Goal: Information Seeking & Learning: Compare options

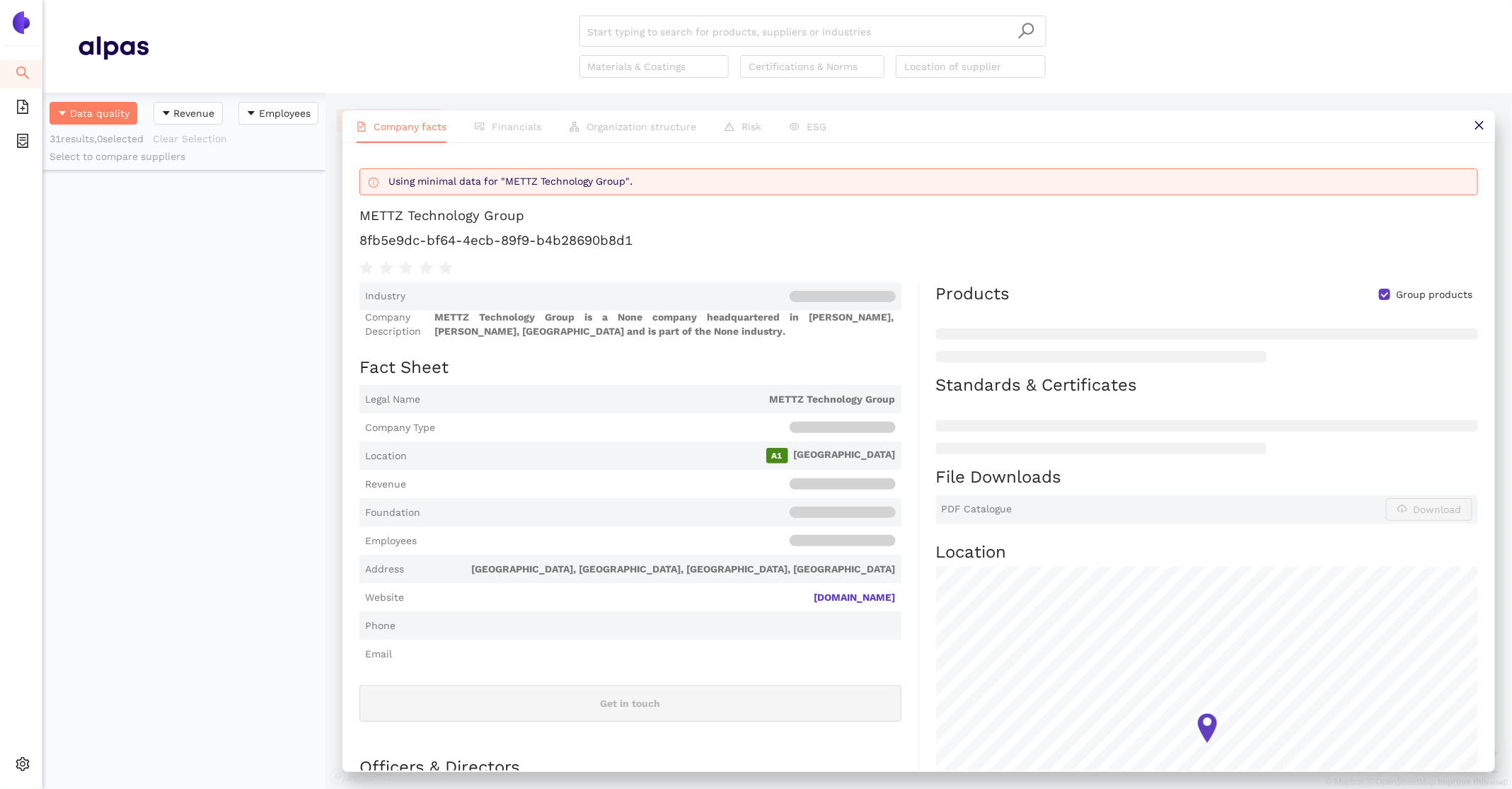
scroll to position [696, 283]
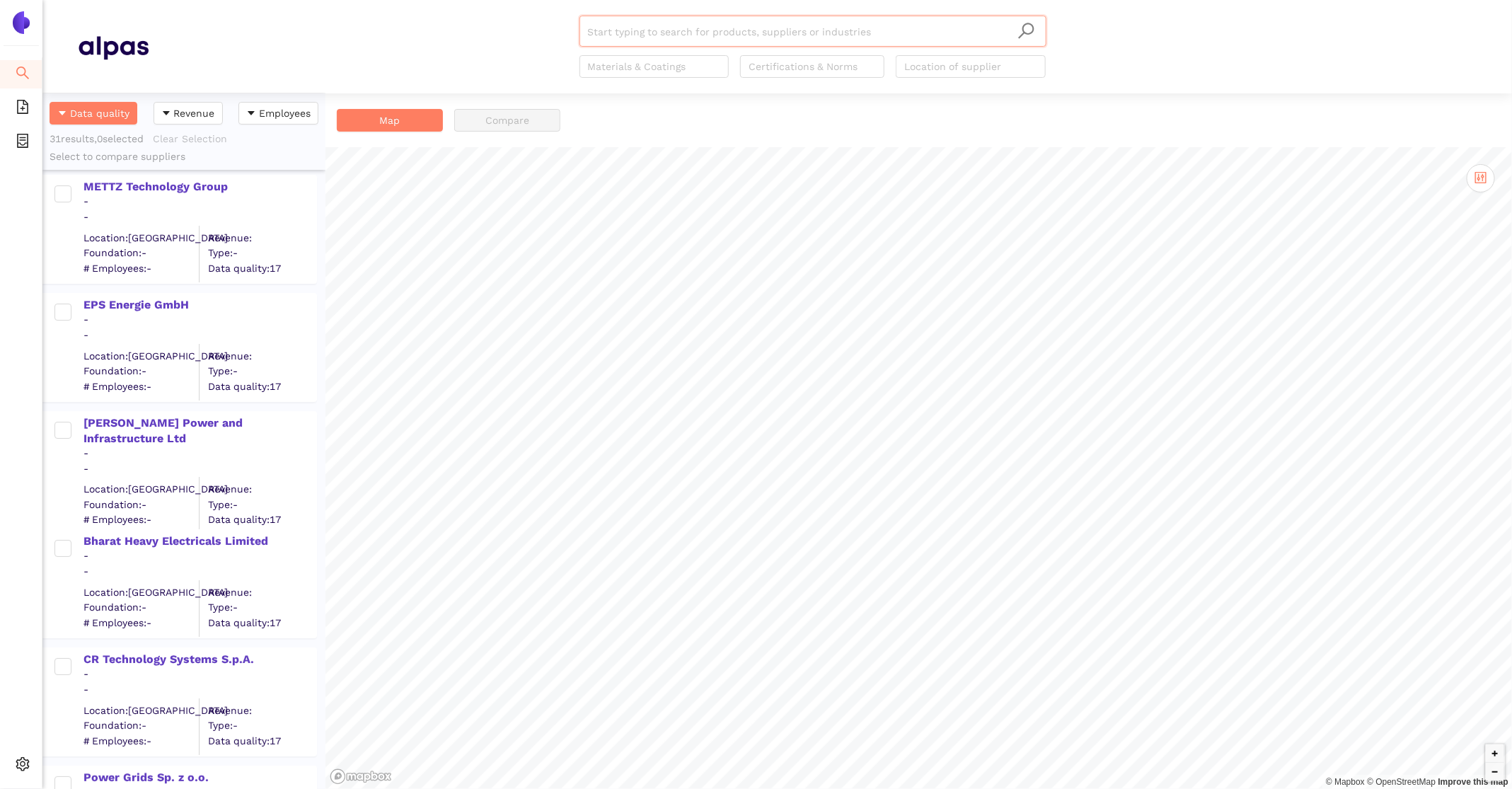
scroll to position [3063, 0]
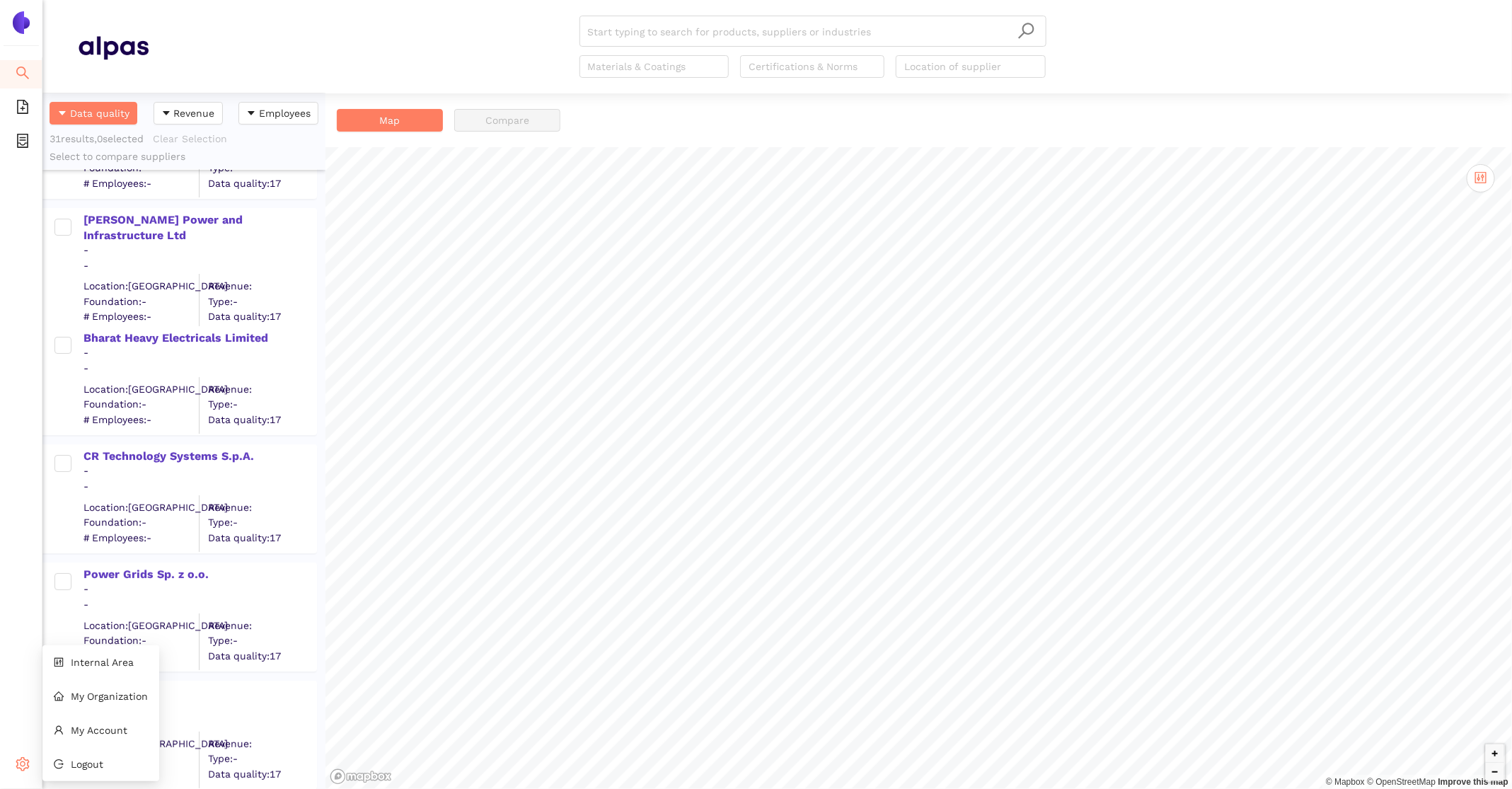
click at [29, 762] on icon "setting" at bounding box center [22, 765] width 14 height 14
click at [117, 672] on li "Internal Area" at bounding box center [101, 663] width 117 height 29
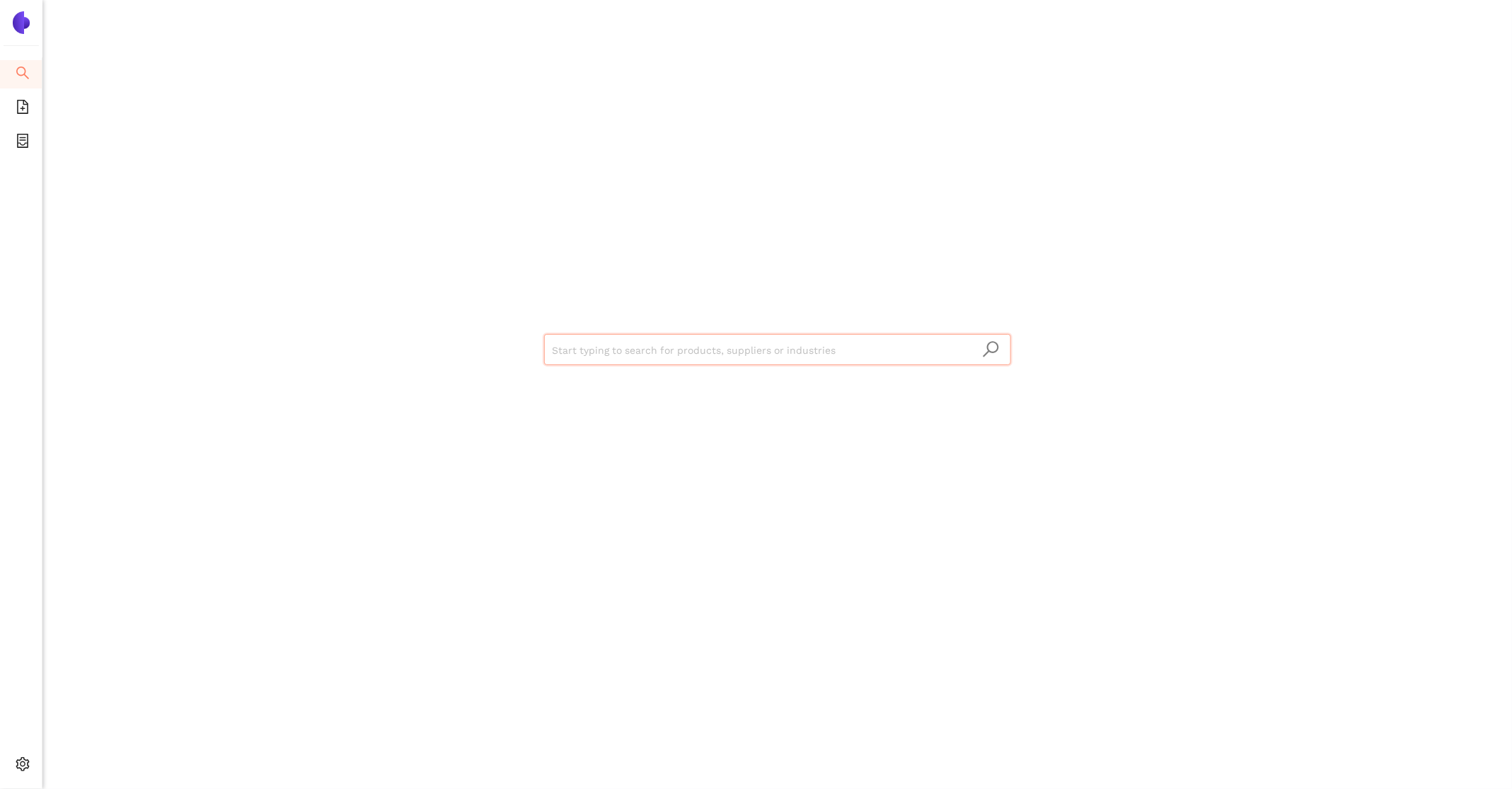
click at [688, 376] on div "Start typing to search for products, suppliers or industries" at bounding box center [777, 348] width 849 height 696
click at [678, 343] on input "search" at bounding box center [777, 350] width 450 height 31
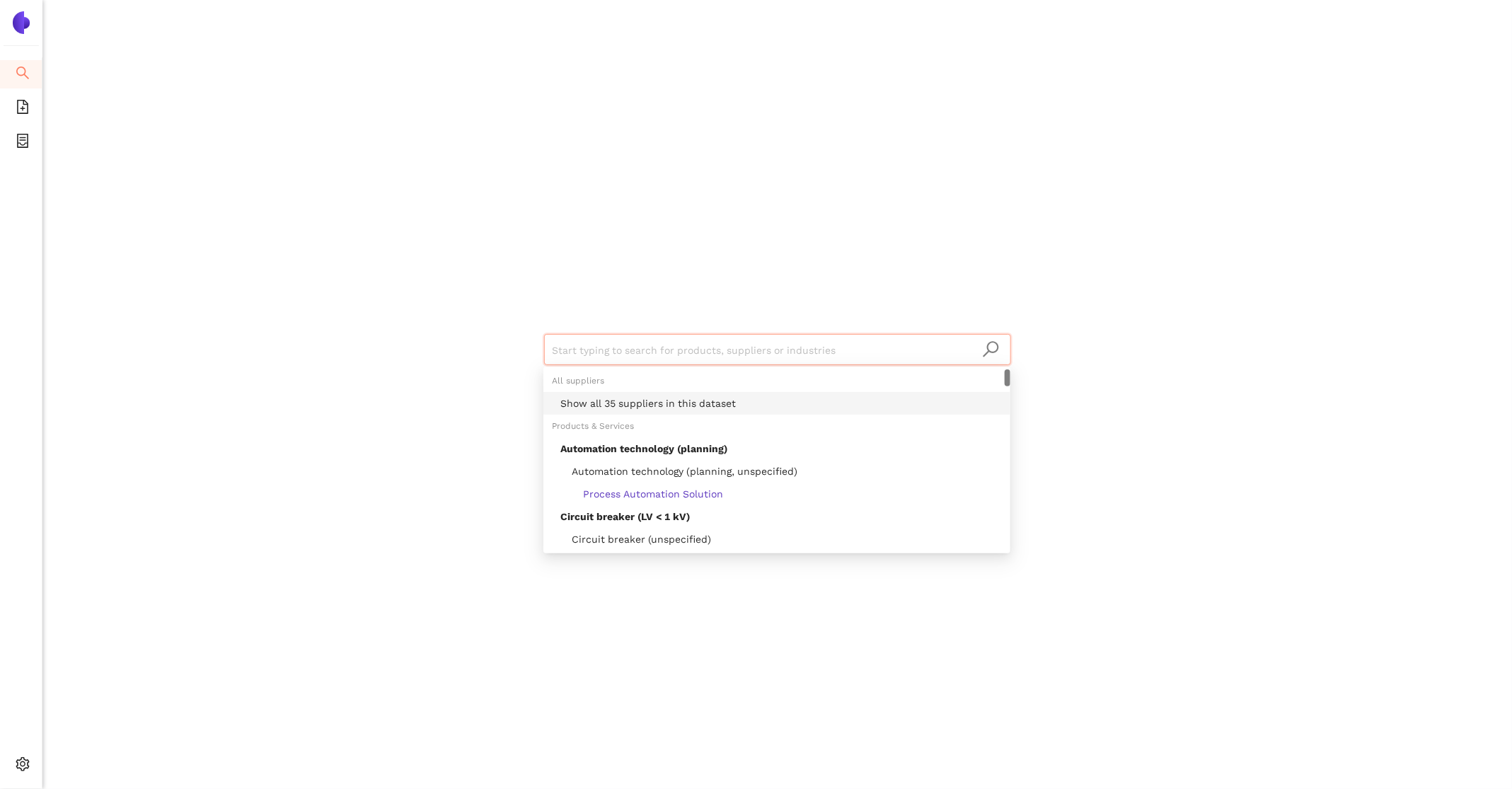
click at [682, 402] on div "Show all 35 suppliers in this dataset" at bounding box center [782, 403] width 442 height 15
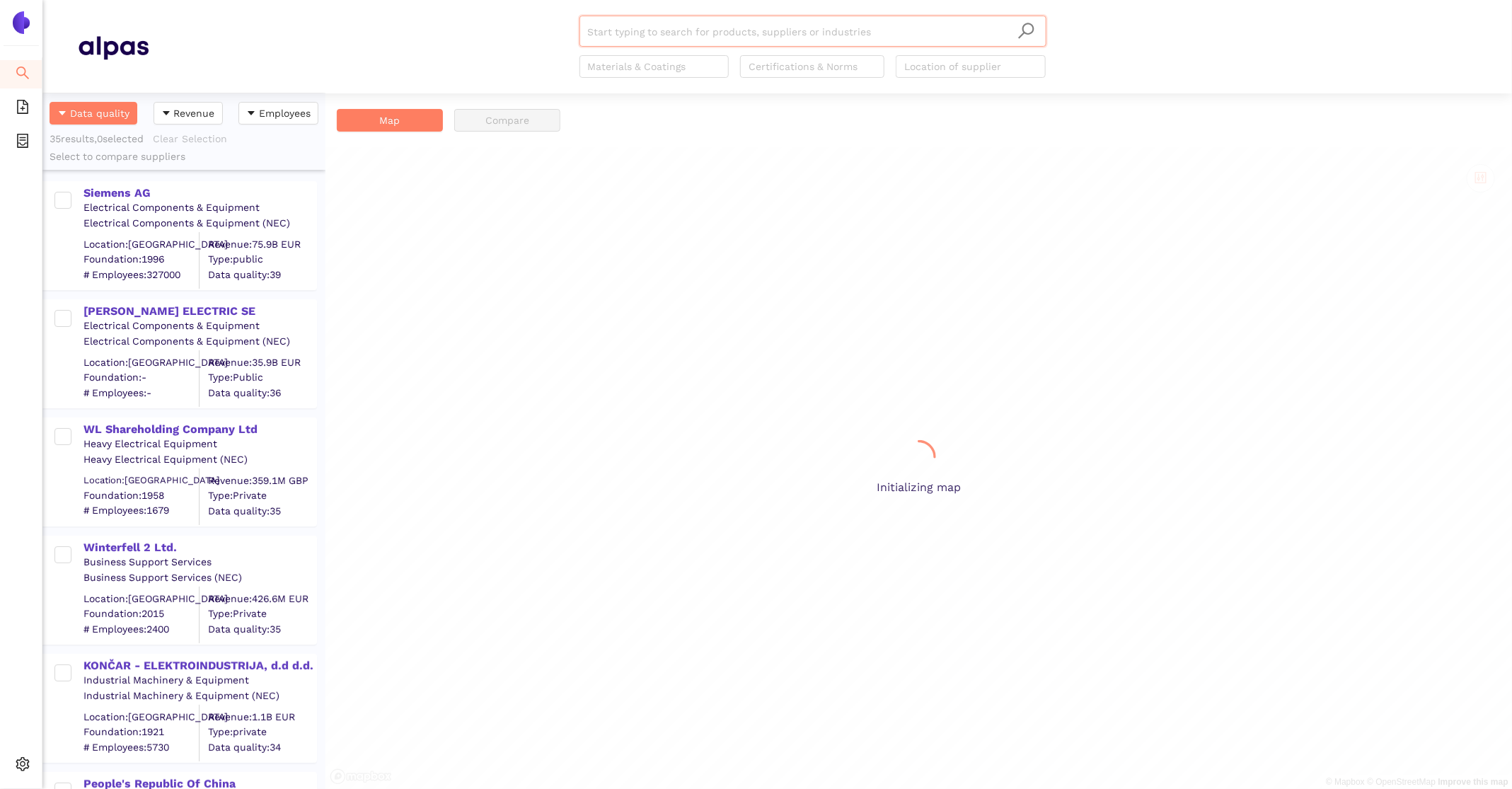
scroll to position [696, 283]
click at [131, 191] on div "Siemens AG" at bounding box center [199, 192] width 232 height 15
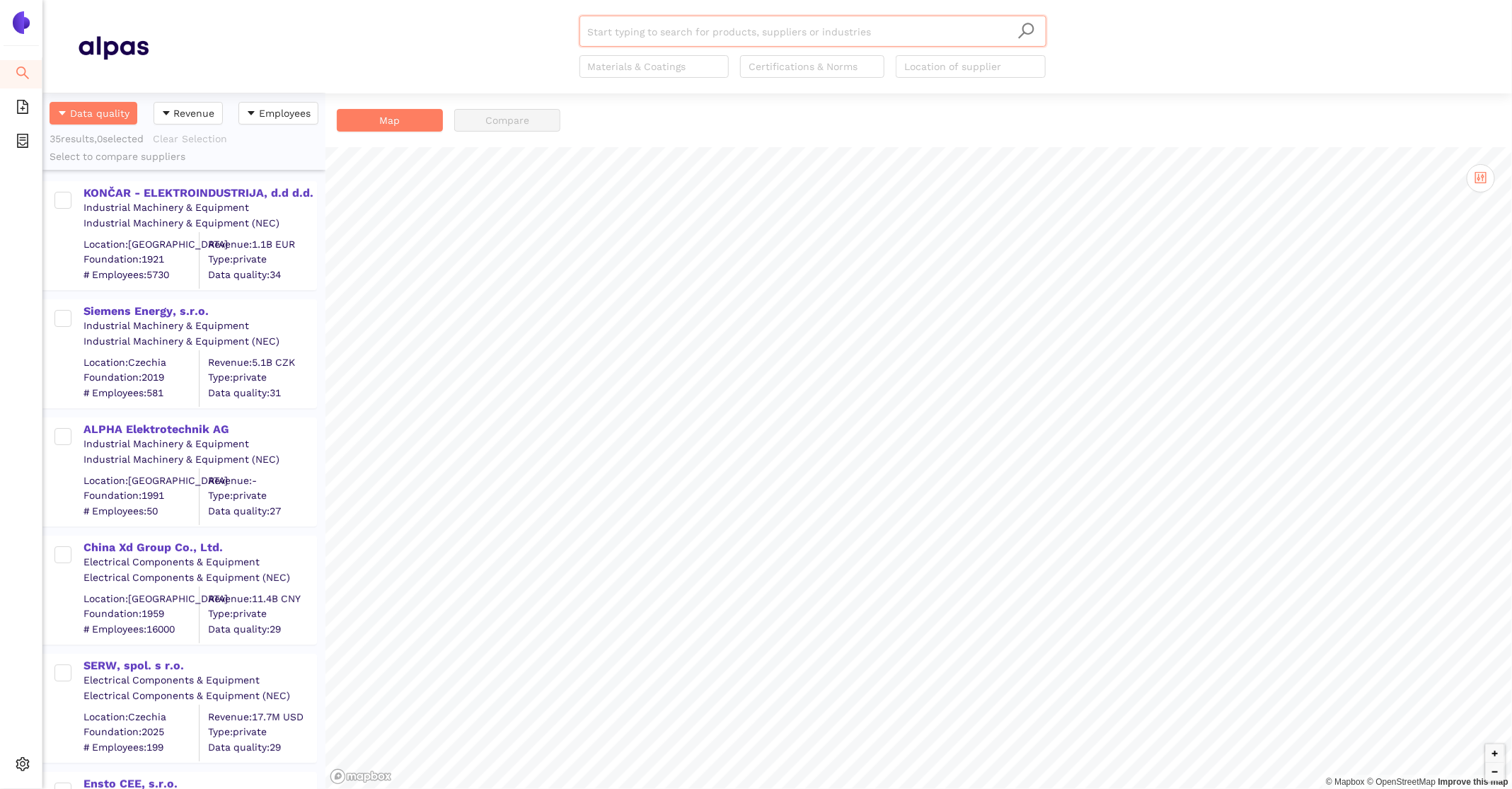
scroll to position [696, 283]
click at [181, 186] on div "KONČAR - ELEKTROINDUSTRIJA, d.d d.d." at bounding box center [199, 192] width 232 height 15
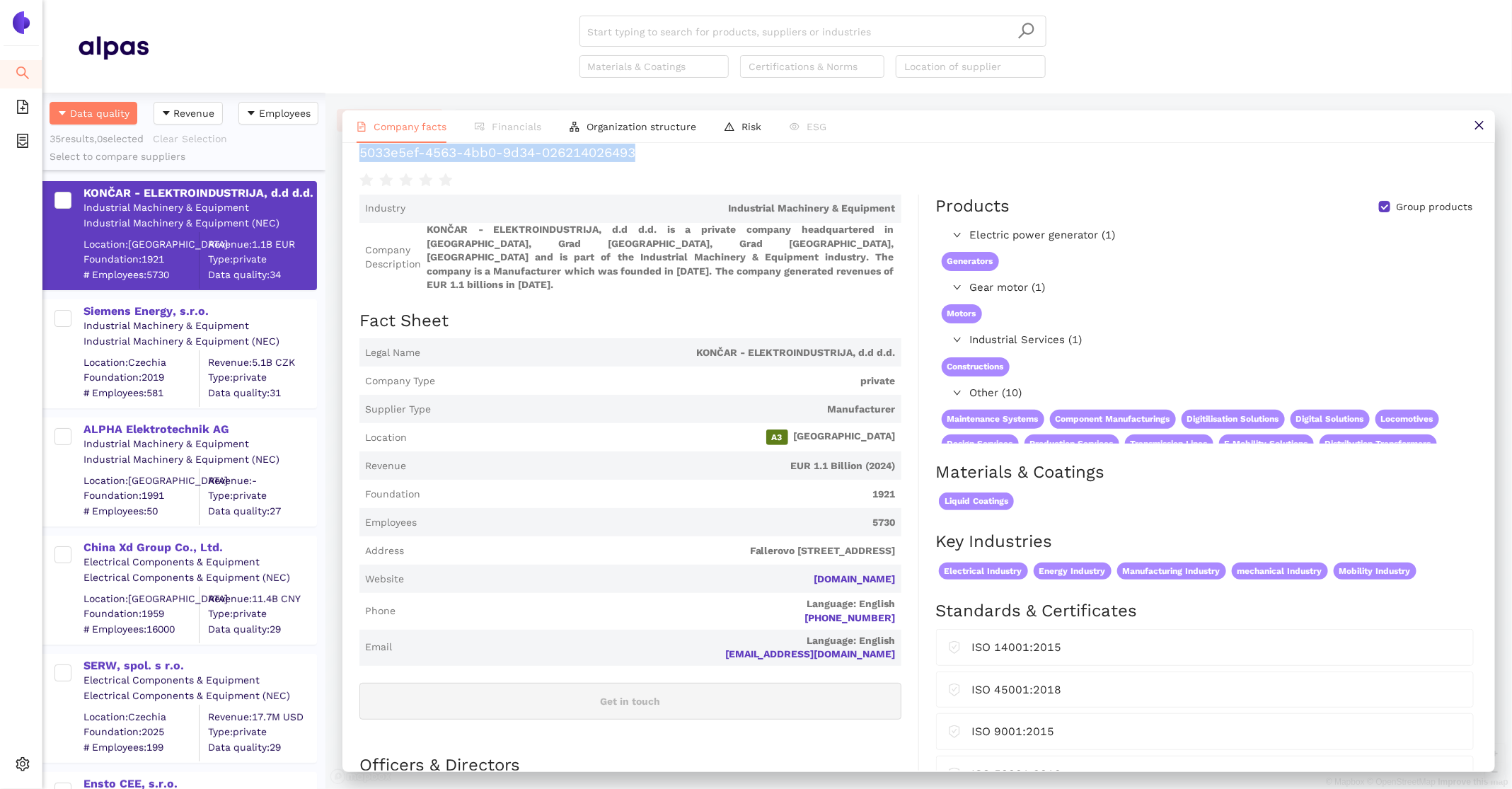
scroll to position [43, 0]
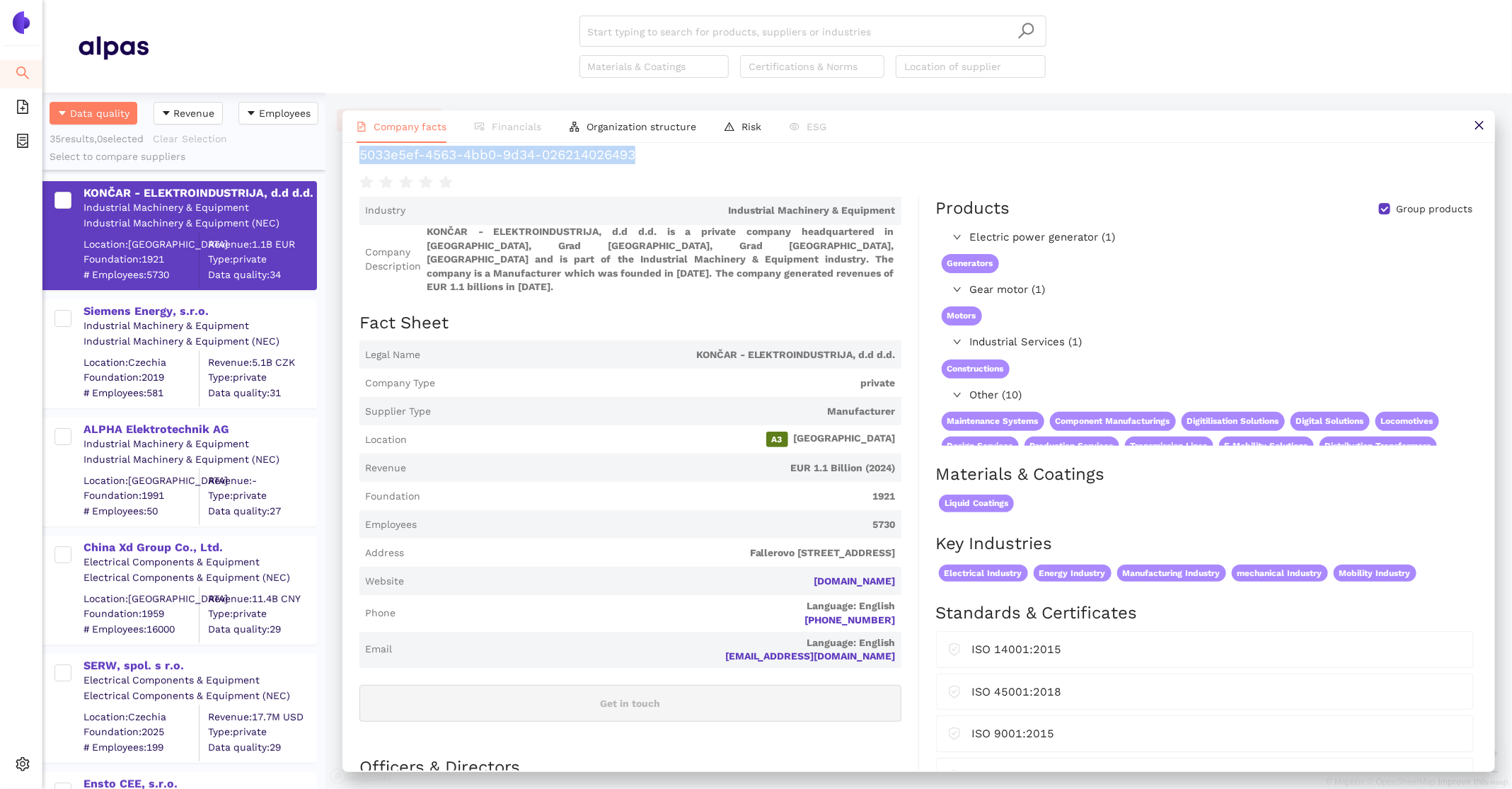
drag, startPoint x: 661, startPoint y: 155, endPoint x: 355, endPoint y: 151, distance: 306.0
click at [355, 151] on div "KONČAR - ELEKTROINDUSTRIJA, d.d d.d. Download One-Pager 5033e5ef-4563-4bb0-9d34…" at bounding box center [918, 457] width 1153 height 628
copy h1 "5033e5ef-4563-4bb0-9d34-026214026493"
click at [138, 302] on div "Siemens Energy, s.r.o." at bounding box center [199, 310] width 232 height 18
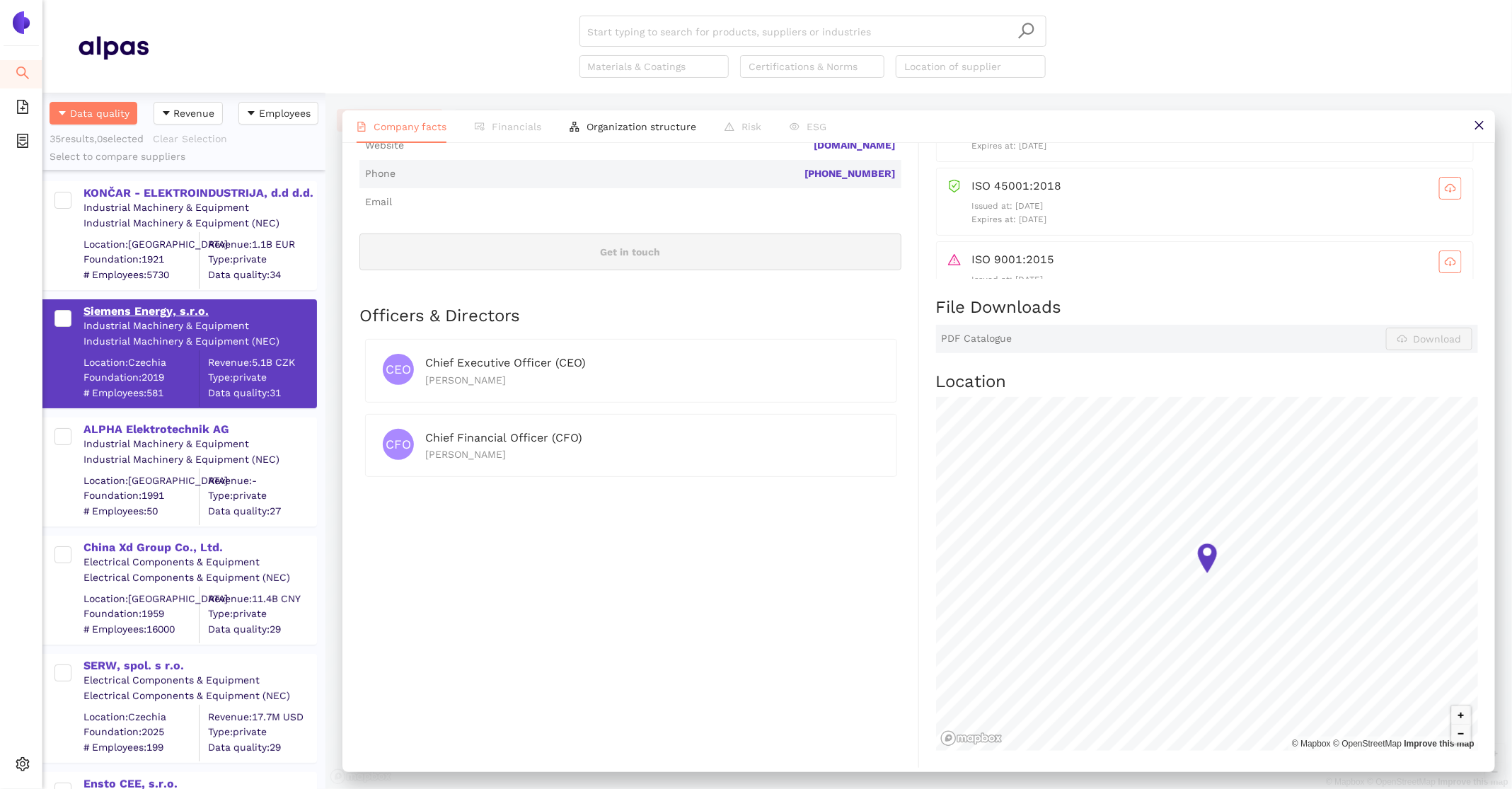
scroll to position [0, 0]
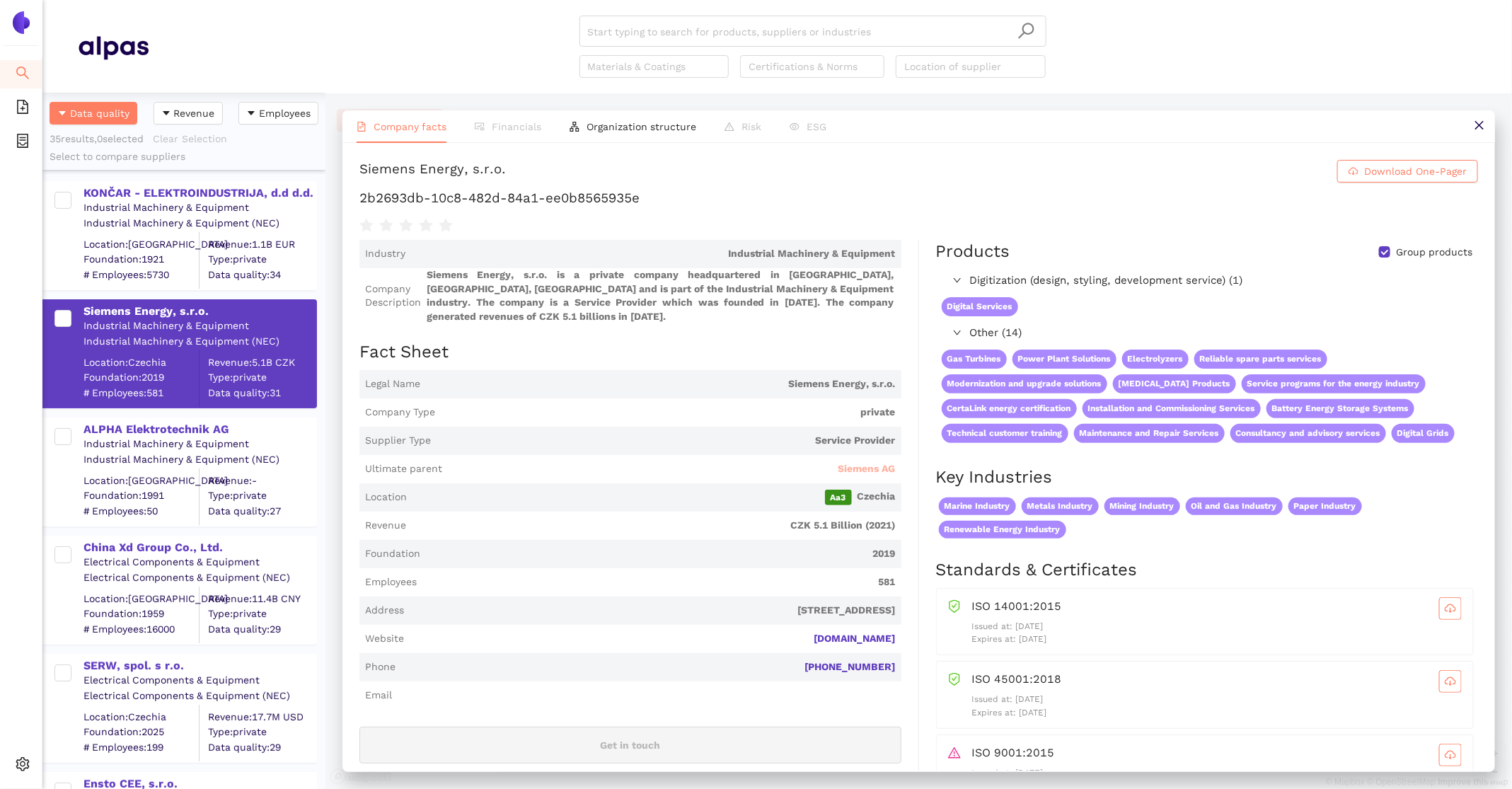
click at [885, 467] on span "Siemens AG" at bounding box center [867, 469] width 57 height 14
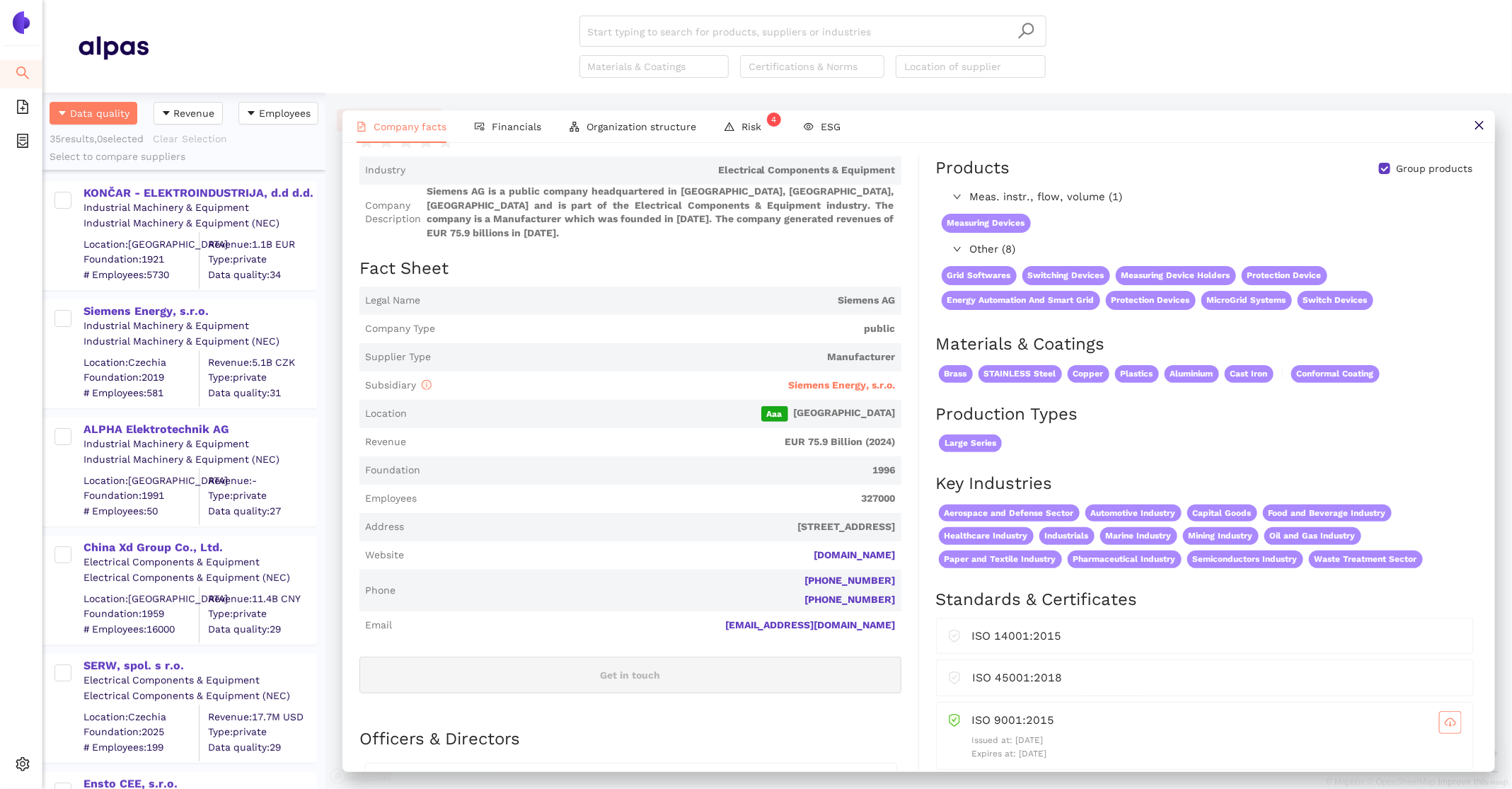
scroll to position [114, 0]
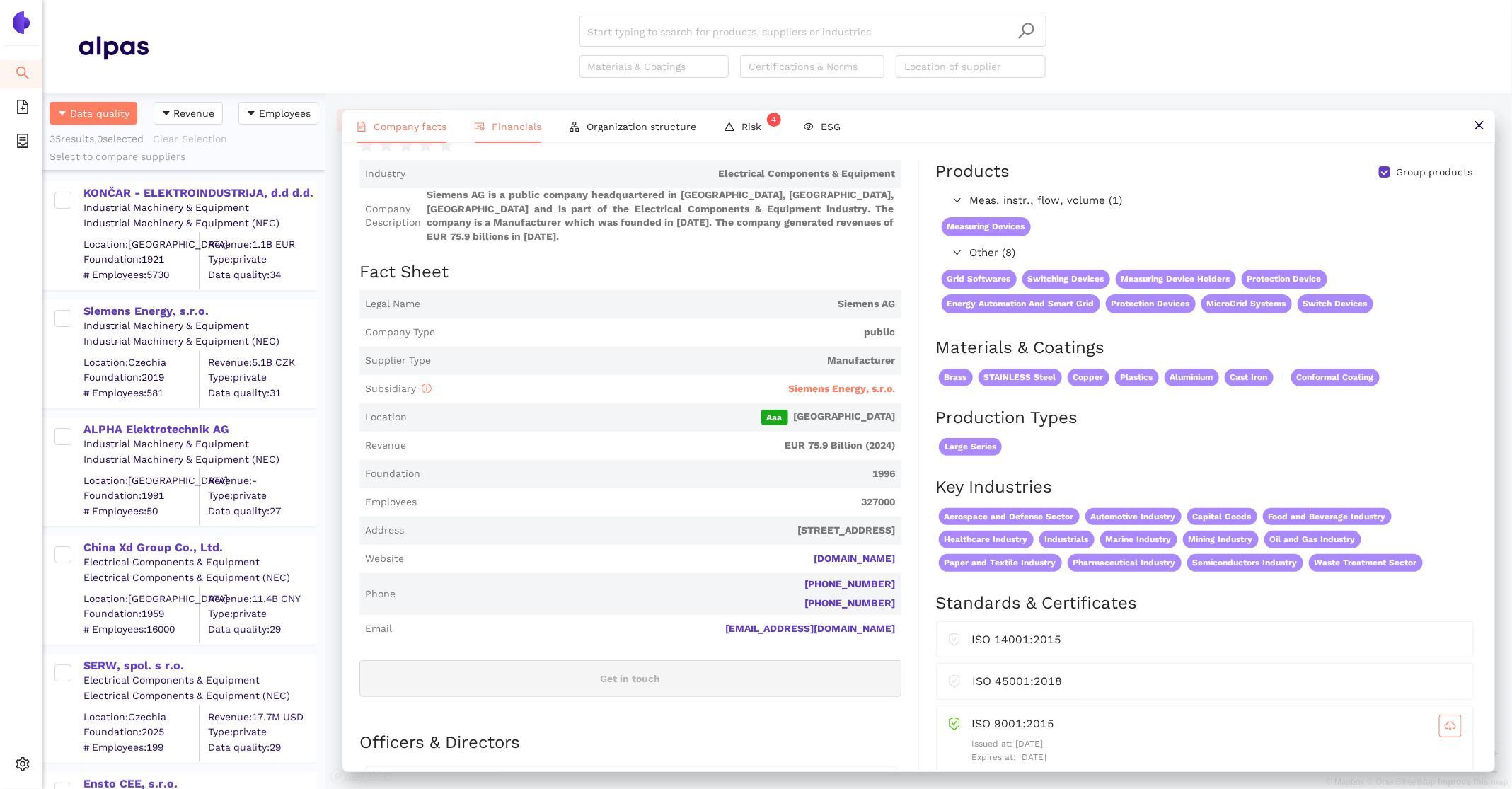
click at [507, 133] on li "Financials" at bounding box center [508, 127] width 95 height 32
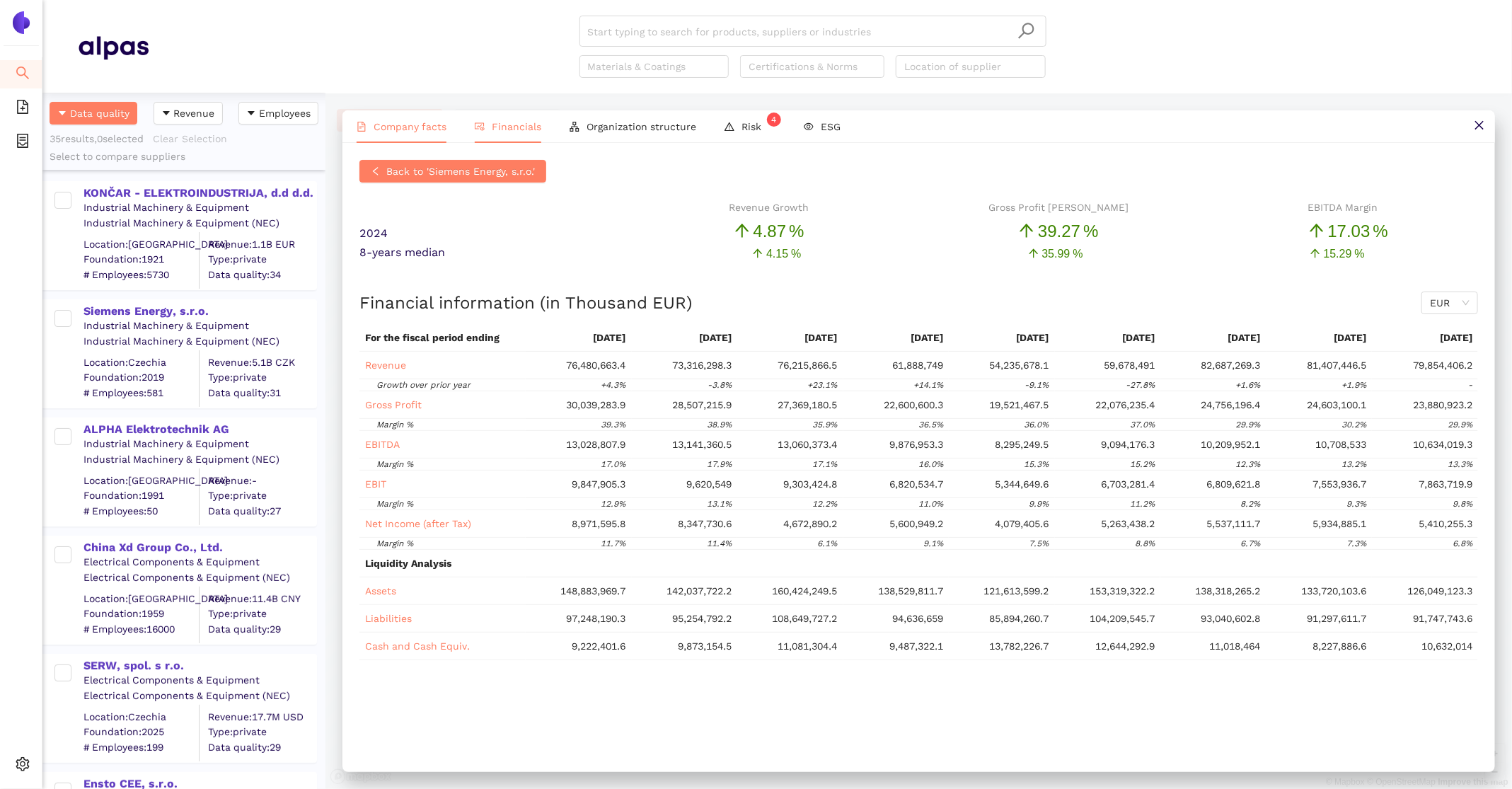
click at [411, 132] on span "Company facts" at bounding box center [410, 127] width 73 height 12
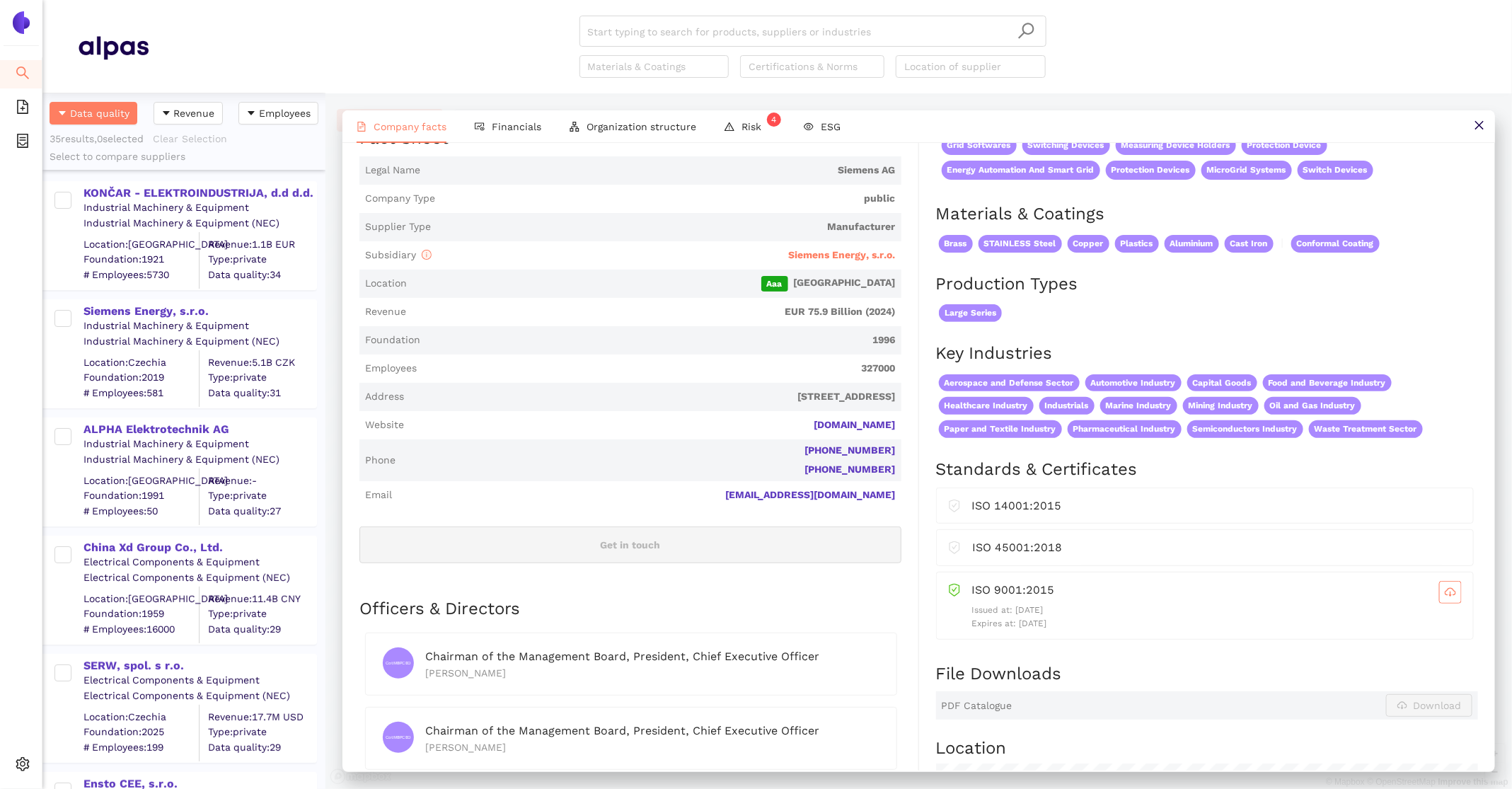
scroll to position [0, 0]
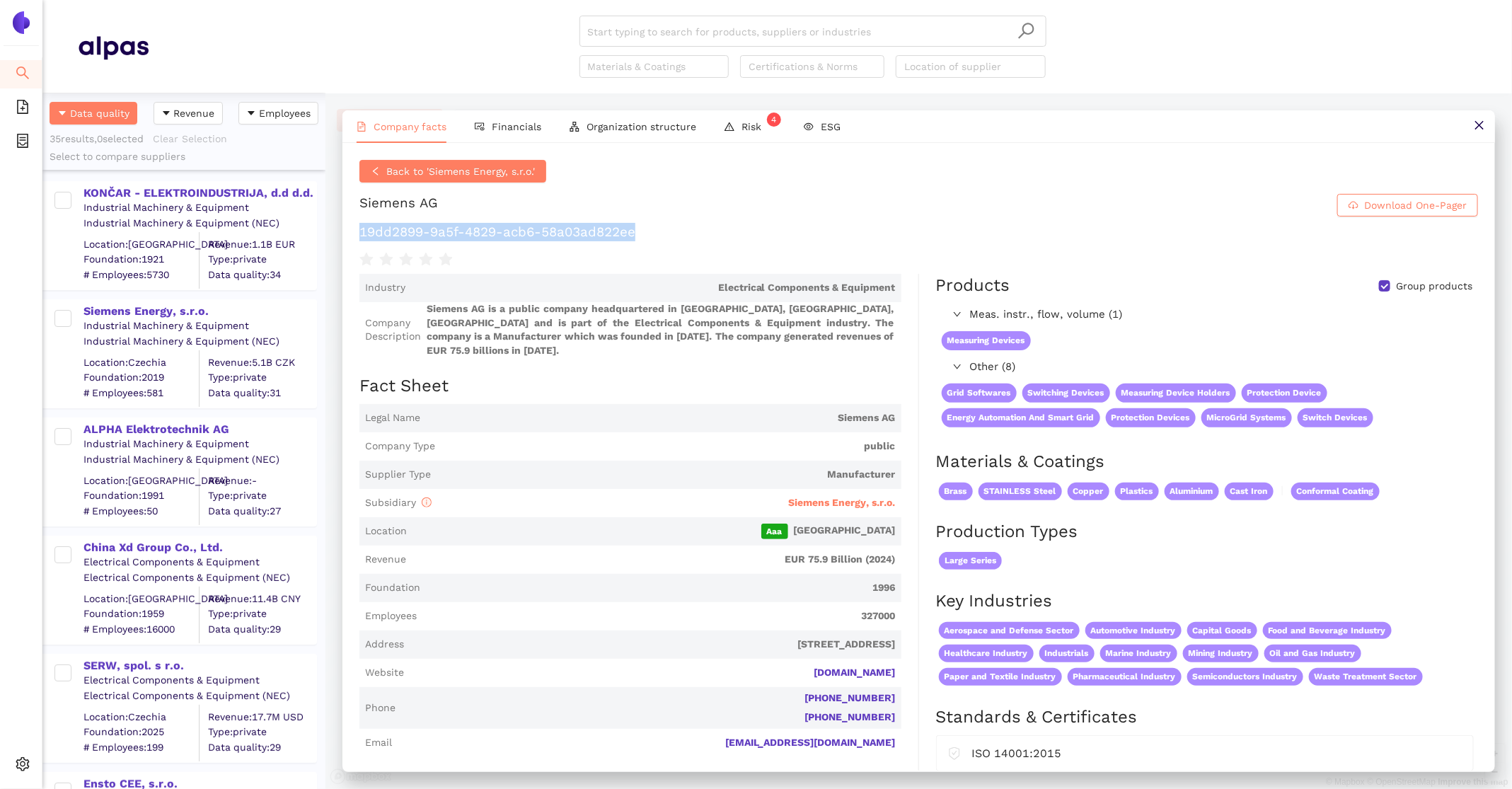
drag, startPoint x: 678, startPoint y: 232, endPoint x: 341, endPoint y: 226, distance: 337.1
click at [341, 226] on div "Company facts Financials Organization structure Risk 4 ESG Back to 'Siemens Ene…" at bounding box center [918, 441] width 1187 height 696
copy h1 "19dd2899-9a5f-4829-acb6-58a03ad822ee"
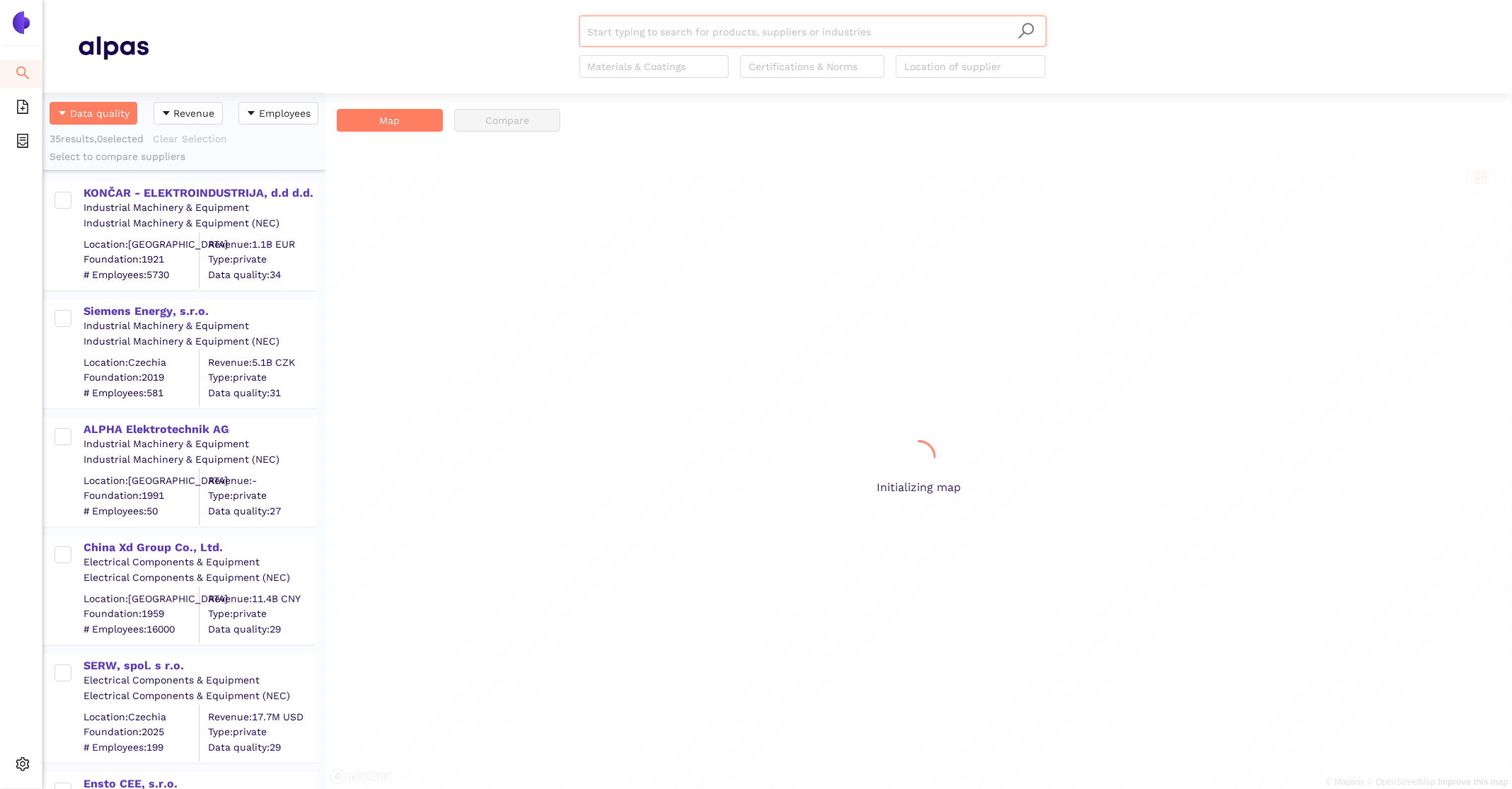
scroll to position [696, 283]
click at [172, 185] on div "KONČAR - ELEKTROINDUSTRIJA, d.d d.d." at bounding box center [199, 192] width 232 height 15
click at [241, 192] on div "KONČAR - ELEKTROINDUSTRIJA, d.d d.d." at bounding box center [199, 192] width 232 height 15
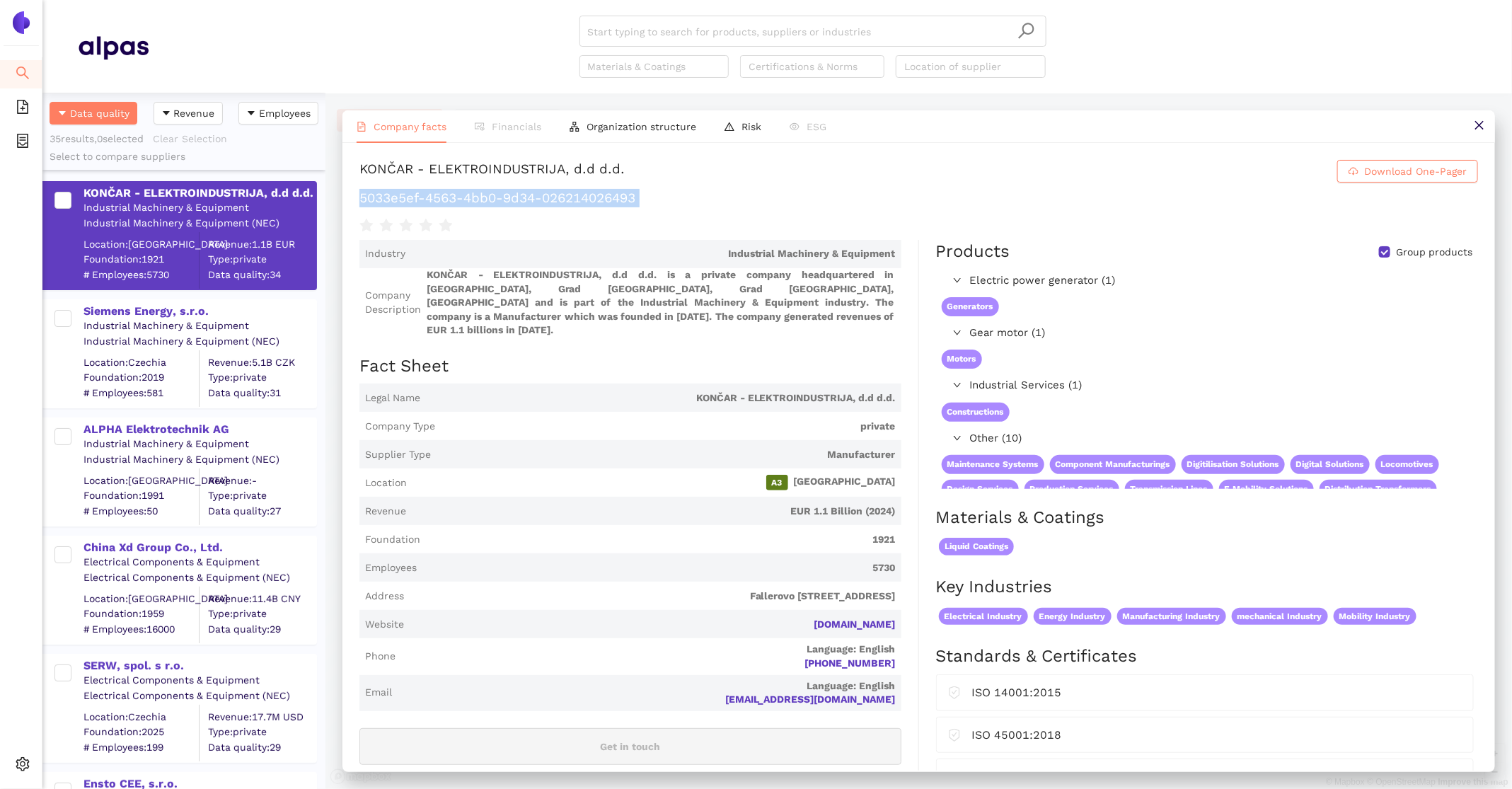
drag, startPoint x: 650, startPoint y: 210, endPoint x: 357, endPoint y: 199, distance: 293.2
click at [357, 199] on div "KONČAR - ELEKTROINDUSTRIJA, d.d d.d. Download One-Pager 5033e5ef-4563-4bb0-9d34…" at bounding box center [918, 457] width 1153 height 628
copy div "5033e5ef-4563-4bb0-9d34-026214026493"
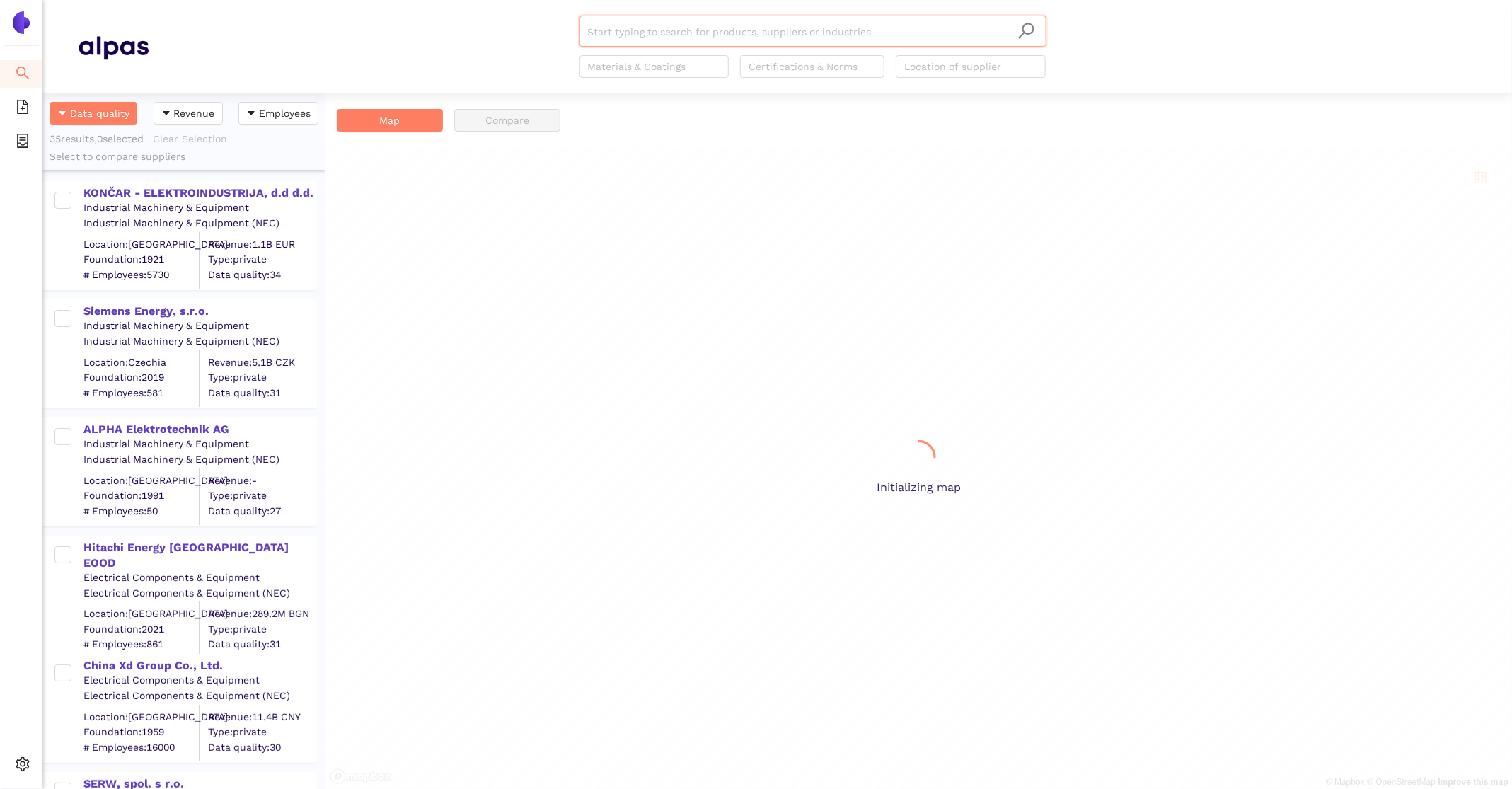
scroll to position [696, 283]
click at [196, 196] on div "KONČAR - ELEKTROINDUSTRIJA, d.d d.d." at bounding box center [199, 192] width 232 height 15
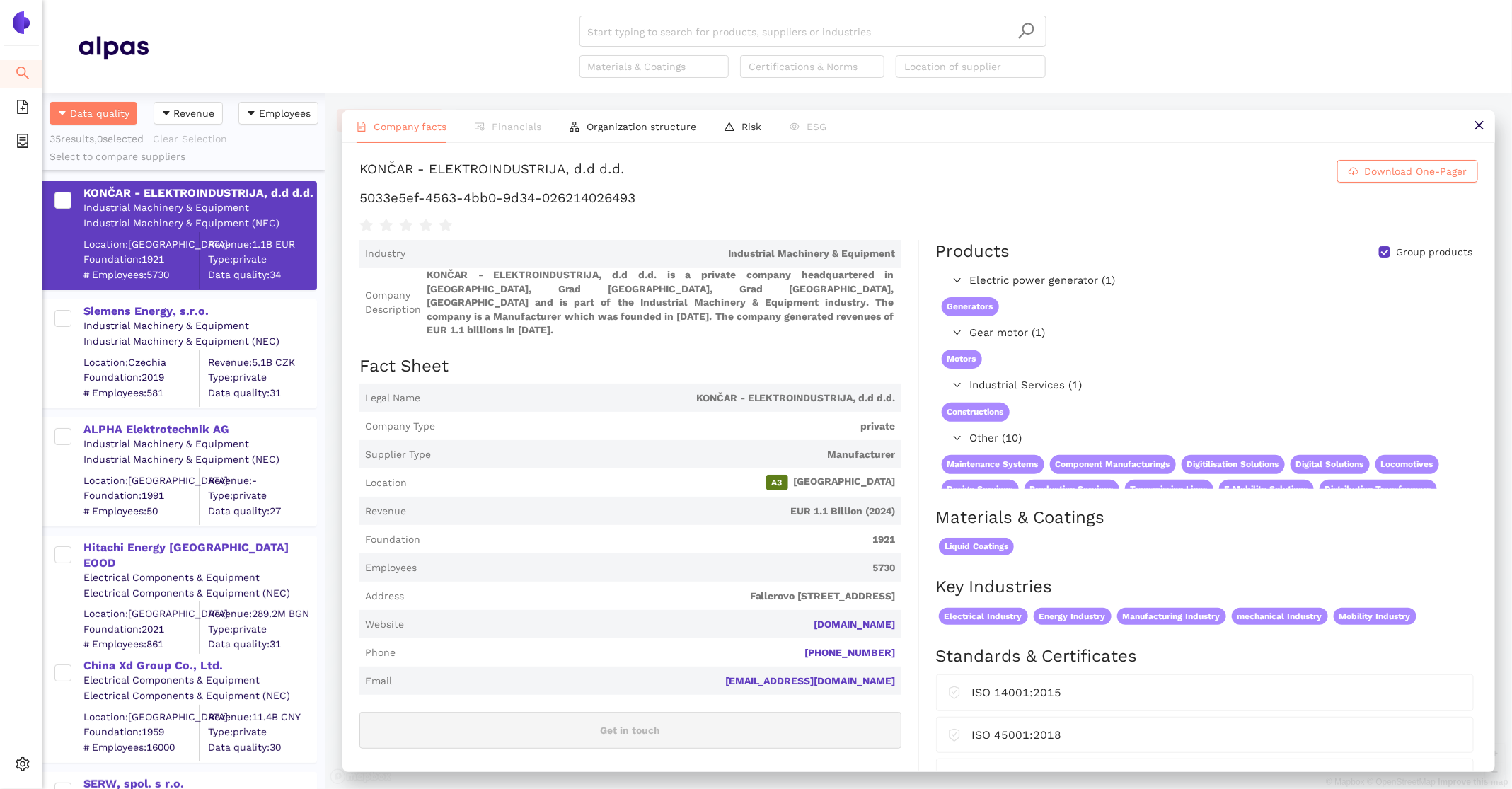
click at [189, 310] on div "Siemens Energy, s.r.o." at bounding box center [199, 311] width 232 height 15
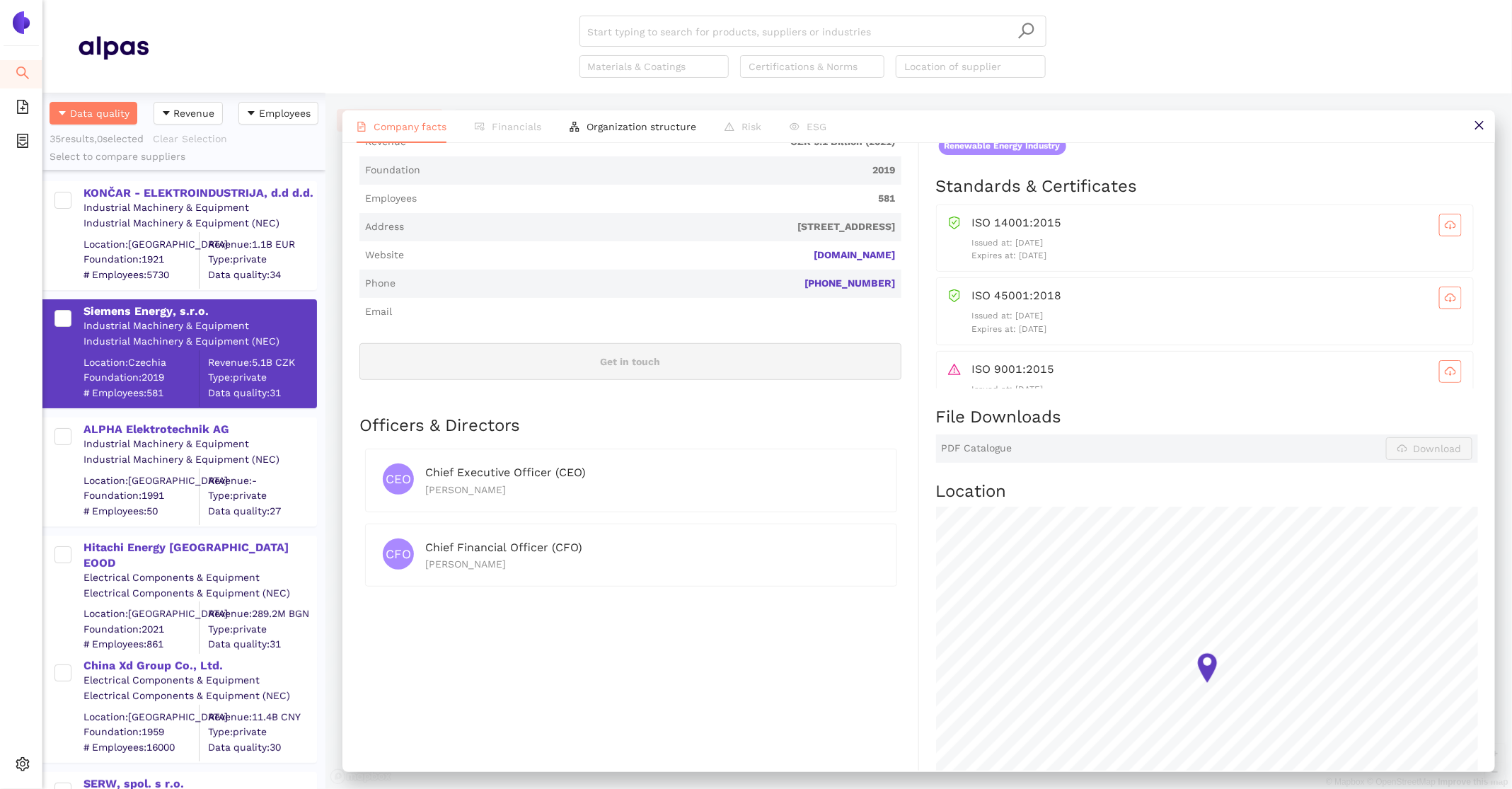
scroll to position [518, 0]
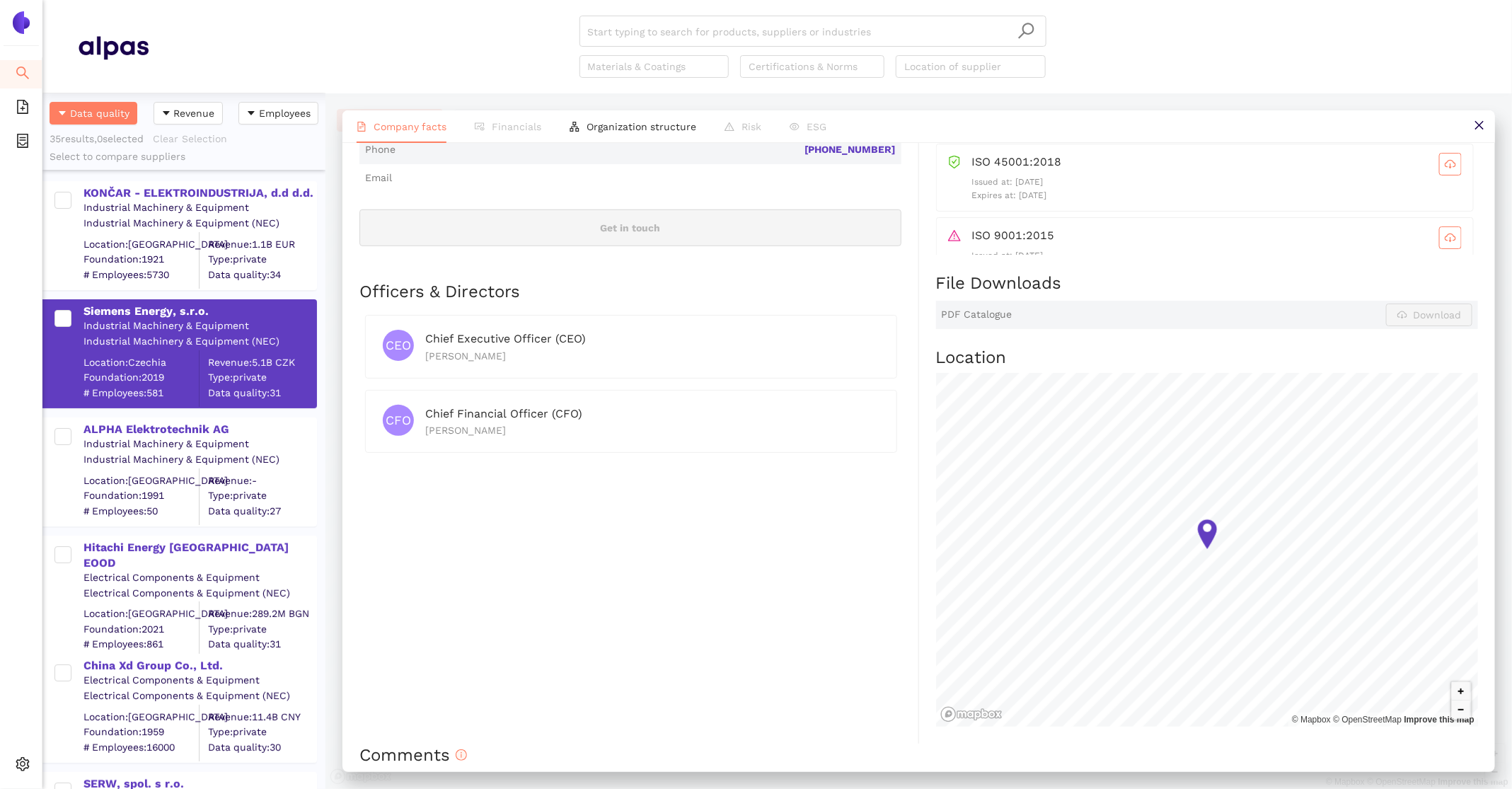
click at [93, 438] on div "Industrial Machinery & Equipment" at bounding box center [199, 445] width 232 height 14
click at [122, 428] on div "ALPHA Elektrotechnik AG" at bounding box center [199, 429] width 232 height 15
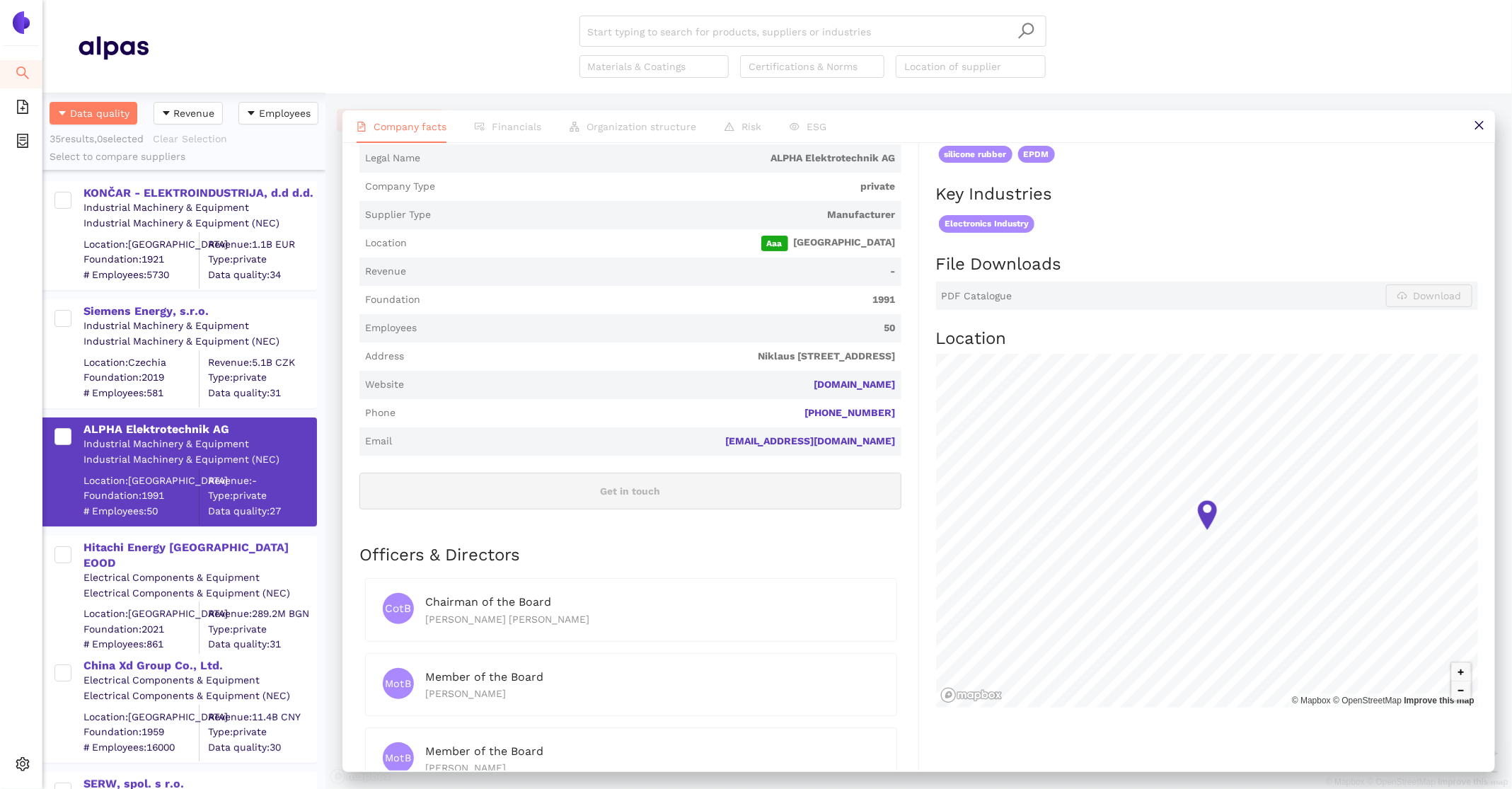
scroll to position [0, 0]
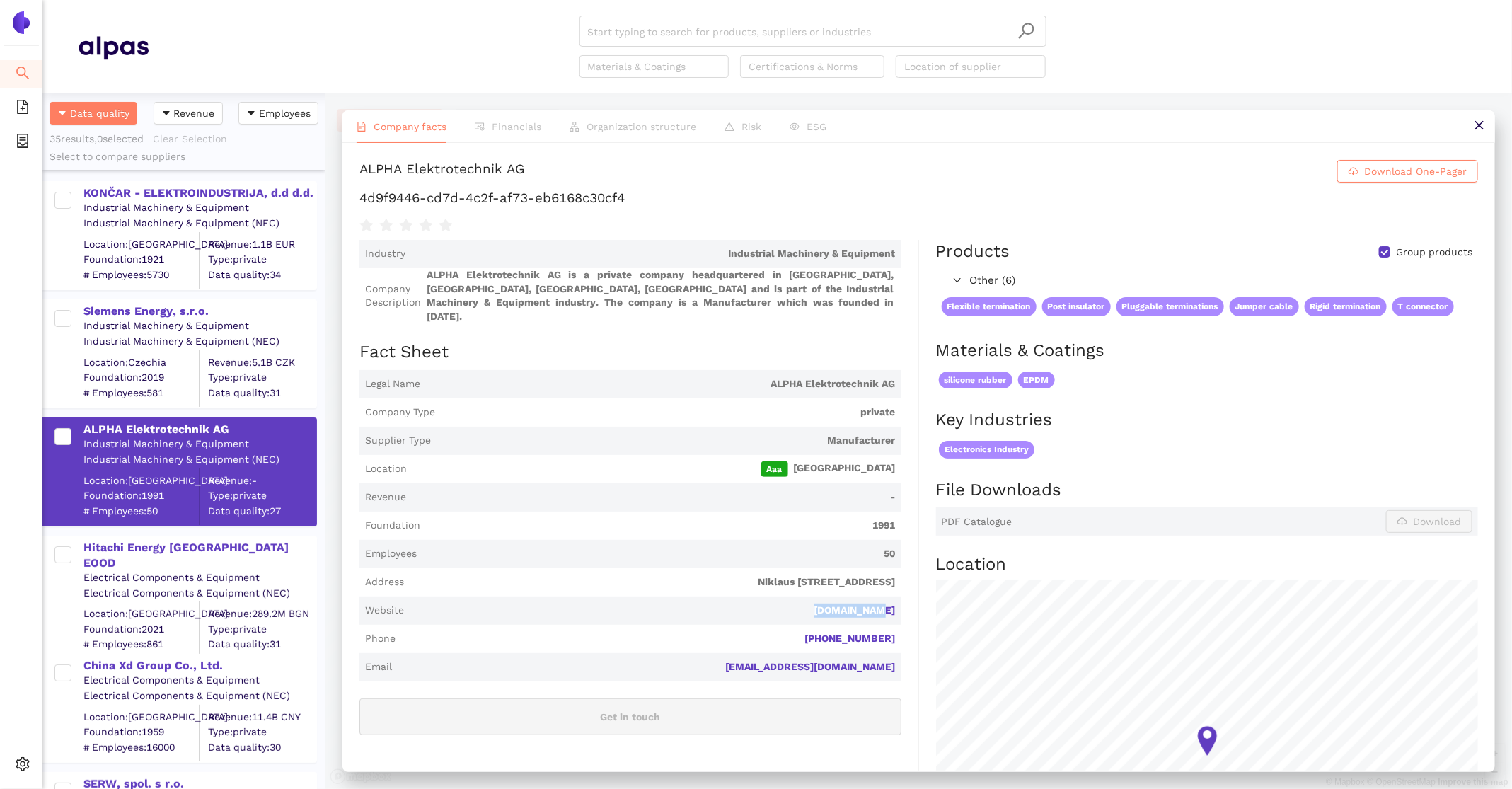
drag, startPoint x: 903, startPoint y: 597, endPoint x: 835, endPoint y: 597, distance: 68.0
click at [835, 597] on div "Industry Industrial Machinery & Equipment Company Description ALPHA Elektrotech…" at bounding box center [639, 669] width 560 height 859
copy link "alpha-et.ch"
drag, startPoint x: 561, startPoint y: 175, endPoint x: 341, endPoint y: 173, distance: 220.0
click at [341, 173] on div "Company facts Financials Organization structure Risk ESG ALPHA Elektrotechnik A…" at bounding box center [918, 441] width 1187 height 696
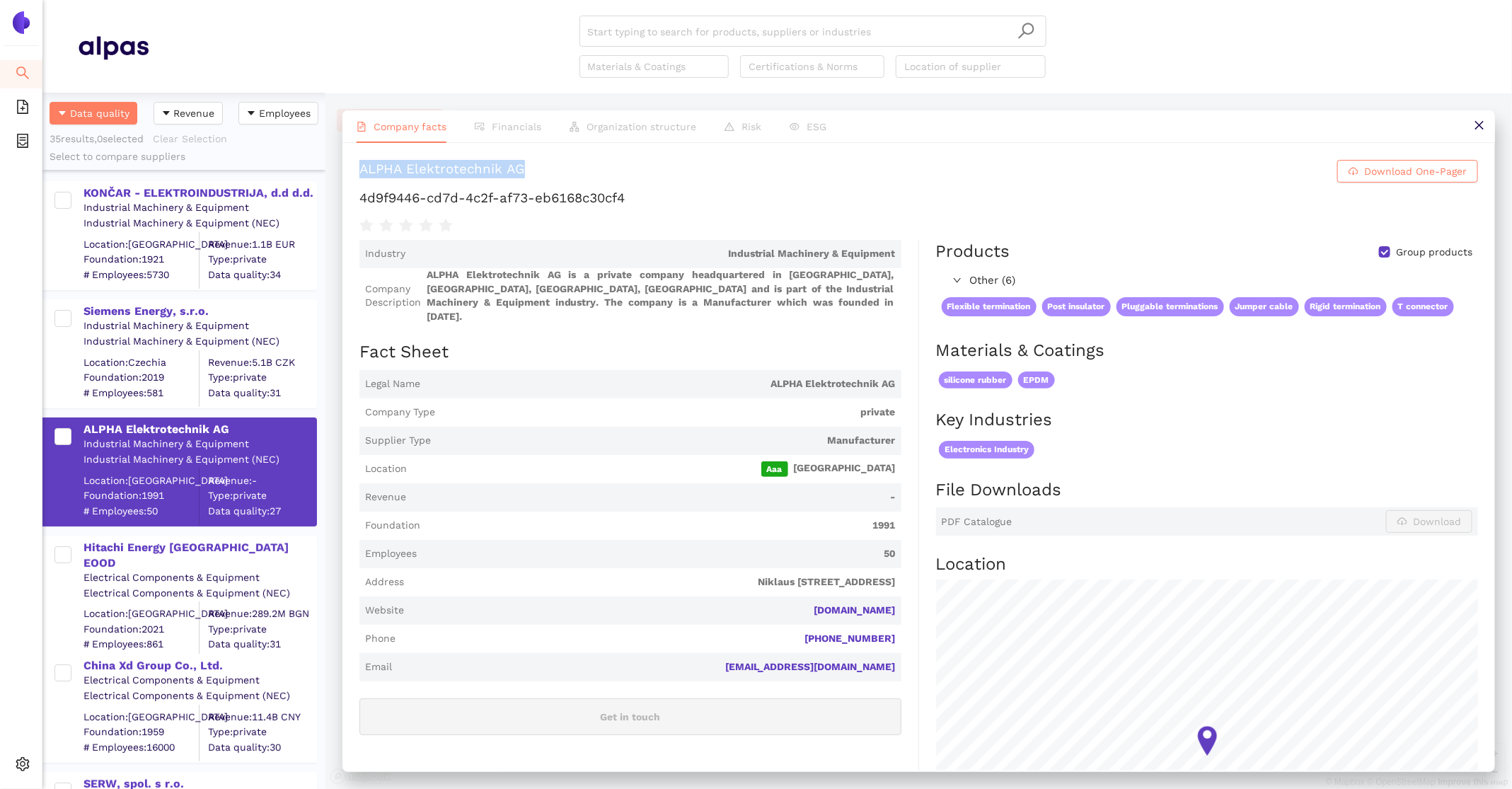
copy div "ALPHA Elektrotechnik AG"
click at [191, 554] on div "Hitachi Energy [GEOGRAPHIC_DATA] EOOD" at bounding box center [199, 555] width 232 height 31
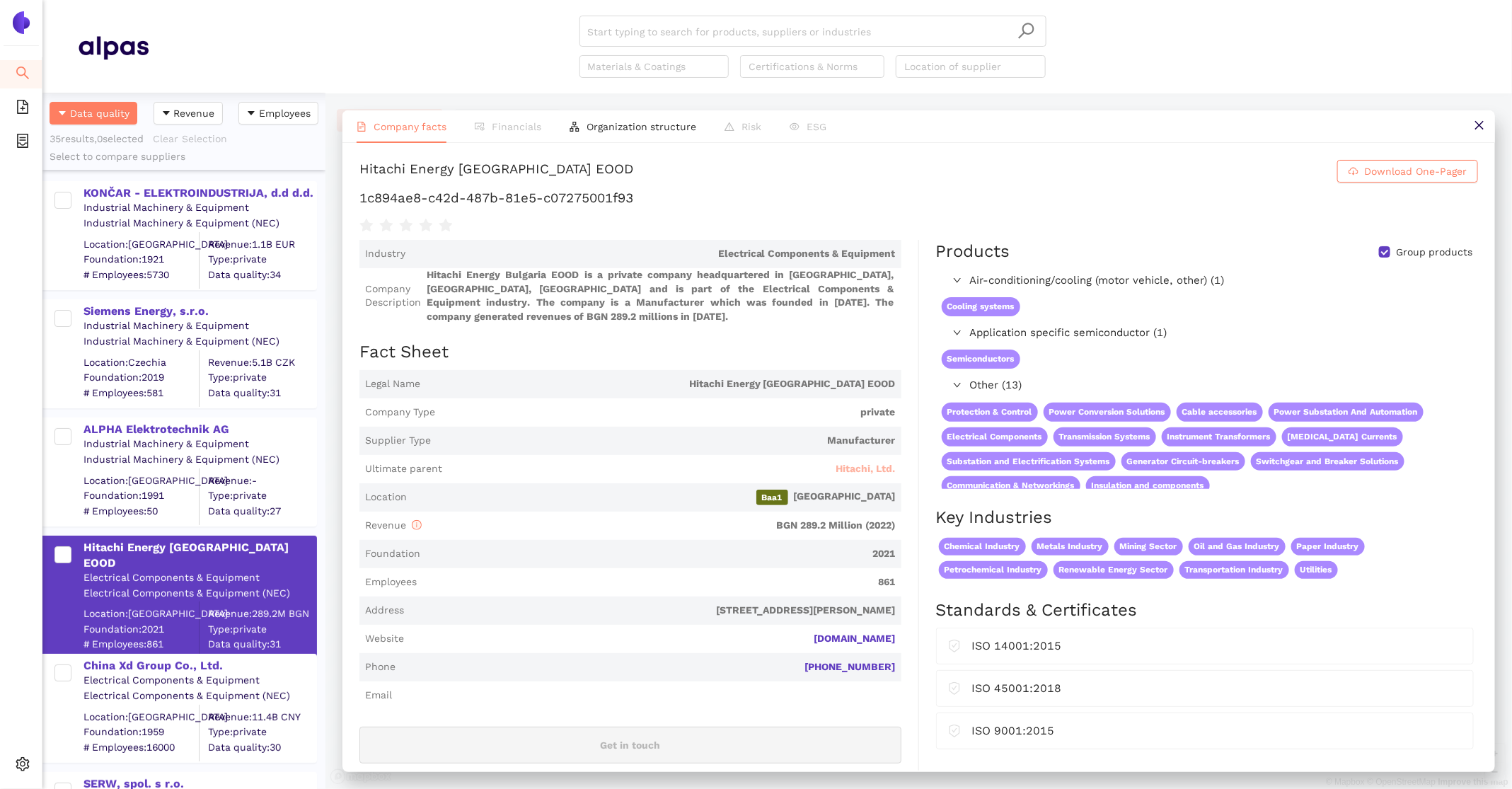
click at [879, 465] on span "Hitachi, Ltd." at bounding box center [866, 469] width 59 height 14
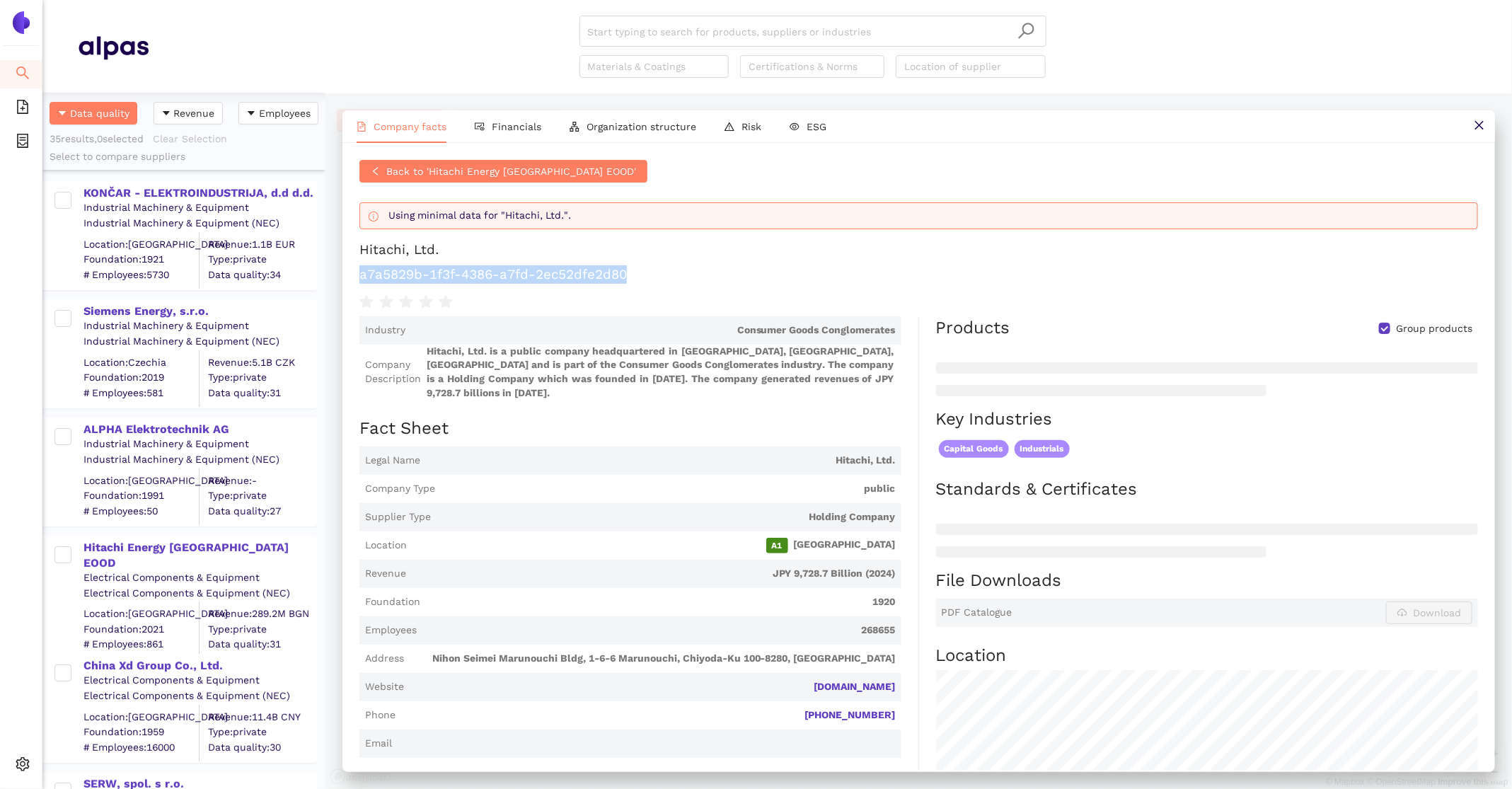
drag, startPoint x: 645, startPoint y: 280, endPoint x: 349, endPoint y: 279, distance: 296.0
click at [349, 279] on div "Back to 'Hitachi Energy Bulgaria EOOD' Using minimal data for "Hitachi, Ltd.". …" at bounding box center [918, 457] width 1153 height 628
copy h1 "a7a5829b-1f3f-4386-a7fd-2ec52dfe2d80"
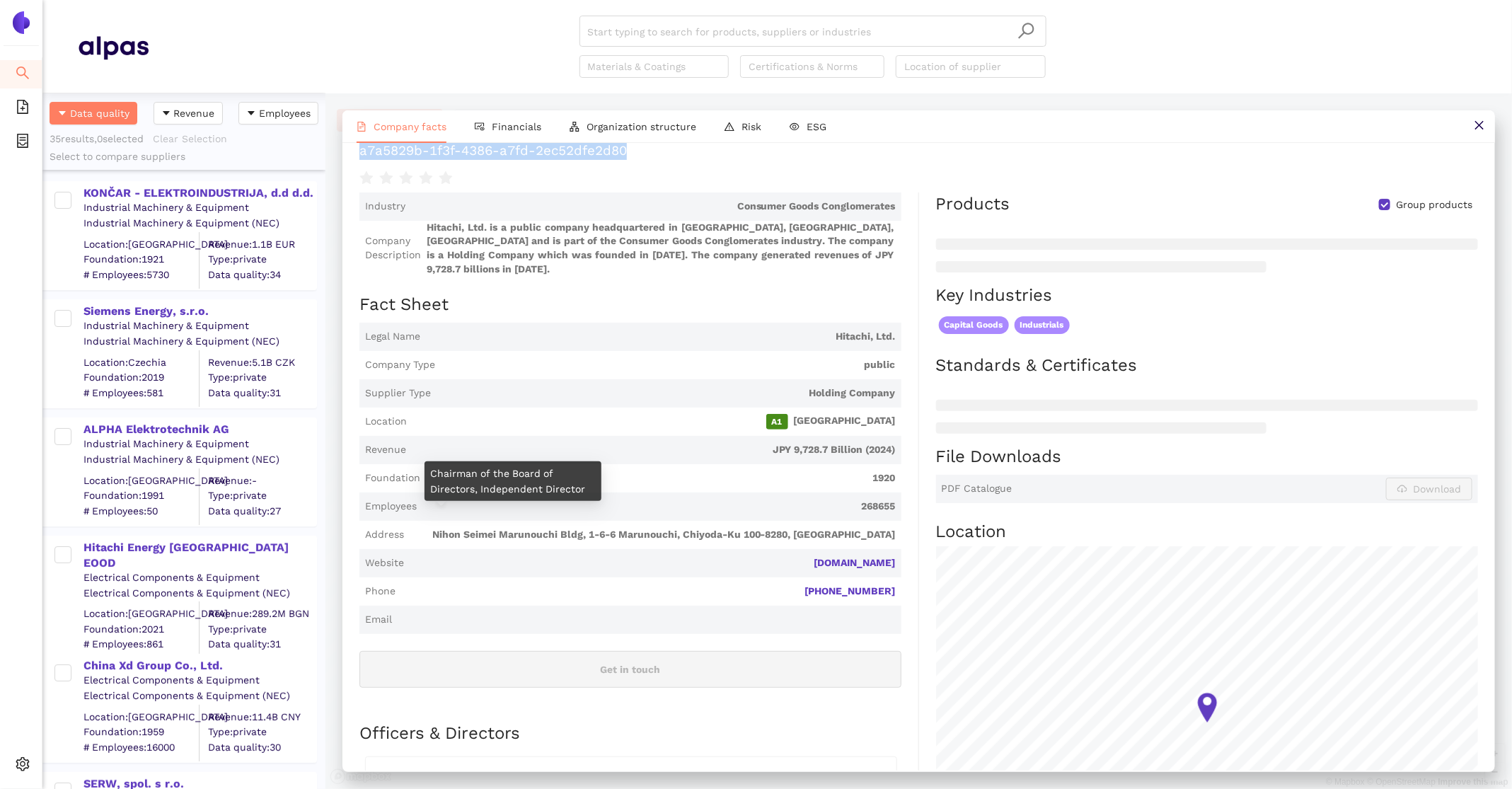
scroll to position [89, 0]
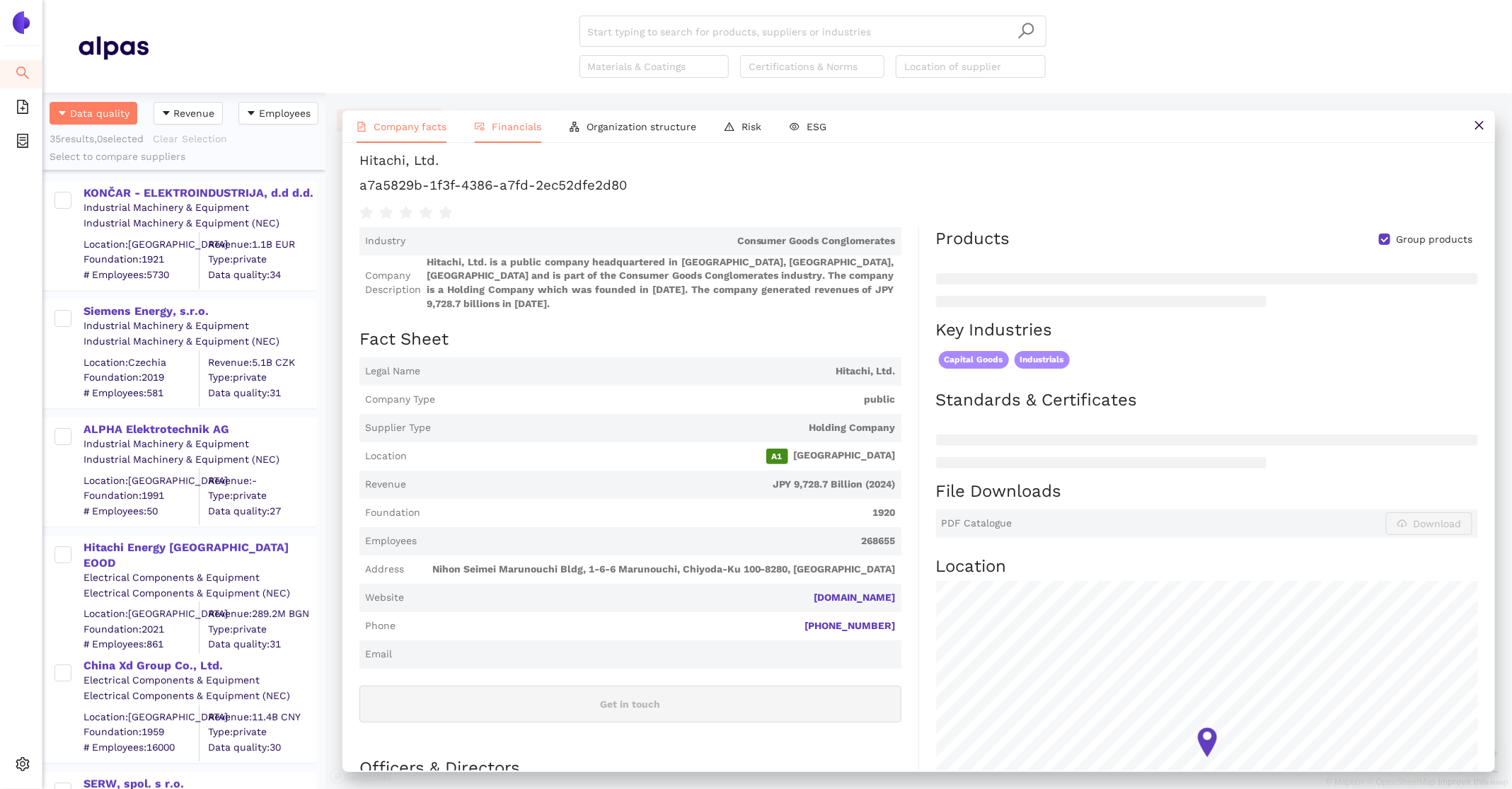
click at [532, 124] on span "Financials" at bounding box center [516, 127] width 49 height 12
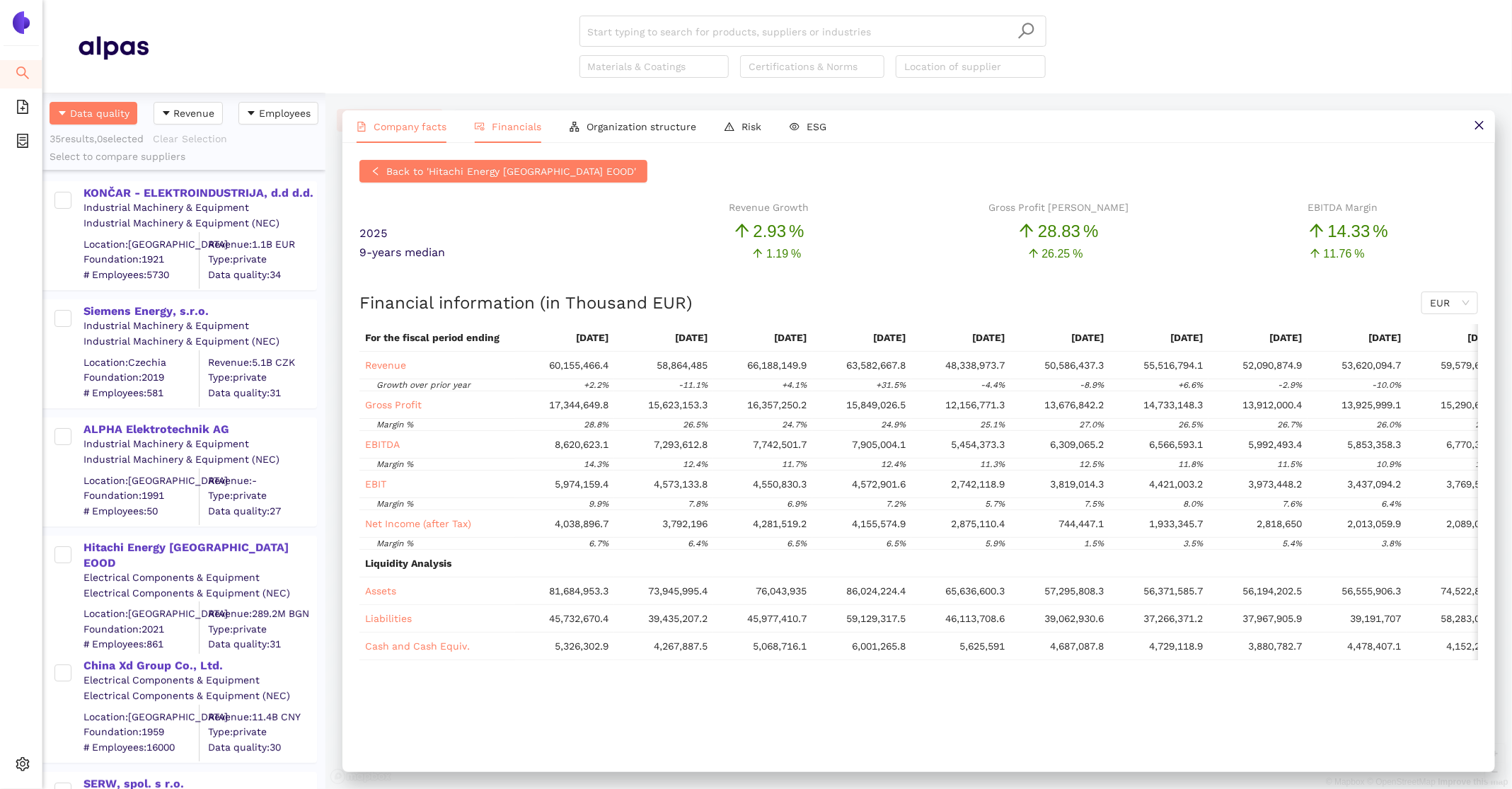
click at [406, 125] on span "Company facts" at bounding box center [410, 127] width 73 height 12
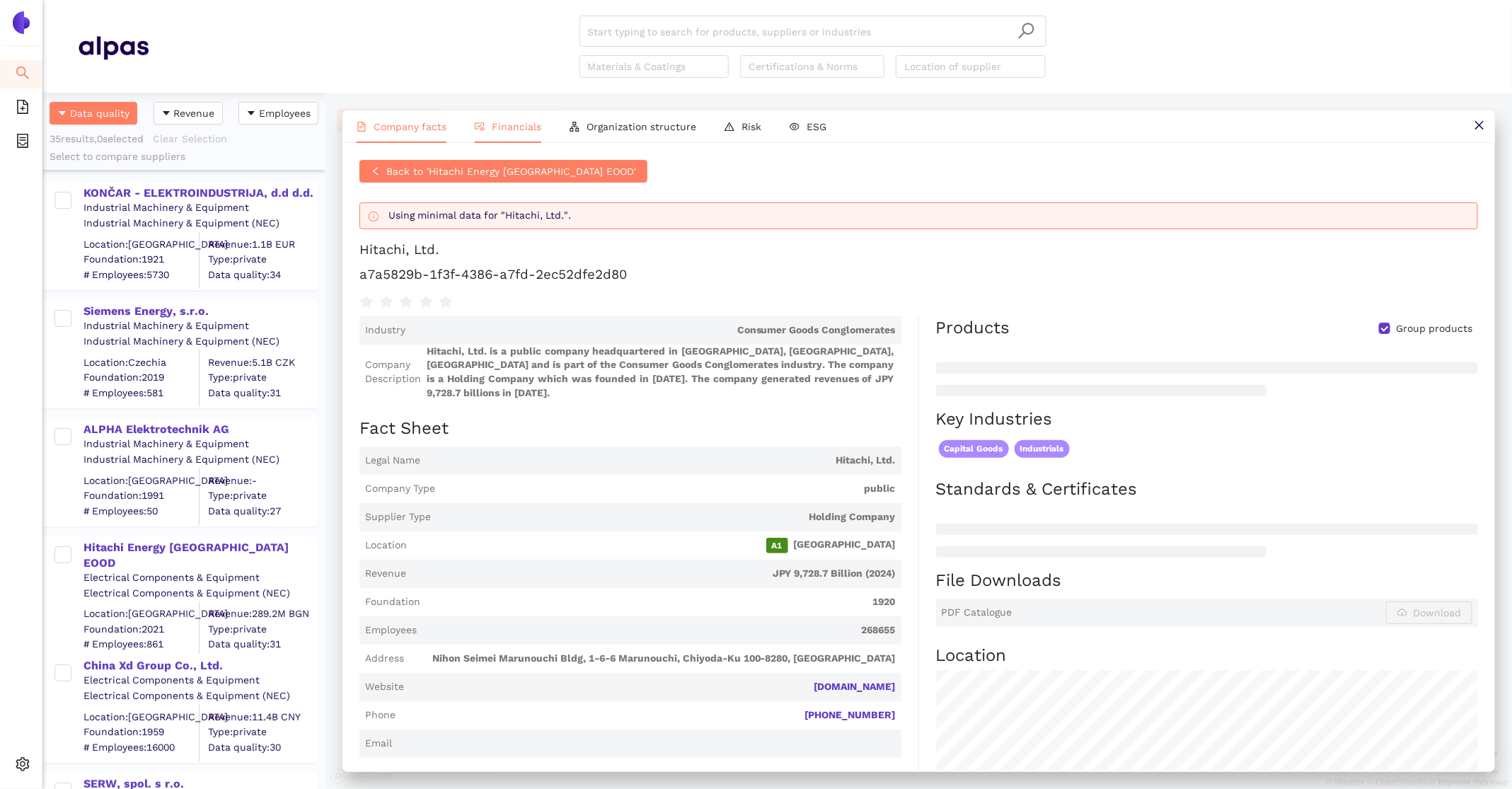
click at [516, 128] on span "Financials" at bounding box center [516, 127] width 49 height 12
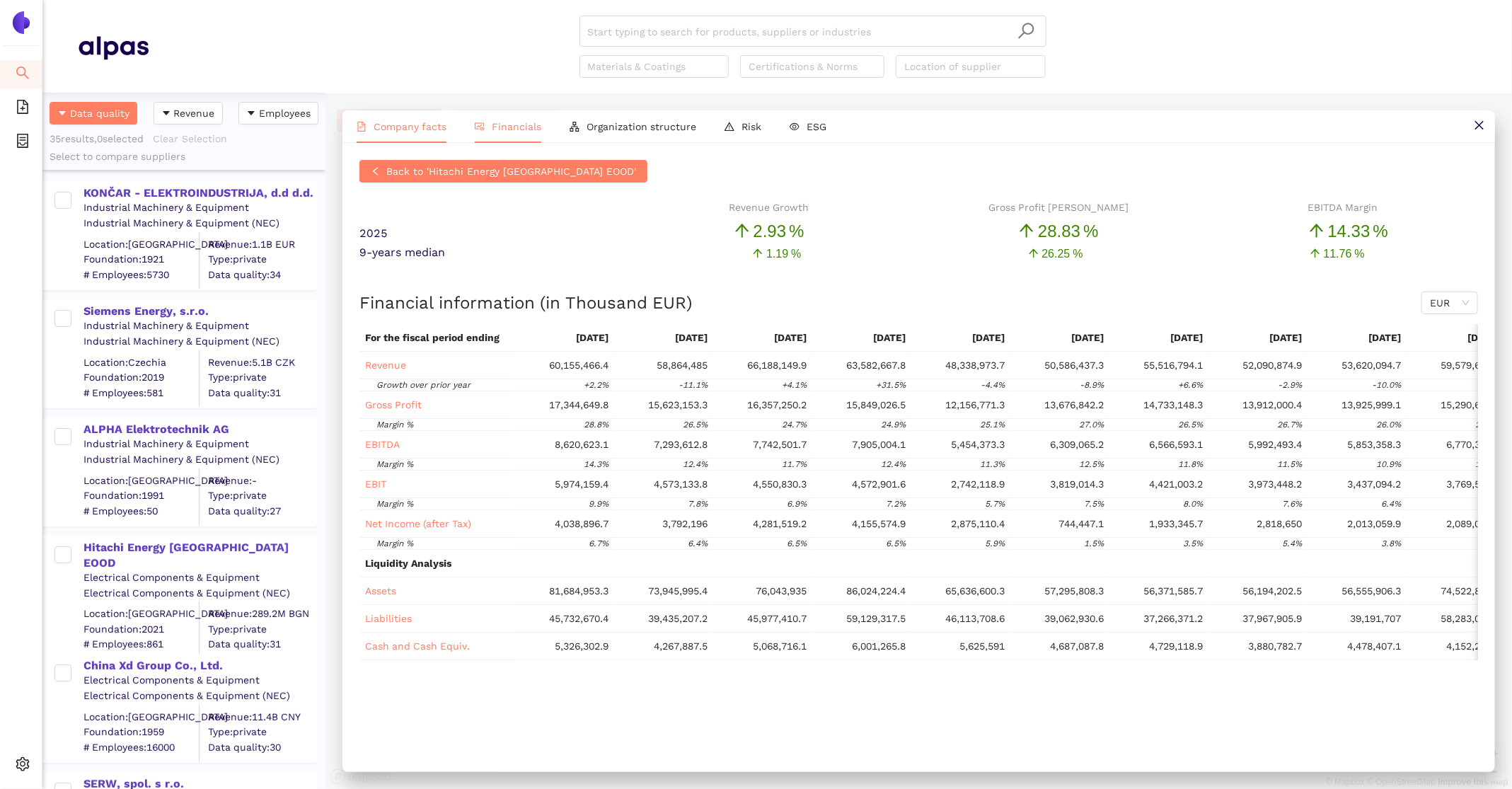
click at [416, 137] on li "Company facts" at bounding box center [402, 127] width 119 height 32
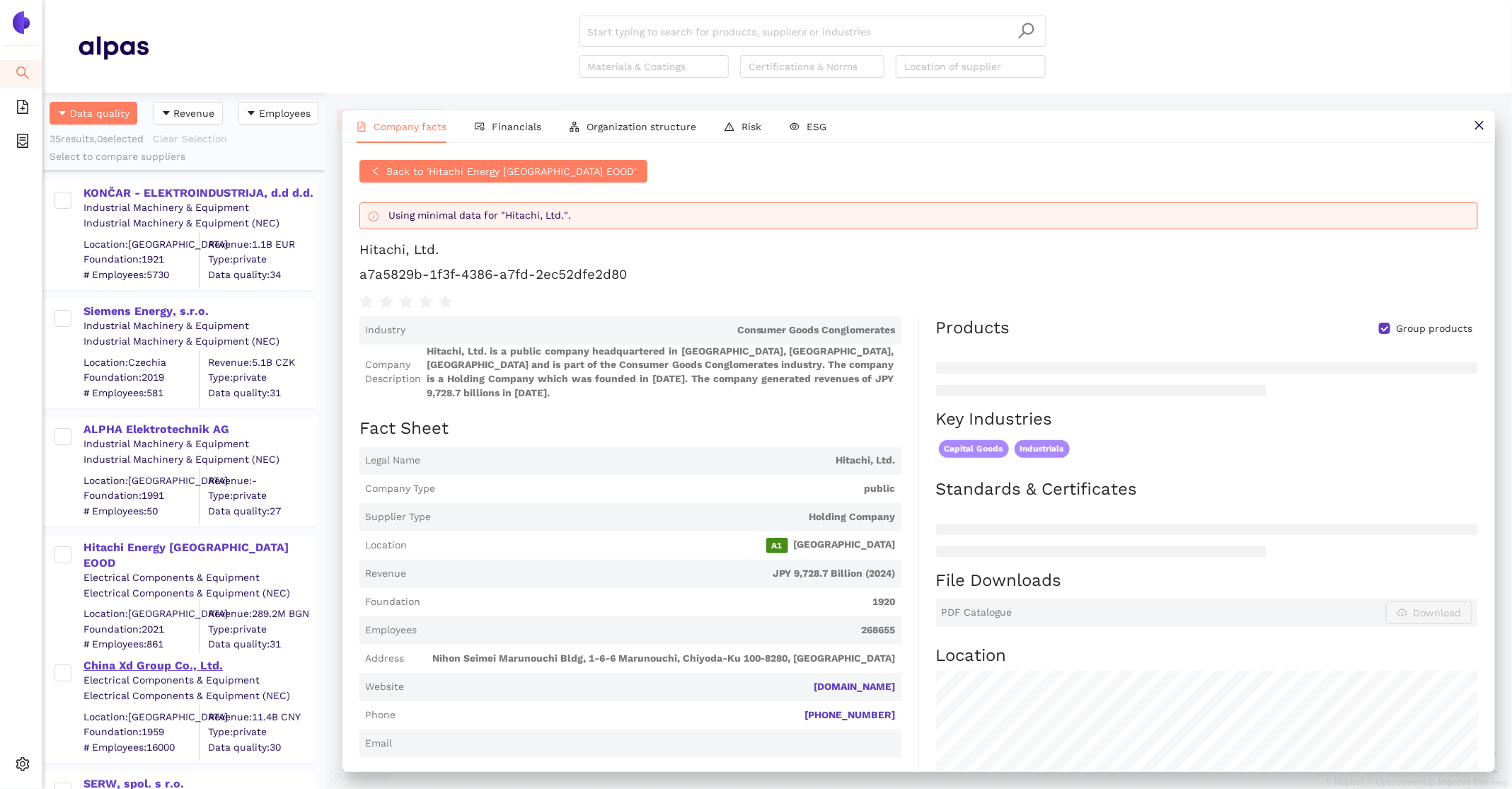
click at [148, 669] on div "China Xd Group Co., Ltd." at bounding box center [199, 666] width 232 height 15
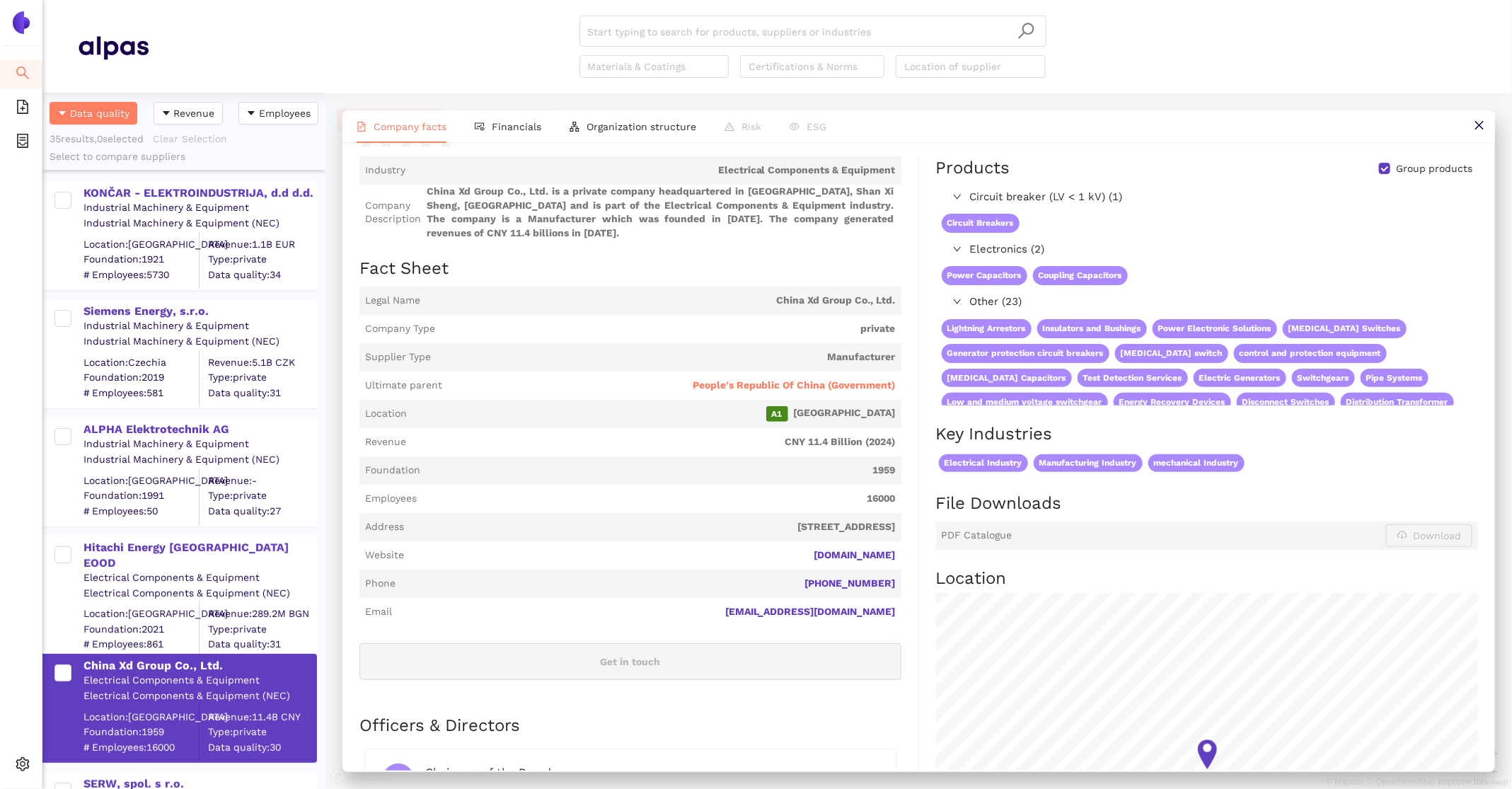
scroll to position [85, 0]
drag, startPoint x: 898, startPoint y: 554, endPoint x: 811, endPoint y: 554, distance: 87.0
click at [811, 554] on span "Website en.xd.com.cn" at bounding box center [630, 554] width 542 height 29
copy link "en.xd.com.cn"
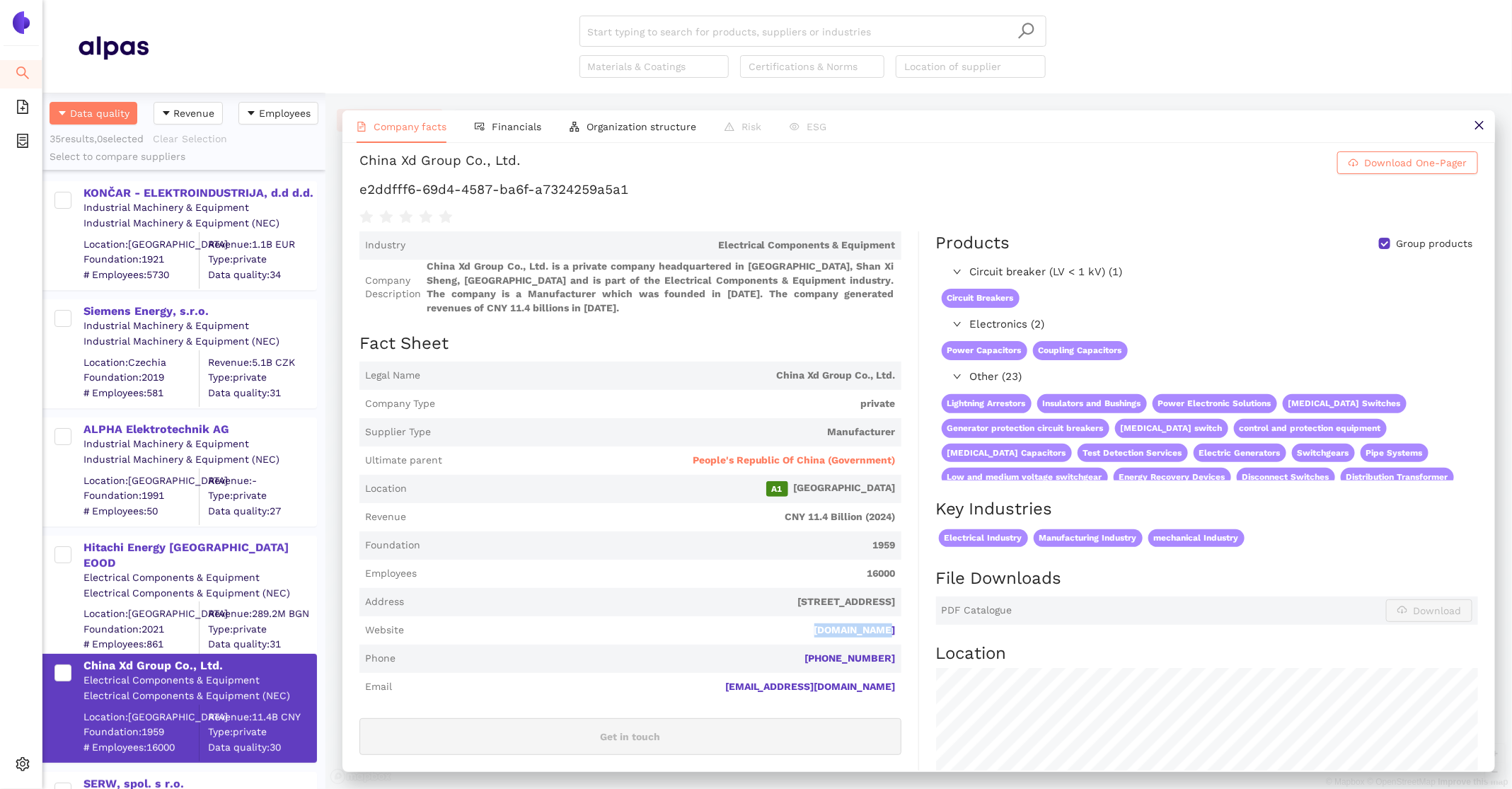
scroll to position [0, 0]
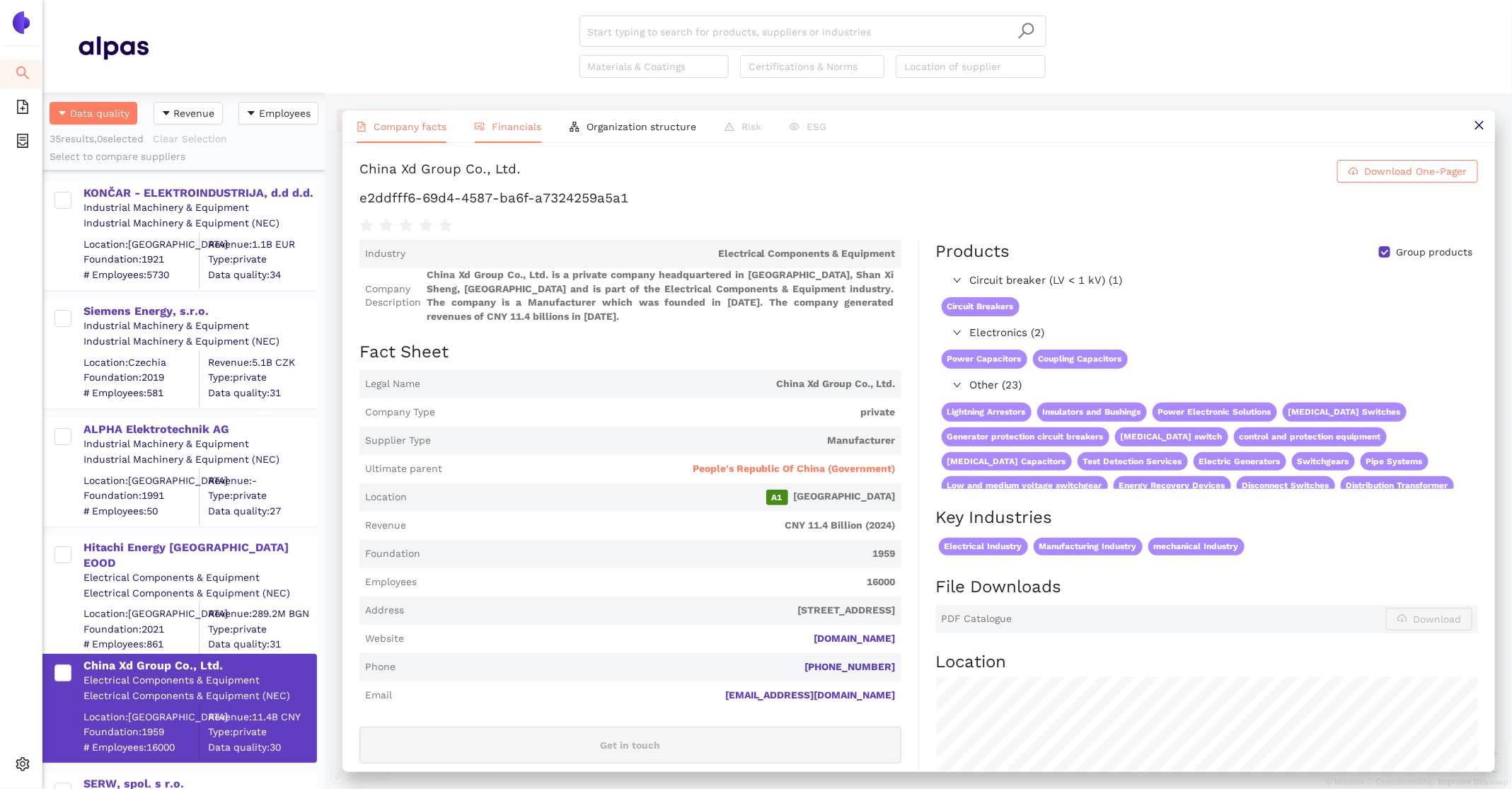
click at [515, 131] on span "Financials" at bounding box center [516, 127] width 49 height 12
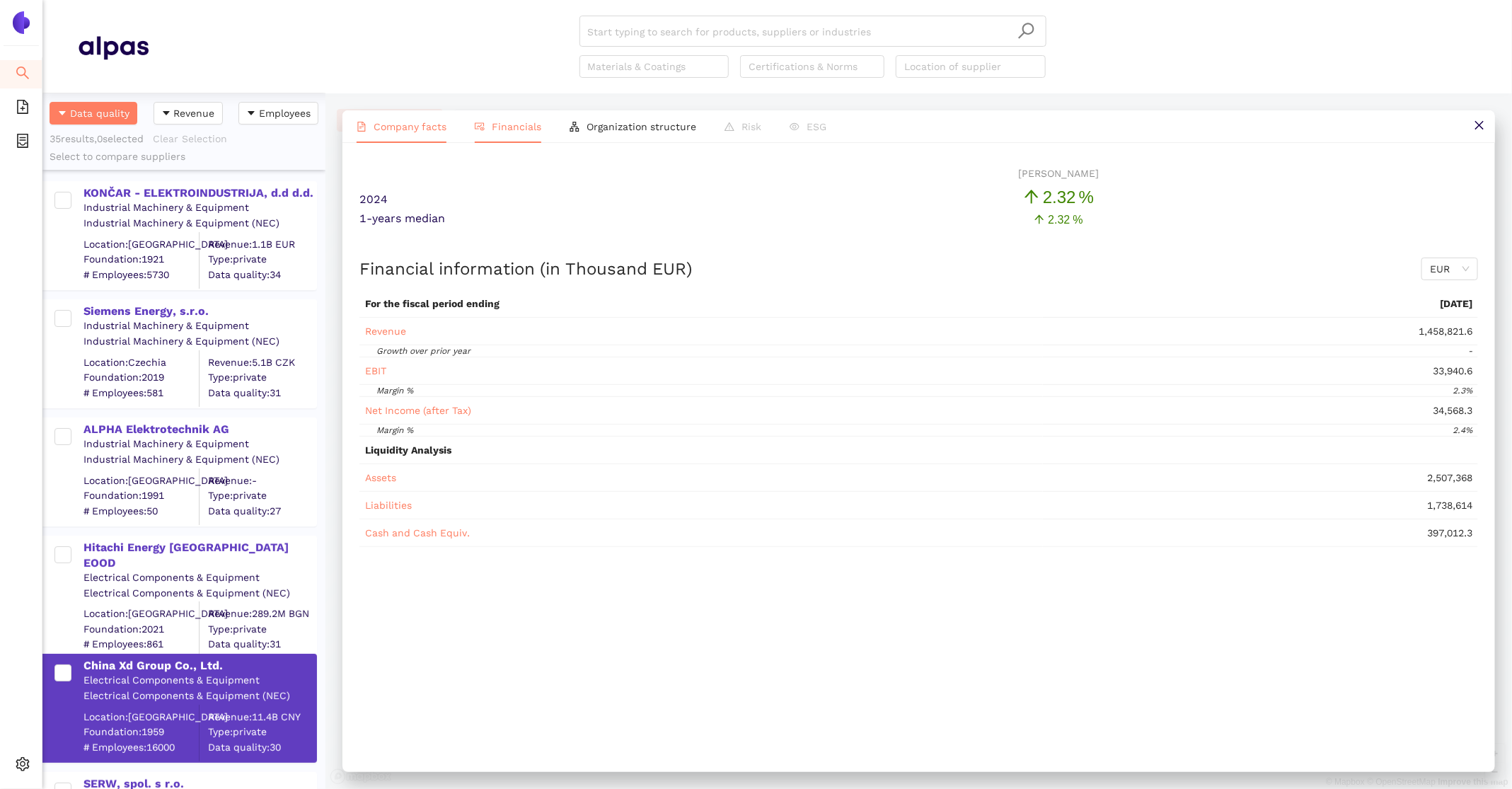
click at [393, 129] on span "Company facts" at bounding box center [410, 127] width 73 height 12
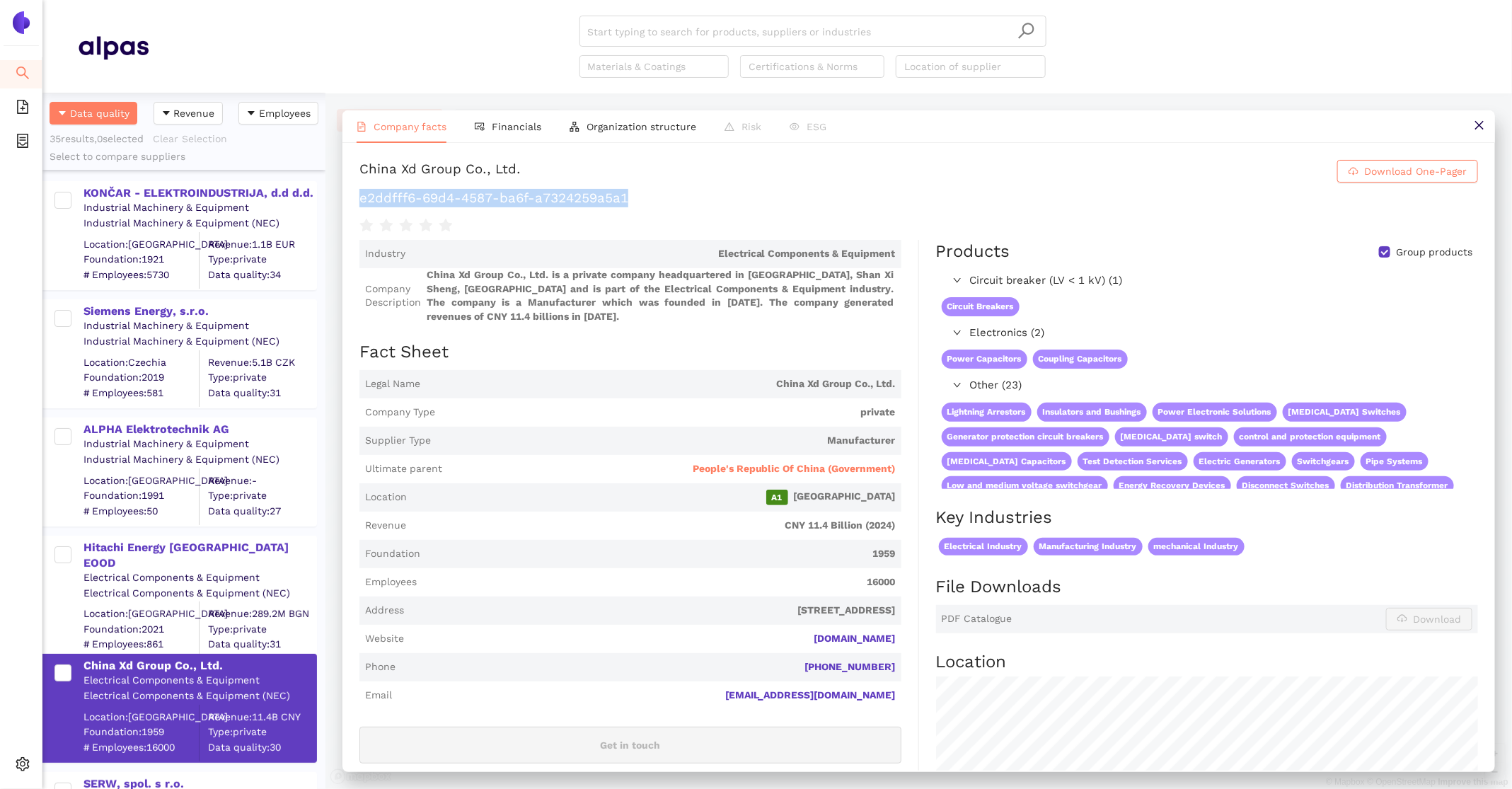
drag, startPoint x: 639, startPoint y: 199, endPoint x: 355, endPoint y: 191, distance: 284.1
click at [355, 191] on div "China Xd Group Co., Ltd. Download One-Pager e2ddfff6-69d4-4587-ba6f-a7324259a5a…" at bounding box center [918, 457] width 1153 height 628
copy h1 "e2ddfff6-69d4-4587-ba6f-a7324259a5a1"
click at [745, 465] on span "People's Republic Of China (Government)" at bounding box center [794, 469] width 203 height 14
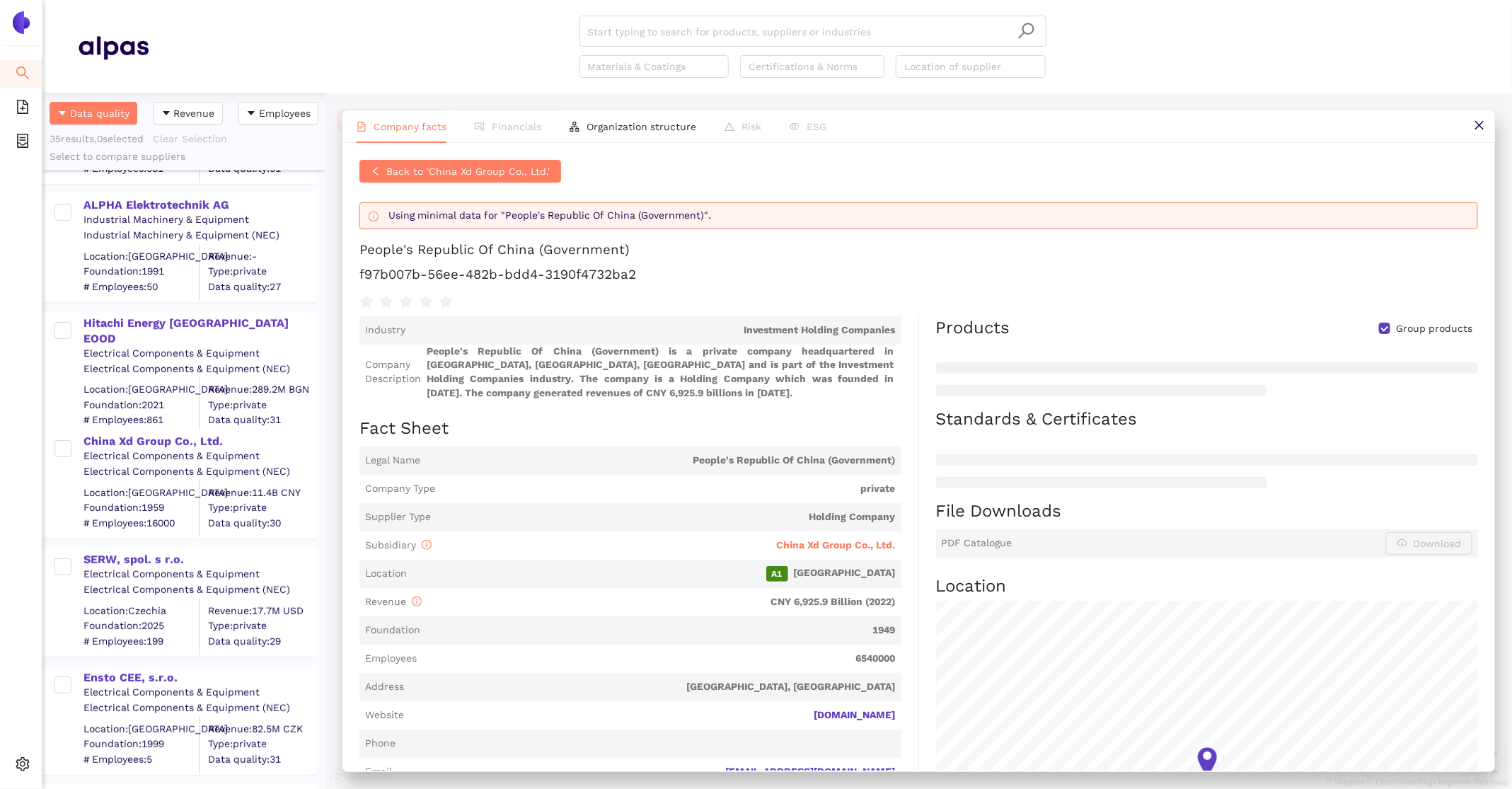
scroll to position [366, 0]
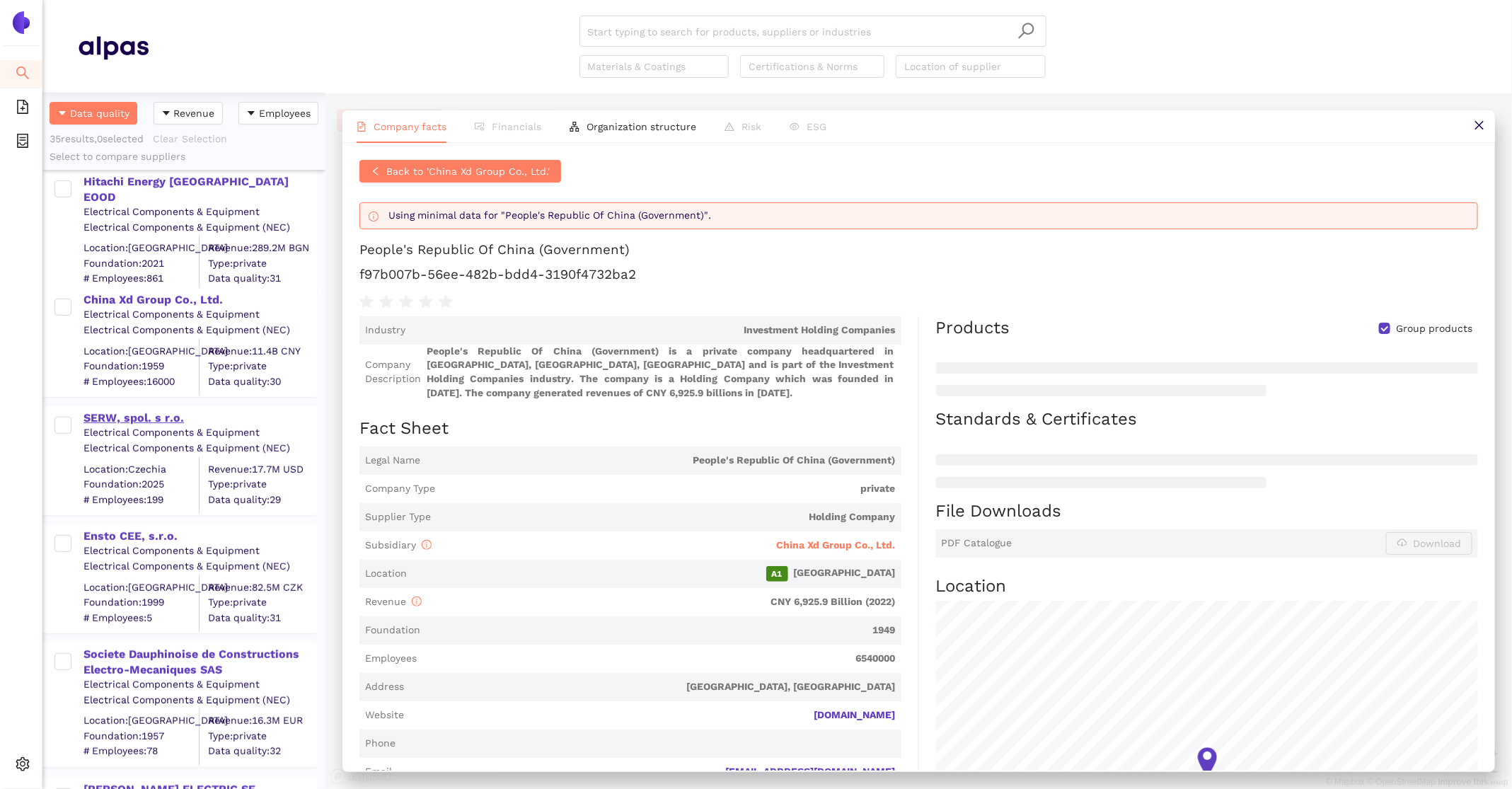
click at [141, 414] on div "SERW, spol. s r.o." at bounding box center [199, 418] width 232 height 15
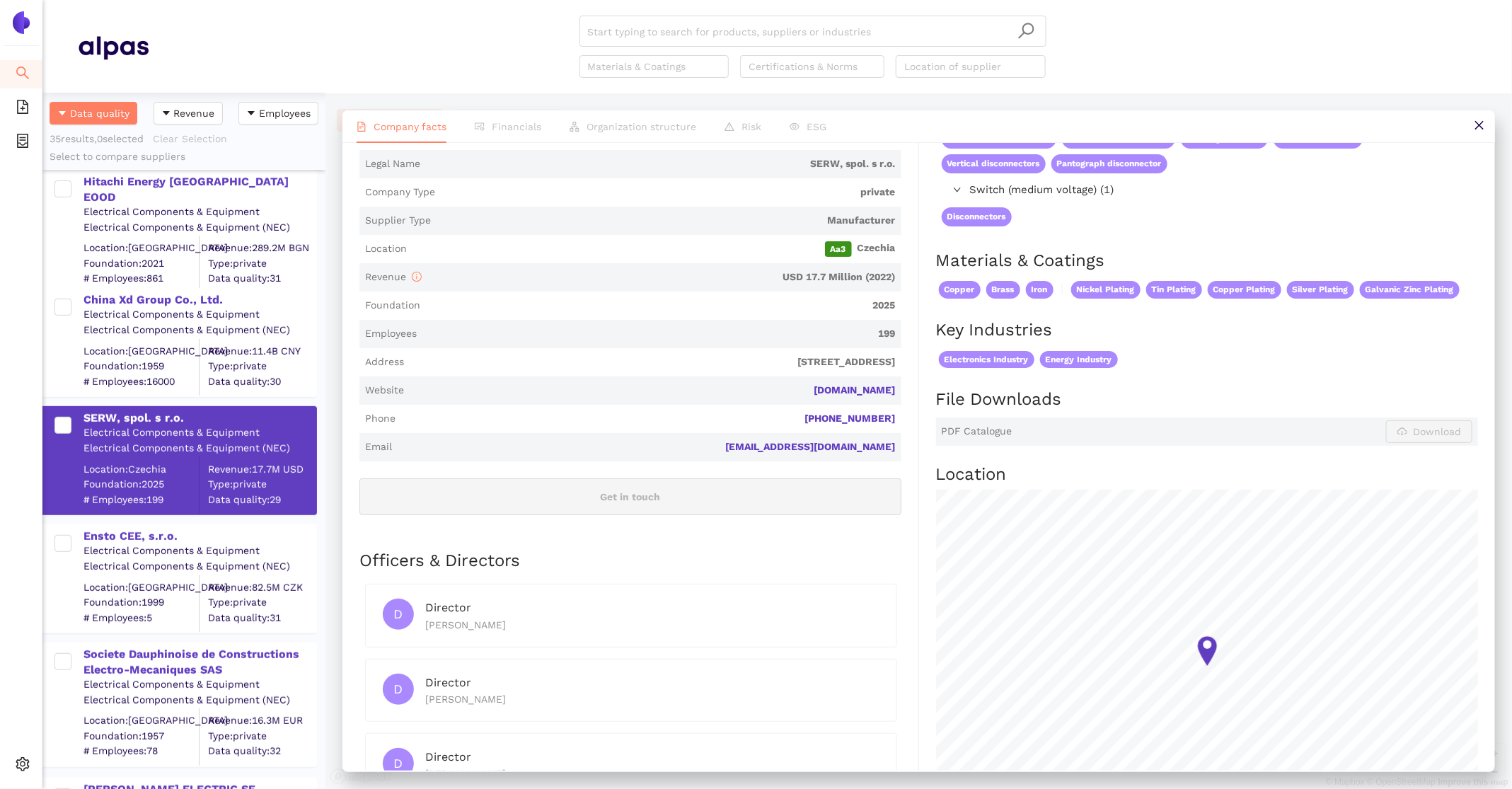
scroll to position [259, 0]
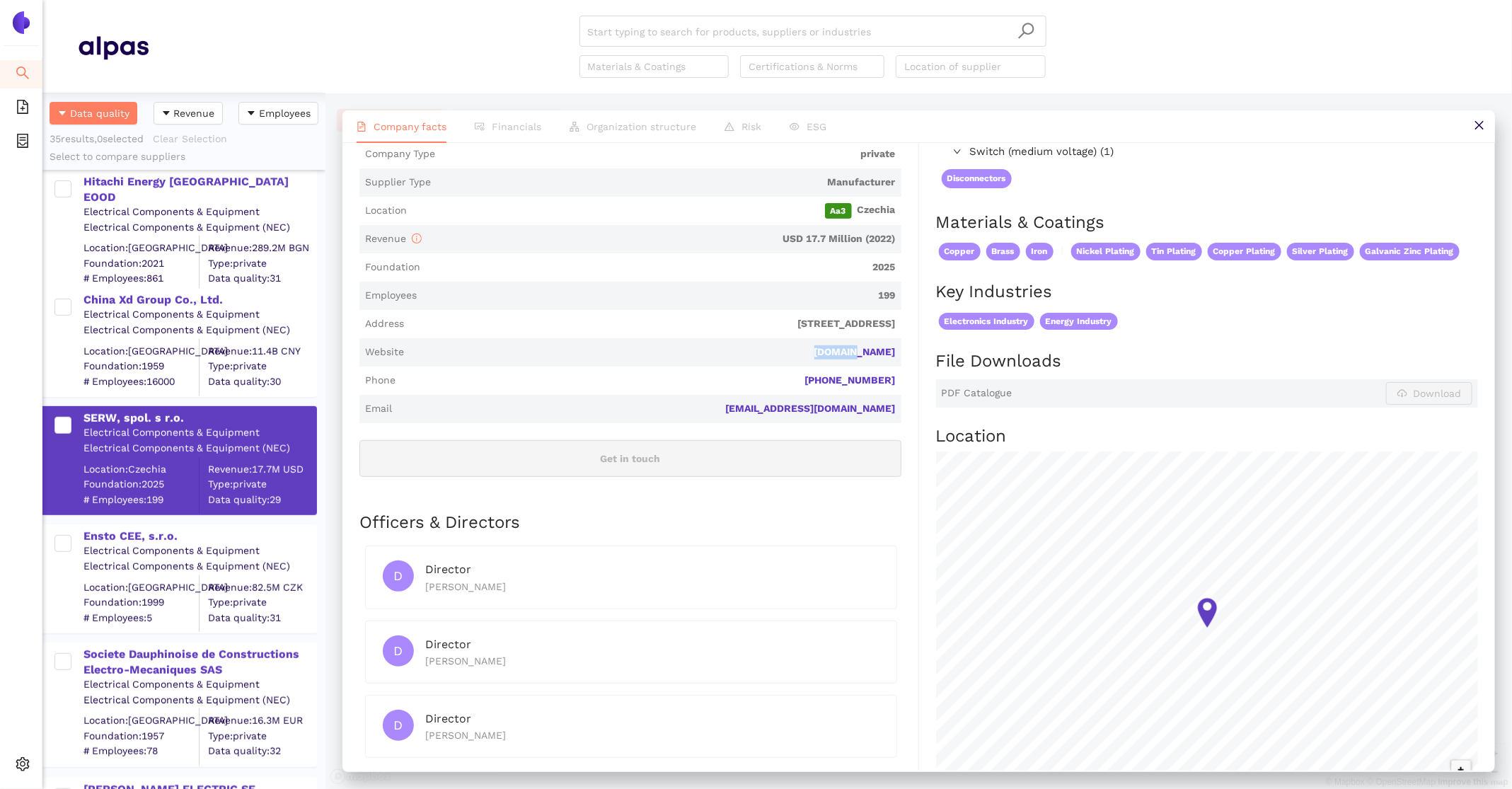
drag, startPoint x: 908, startPoint y: 339, endPoint x: 828, endPoint y: 339, distance: 80.0
click at [828, 339] on div "Industry Electrical Components & Equipment Company Description SERW, spol. s r.…" at bounding box center [639, 403] width 560 height 841
copy link "serw.cz"
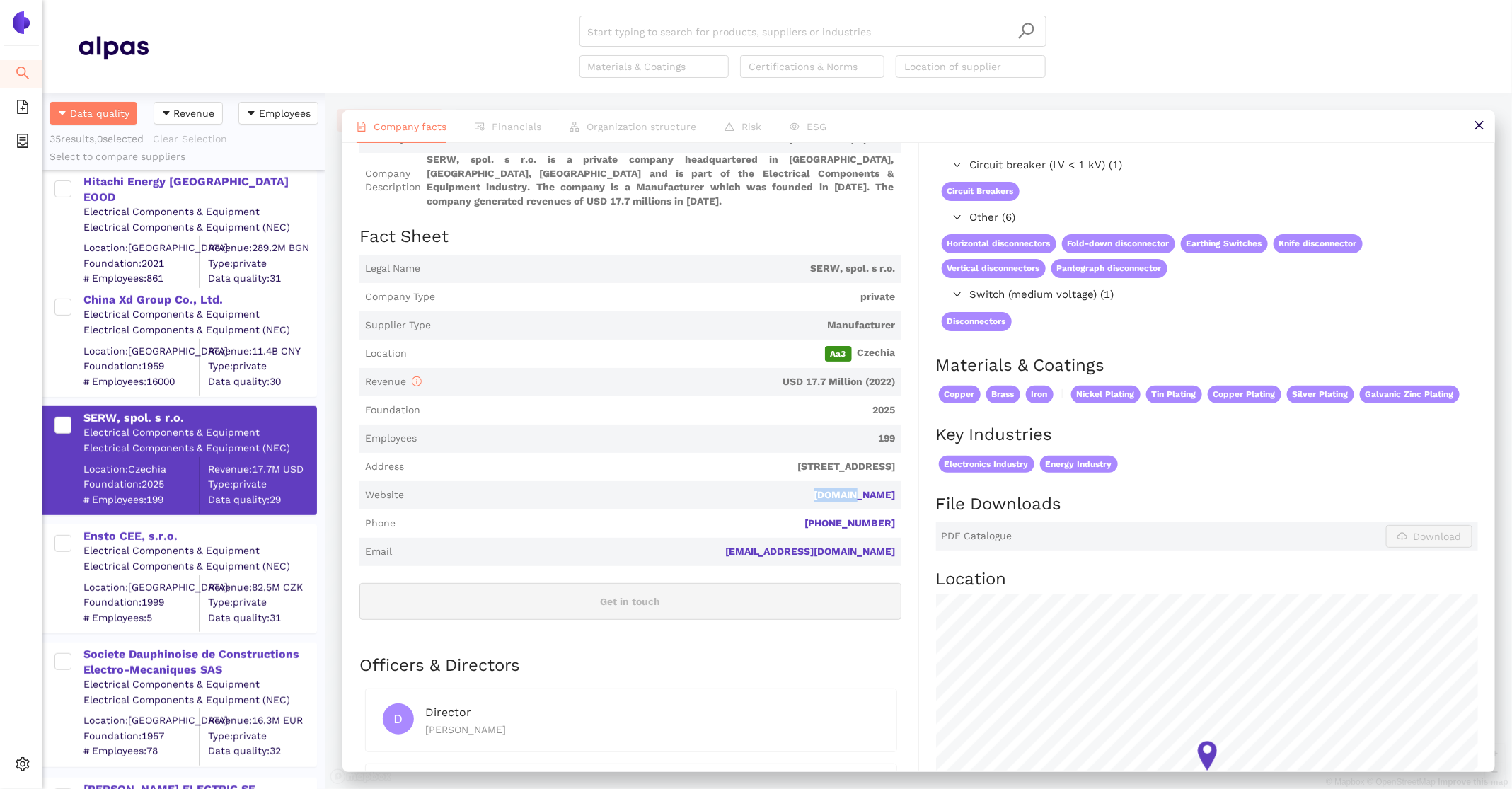
scroll to position [0, 0]
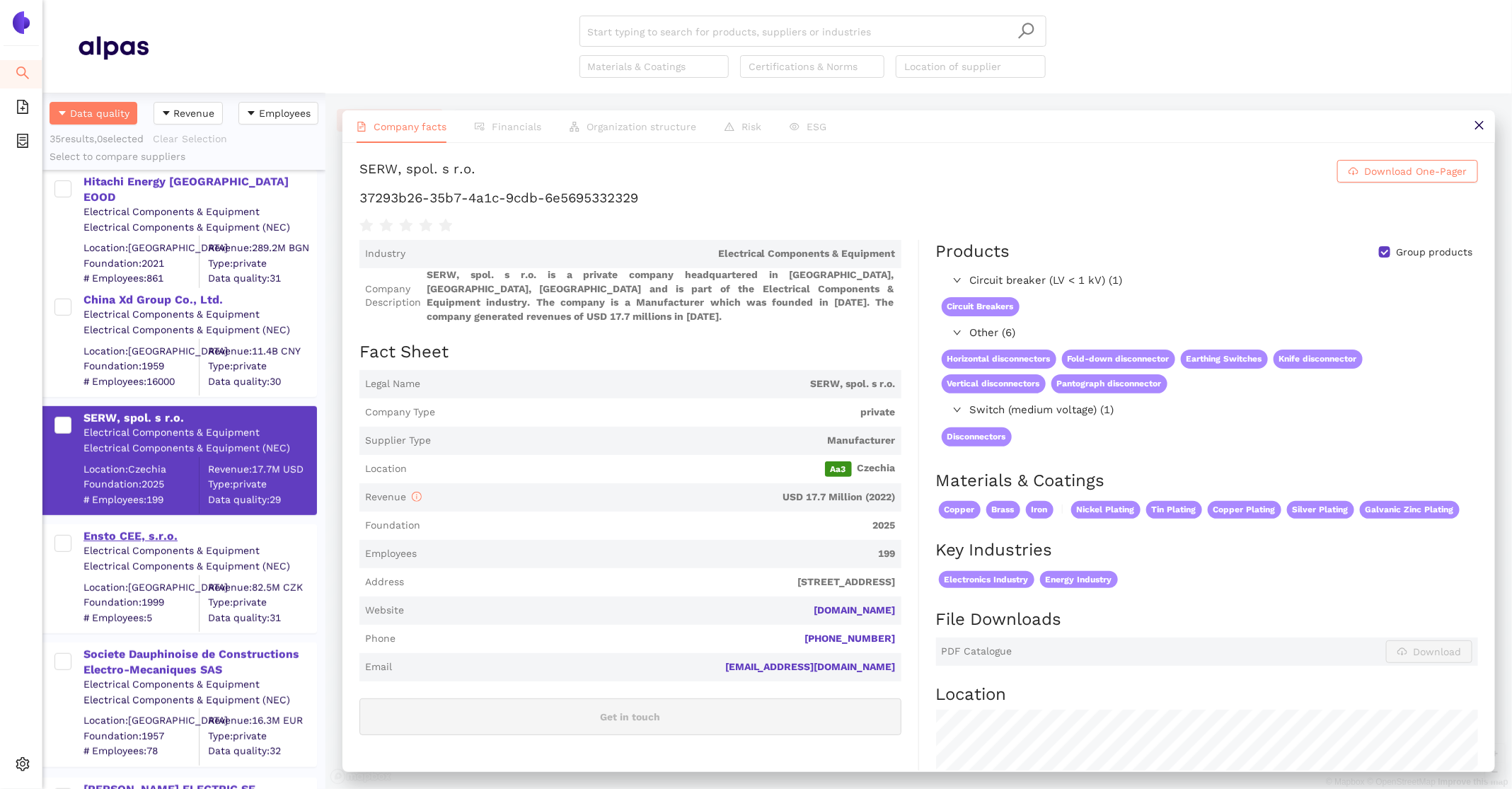
click at [145, 543] on div "Ensto CEE, s.r.o." at bounding box center [199, 536] width 232 height 15
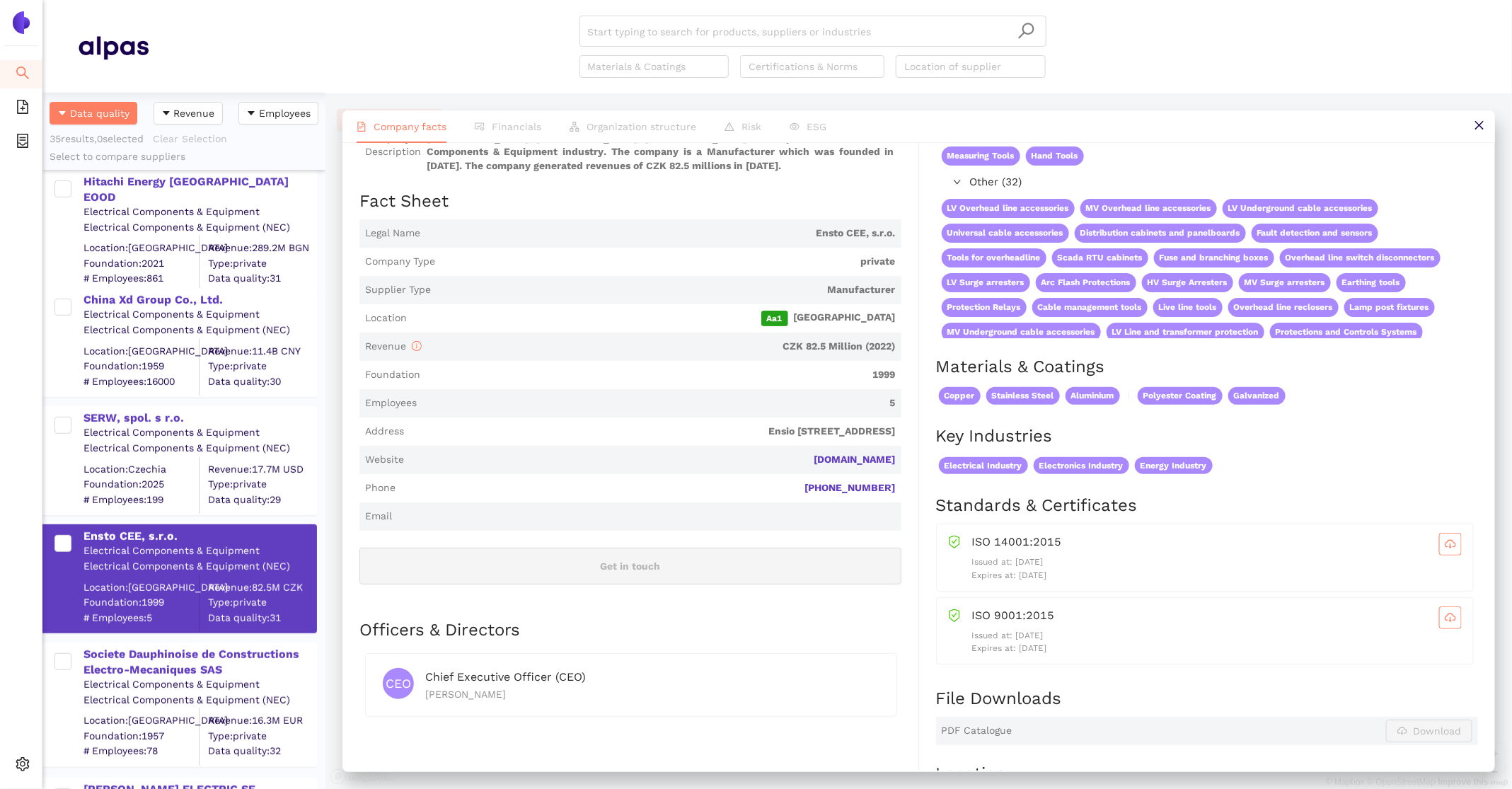
scroll to position [149, 0]
drag, startPoint x: 902, startPoint y: 453, endPoint x: 839, endPoint y: 452, distance: 63.0
click at [839, 452] on div "Industry Electrical Components & Equipment Company Description Ensto CEE, s.r.o…" at bounding box center [639, 626] width 560 height 1071
copy link "ensto.com"
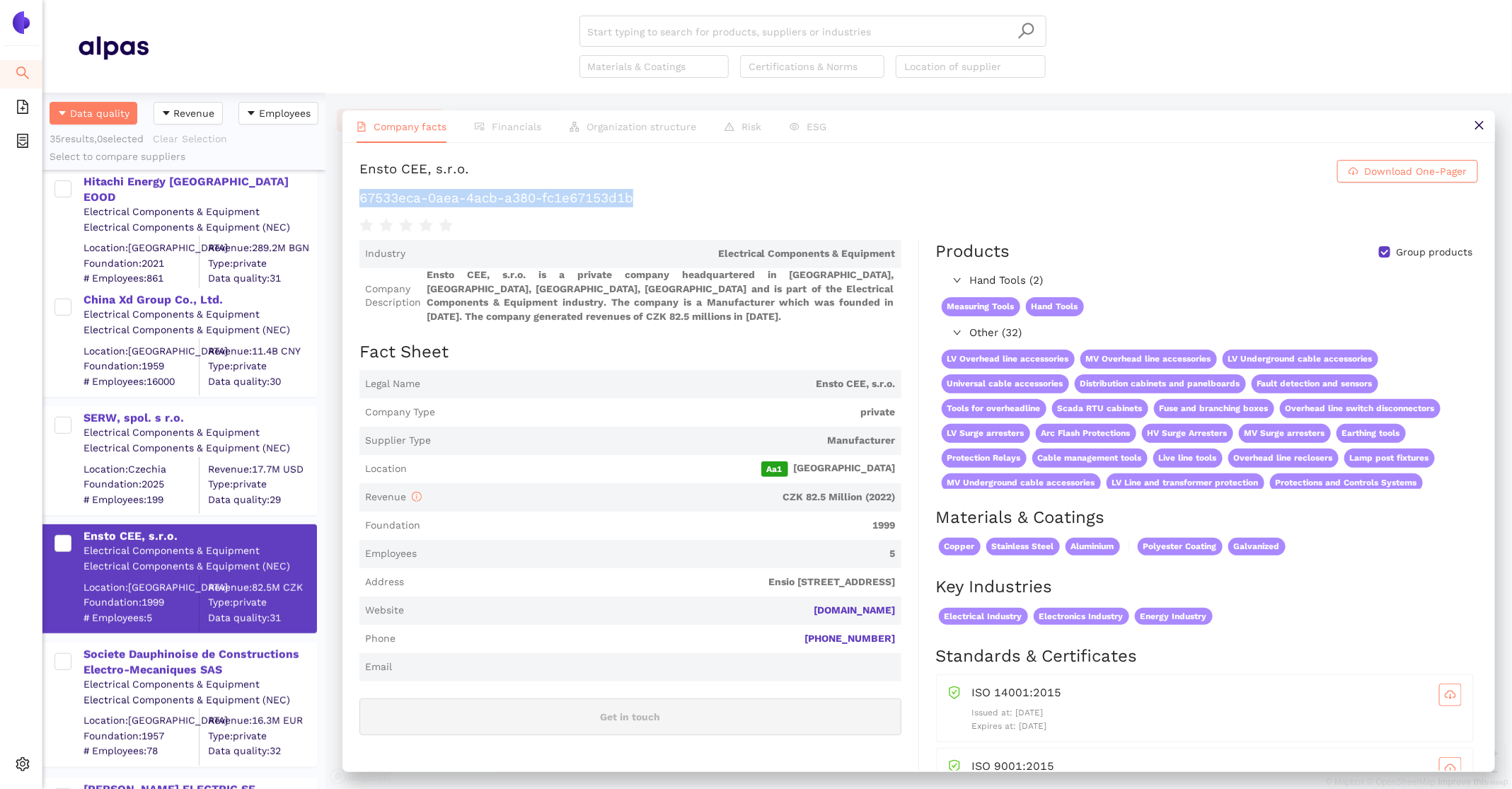
drag, startPoint x: 650, startPoint y: 197, endPoint x: 359, endPoint y: 189, distance: 291.1
click at [359, 189] on h1 "67533eca-0aea-4acb-a380-fc1e67153d1b" at bounding box center [918, 198] width 1119 height 18
copy h1 "67533eca-0aea-4acb-a380-fc1e67153d1b"
click at [111, 659] on div "Societe Dauphinoise de Constructions Electro-Mecaniques SAS" at bounding box center [199, 662] width 232 height 31
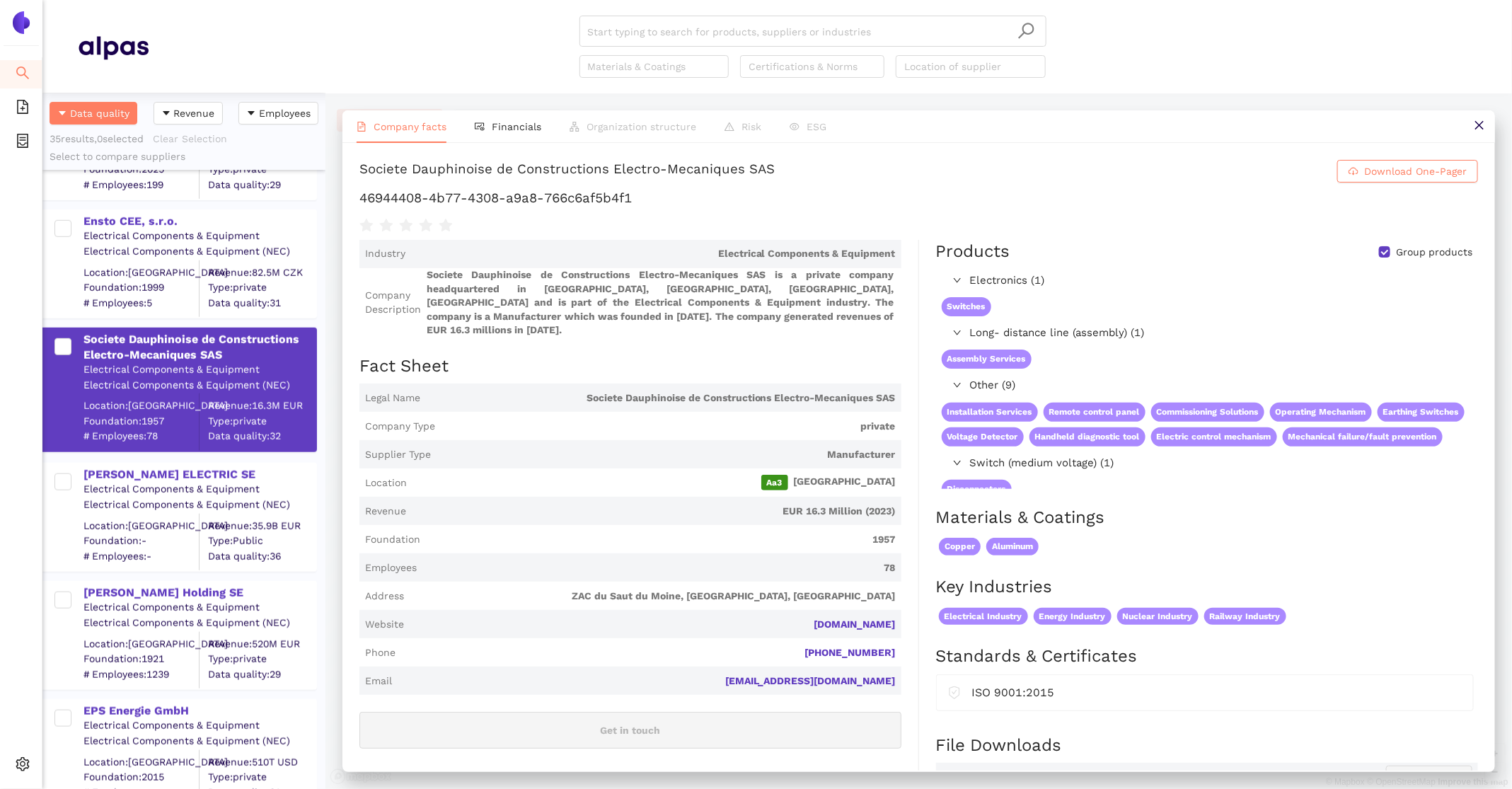
scroll to position [714, 0]
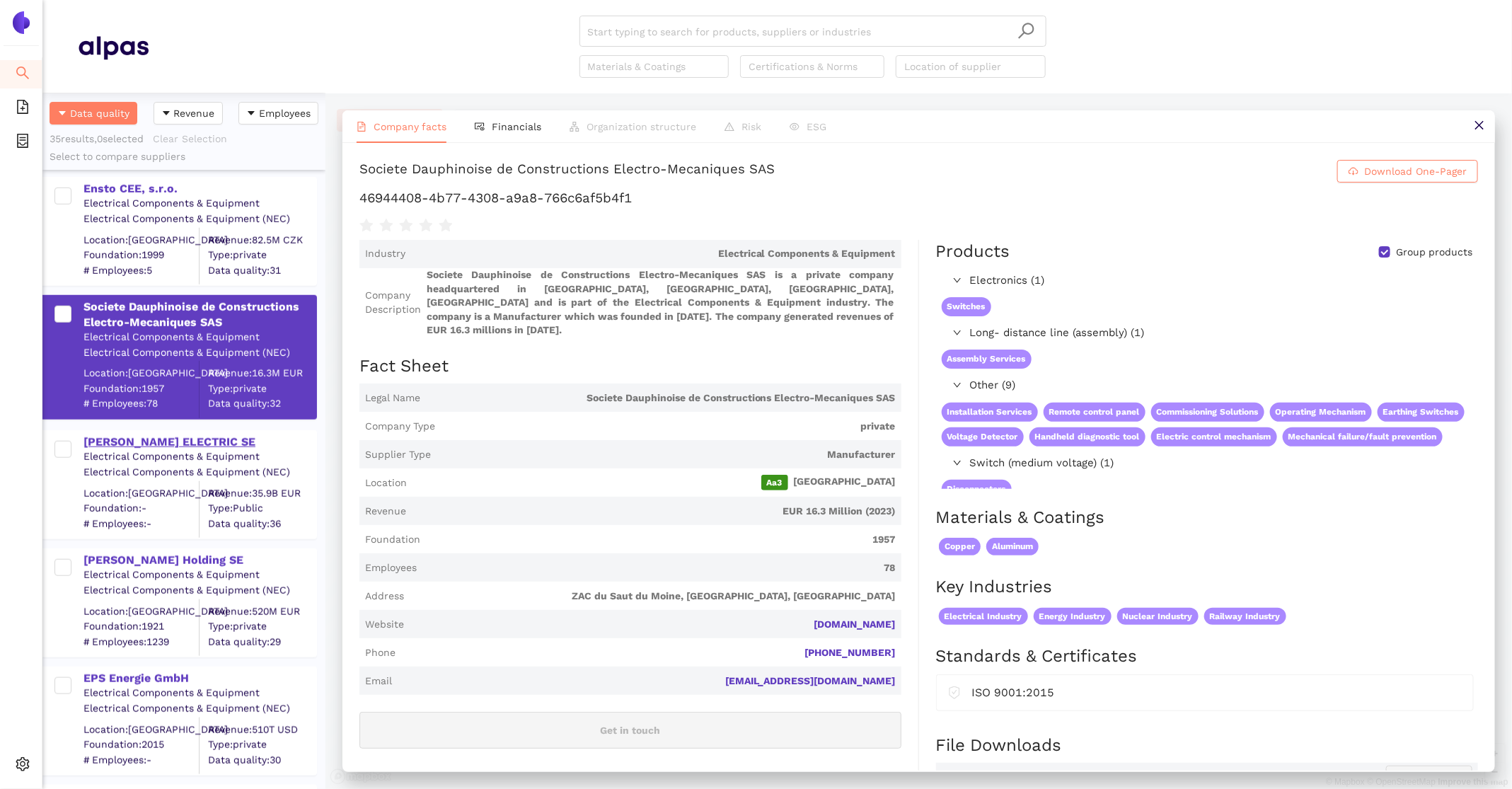
click at [146, 442] on div "SCHNEIDER ELECTRIC SE" at bounding box center [199, 442] width 232 height 15
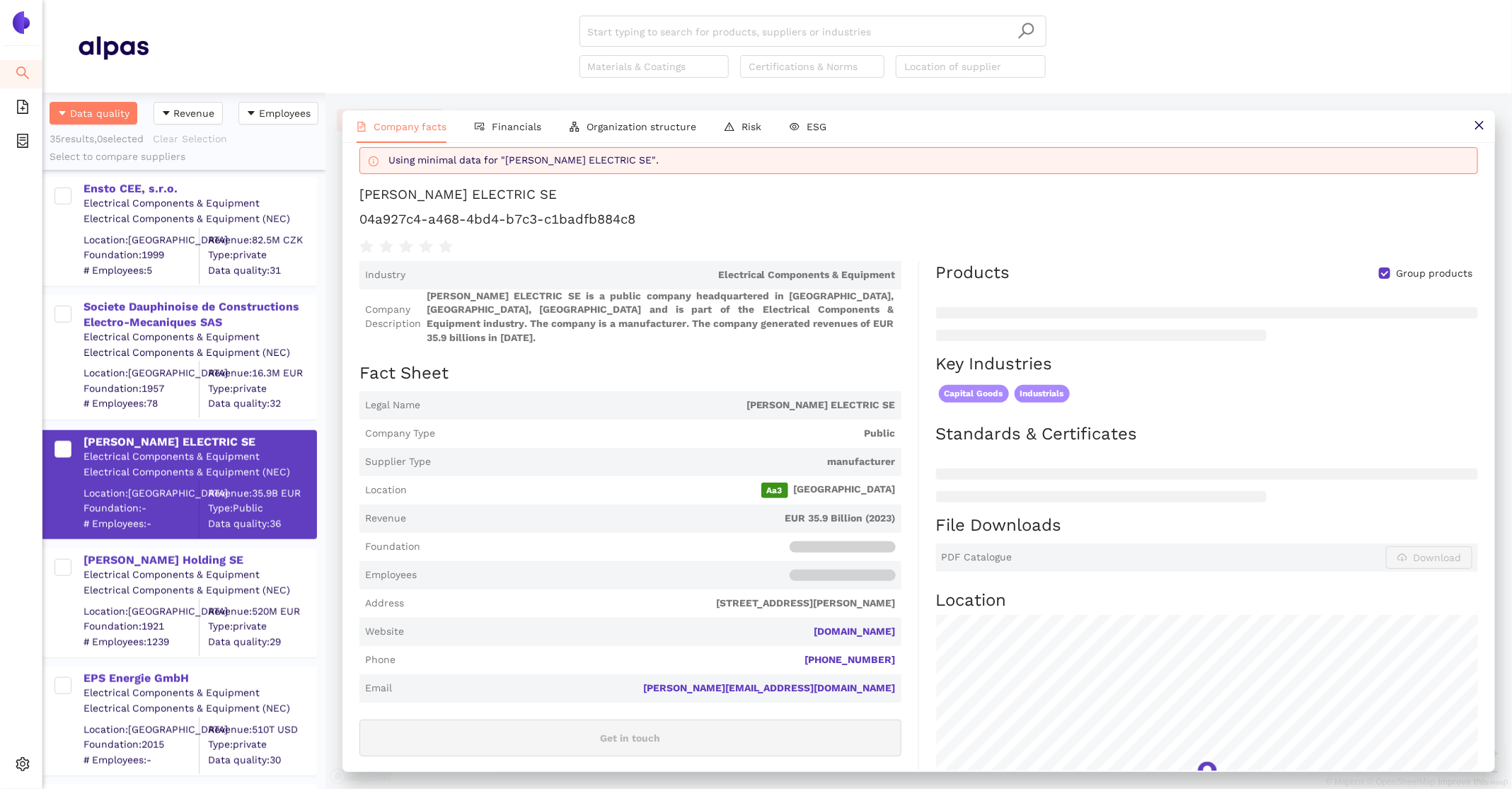
scroll to position [20, 0]
click at [501, 113] on li "Financials" at bounding box center [508, 127] width 95 height 32
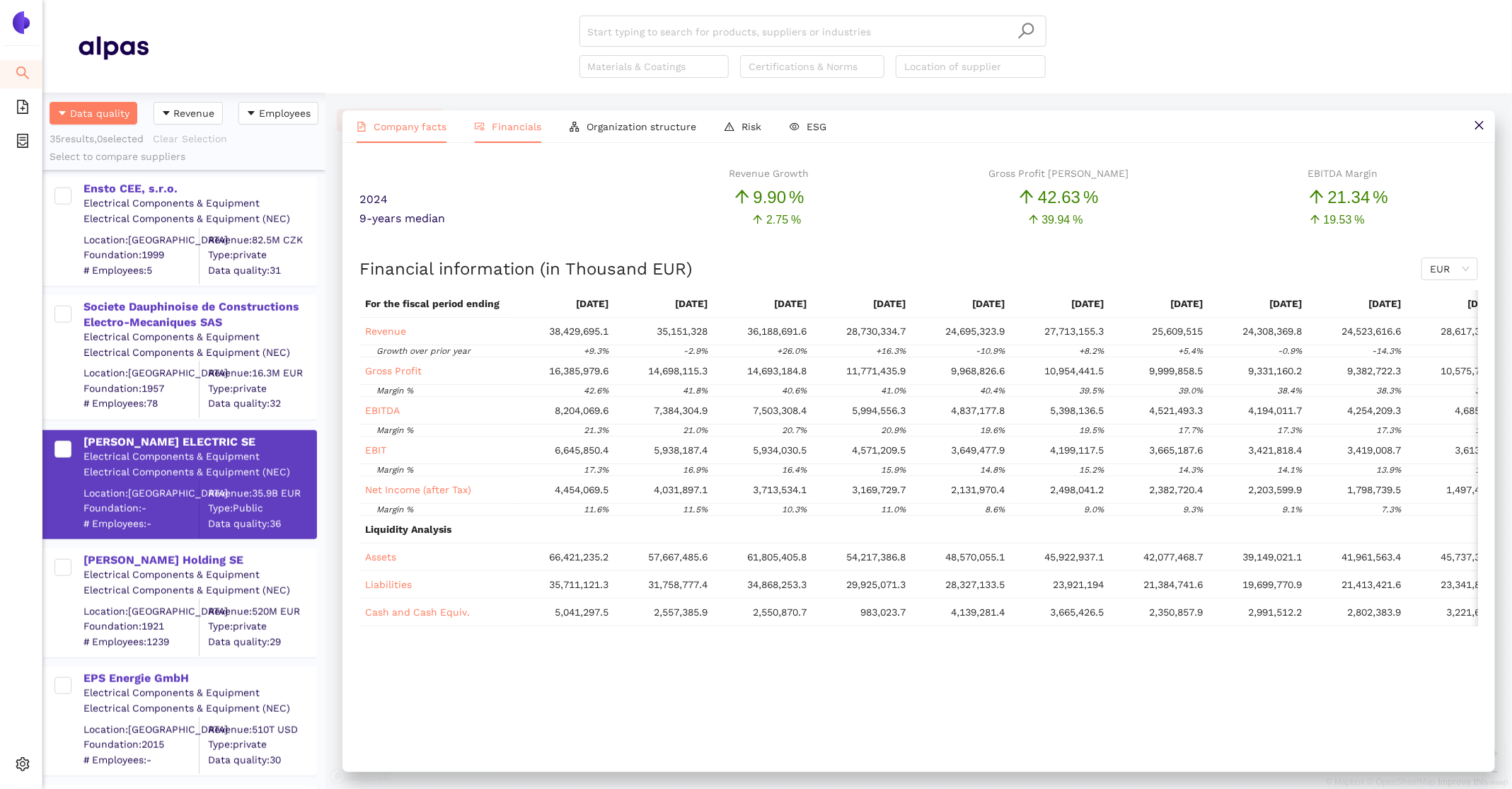
click at [398, 133] on li "Company facts" at bounding box center [402, 127] width 119 height 32
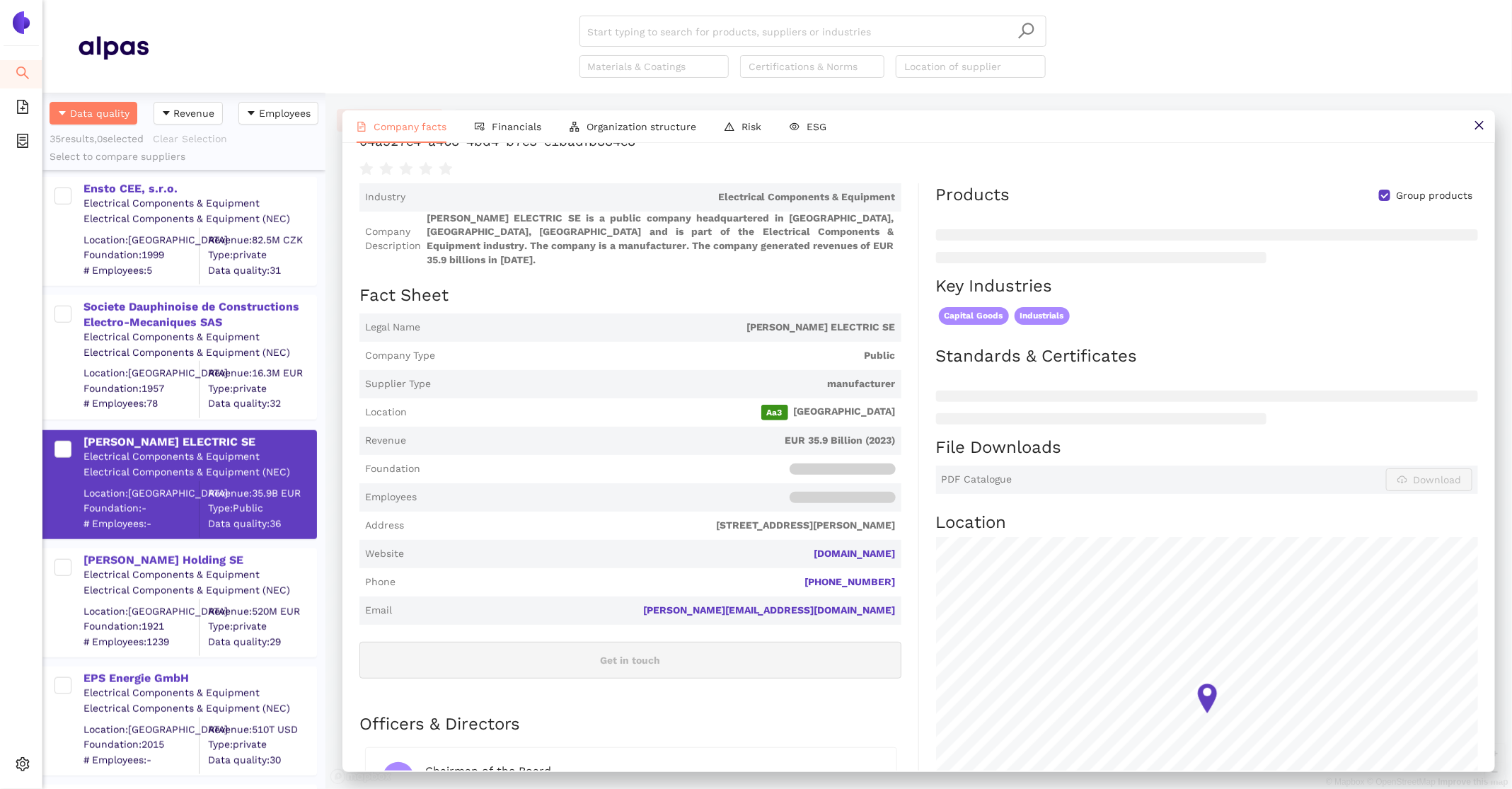
scroll to position [101, 0]
click at [506, 129] on span "Financials" at bounding box center [516, 127] width 49 height 12
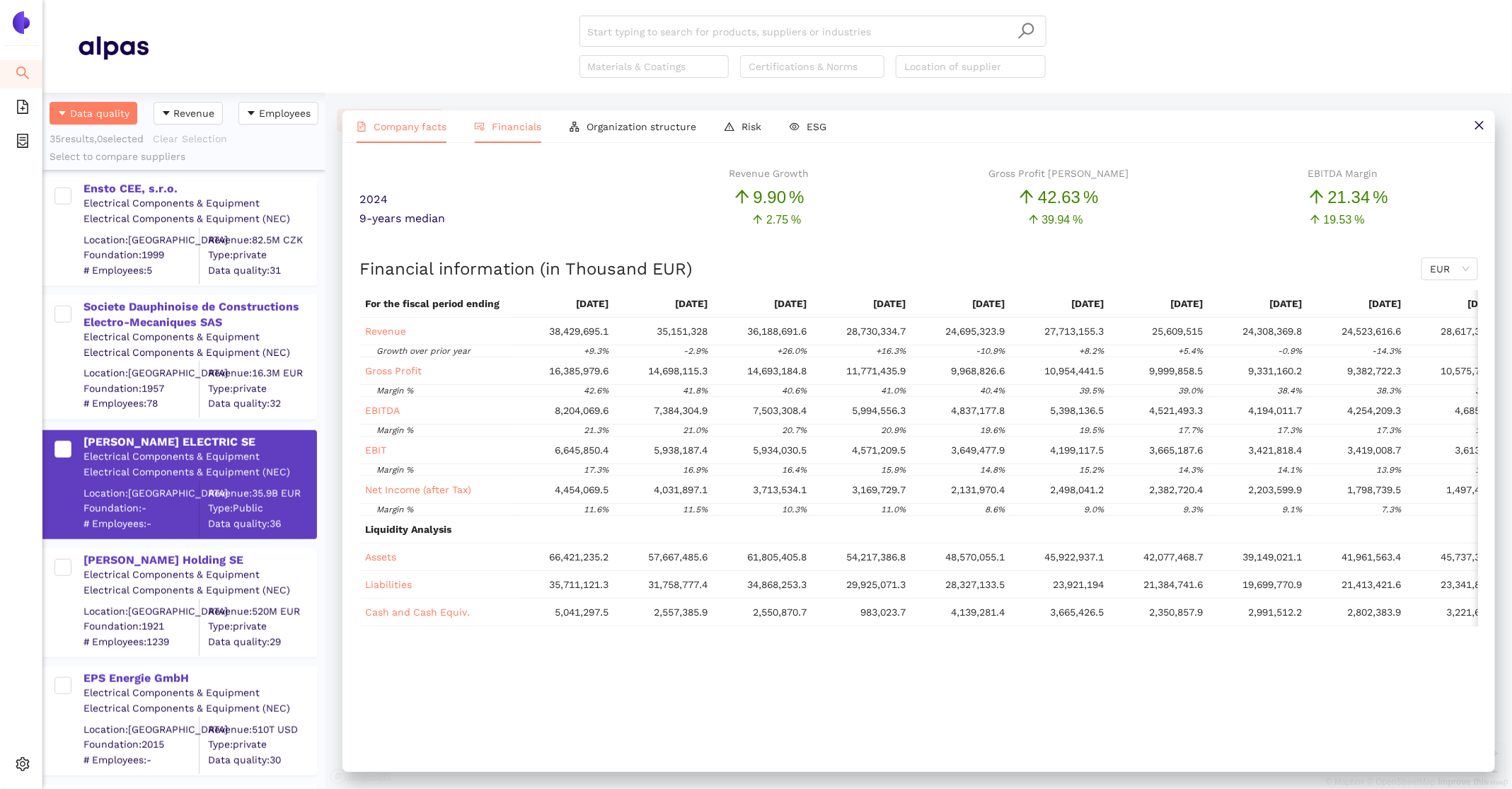
click at [408, 113] on li "Company facts" at bounding box center [402, 127] width 119 height 32
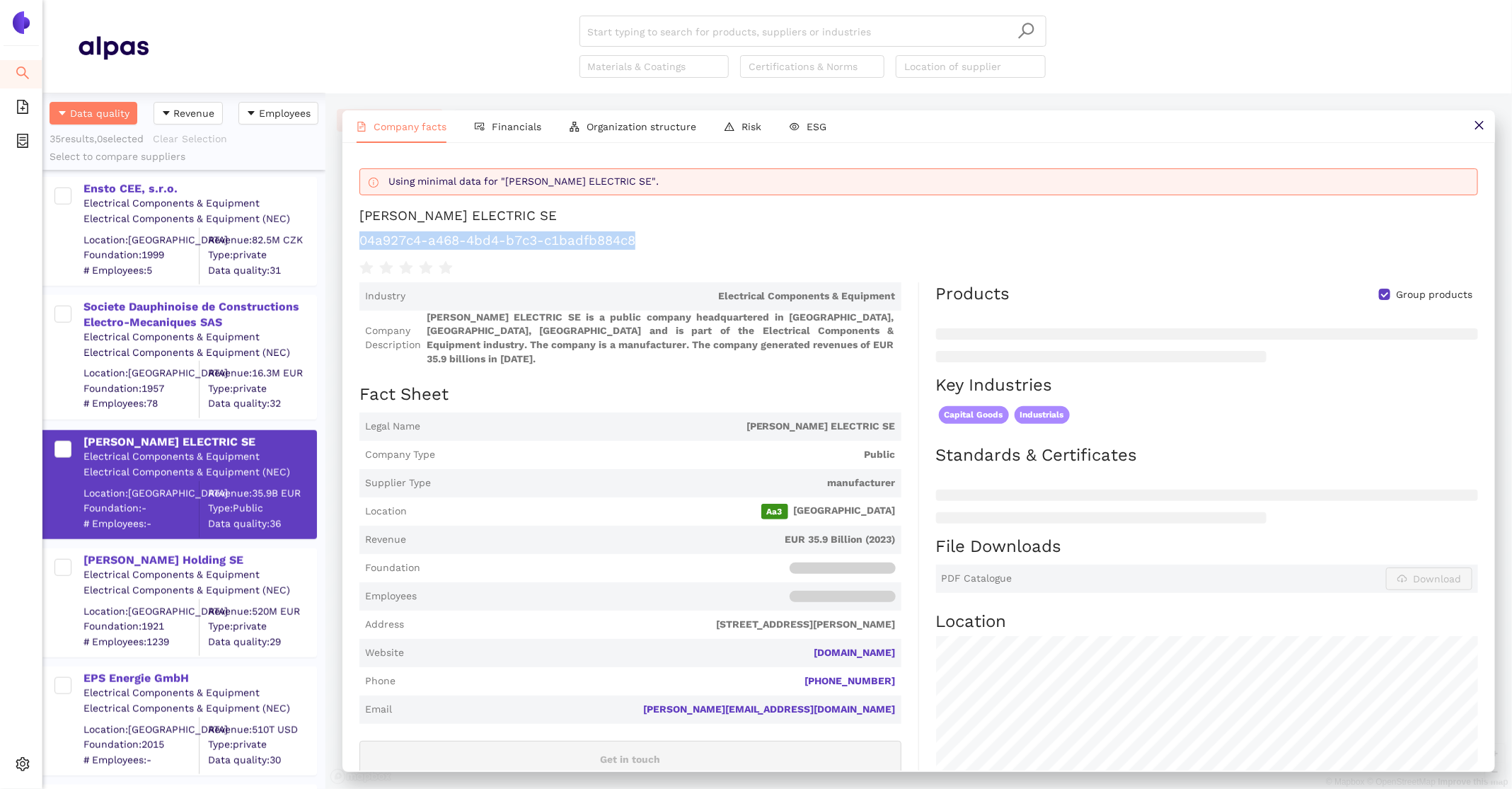
drag, startPoint x: 650, startPoint y: 238, endPoint x: 336, endPoint y: 235, distance: 314.0
click at [336, 235] on div "Company facts Financials Organization structure Risk ESG Using minimal data for…" at bounding box center [918, 441] width 1187 height 696
copy h1 "04a927c4-a468-4bd4-b7c3-c1badfb884c8"
click at [500, 132] on li "Financials" at bounding box center [508, 127] width 95 height 32
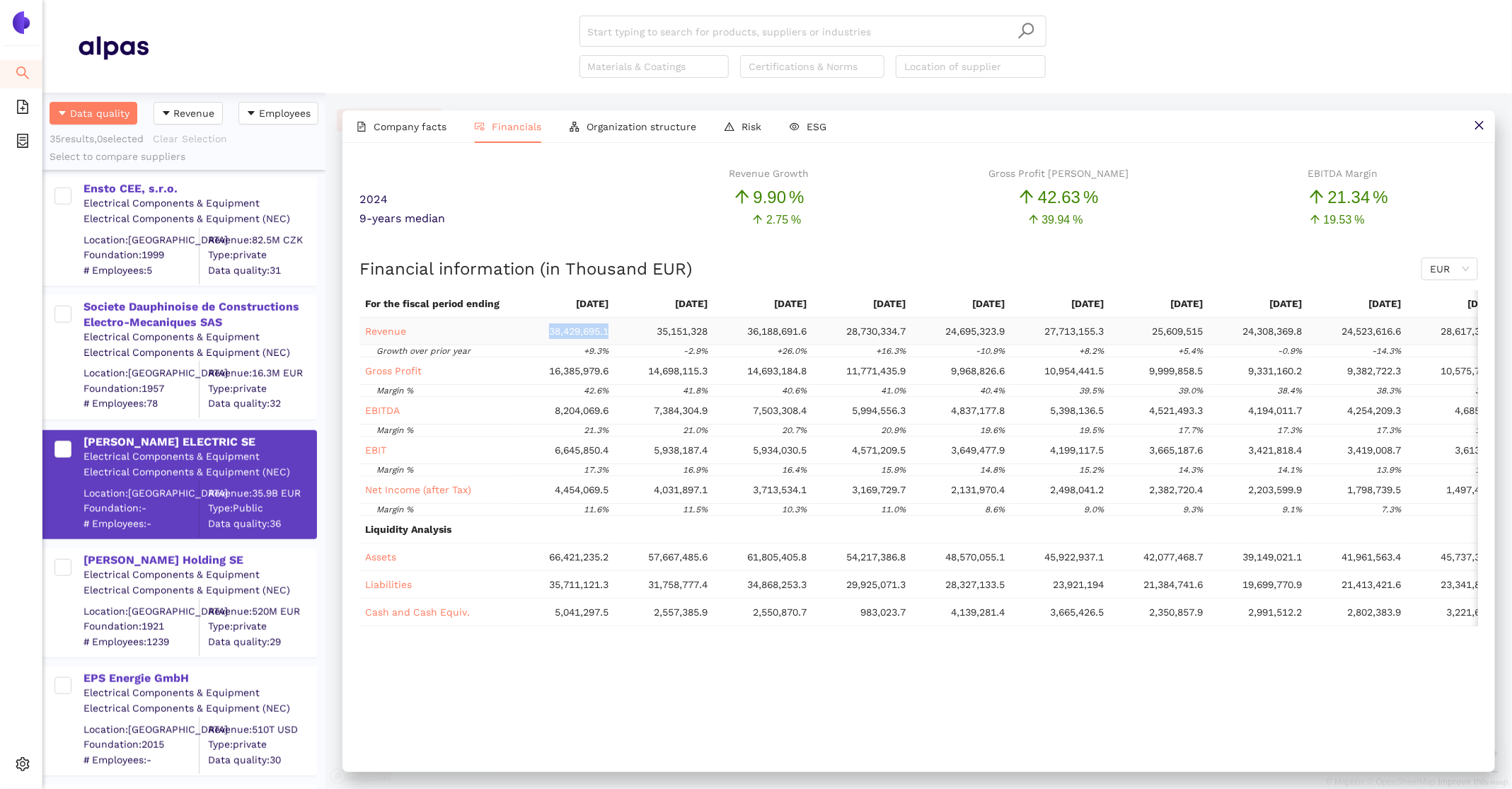
drag, startPoint x: 623, startPoint y: 333, endPoint x: 542, endPoint y: 335, distance: 81.0
click at [542, 335] on tr "Revenue 38,429,695.1 35,151,328 36,188,691.6 28,730,334.7 24,695,323.9 27,713,1…" at bounding box center [933, 332] width 1146 height 28
copy span "38,429,695.1"
click at [406, 125] on span "Company facts" at bounding box center [410, 127] width 73 height 12
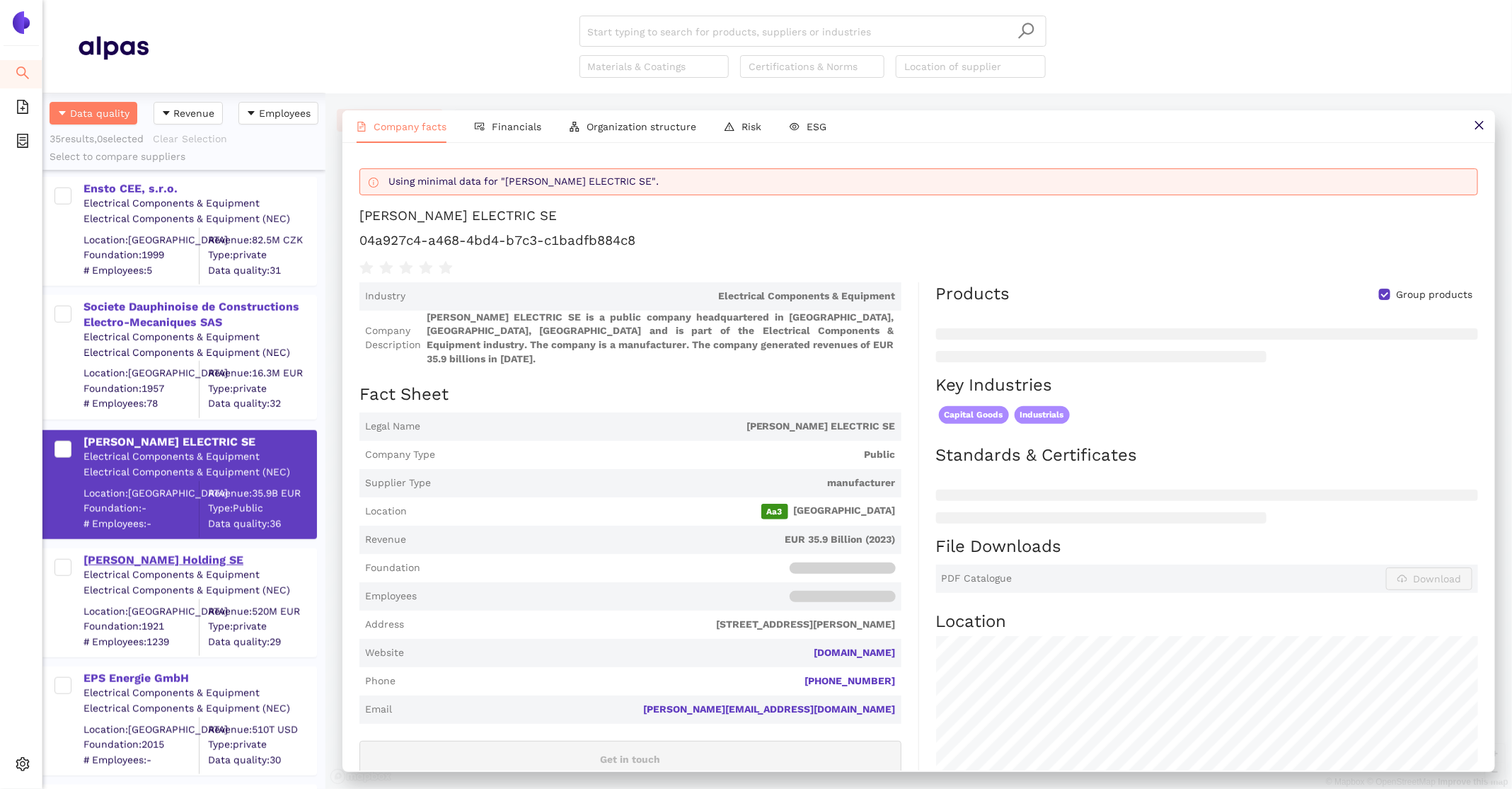
click at [168, 558] on div "Pfisterer Holding SE" at bounding box center [199, 560] width 232 height 15
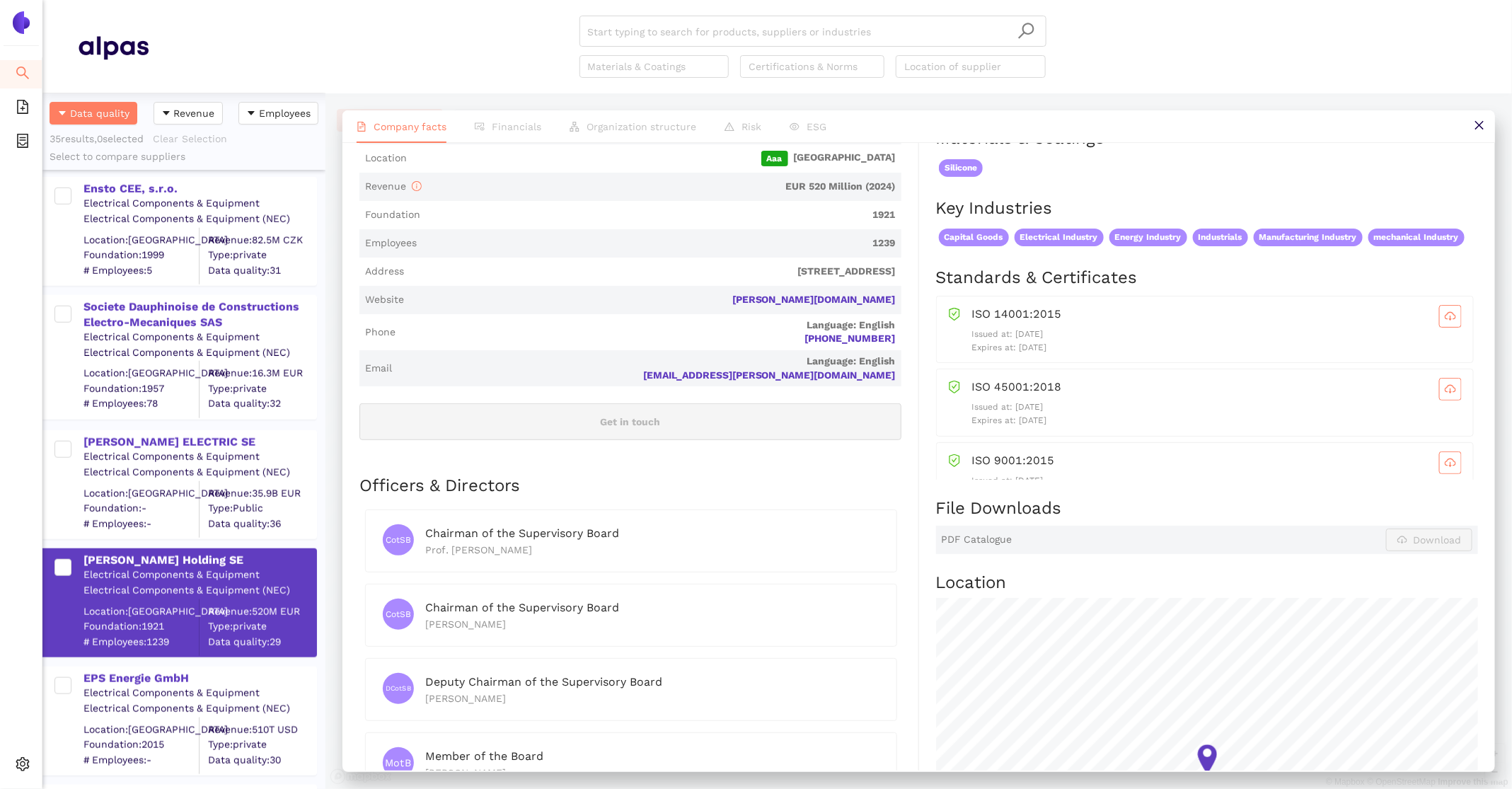
scroll to position [0, 0]
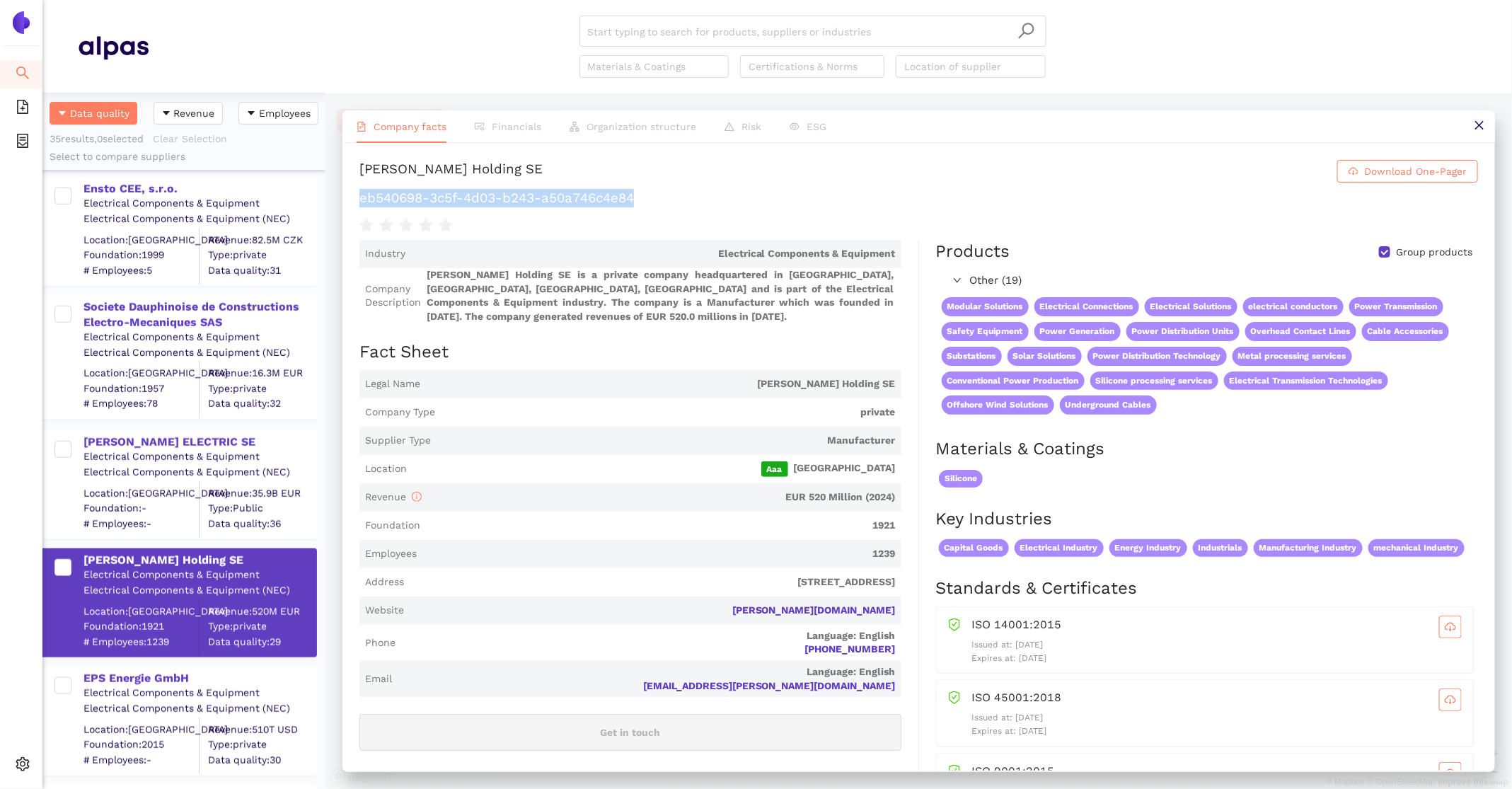
drag, startPoint x: 672, startPoint y: 189, endPoint x: 663, endPoint y: 206, distance: 19.2
click at [663, 206] on div "Pfisterer Holding SE Download One-Pager eb540698-3c5f-4d03-b243-a50a746c4e84" at bounding box center [918, 197] width 1119 height 75
drag, startPoint x: 901, startPoint y: 646, endPoint x: 813, endPoint y: 649, distance: 88.1
click at [813, 649] on span "Phone Language: English +49 7181 7005 0" at bounding box center [630, 643] width 542 height 36
drag, startPoint x: 905, startPoint y: 682, endPoint x: 793, endPoint y: 682, distance: 112.0
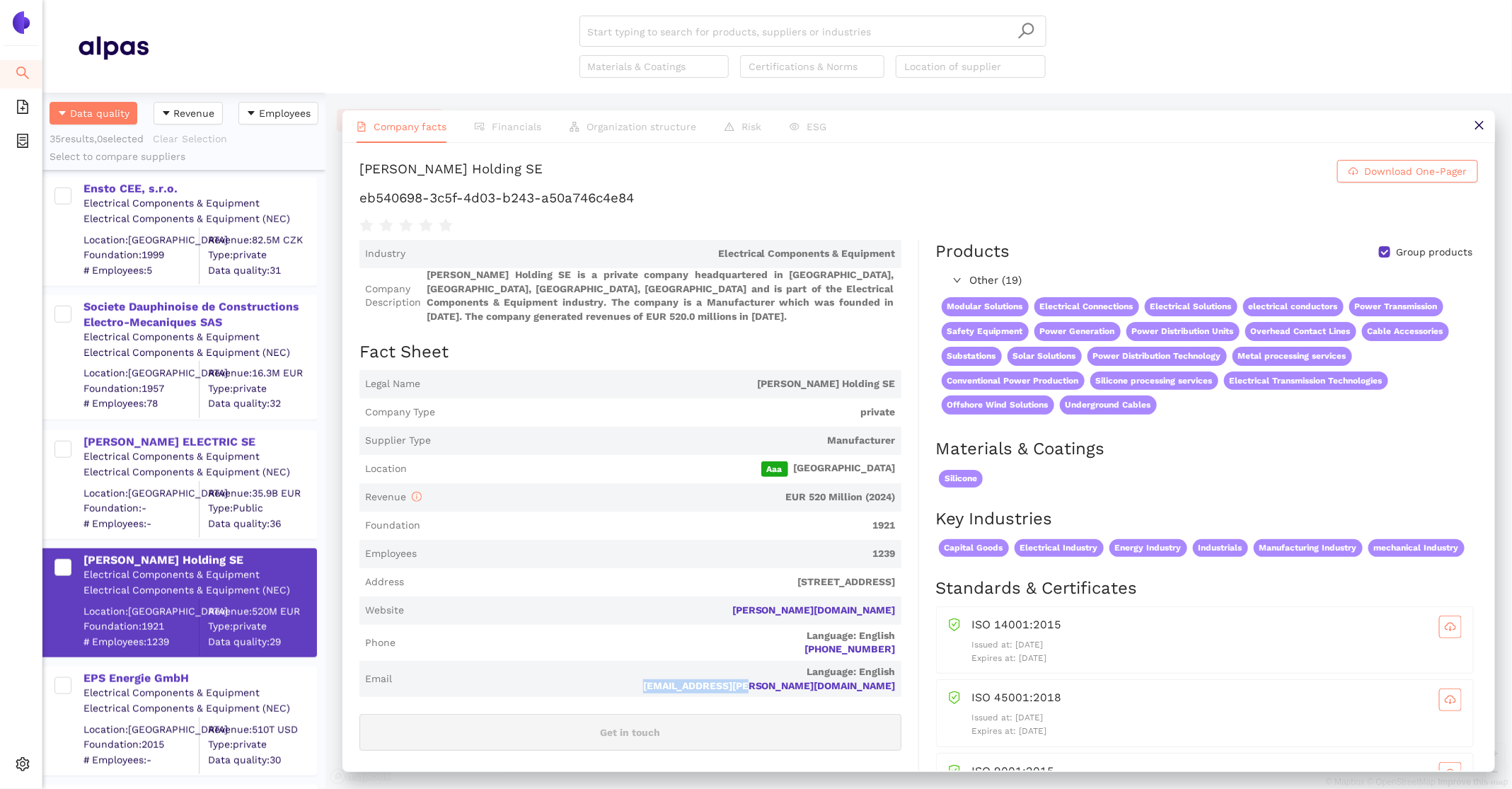
click at [793, 682] on div "Industry Electrical Components & Equipment Company Description Pfisterer Holdin…" at bounding box center [639, 759] width 560 height 1040
click at [174, 677] on div "EPS Energie GmbH" at bounding box center [199, 678] width 232 height 15
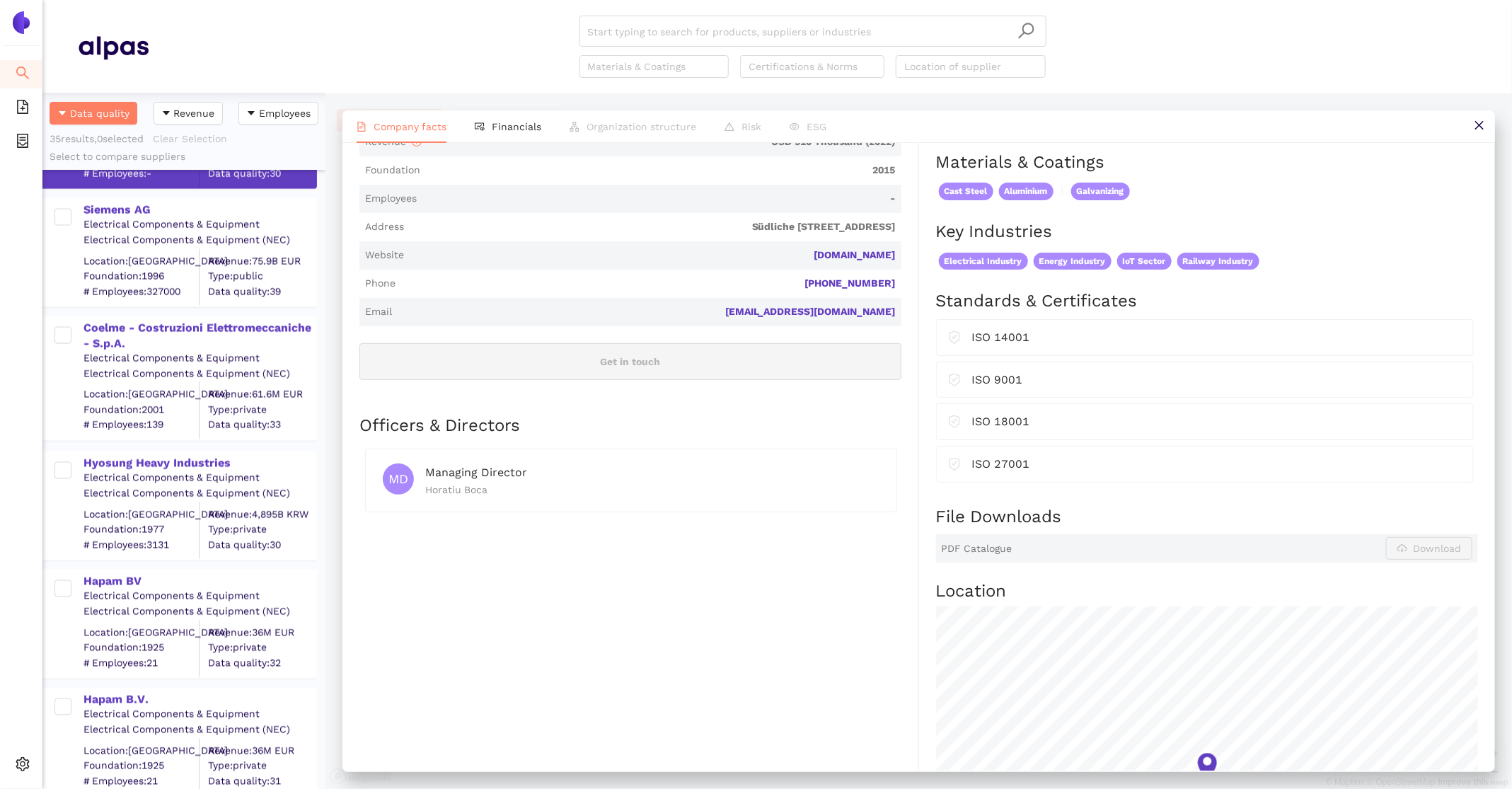
scroll to position [1333, 0]
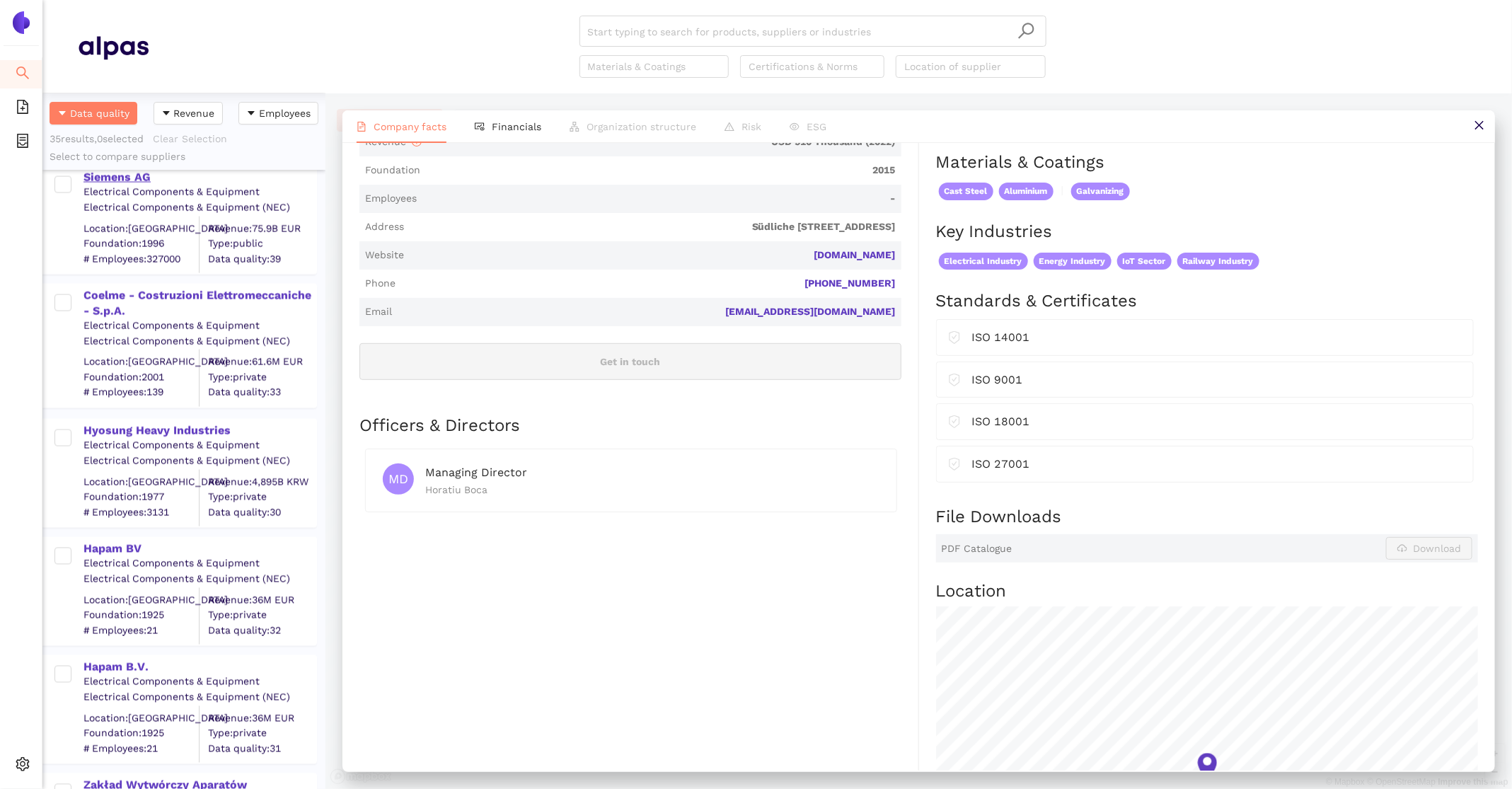
click at [134, 184] on div "Siemens AG" at bounding box center [199, 177] width 232 height 15
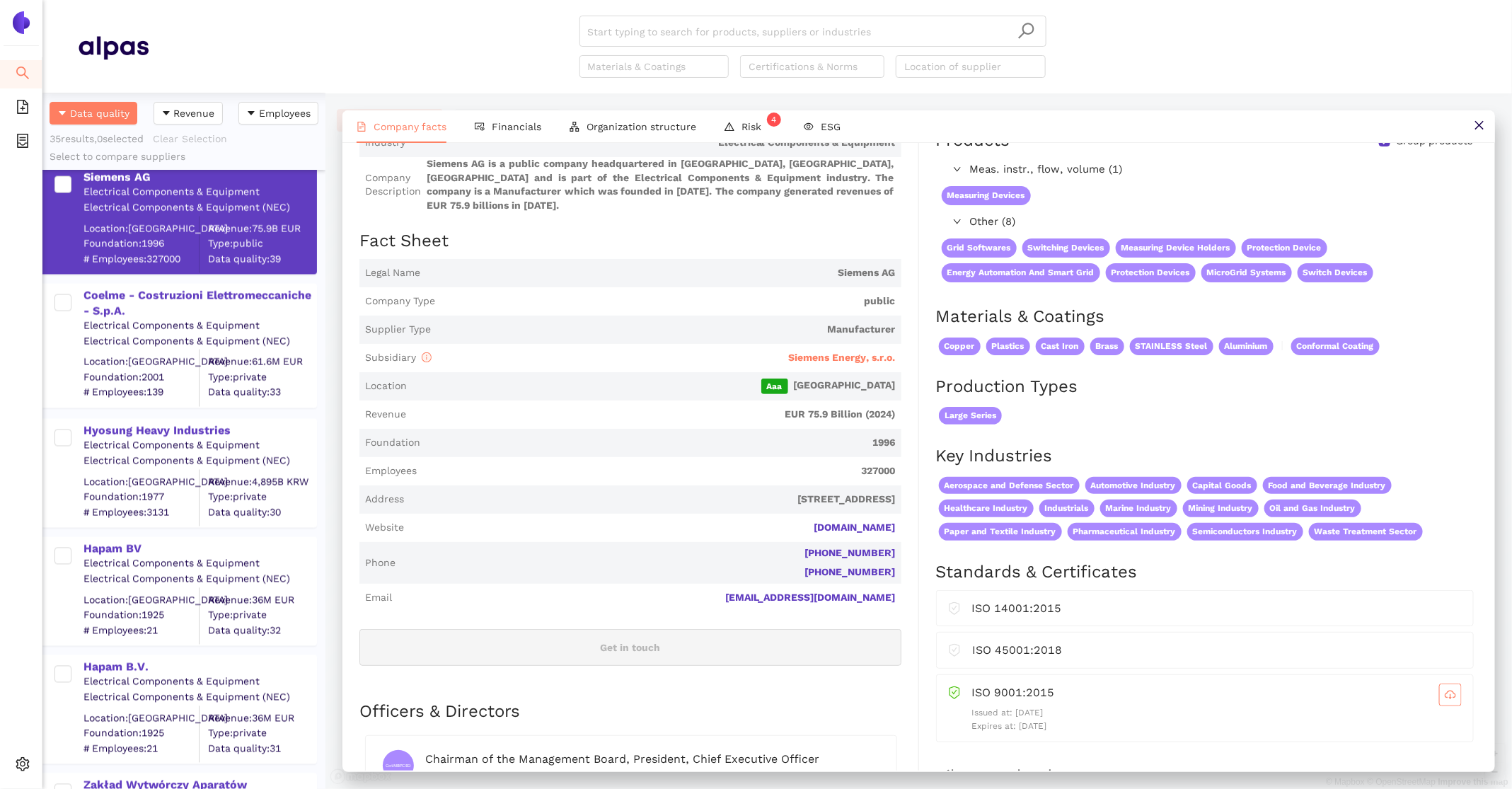
scroll to position [121, 0]
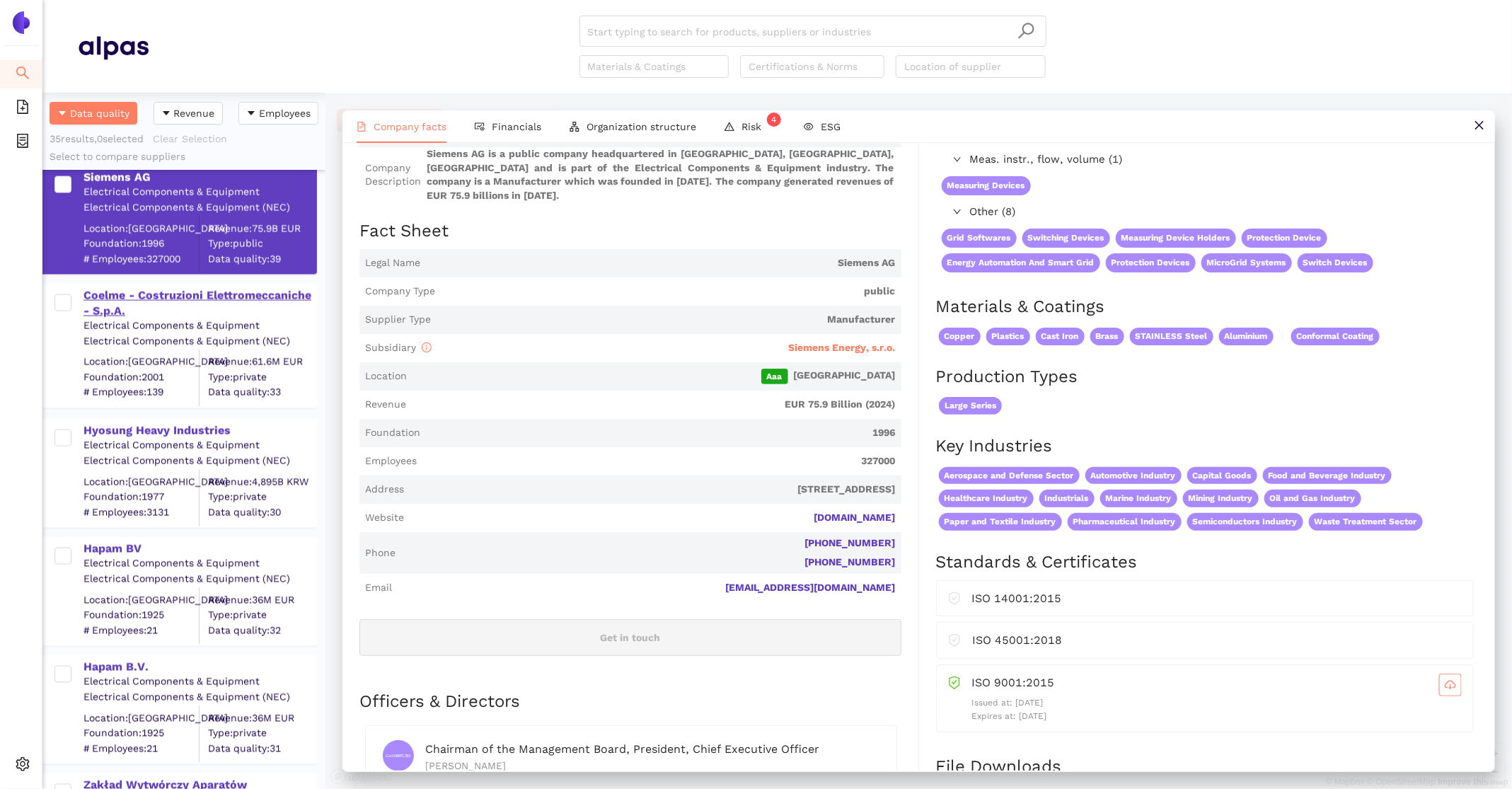
click at [250, 293] on div "Coelme - Costruzioni Elettromeccaniche - S.p.A." at bounding box center [199, 304] width 232 height 31
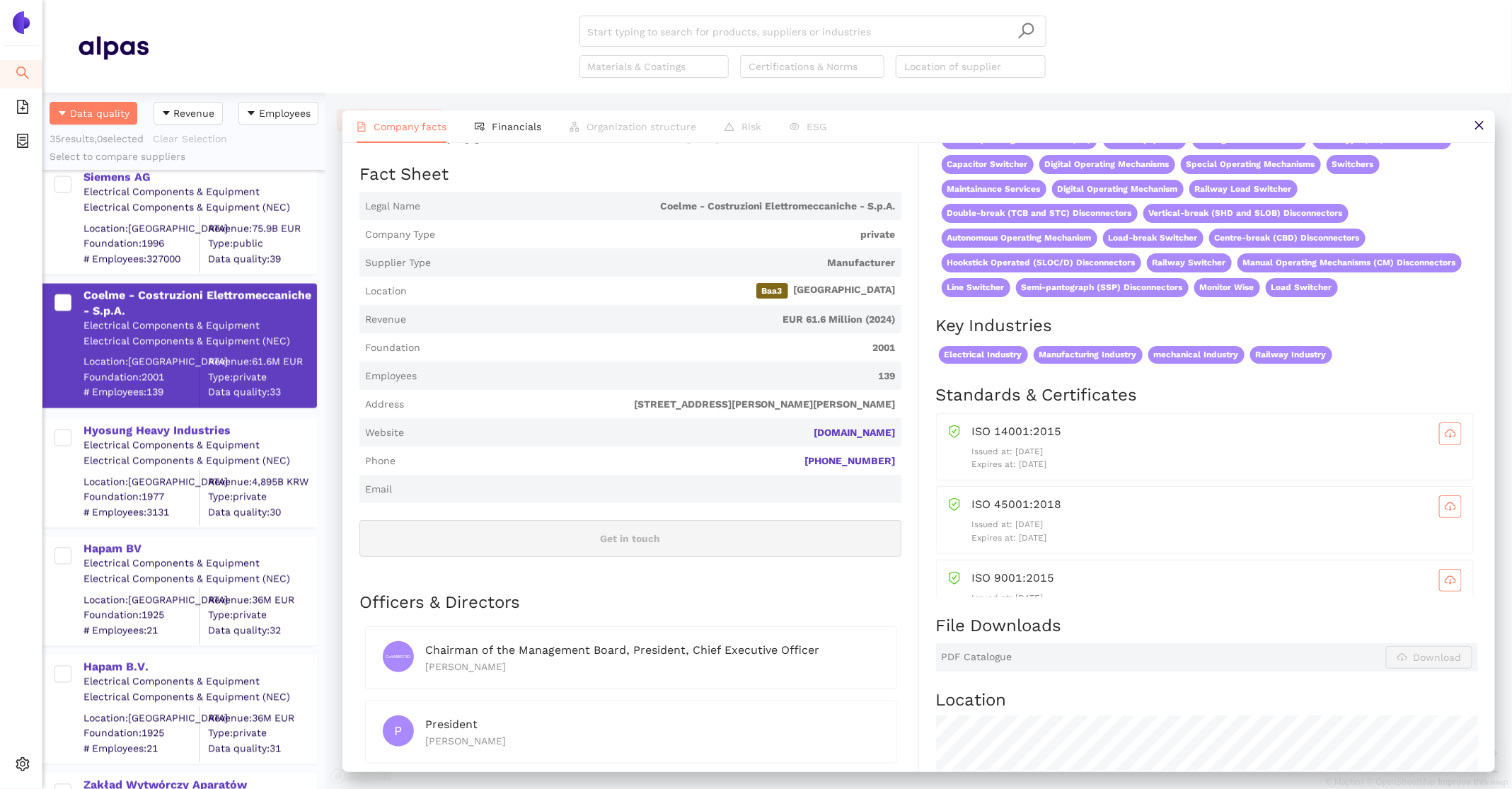
scroll to position [192, 0]
drag, startPoint x: 905, startPoint y: 415, endPoint x: 809, endPoint y: 412, distance: 96.0
click at [809, 412] on div "Industry Electrical Components & Equipment Company Description Coelme - Costruz…" at bounding box center [639, 731] width 560 height 1368
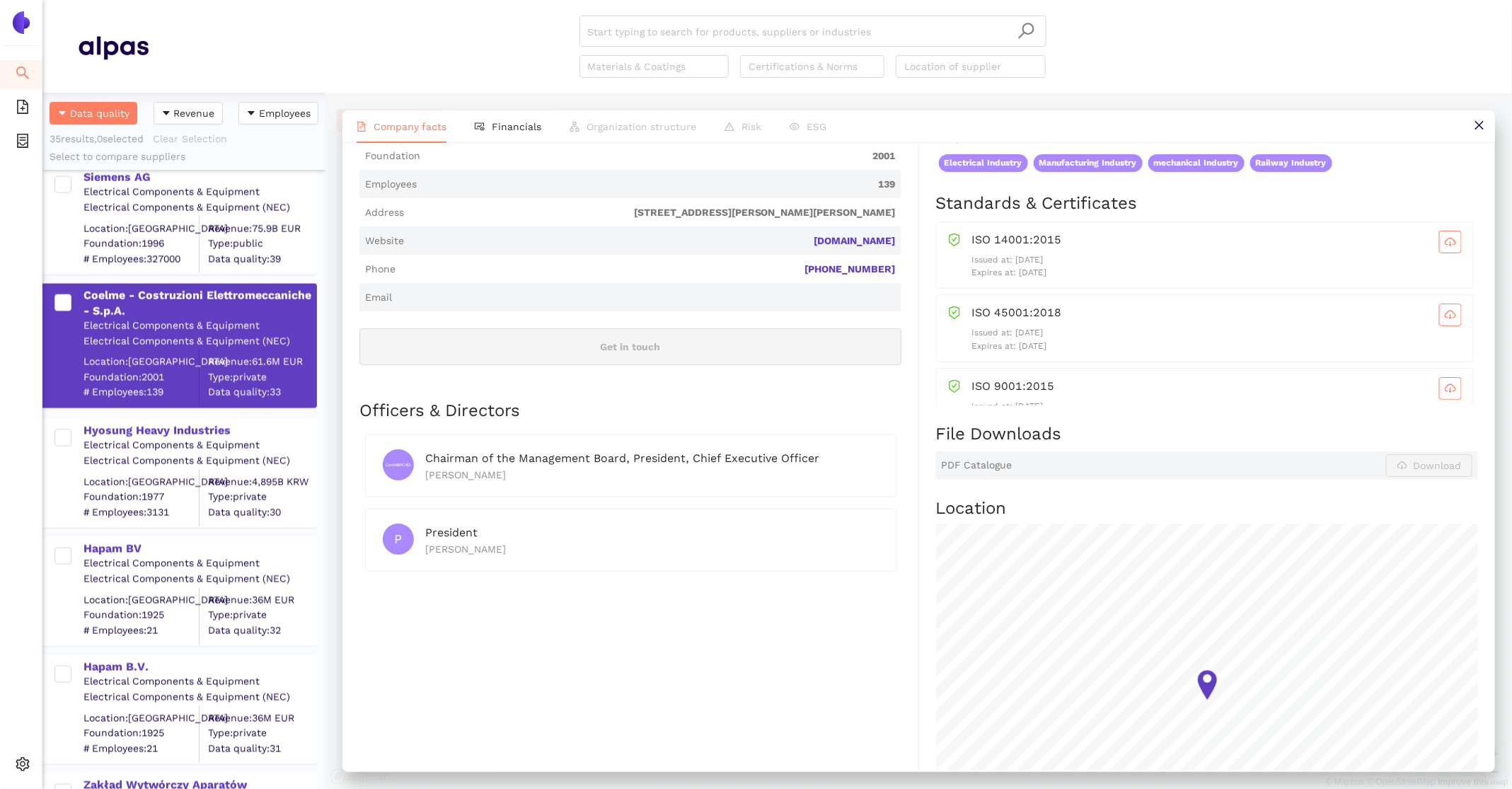
scroll to position [0, 0]
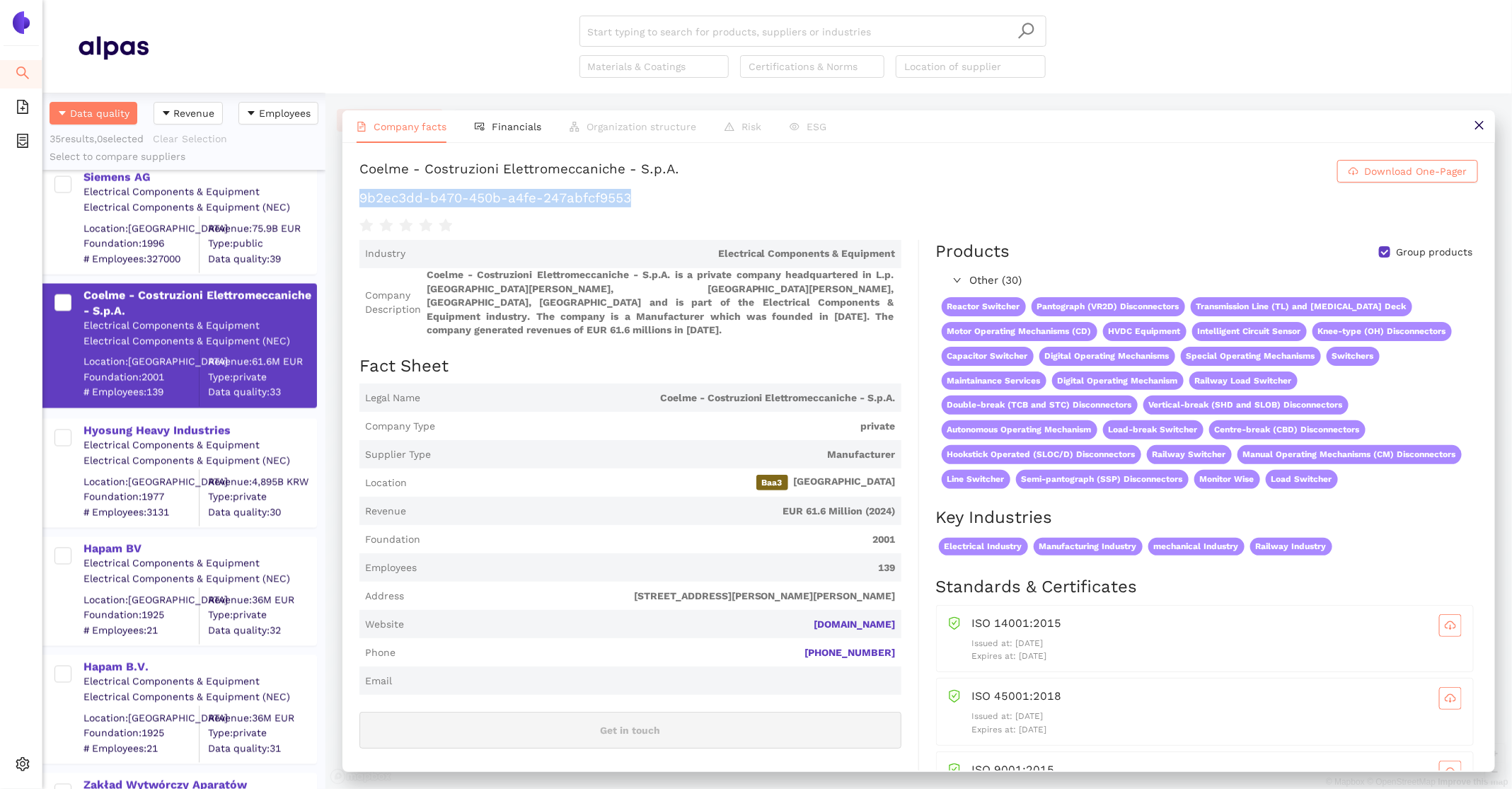
drag, startPoint x: 659, startPoint y: 201, endPoint x: 359, endPoint y: 197, distance: 300.0
click at [359, 197] on h1 "9b2ec3dd-b470-450b-a4fe-247abfcf9553" at bounding box center [918, 198] width 1119 height 18
click at [162, 425] on div "Hyosung Heavy Industries" at bounding box center [199, 430] width 232 height 15
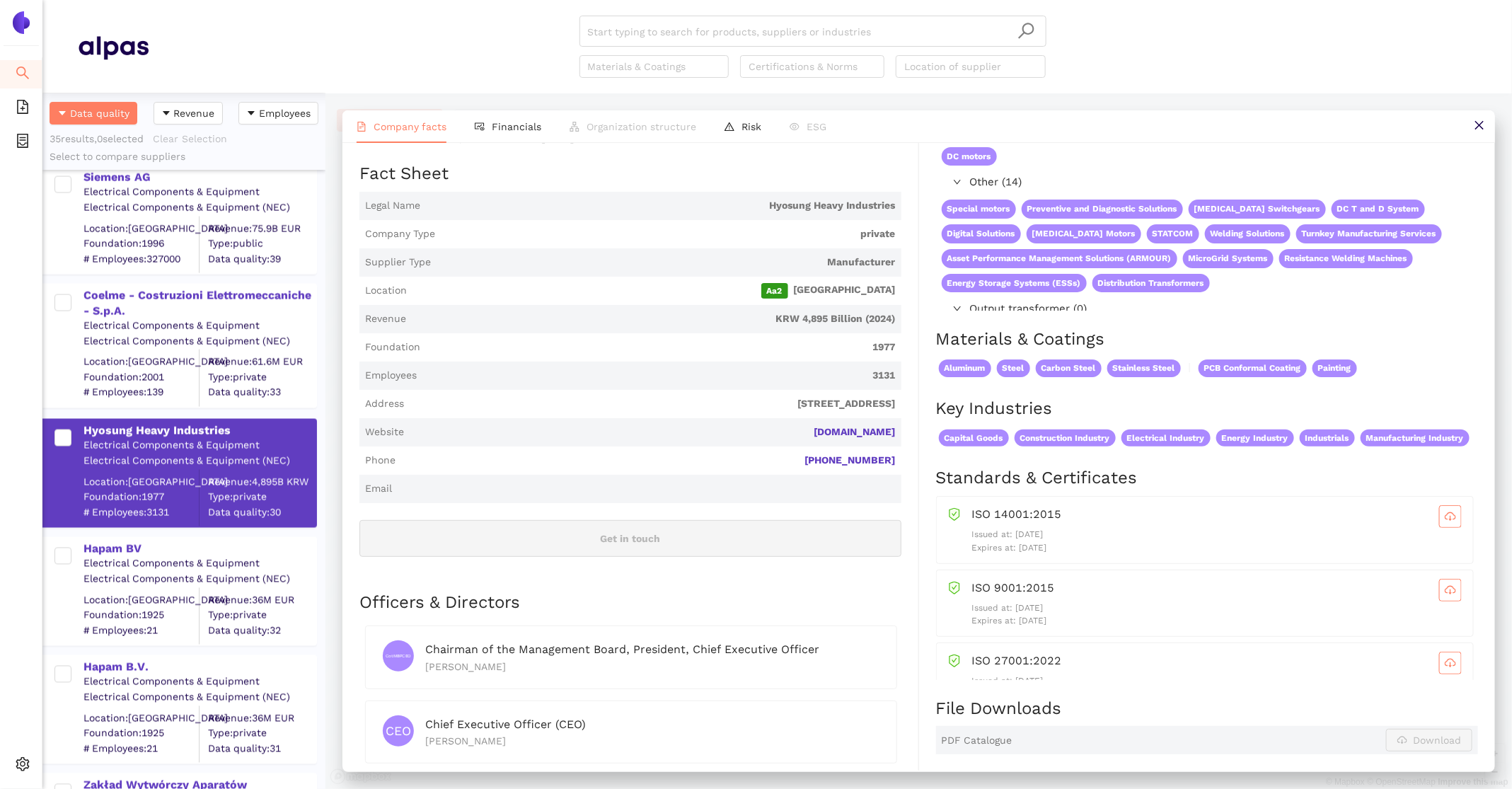
scroll to position [182, 0]
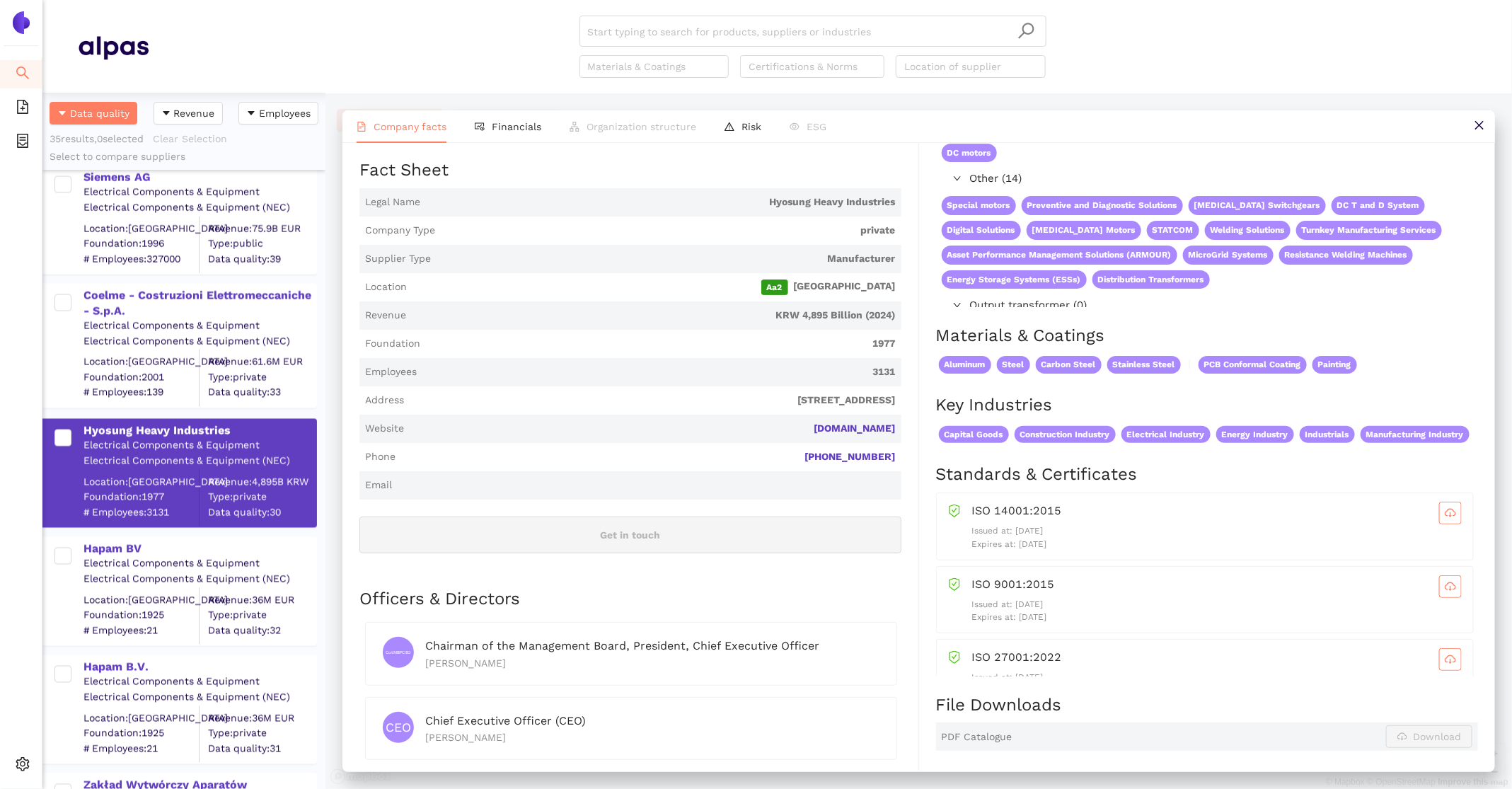
drag, startPoint x: 903, startPoint y: 414, endPoint x: 738, endPoint y: 412, distance: 165.0
click at [738, 412] on div "Industry Electrical Components & Equipment Company Description Hyosung Heavy In…" at bounding box center [639, 612] width 560 height 1108
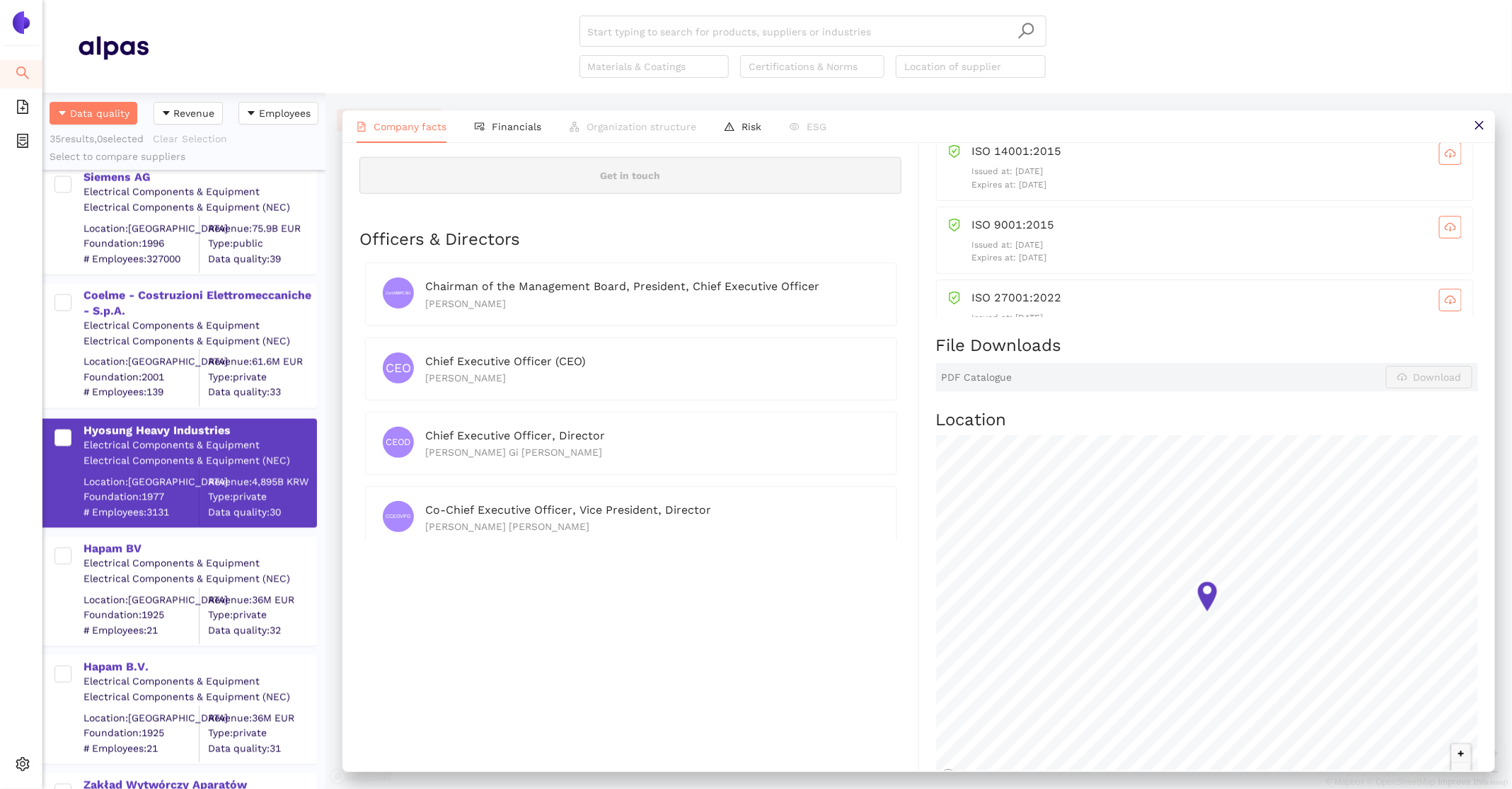
scroll to position [0, 0]
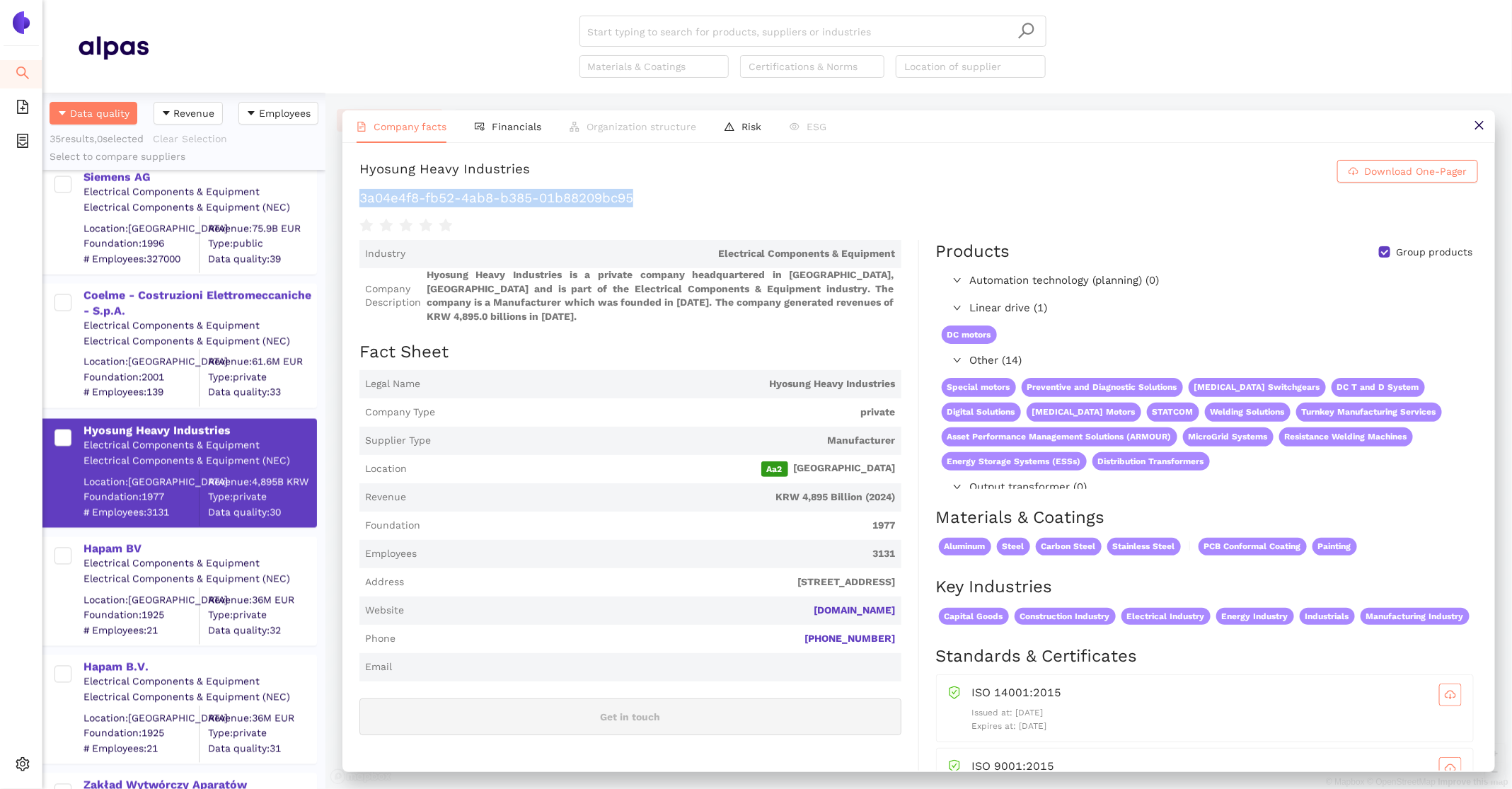
drag, startPoint x: 641, startPoint y: 191, endPoint x: 358, endPoint y: 194, distance: 283.0
click at [358, 195] on div "Hyosung Heavy Industries Download One-Pager 3a04e4f8-fb52-4ab8-b385-01b88209bc9…" at bounding box center [918, 457] width 1153 height 628
click at [522, 125] on span "Financials" at bounding box center [516, 127] width 49 height 12
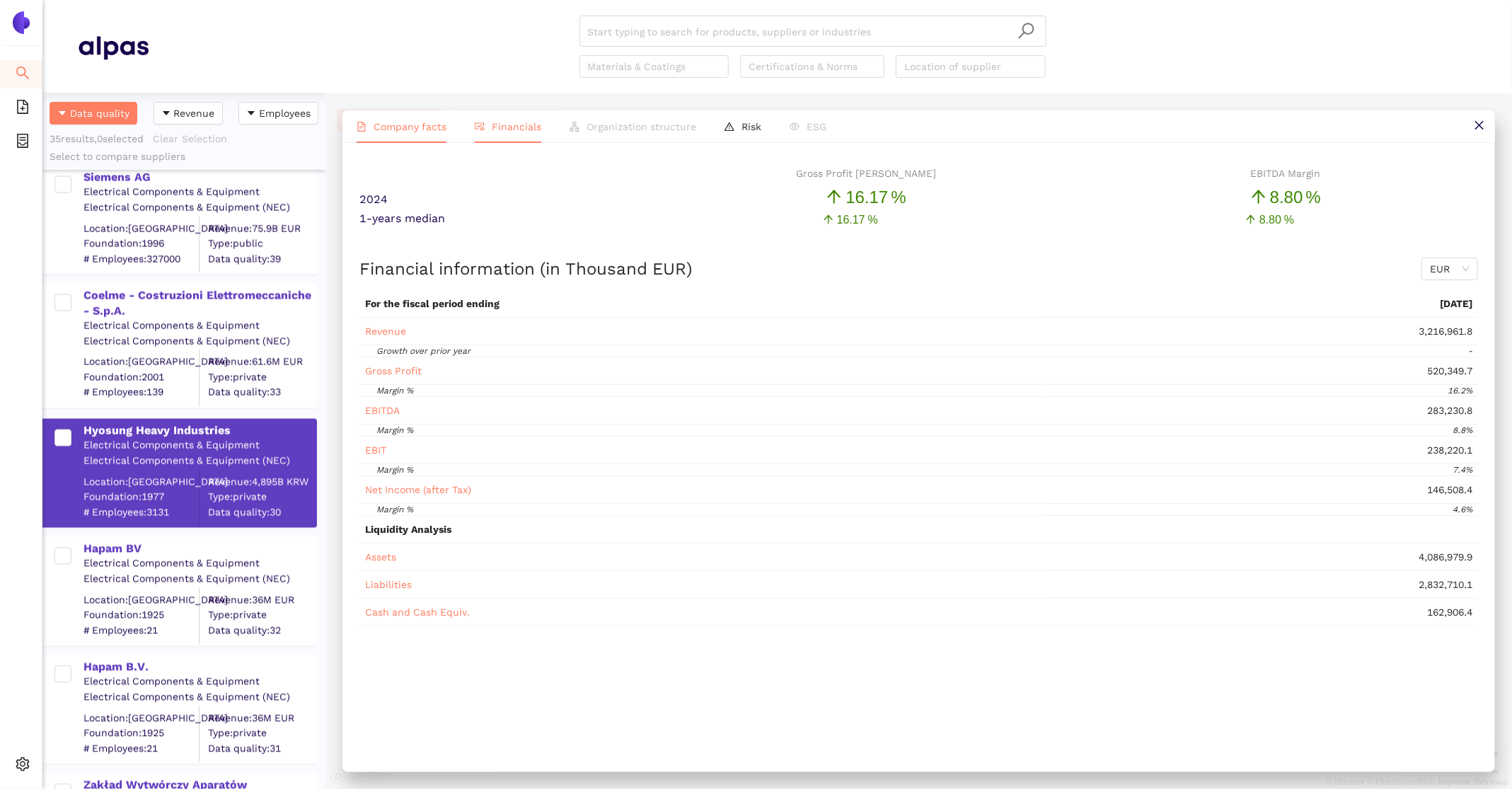
click at [390, 125] on span "Company facts" at bounding box center [410, 127] width 73 height 12
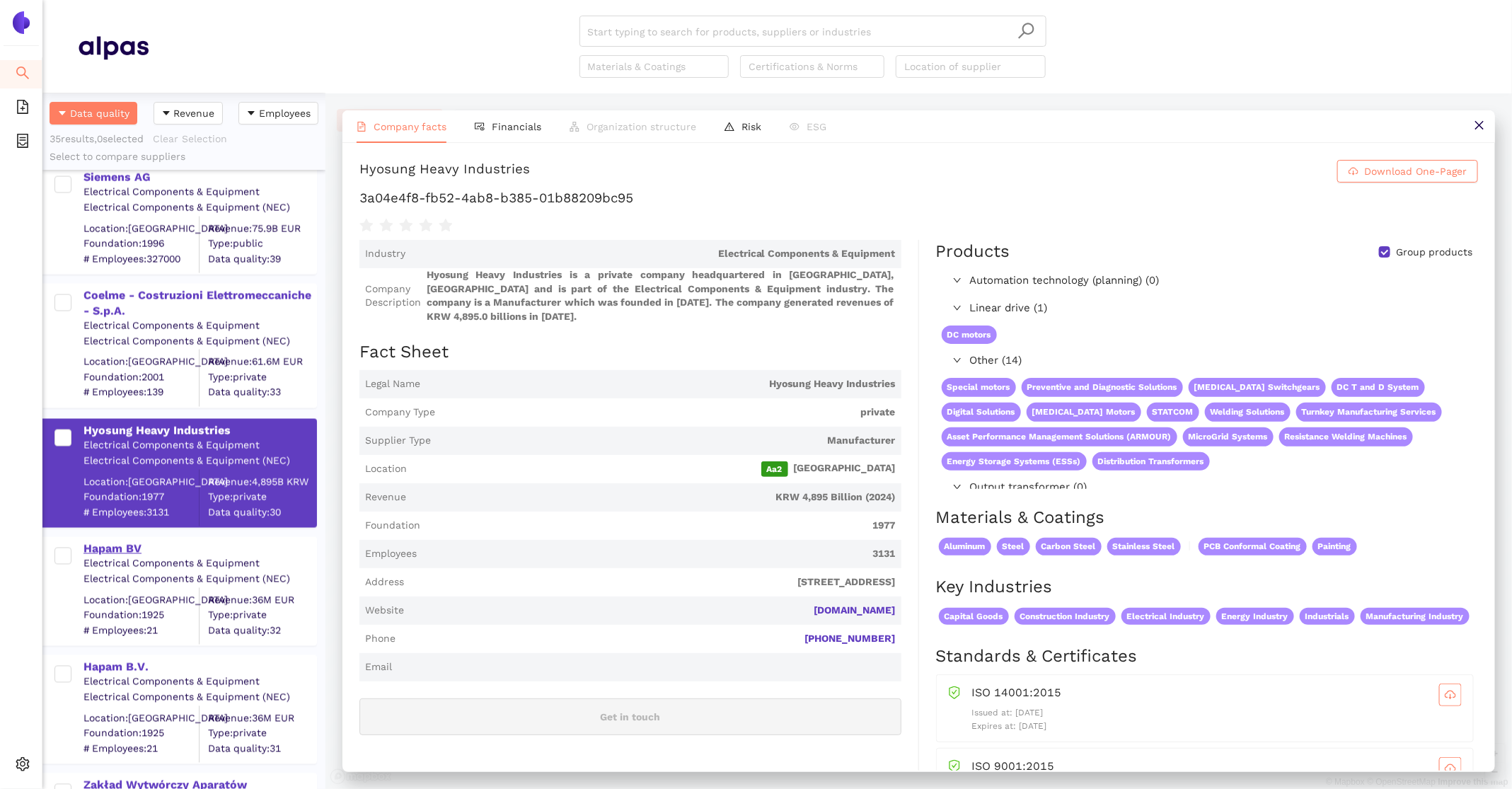
click at [111, 548] on div "Hapam BV" at bounding box center [199, 549] width 232 height 15
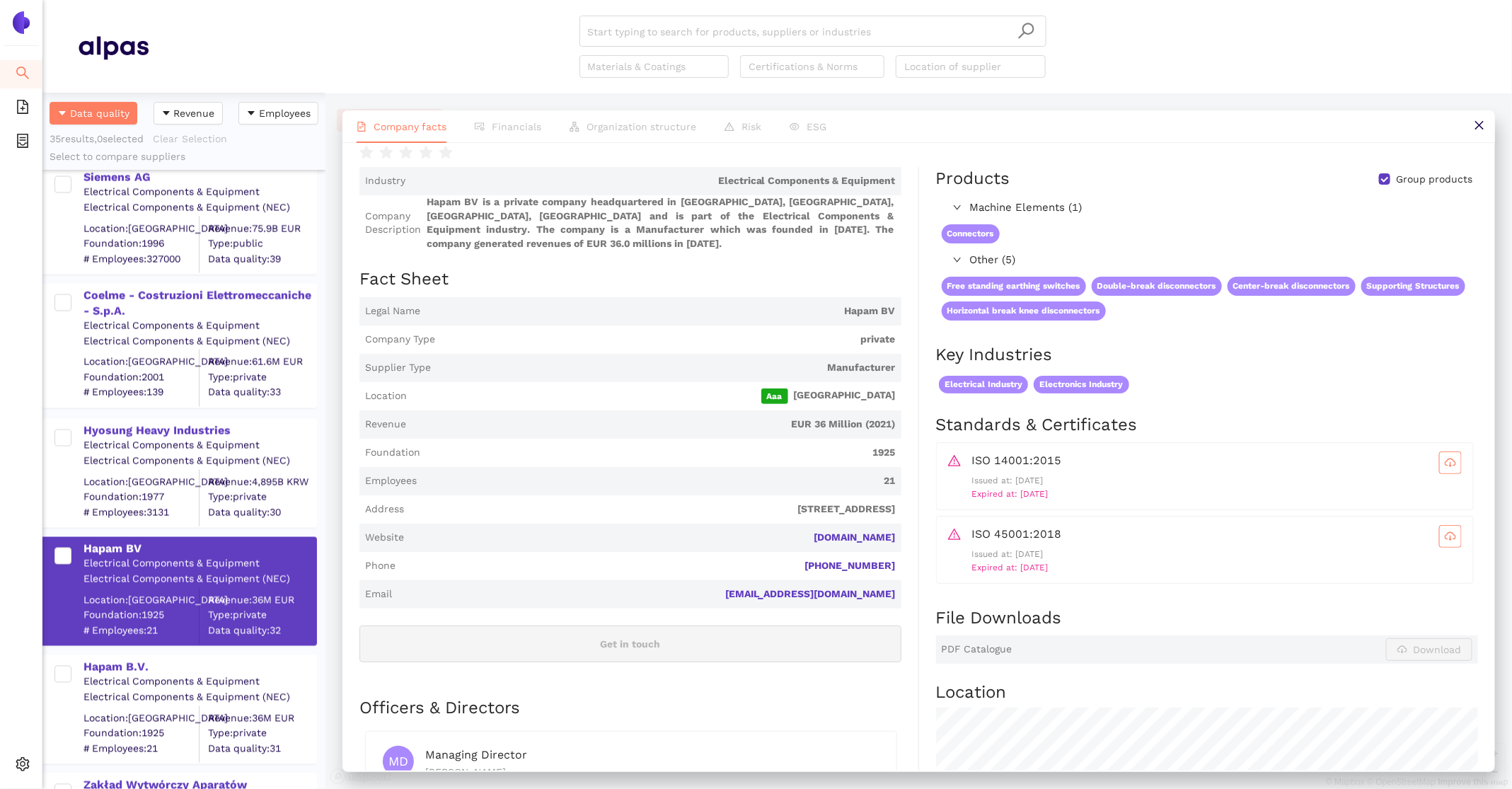
scroll to position [66, 0]
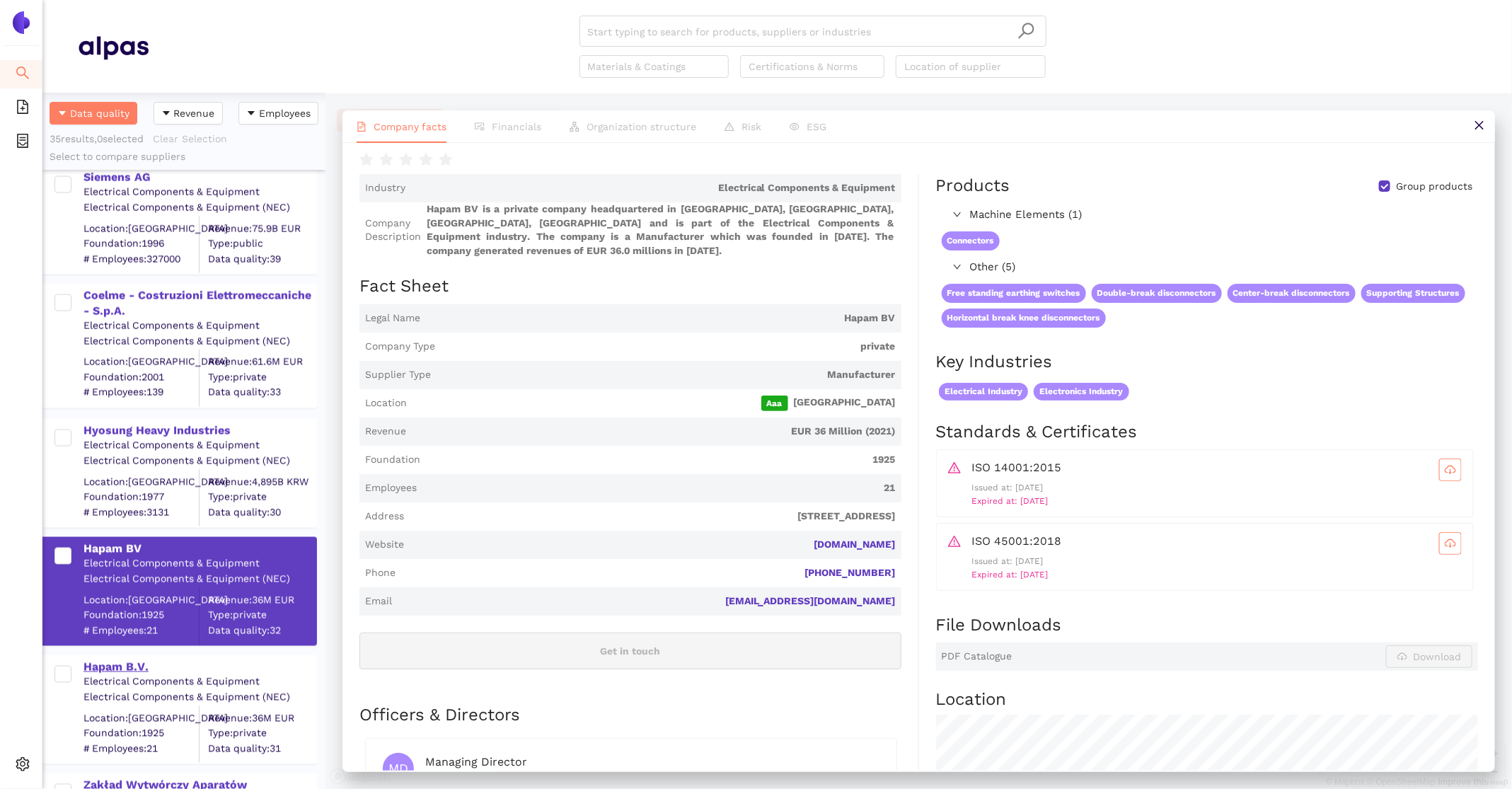
click at [135, 668] on div "Hapam B.V." at bounding box center [199, 667] width 232 height 15
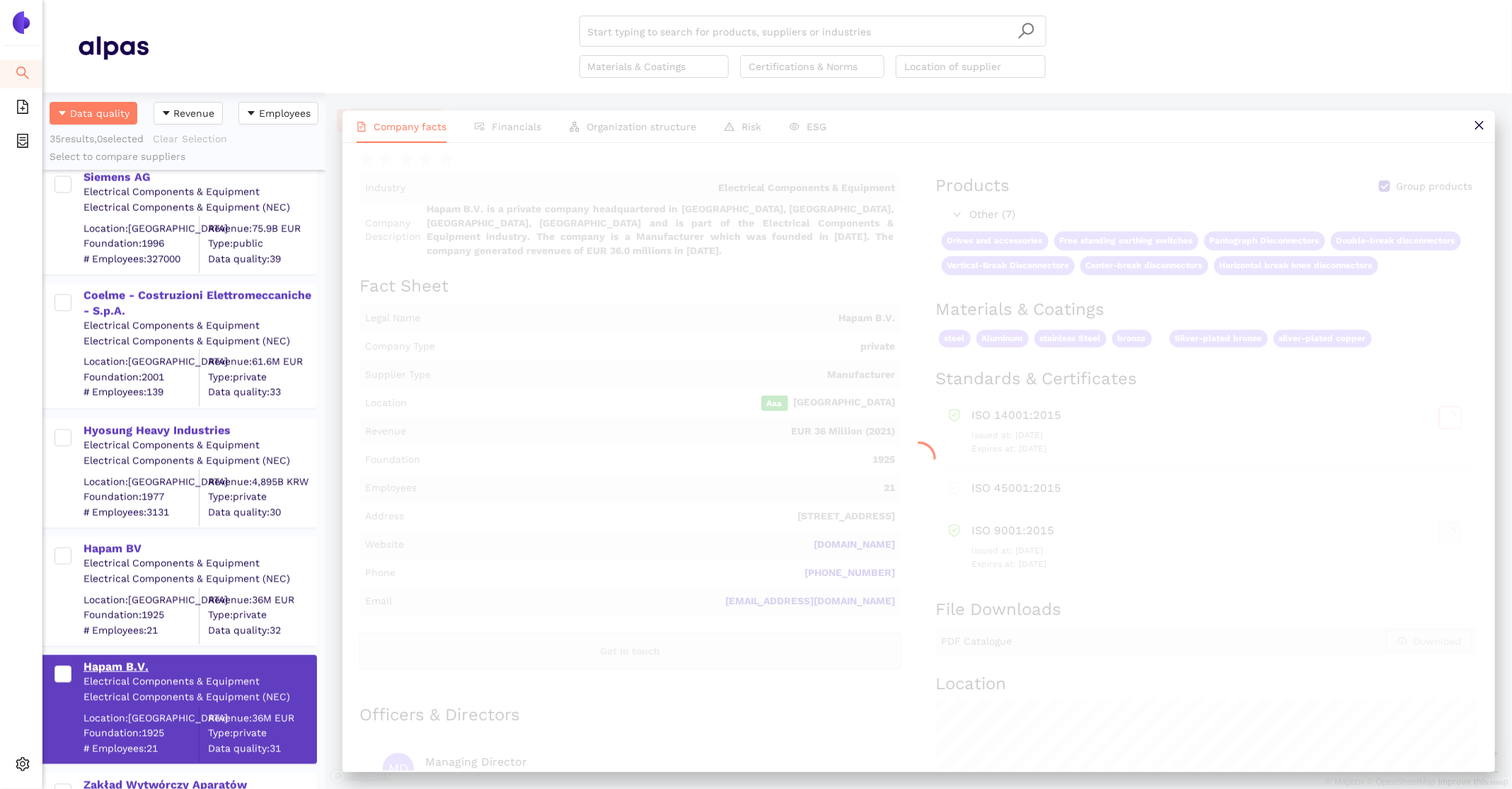
scroll to position [0, 0]
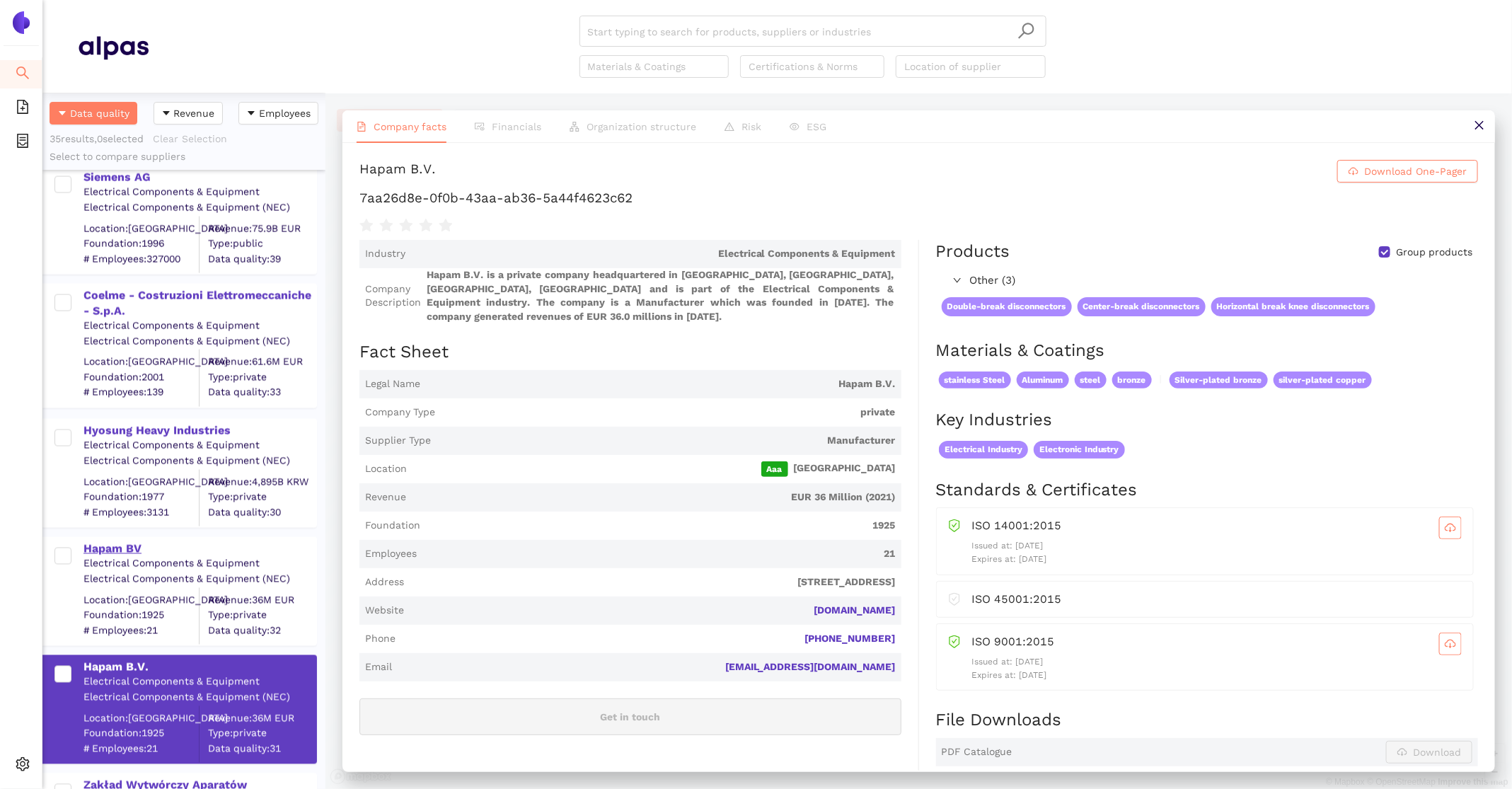
click at [110, 546] on div "Hapam BV" at bounding box center [199, 549] width 232 height 15
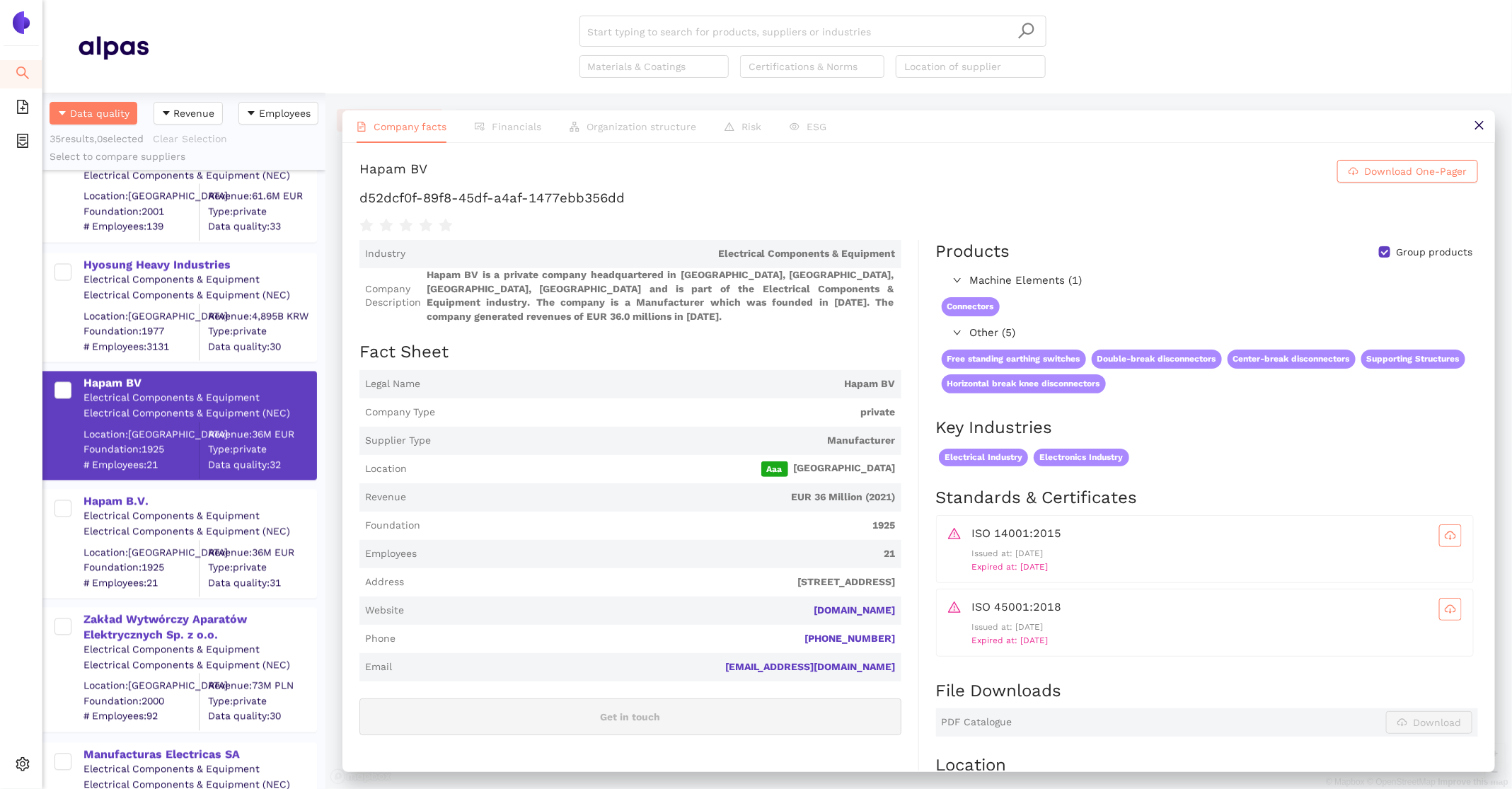
scroll to position [1609, 0]
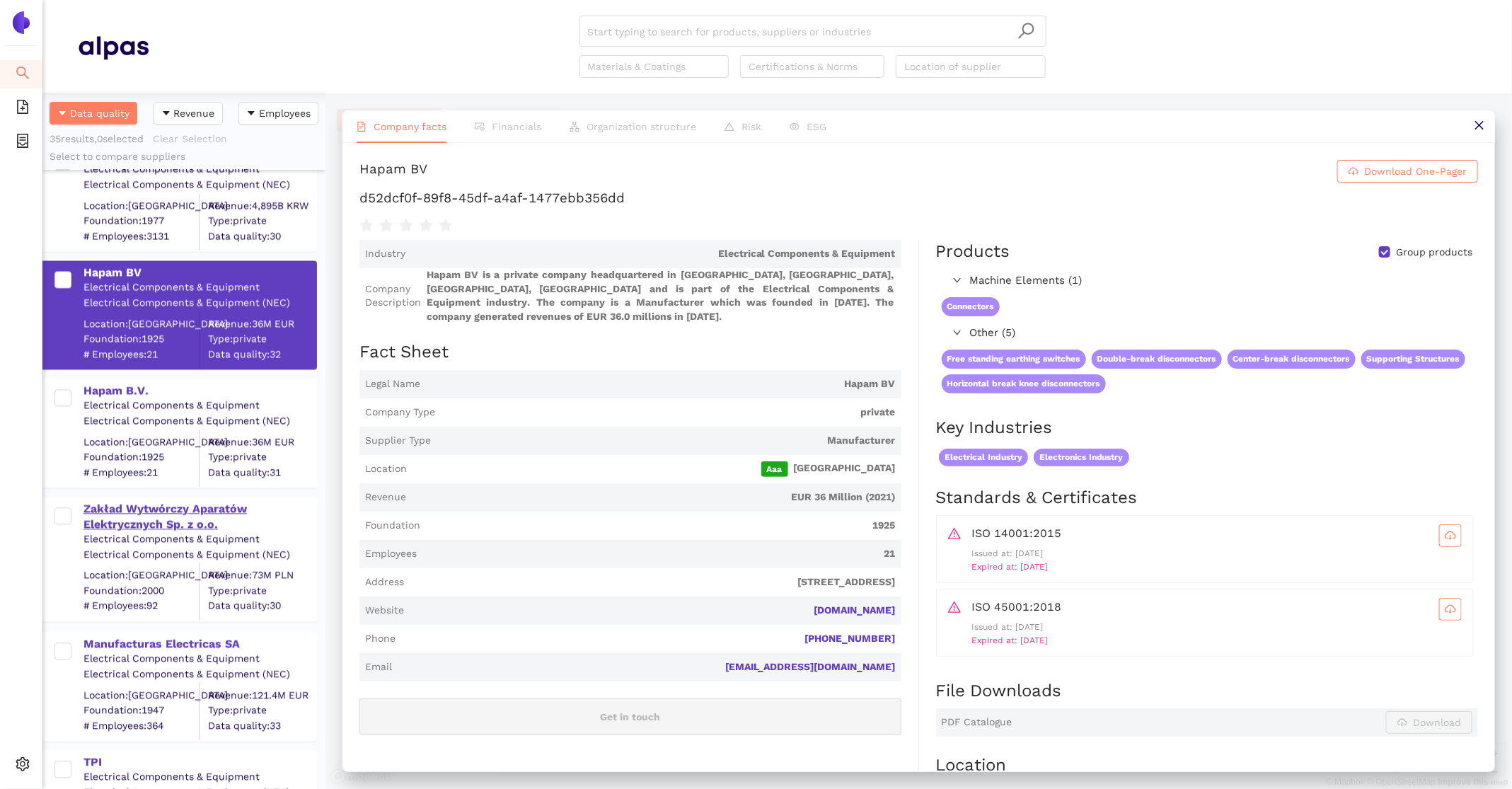
click at [206, 512] on div "Zakład Wytwórczy Aparatów Elektrycznych Sp. z o.o." at bounding box center [199, 517] width 232 height 31
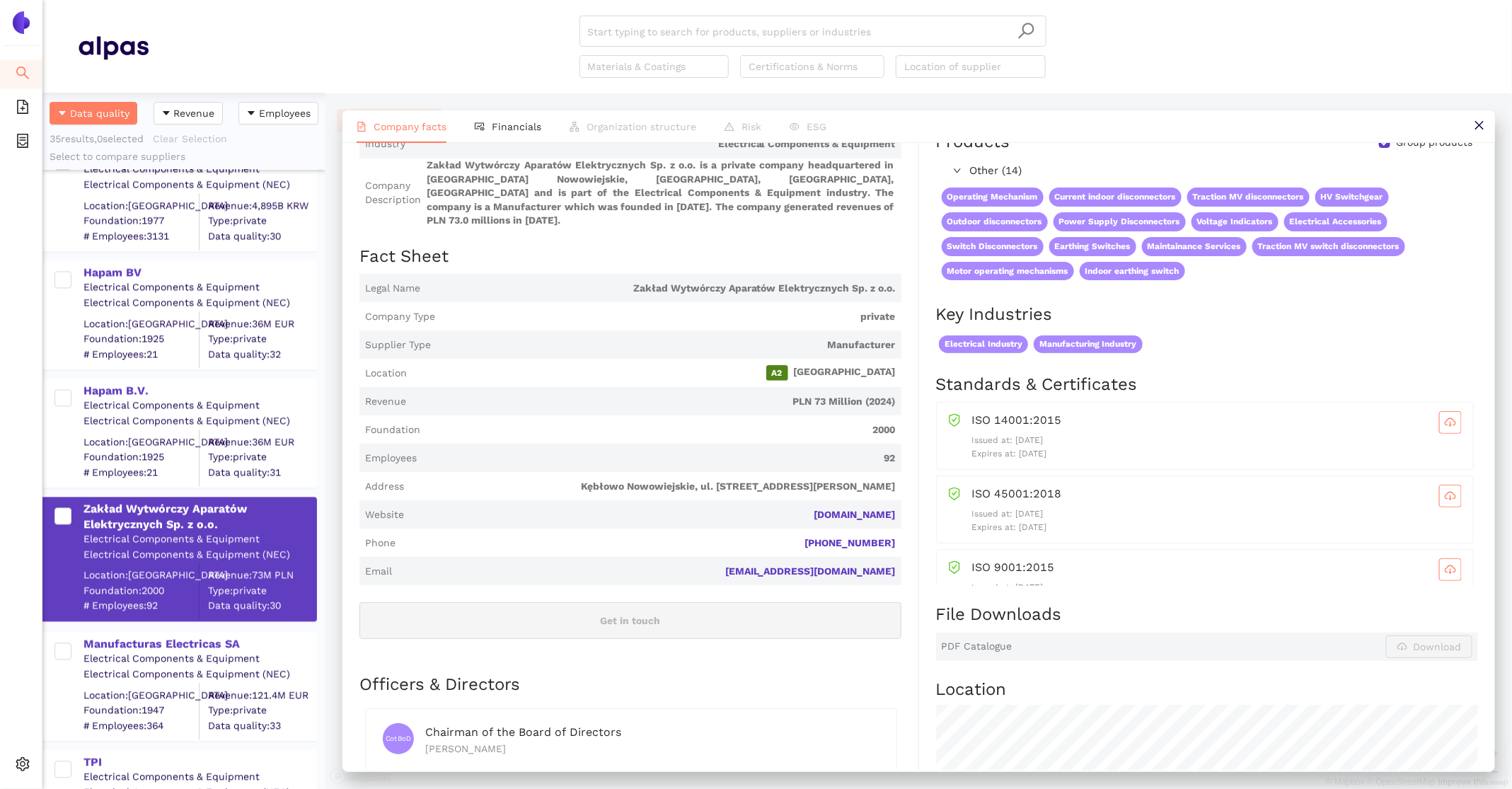
scroll to position [111, 0]
click at [490, 134] on li "Financials" at bounding box center [508, 127] width 95 height 32
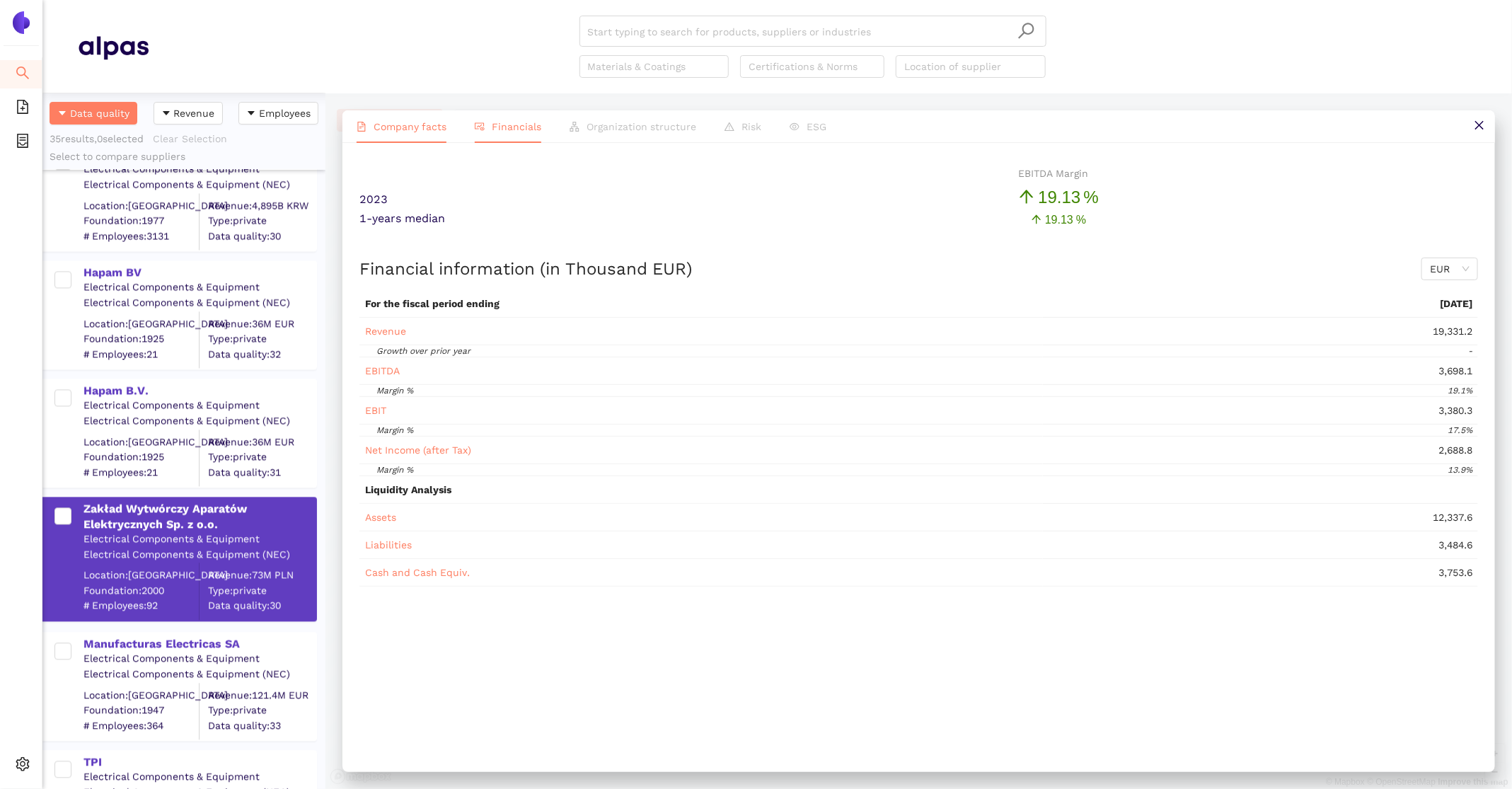
click at [415, 133] on li "Company facts" at bounding box center [402, 127] width 119 height 32
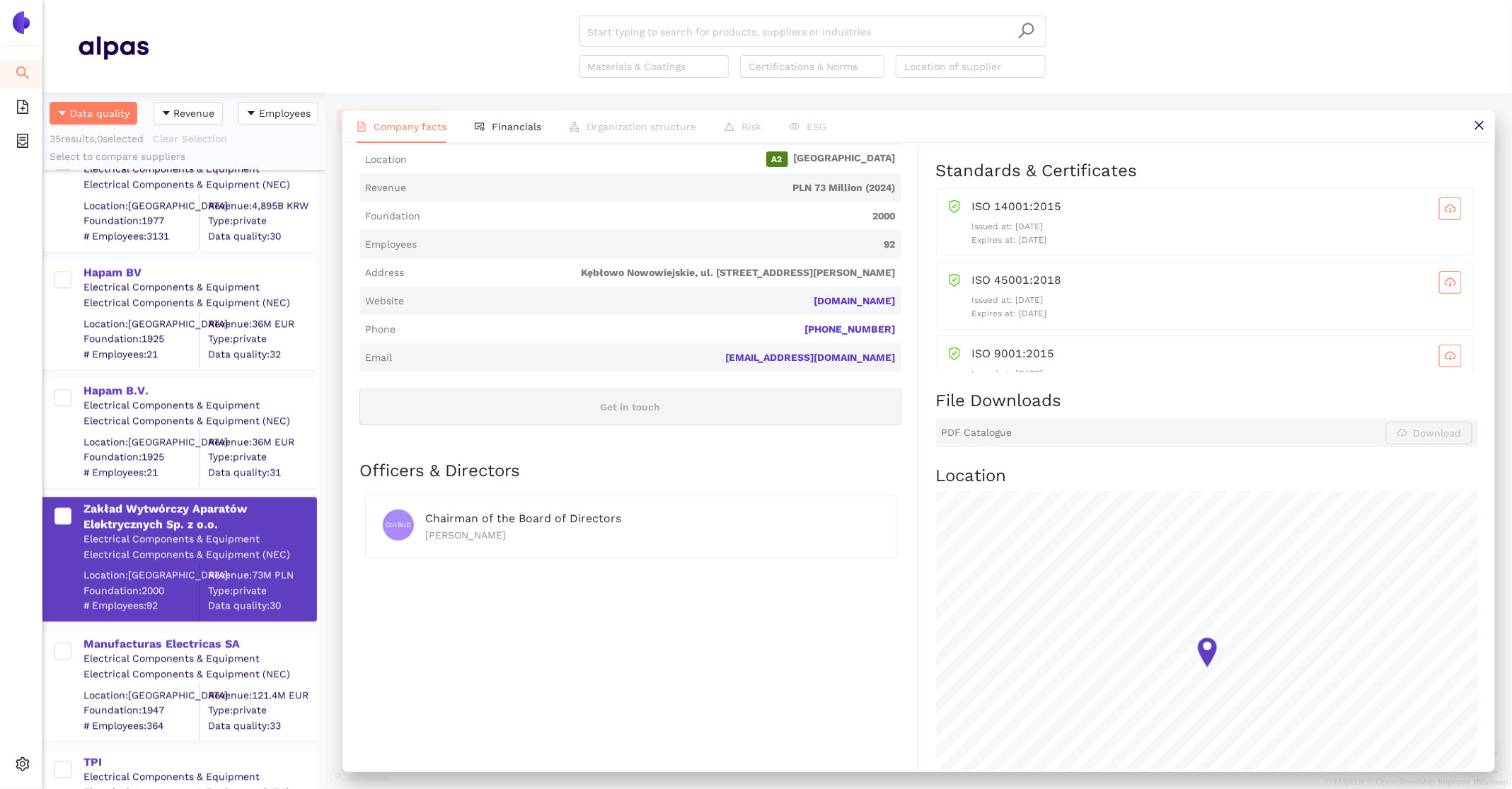
scroll to position [504, 0]
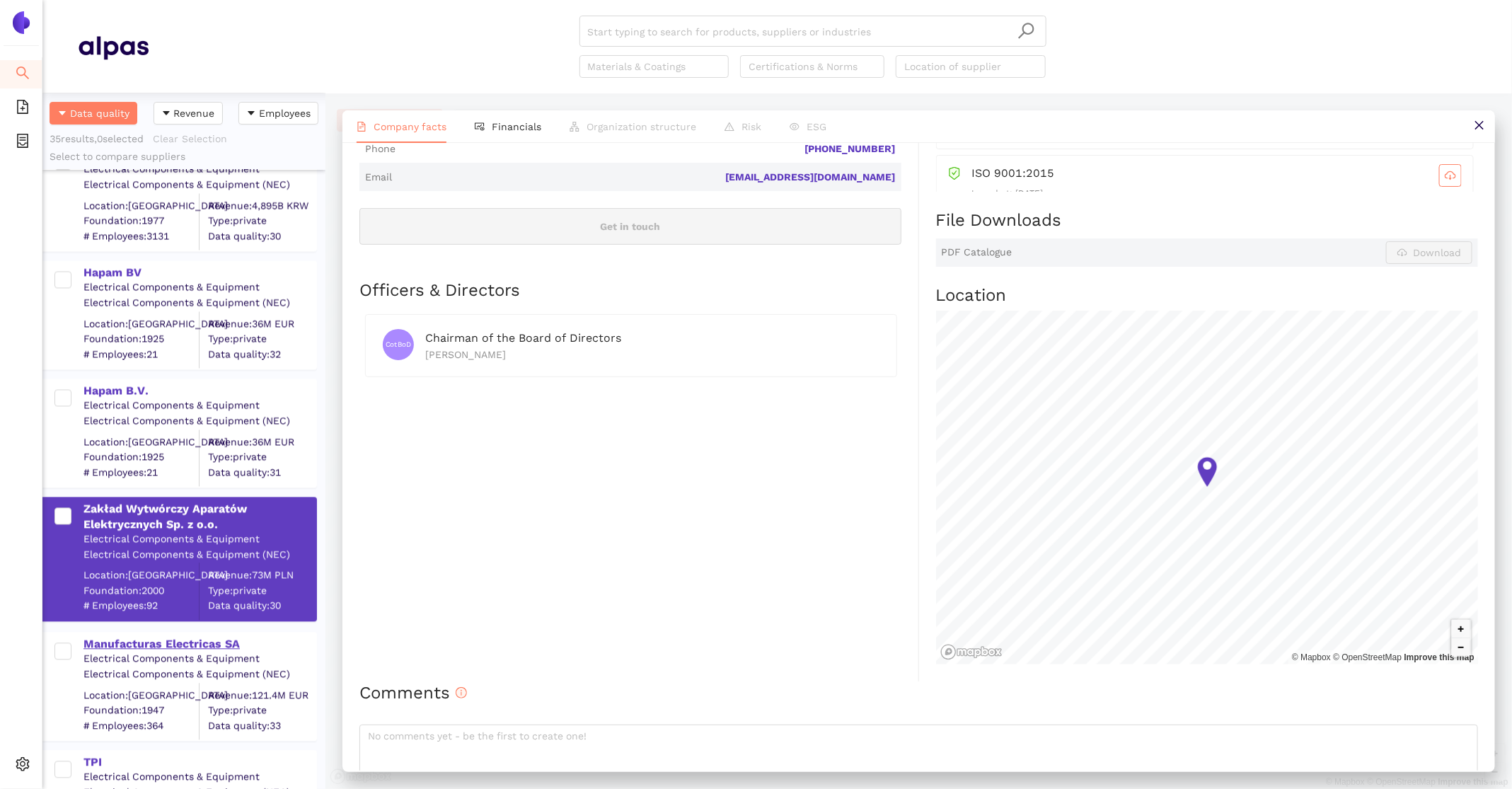
click at [127, 640] on div "Manufacturas Electricas SA" at bounding box center [199, 644] width 232 height 15
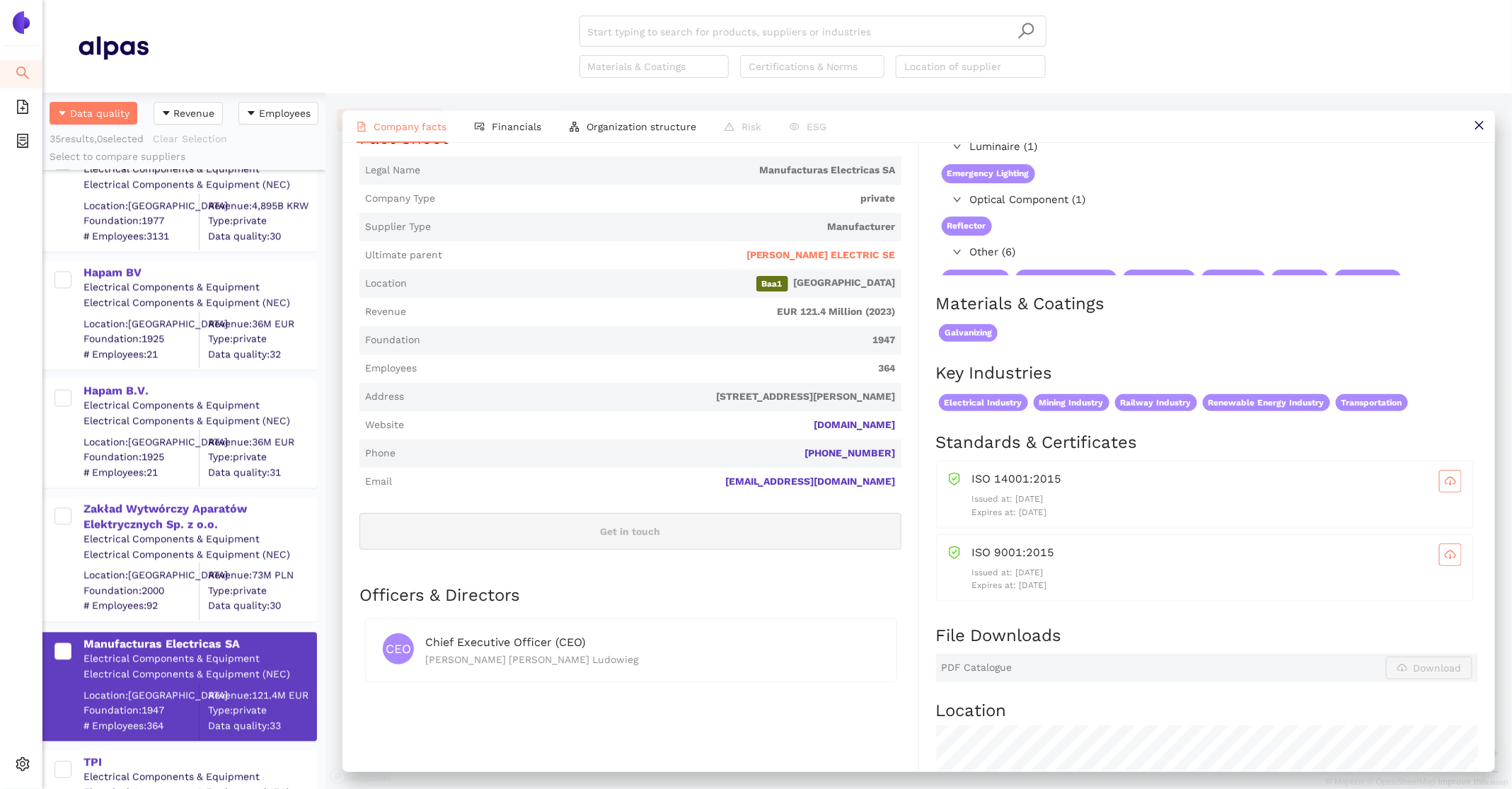
scroll to position [216, 0]
click at [803, 258] on span "SCHNEIDER ELECTRIC SE" at bounding box center [821, 253] width 149 height 14
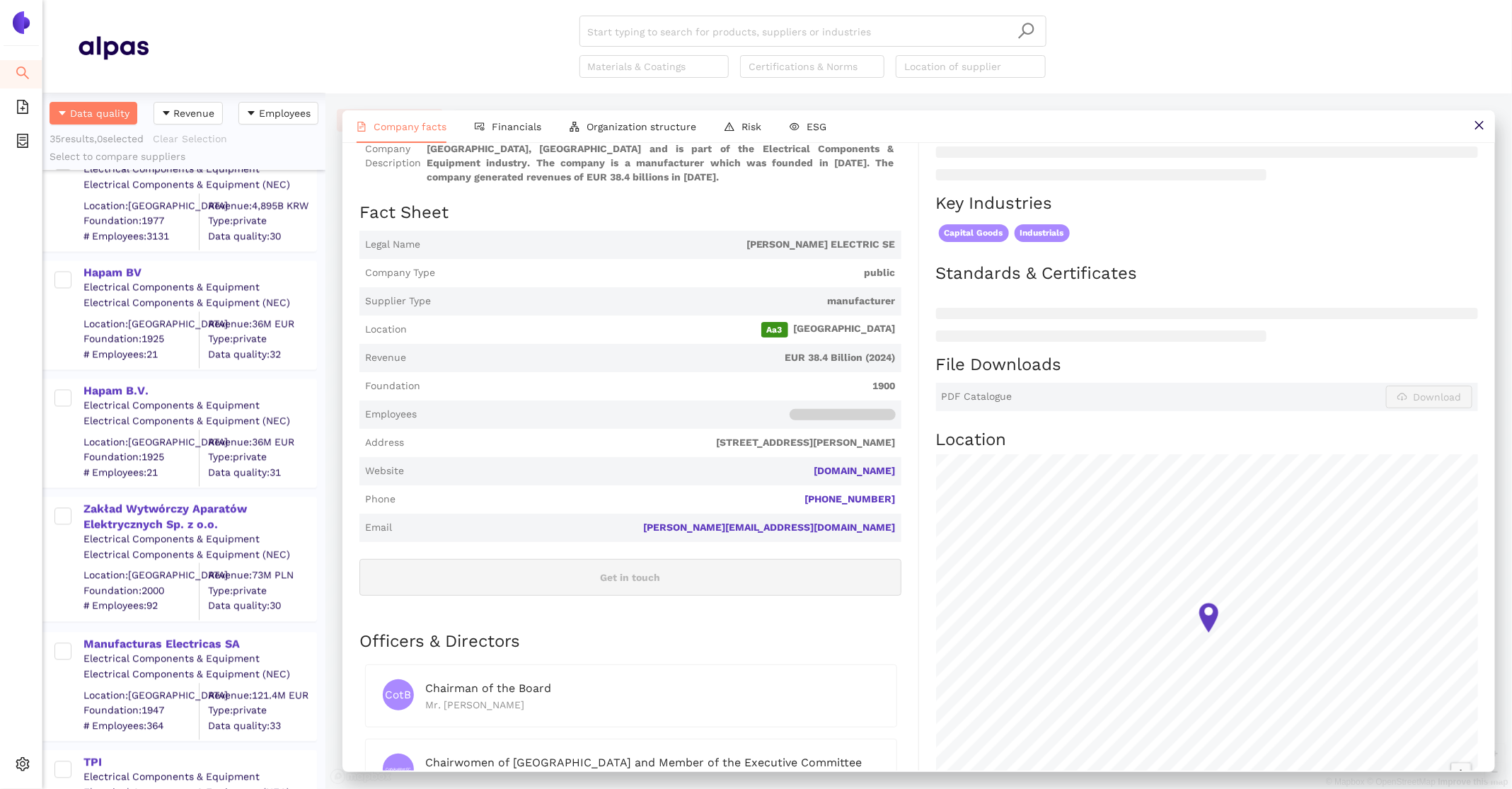
scroll to position [0, 0]
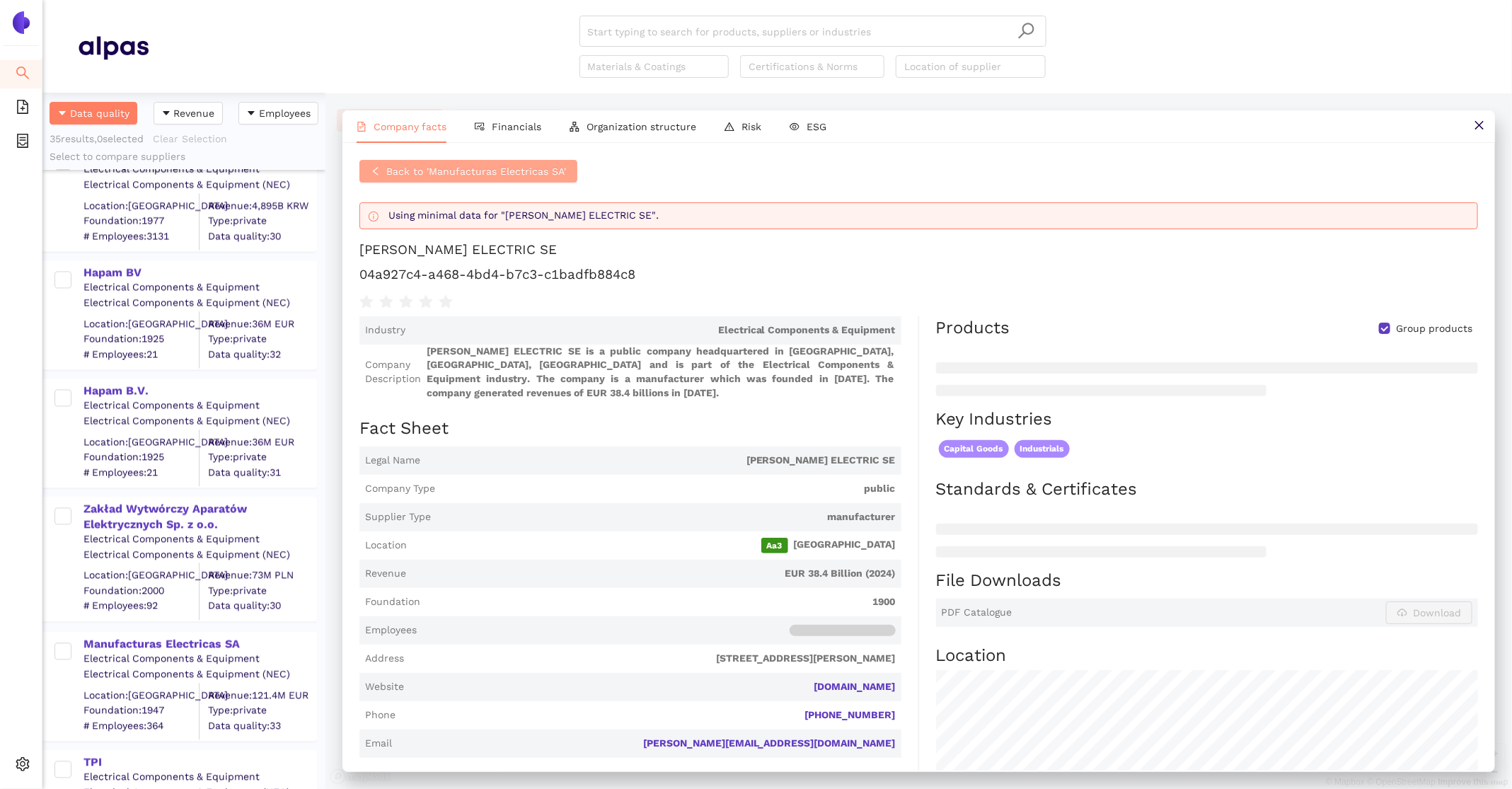
click at [491, 168] on span "Back to 'Manufacturas Electricas SA'" at bounding box center [476, 171] width 180 height 15
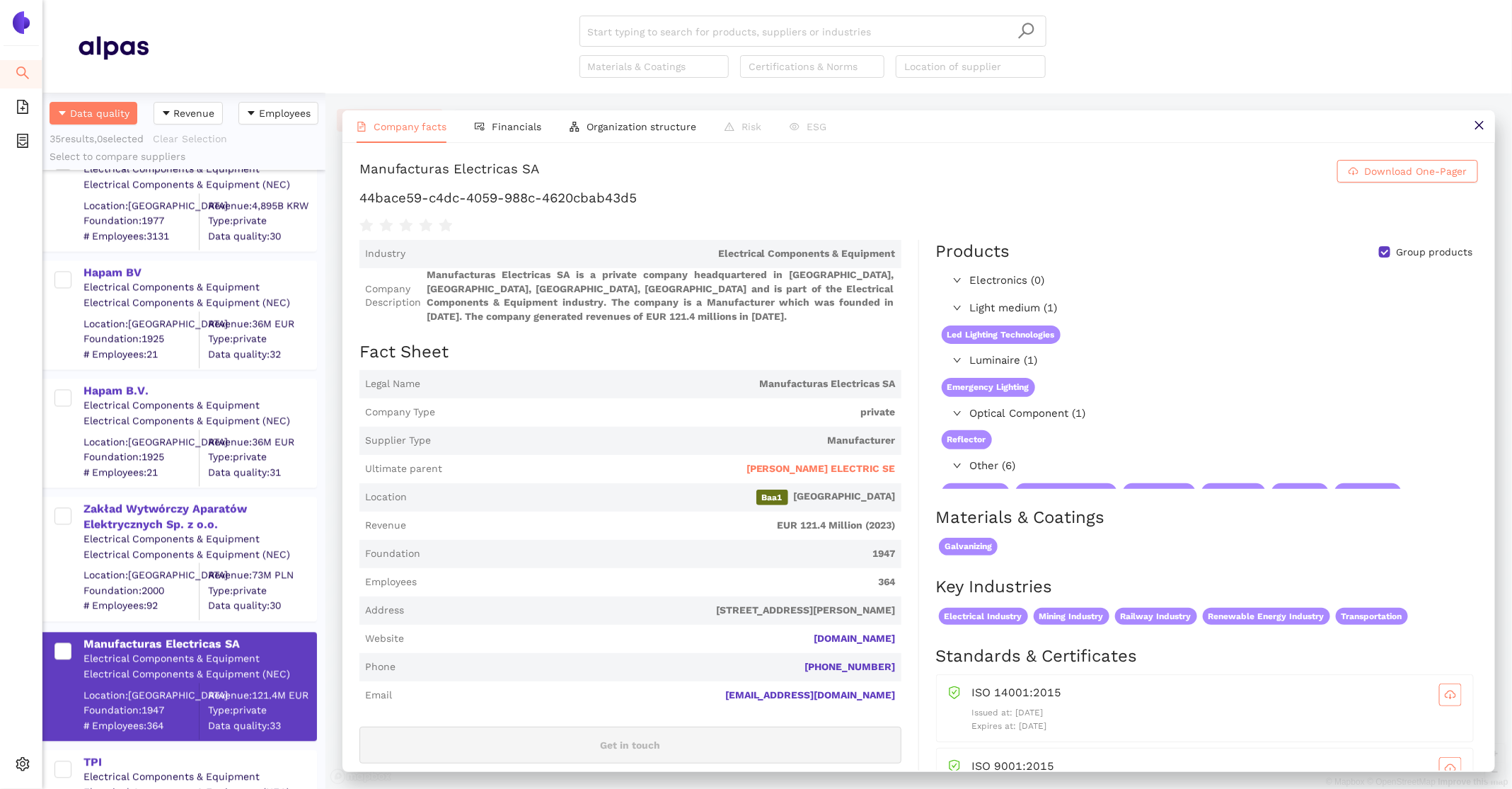
click at [634, 49] on div "Start typing to search for products, suppliers or industries Materials & Coatin…" at bounding box center [813, 46] width 467 height 62
click at [621, 39] on input "search" at bounding box center [813, 31] width 450 height 31
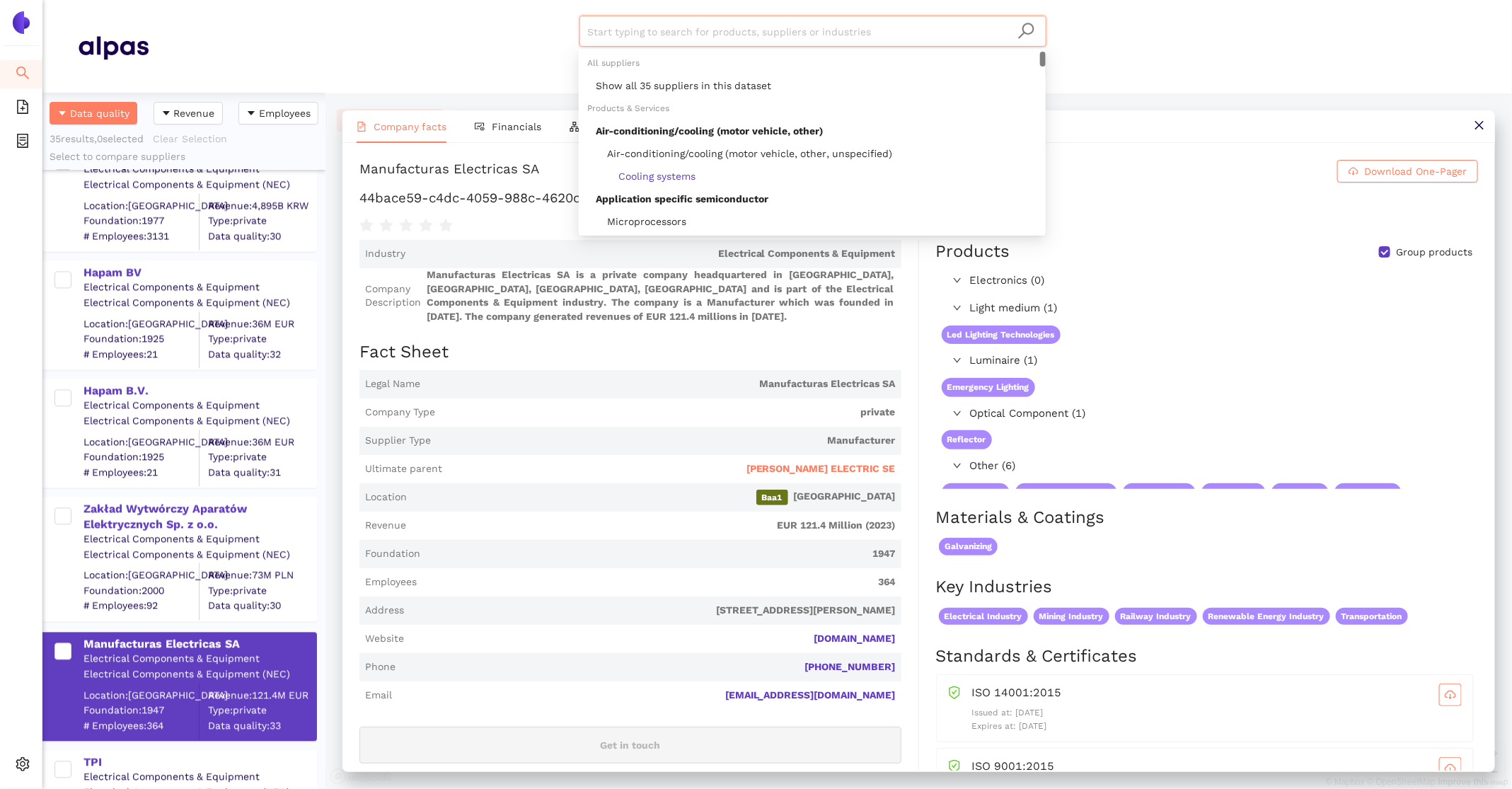
paste input "GE Renewable Energy"
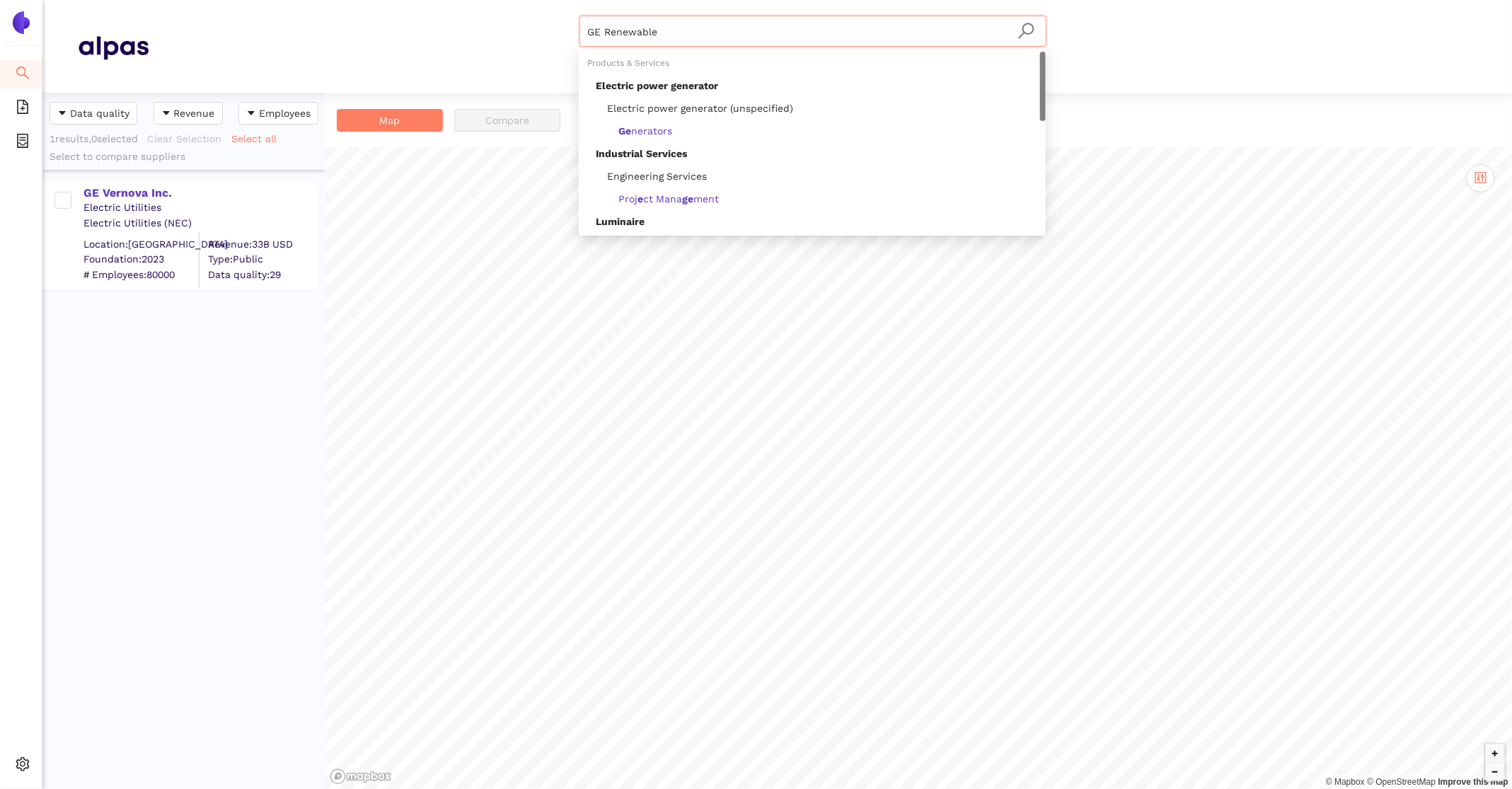
drag, startPoint x: 708, startPoint y: 39, endPoint x: 479, endPoint y: -41, distance: 242.6
click at [479, 0] on html "Search eSourcing Templates eSourcing Projects Settings GE Renewable Materials &…" at bounding box center [756, 394] width 1512 height 789
paste input "IVEP, a.s."
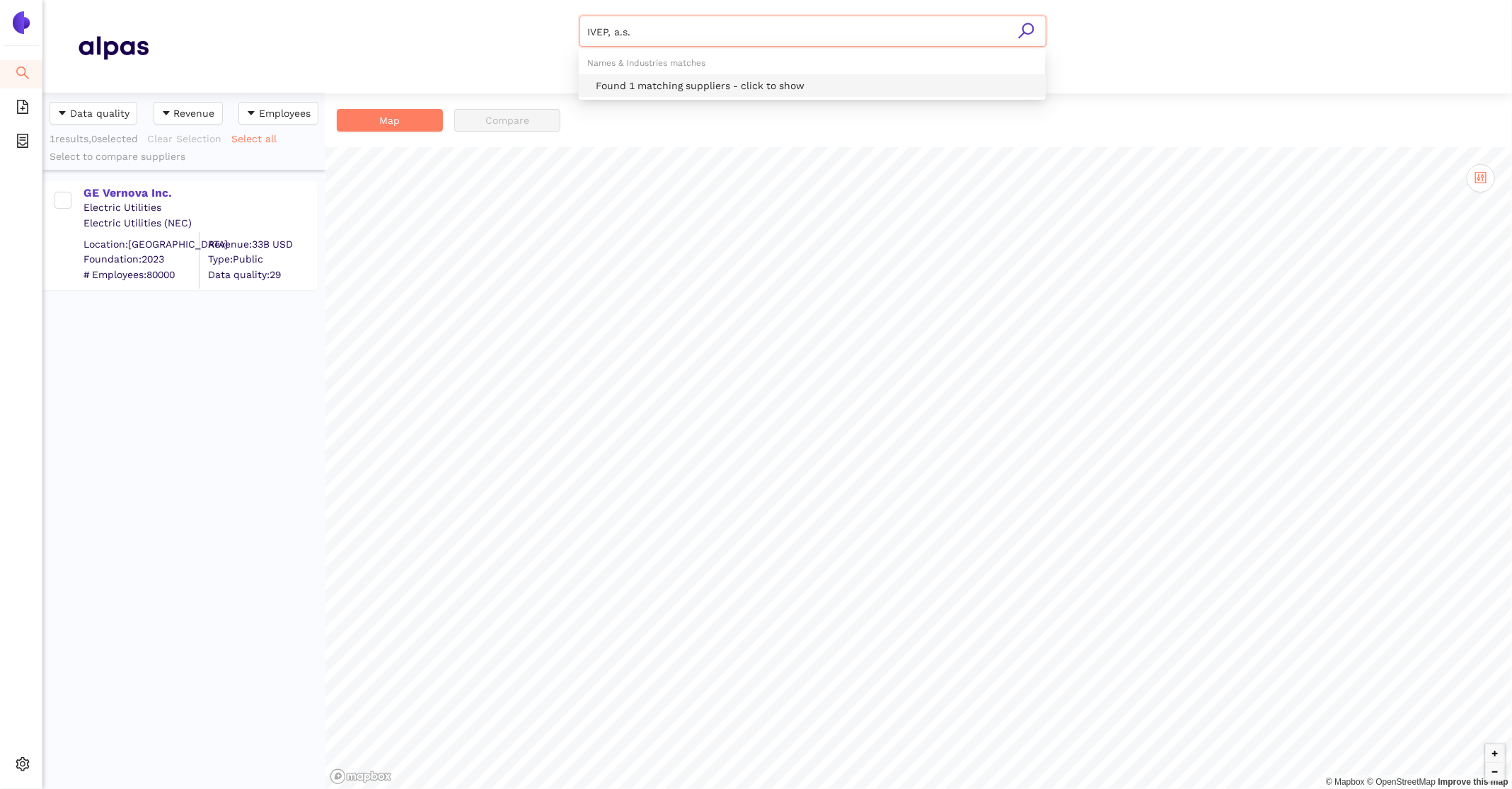
click at [712, 92] on div "Found 1 matching suppliers - click to show" at bounding box center [817, 85] width 442 height 15
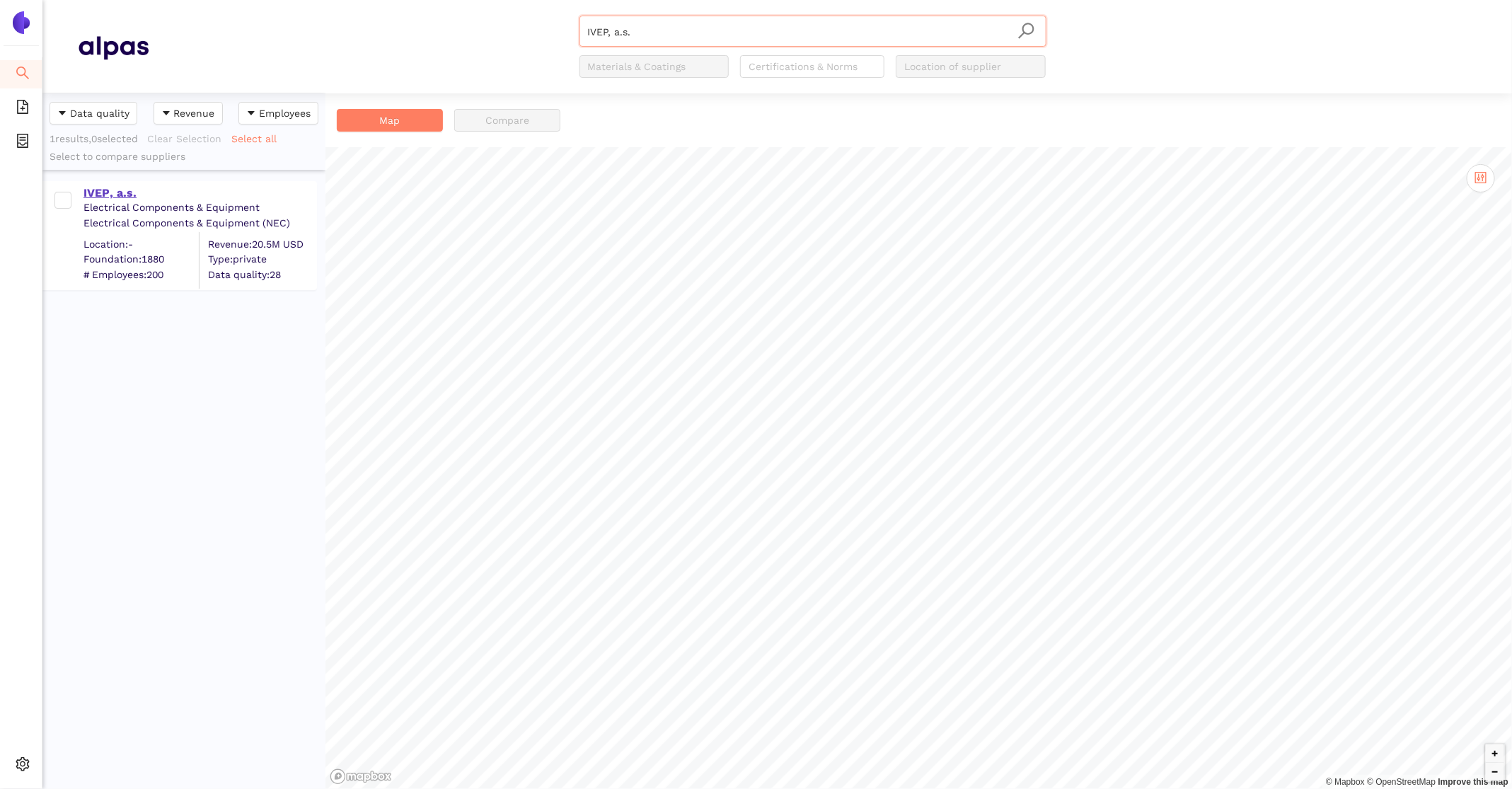
click at [127, 193] on div "IVEP, a.s." at bounding box center [199, 192] width 232 height 15
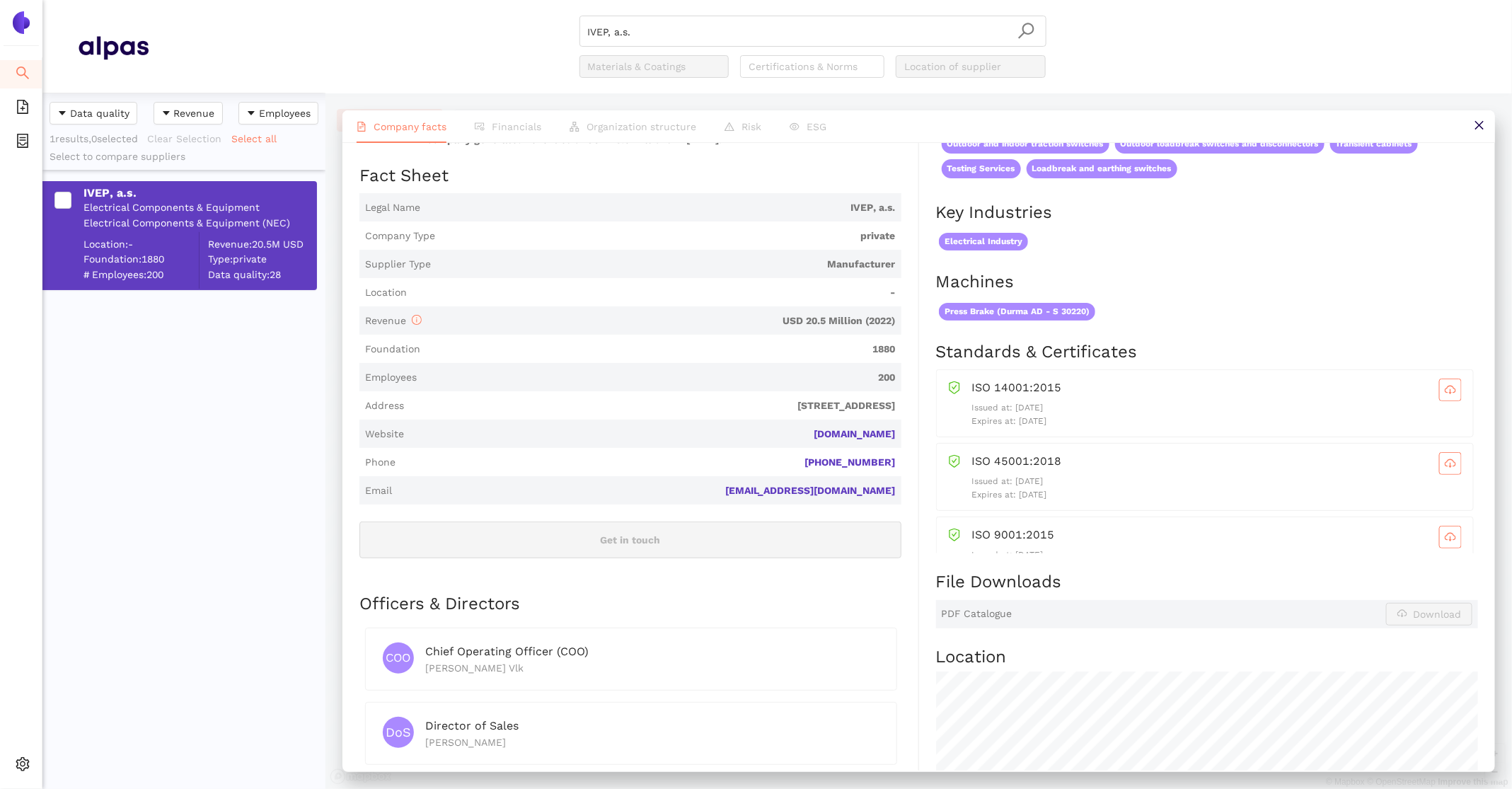
scroll to position [164, 0]
drag, startPoint x: 705, startPoint y: 30, endPoint x: 410, endPoint y: 13, distance: 295.5
click at [410, 13] on header "IVEP, a.s. Materials & Coatings Certifications & Norms Location of supplier" at bounding box center [777, 47] width 1470 height 93
paste input "Eximprod Grup SRL"
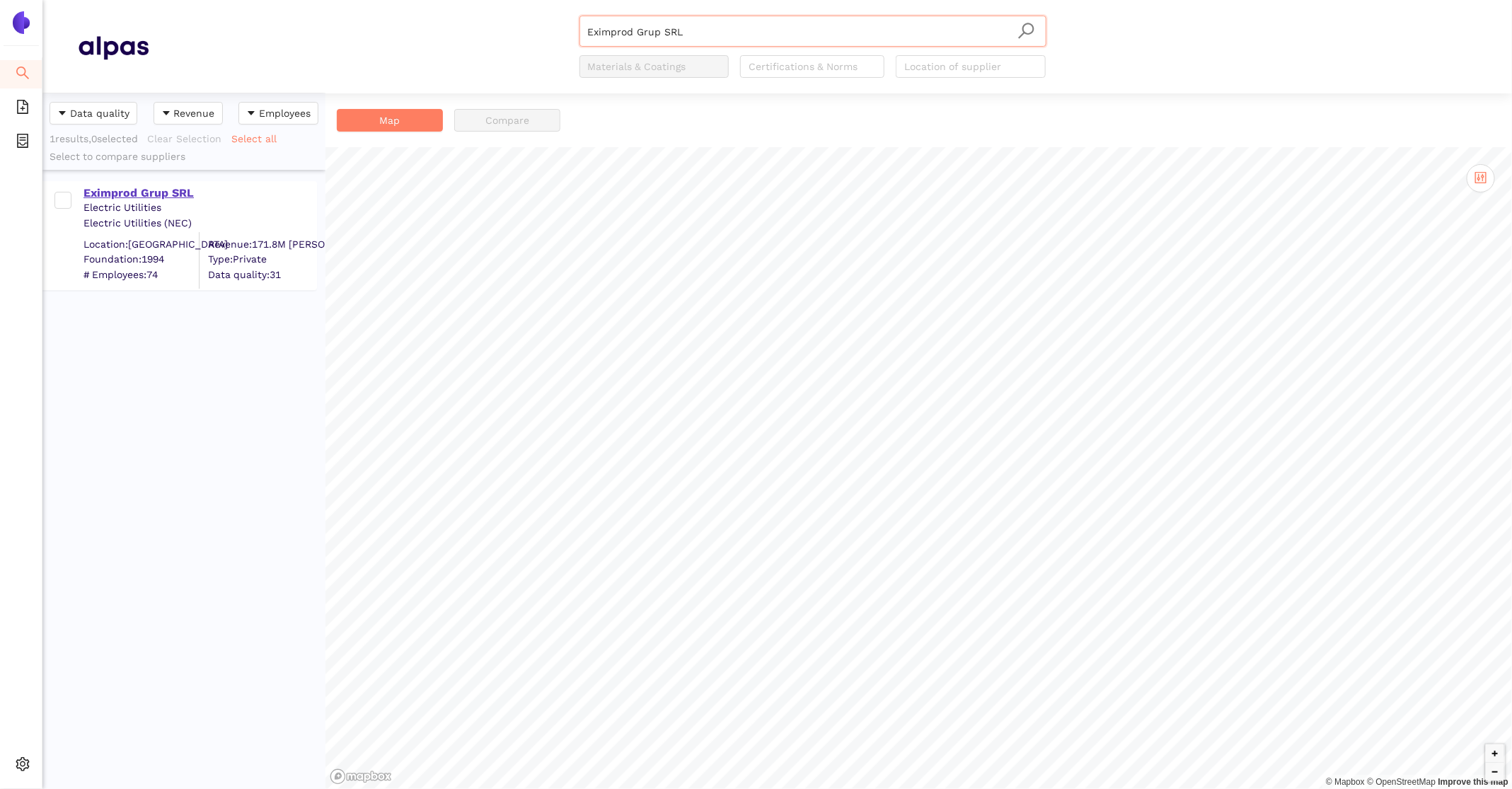
click at [158, 191] on div "Eximprod Grup SRL" at bounding box center [199, 192] width 232 height 15
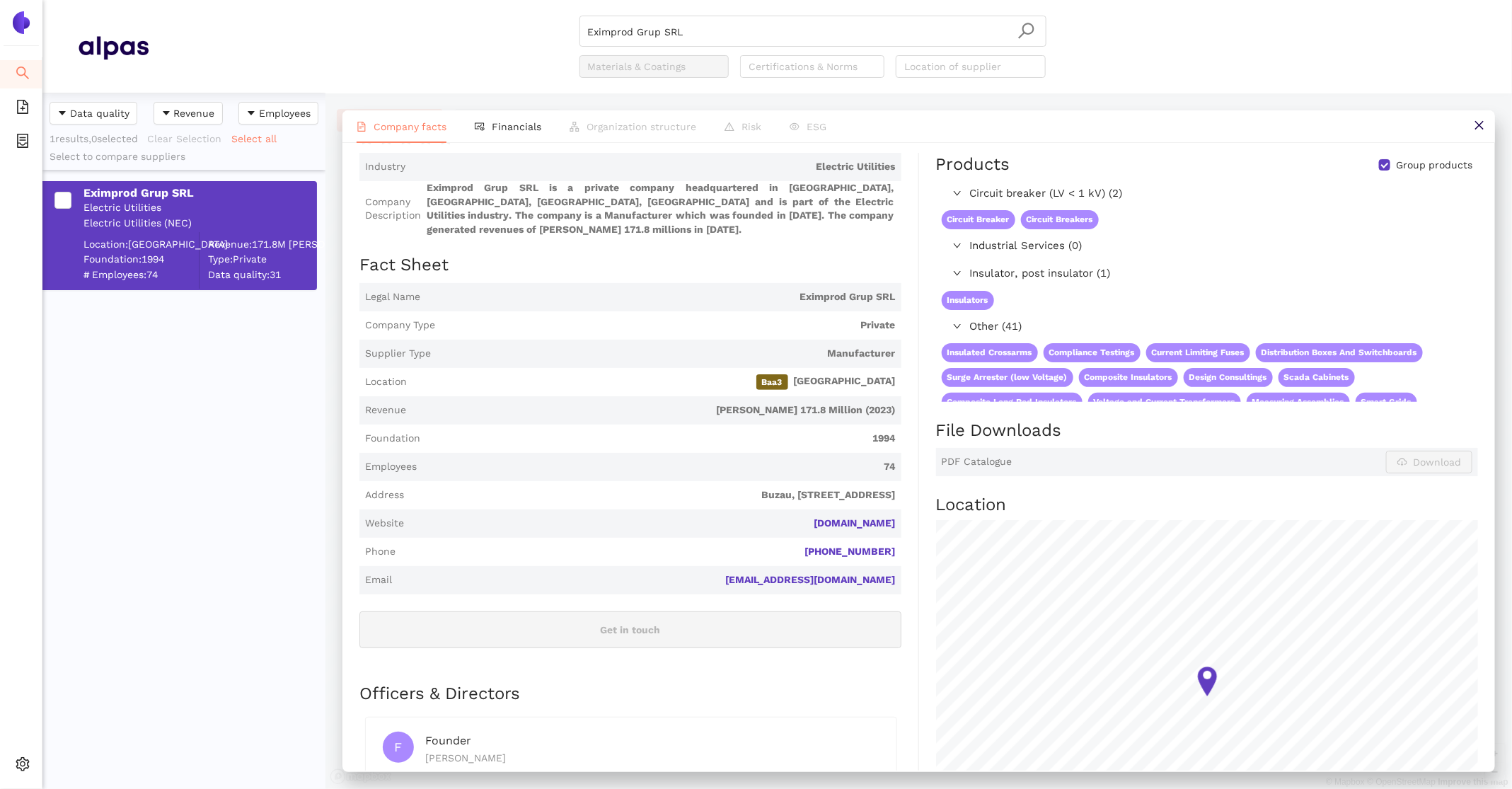
scroll to position [86, 0]
drag, startPoint x: 908, startPoint y: 501, endPoint x: 845, endPoint y: 500, distance: 63.0
click at [845, 500] on div "Industry Electric Utilities Company Description Eximprod Grup SRL is a private …" at bounding box center [639, 523] width 560 height 739
click at [530, 131] on span "Financials" at bounding box center [516, 127] width 49 height 12
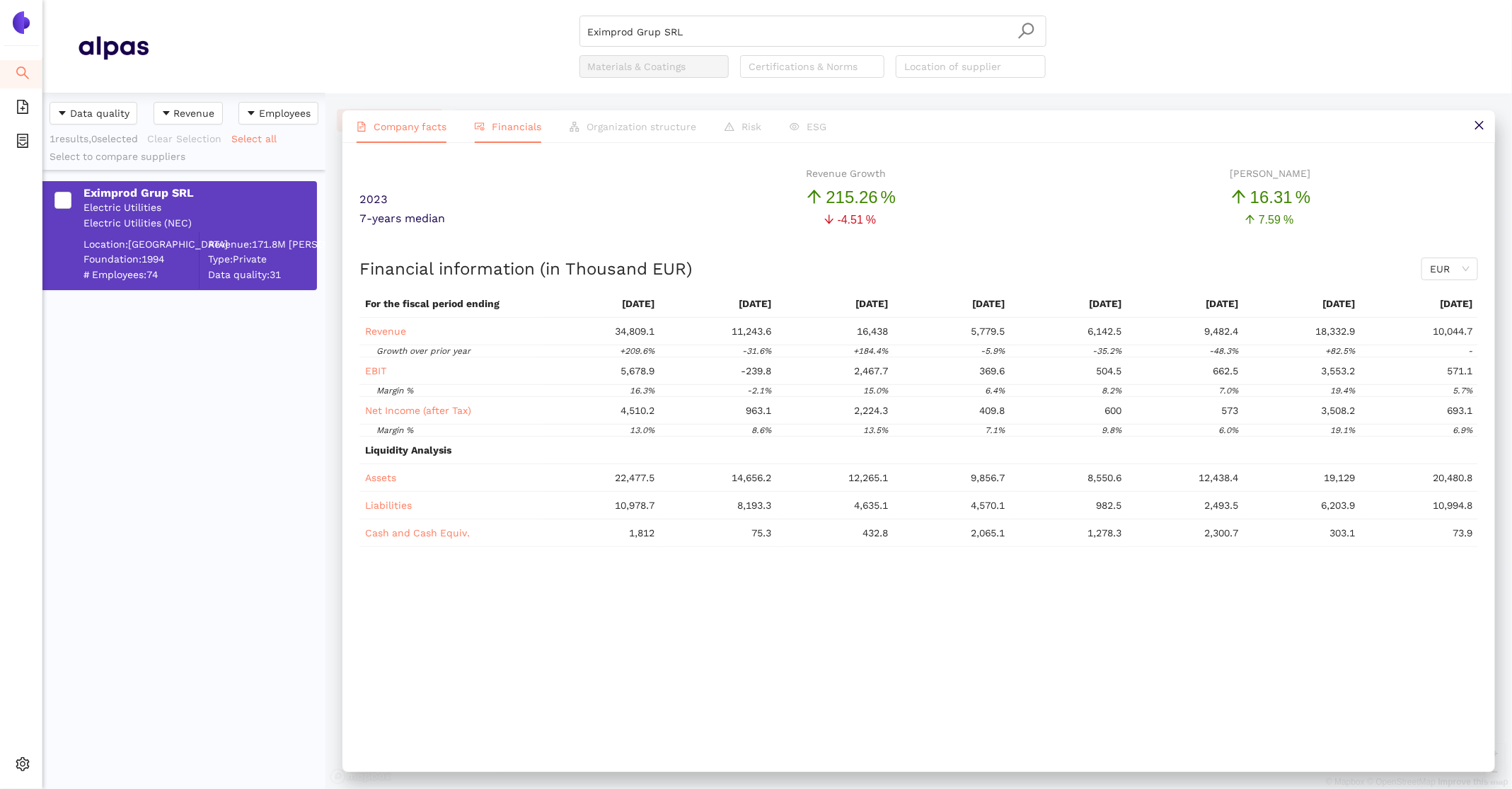
click at [385, 132] on li "Company facts" at bounding box center [402, 127] width 119 height 32
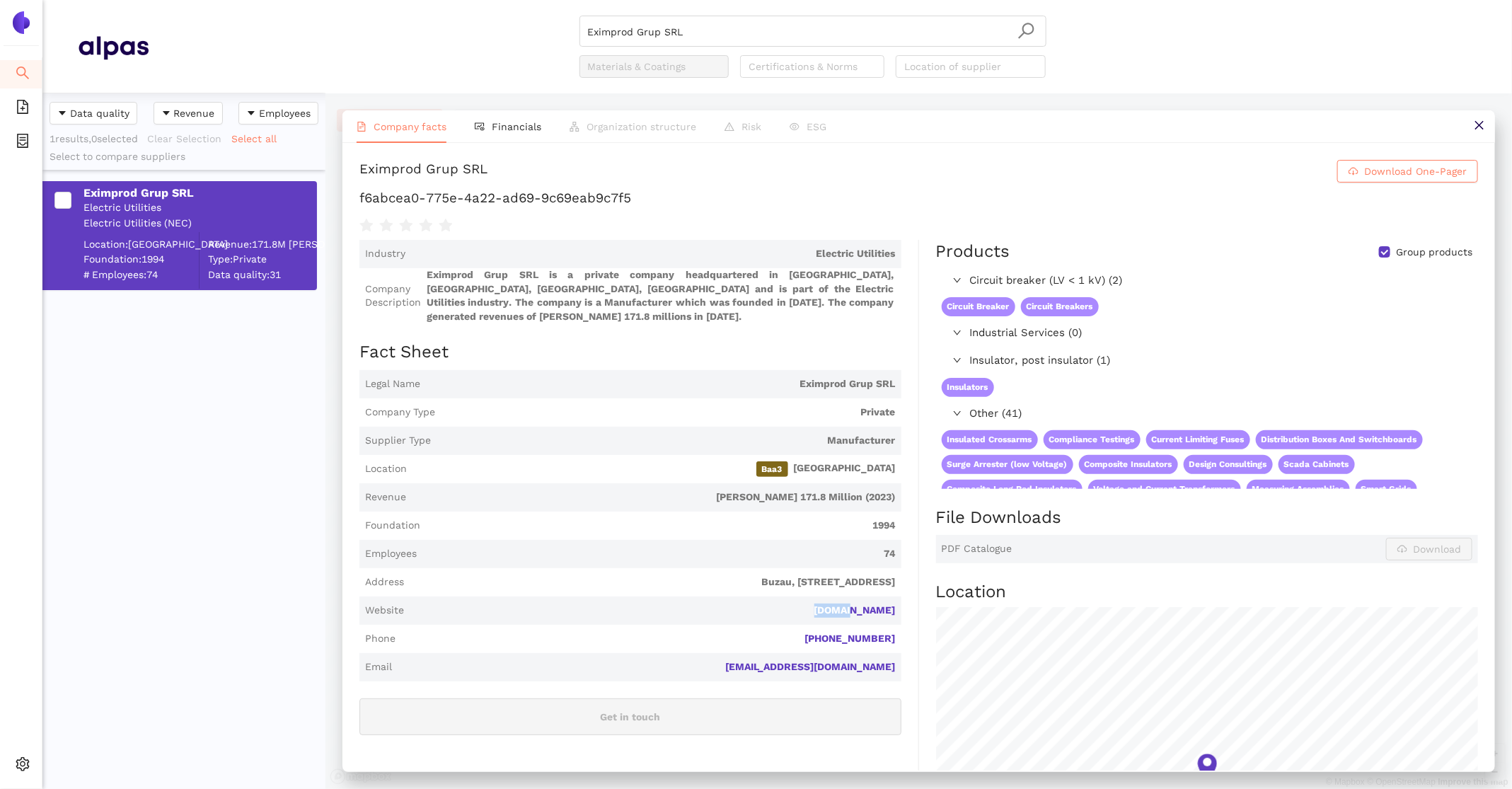
drag, startPoint x: 903, startPoint y: 590, endPoint x: 848, endPoint y: 592, distance: 55.0
click at [848, 592] on div "Industry Electric Utilities Company Description Eximprod Grup SRL is a private …" at bounding box center [639, 609] width 560 height 739
click at [645, 187] on div "Eximprod Grup SRL Download One-Pager f6abcea0-775e-4a22-ad69-9c69eab9c7f5" at bounding box center [918, 197] width 1119 height 75
drag, startPoint x: 646, startPoint y: 200, endPoint x: 334, endPoint y: 205, distance: 312.0
click at [334, 205] on div "Company facts Financials Organization structure Risk ESG Eximprod Grup SRL Down…" at bounding box center [918, 441] width 1187 height 696
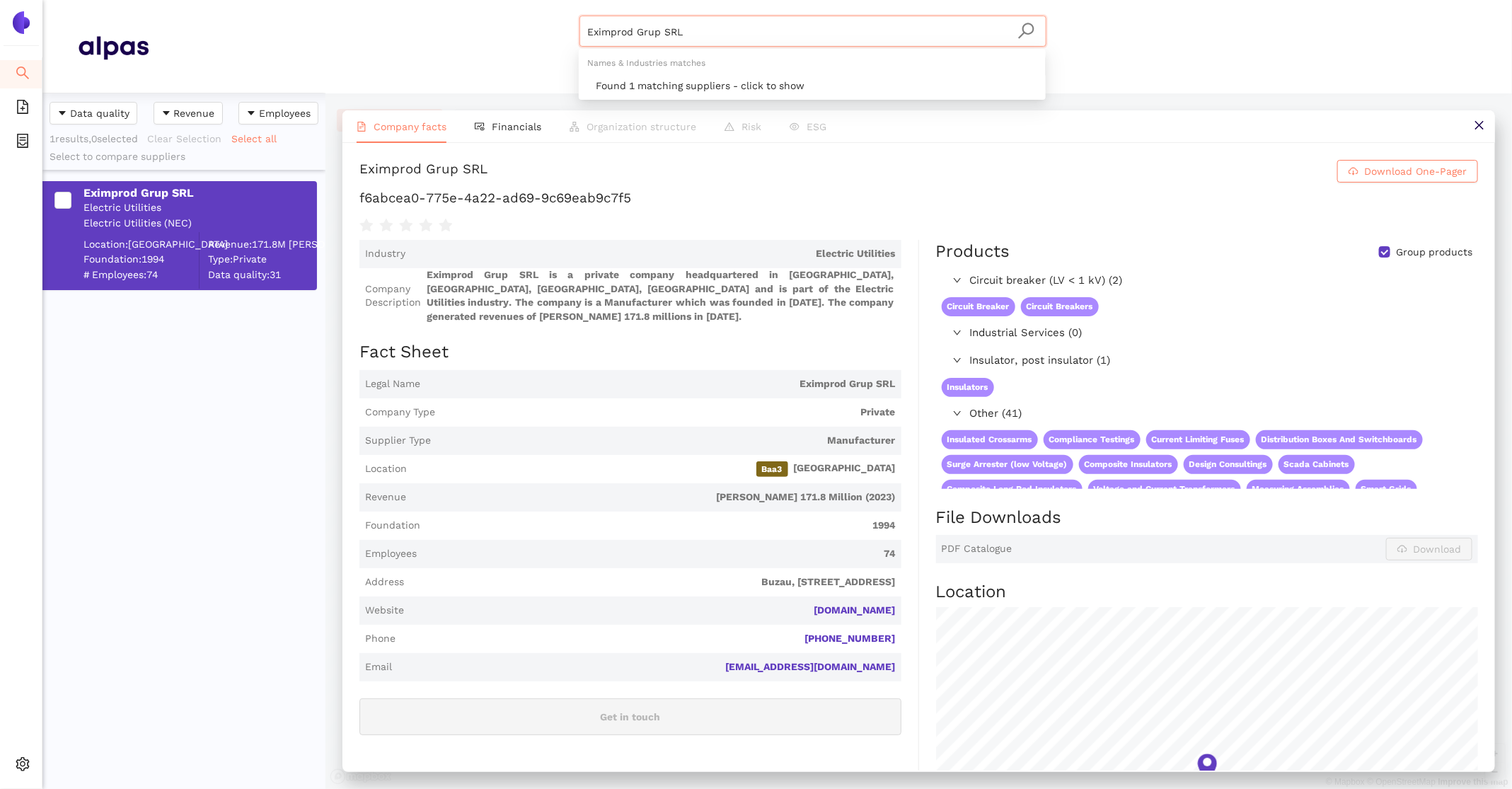
drag, startPoint x: 748, startPoint y: 36, endPoint x: 400, endPoint y: 30, distance: 348.1
click at [400, 30] on div "Eximprod Grup SRL Materials & Coatings Certifications & Norms Location of suppl…" at bounding box center [812, 46] width 1328 height 62
paste input "Lucy Electric UK Ltd"
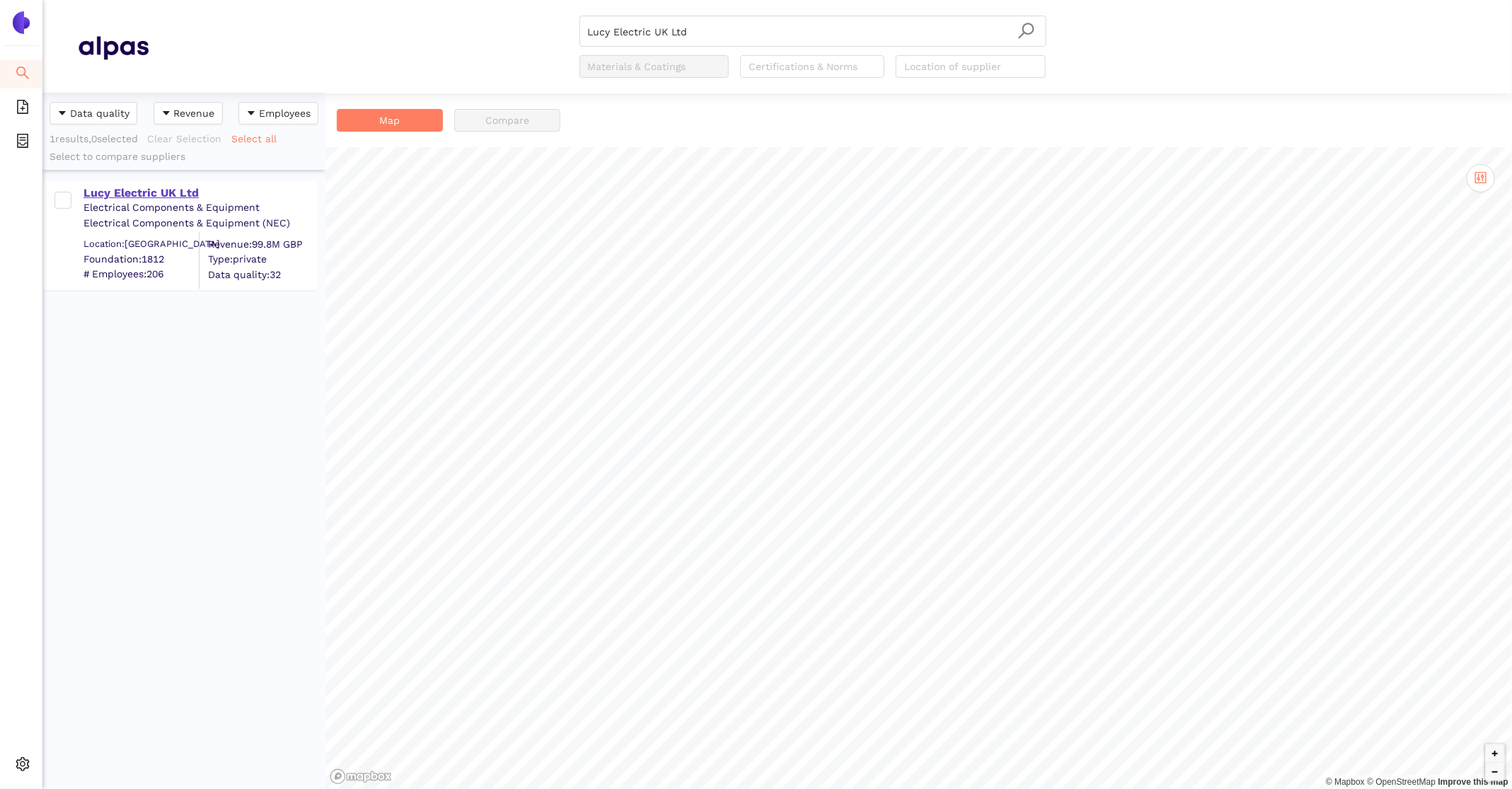
click at [136, 188] on div "Lucy Electric UK Ltd" at bounding box center [199, 192] width 232 height 15
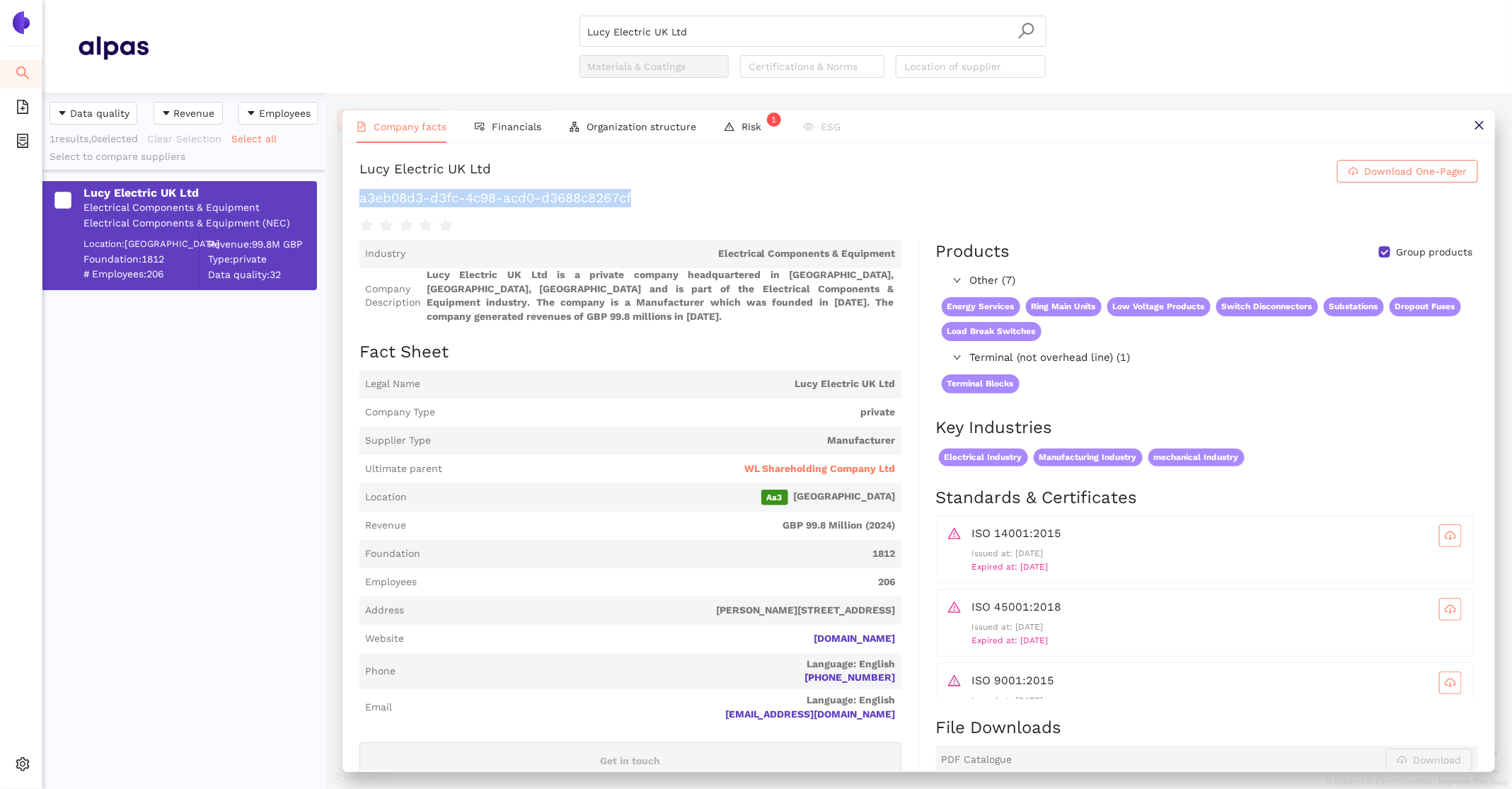
drag, startPoint x: 651, startPoint y: 193, endPoint x: 353, endPoint y: 196, distance: 298.0
click at [353, 196] on div "Lucy Electric UK Ltd Download One-Pager a3eb08d3-d3fc-4c98-acd0-d3688c8267cf In…" at bounding box center [918, 457] width 1153 height 628
click at [868, 468] on span "WL Shareholding Company Ltd" at bounding box center [820, 469] width 152 height 14
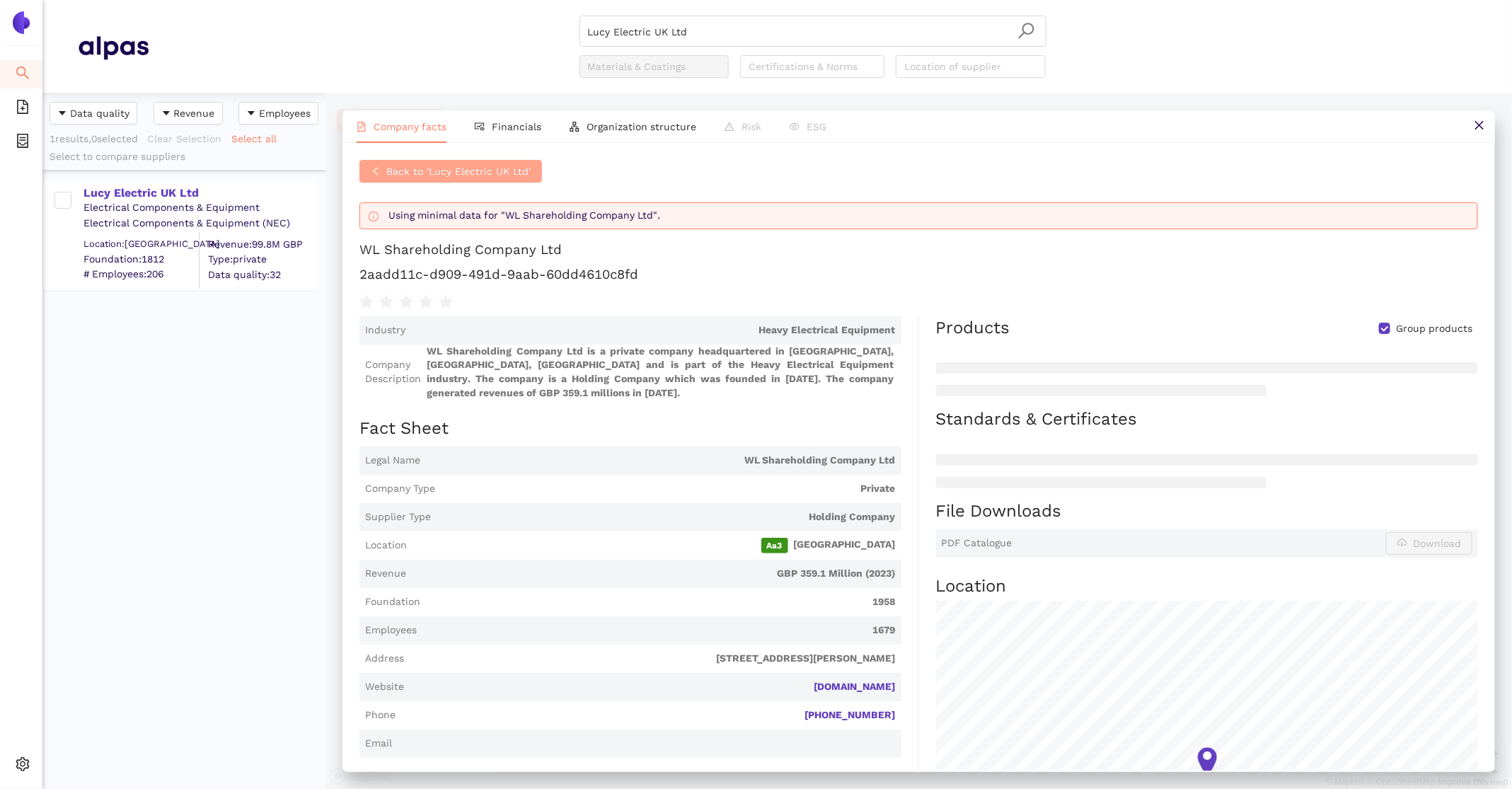
click at [484, 162] on button "Back to 'Lucy Electric UK Ltd'" at bounding box center [450, 171] width 182 height 22
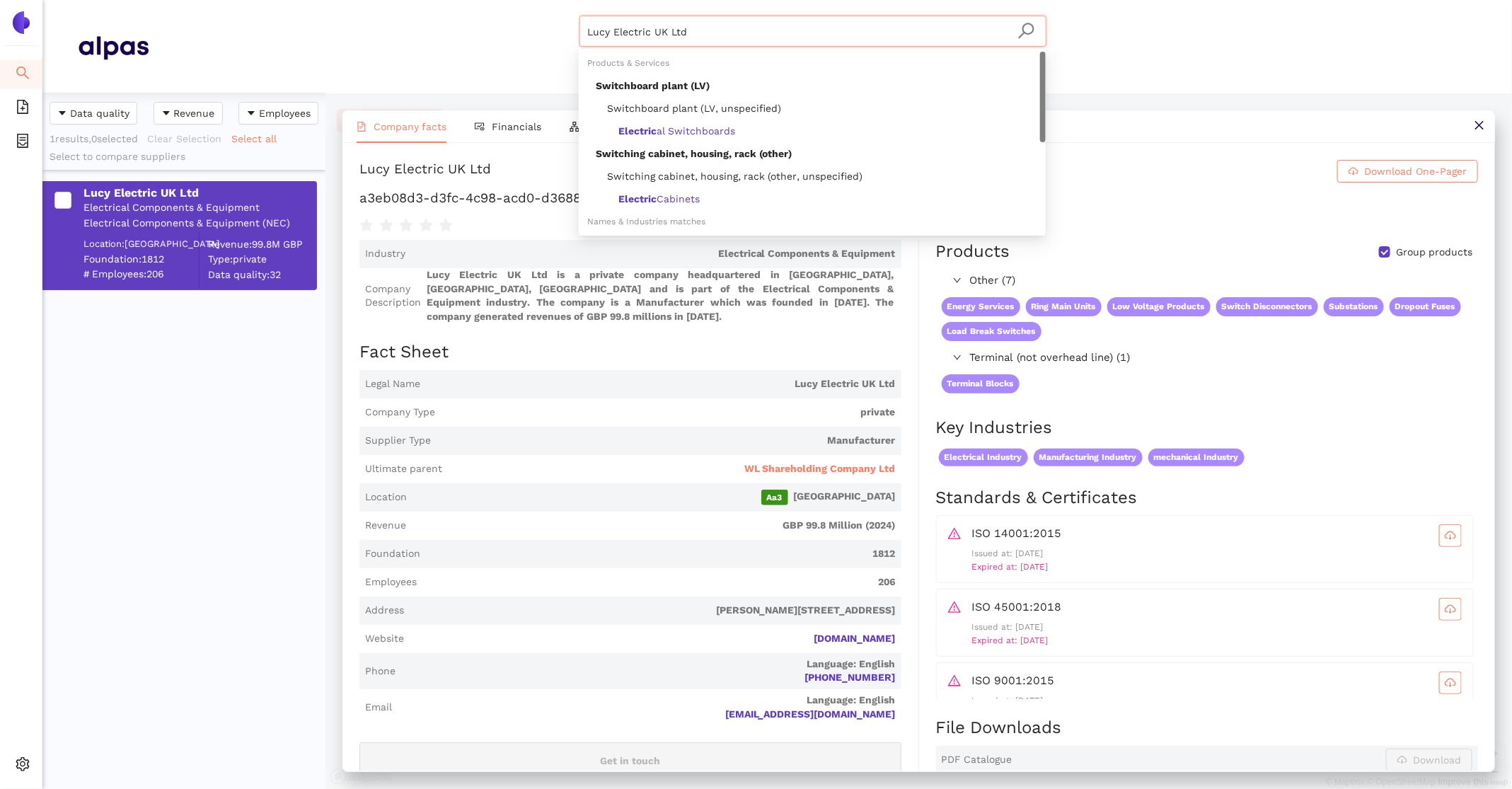
drag, startPoint x: 738, startPoint y: 29, endPoint x: 465, endPoint y: 15, distance: 273.4
click at [467, 15] on div "Lucy Electric UK Ltd Materials & Coatings Certifications & Norms Location of su…" at bounding box center [812, 46] width 1328 height 62
paste input "Efacec Power Solutions SGPS, S.A"
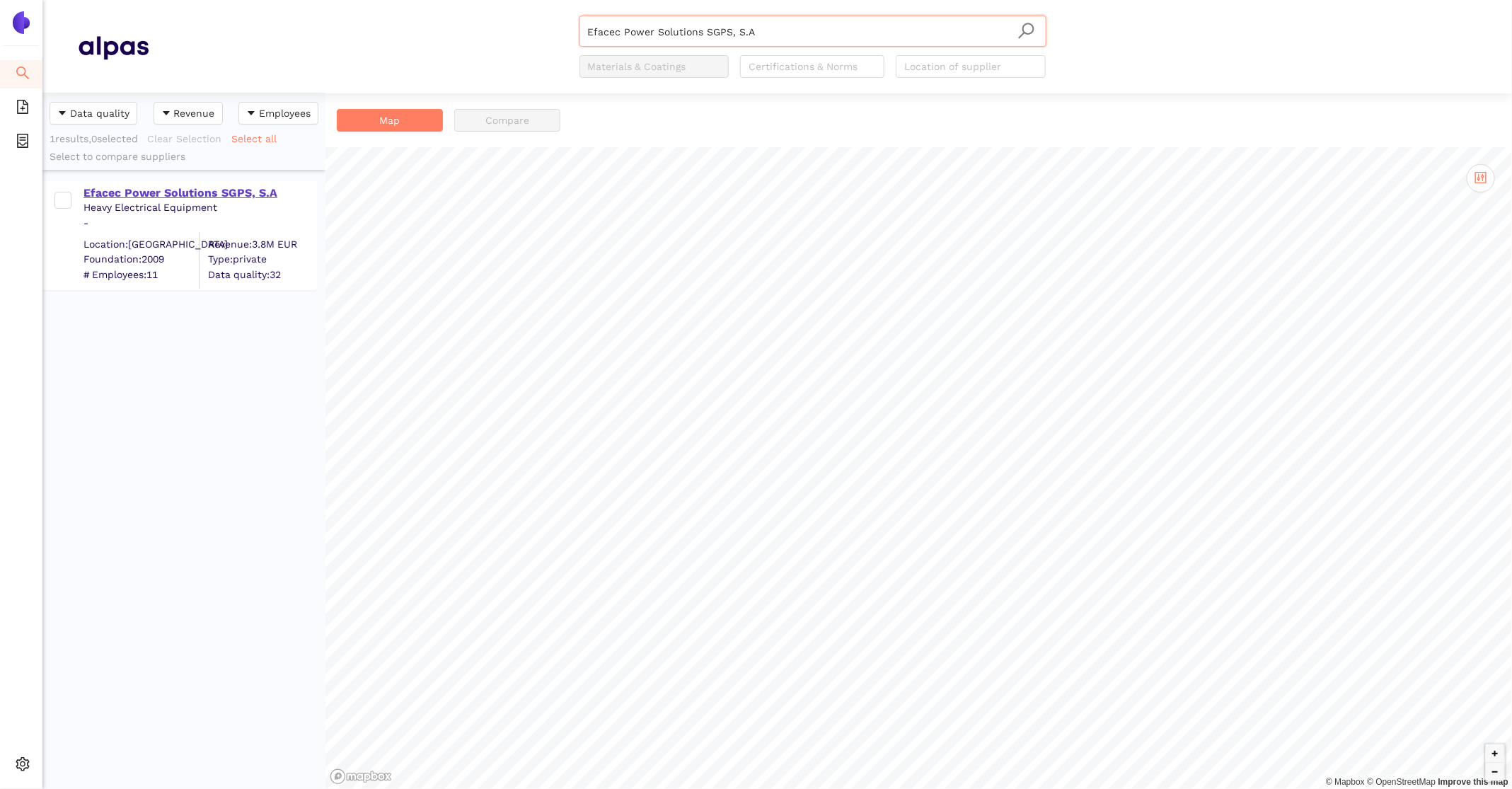
click at [178, 190] on div "Efacec Power Solutions SGPS, S.A" at bounding box center [199, 192] width 232 height 15
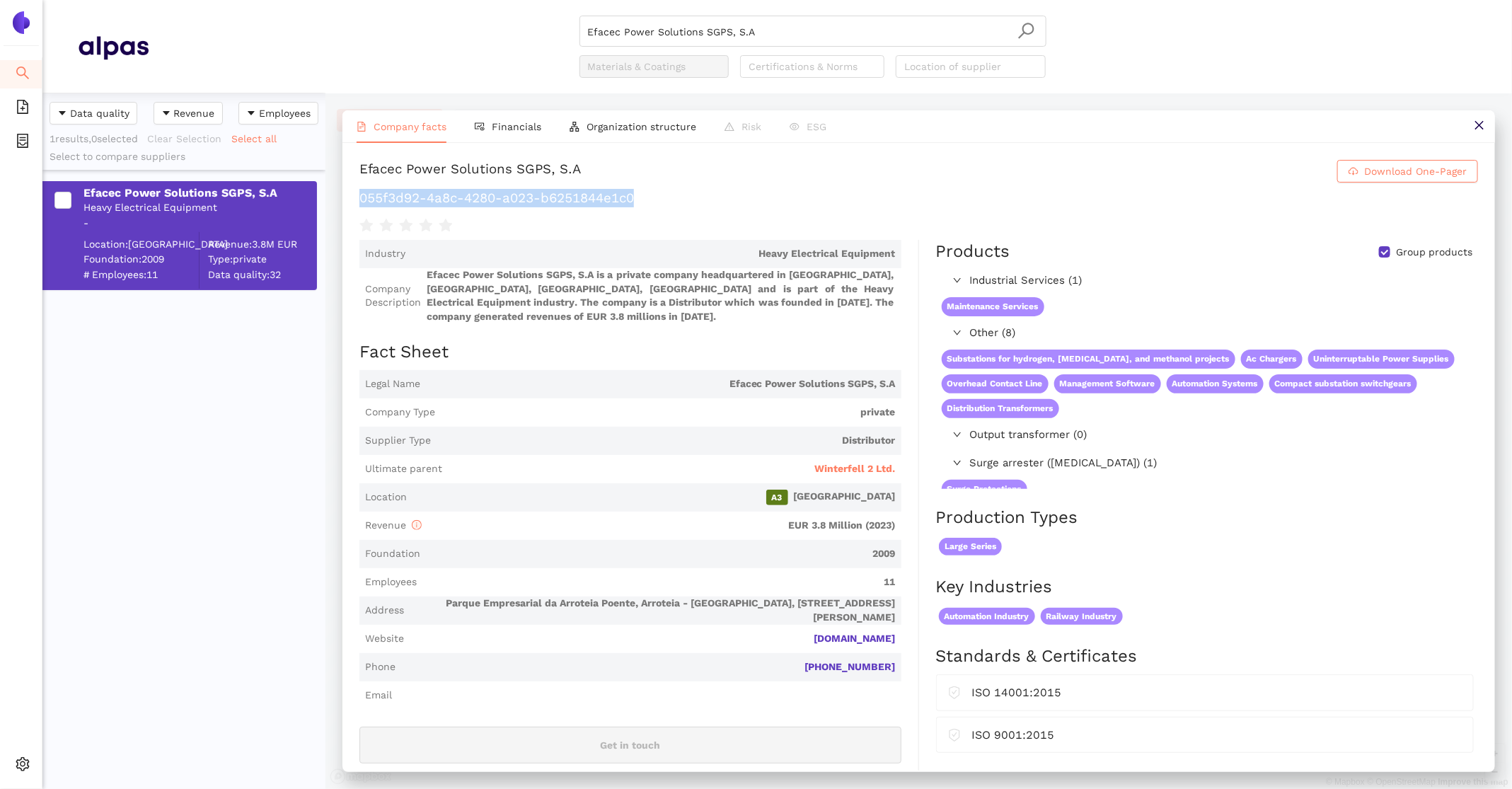
drag, startPoint x: 655, startPoint y: 195, endPoint x: 356, endPoint y: 195, distance: 299.0
click at [356, 195] on div "Efacec Power Solutions SGPS, S.A Download One-Pager 055f3d92-4a8c-4280-a023-b62…" at bounding box center [918, 457] width 1153 height 628
click at [863, 464] on span "Winterfell 2 Ltd." at bounding box center [855, 469] width 81 height 14
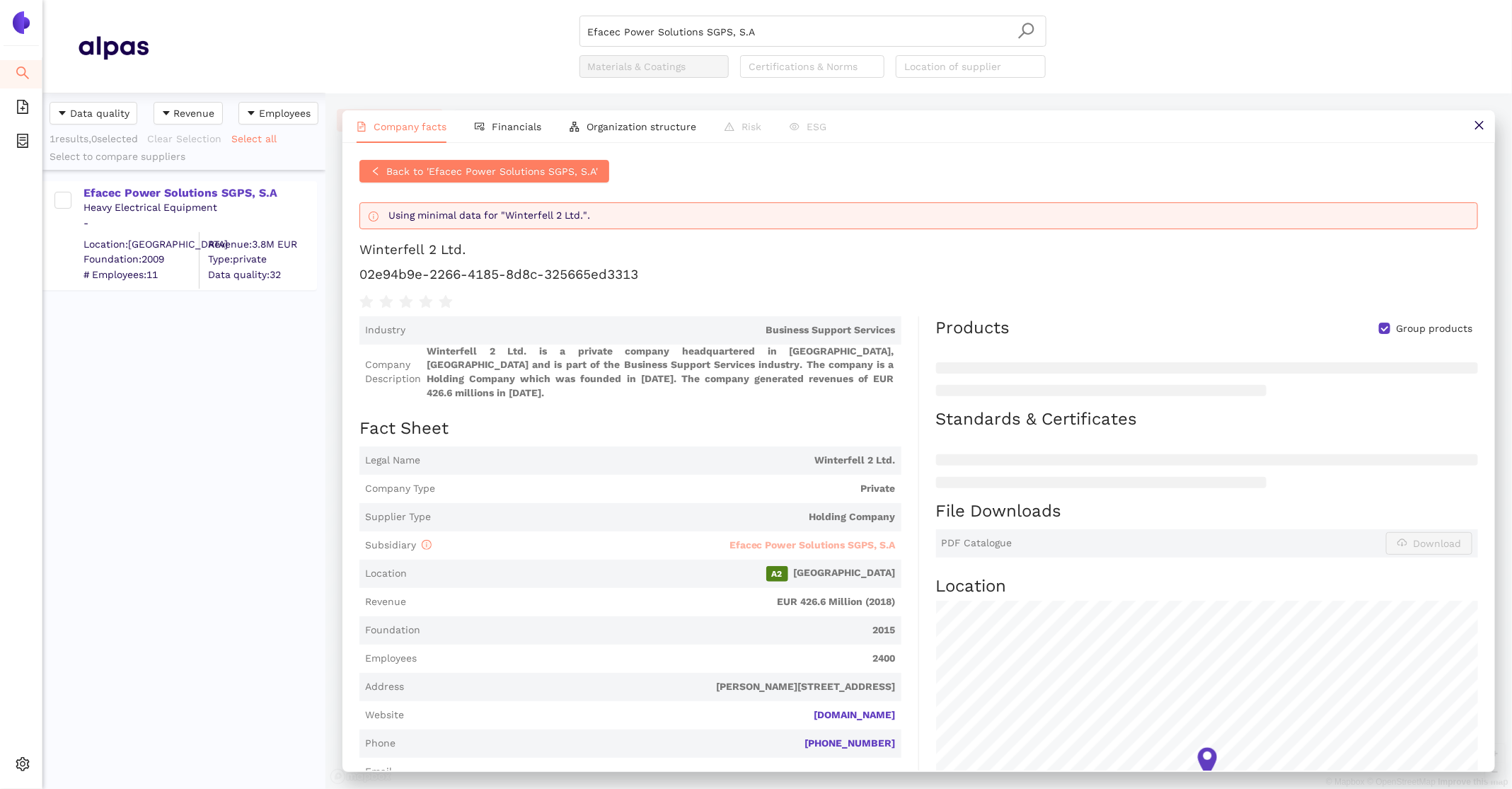
click at [880, 539] on span "Efacec Power Solutions SGPS, S.A" at bounding box center [812, 545] width 166 height 12
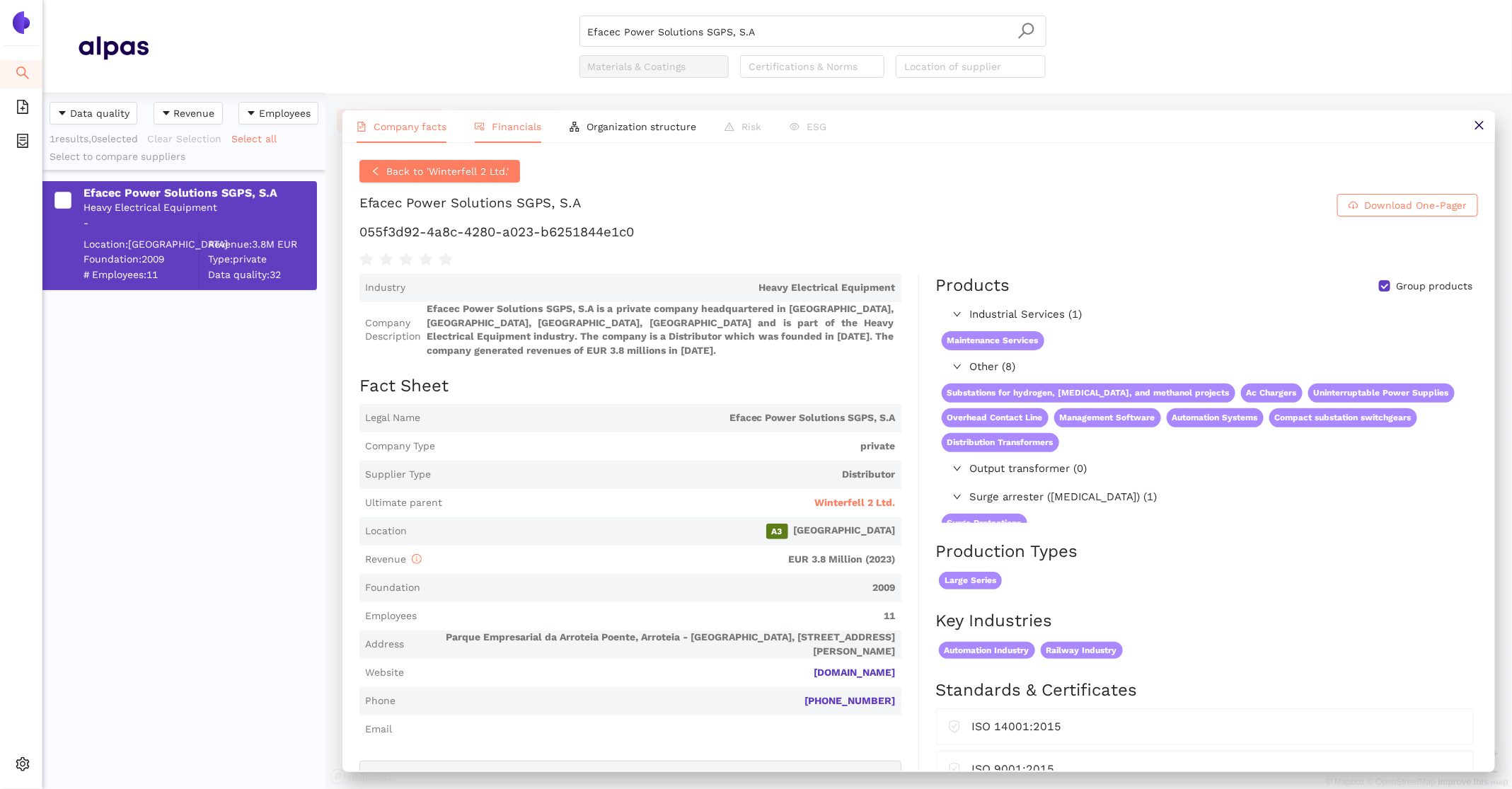
click at [497, 139] on li "Financials" at bounding box center [508, 127] width 95 height 32
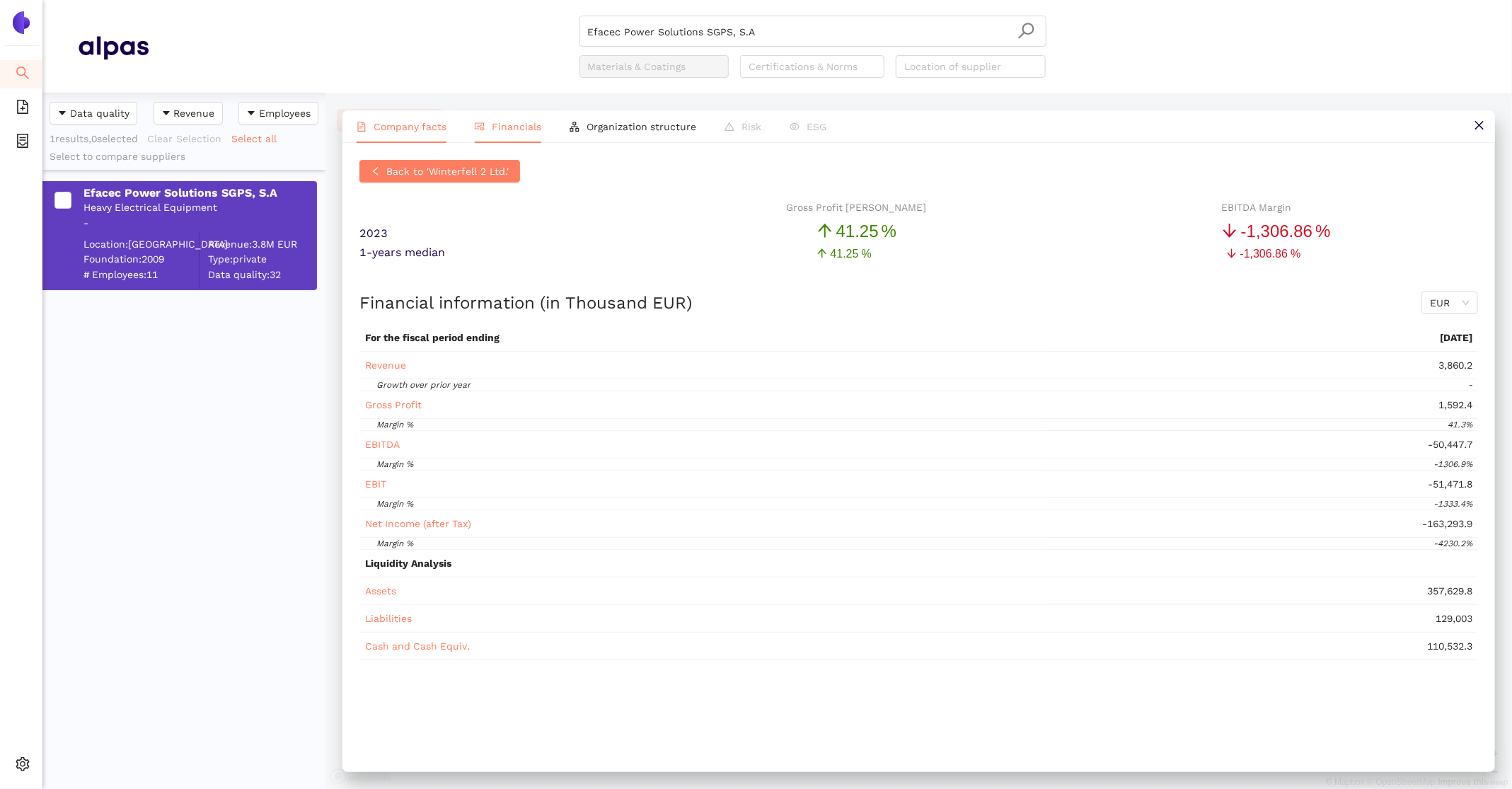
click at [403, 136] on li "Company facts" at bounding box center [402, 127] width 119 height 32
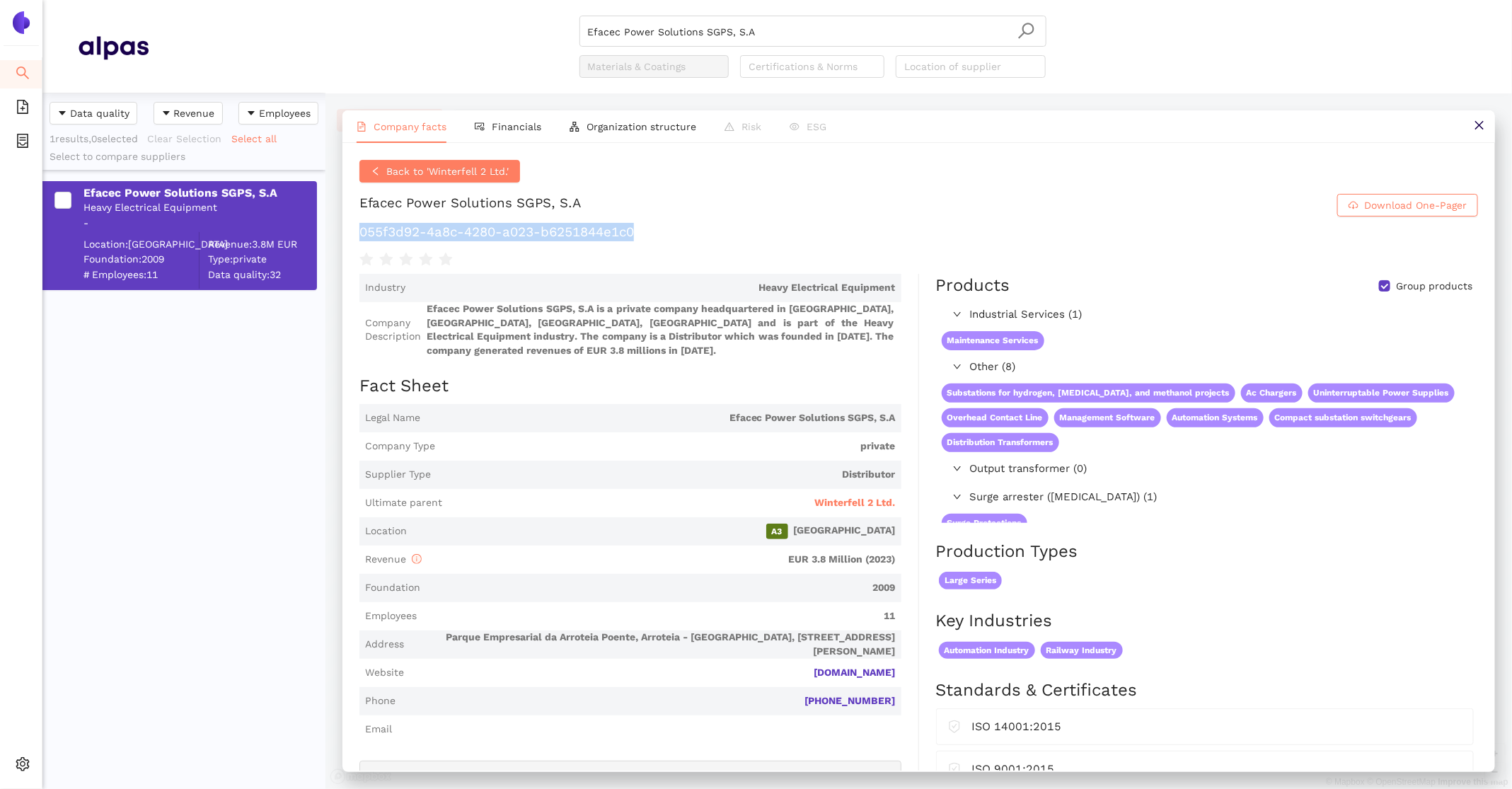
drag, startPoint x: 661, startPoint y: 239, endPoint x: 360, endPoint y: 232, distance: 301.1
click at [360, 232] on h1 "055f3d92-4a8c-4280-a023-b6251844e1c0" at bounding box center [918, 232] width 1119 height 18
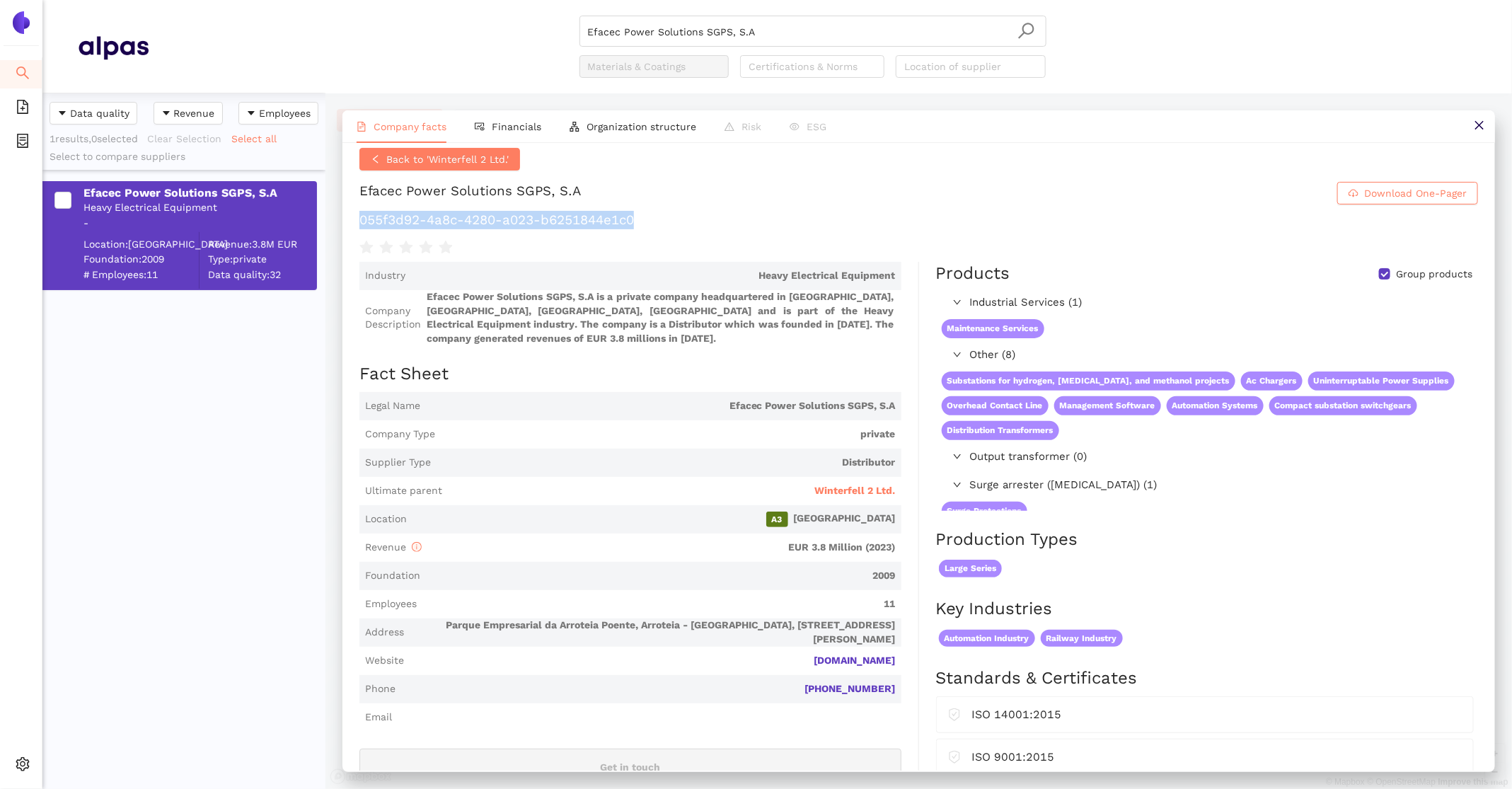
scroll to position [15, 0]
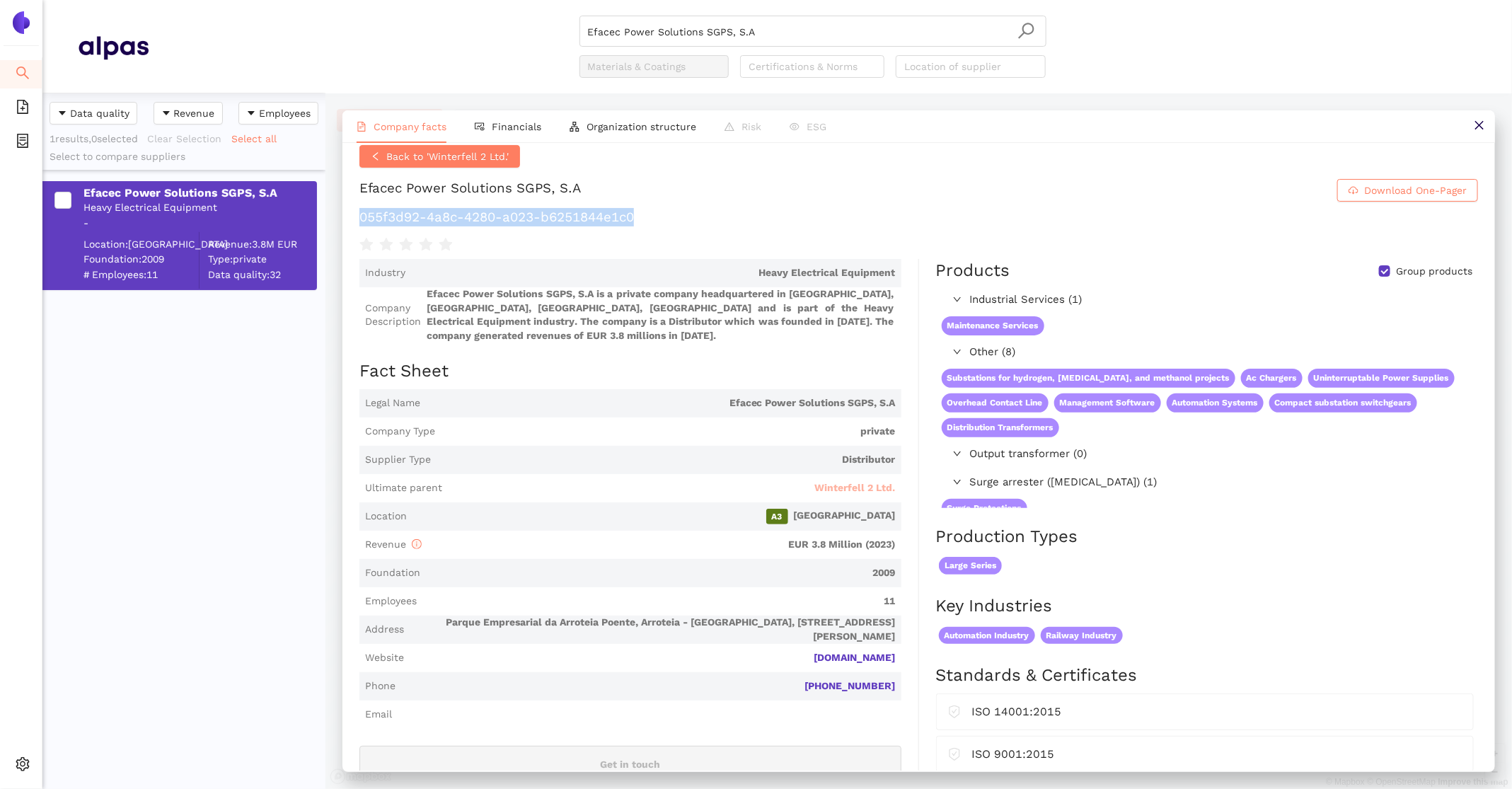
click at [848, 489] on span "Winterfell 2 Ltd." at bounding box center [855, 489] width 81 height 14
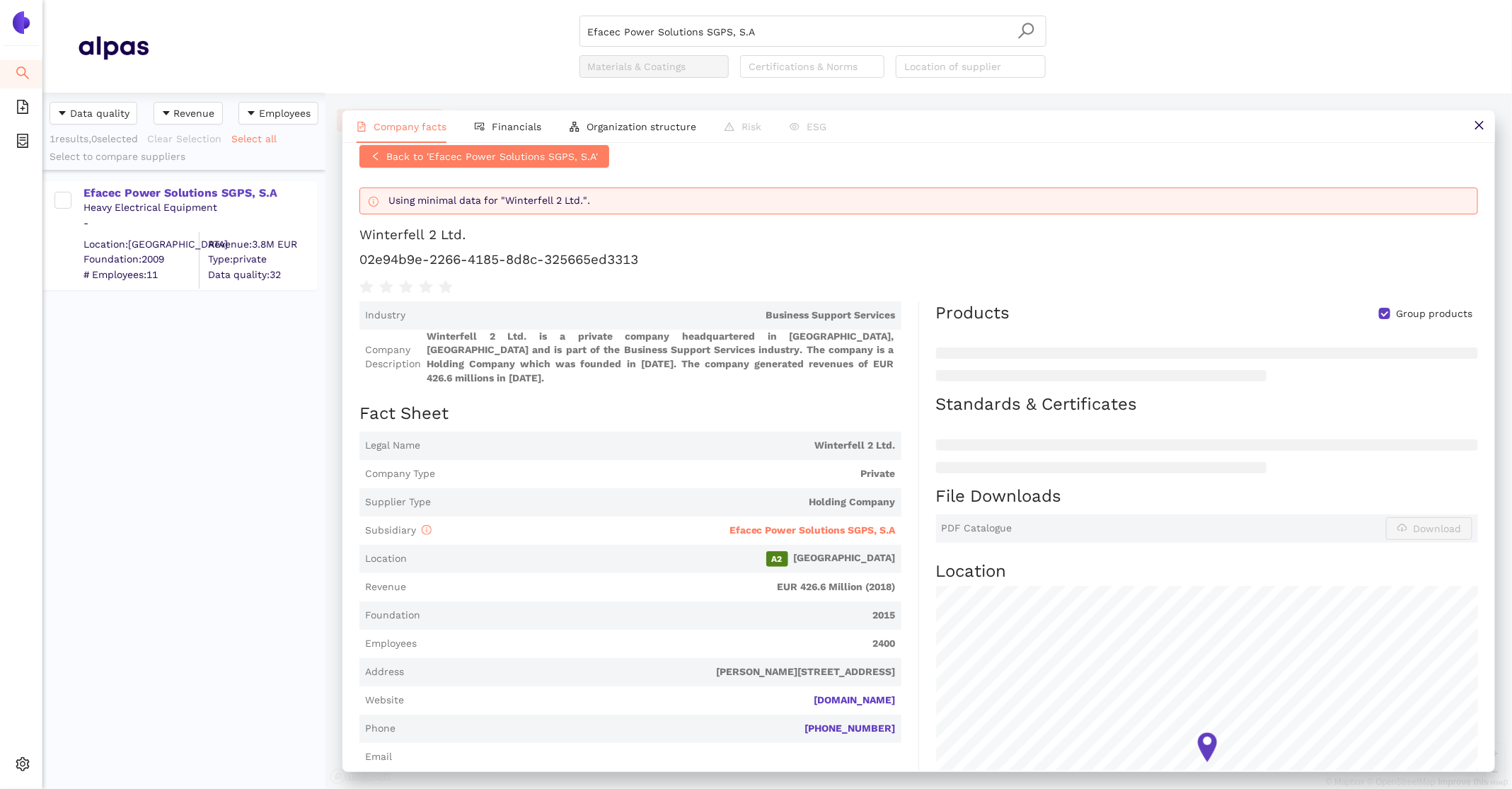
scroll to position [0, 0]
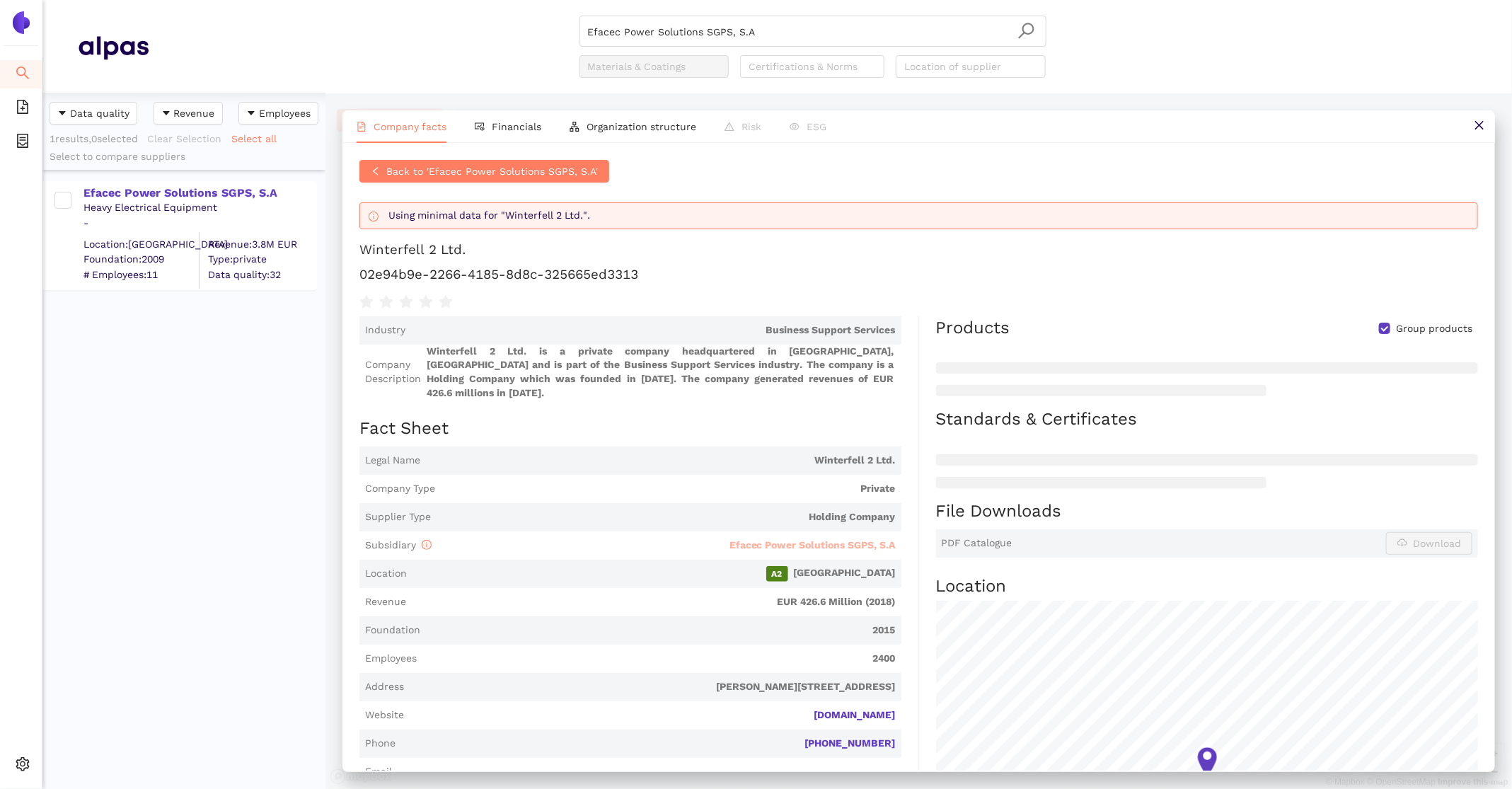
click at [856, 539] on span "Efacec Power Solutions SGPS, S.A" at bounding box center [812, 545] width 166 height 12
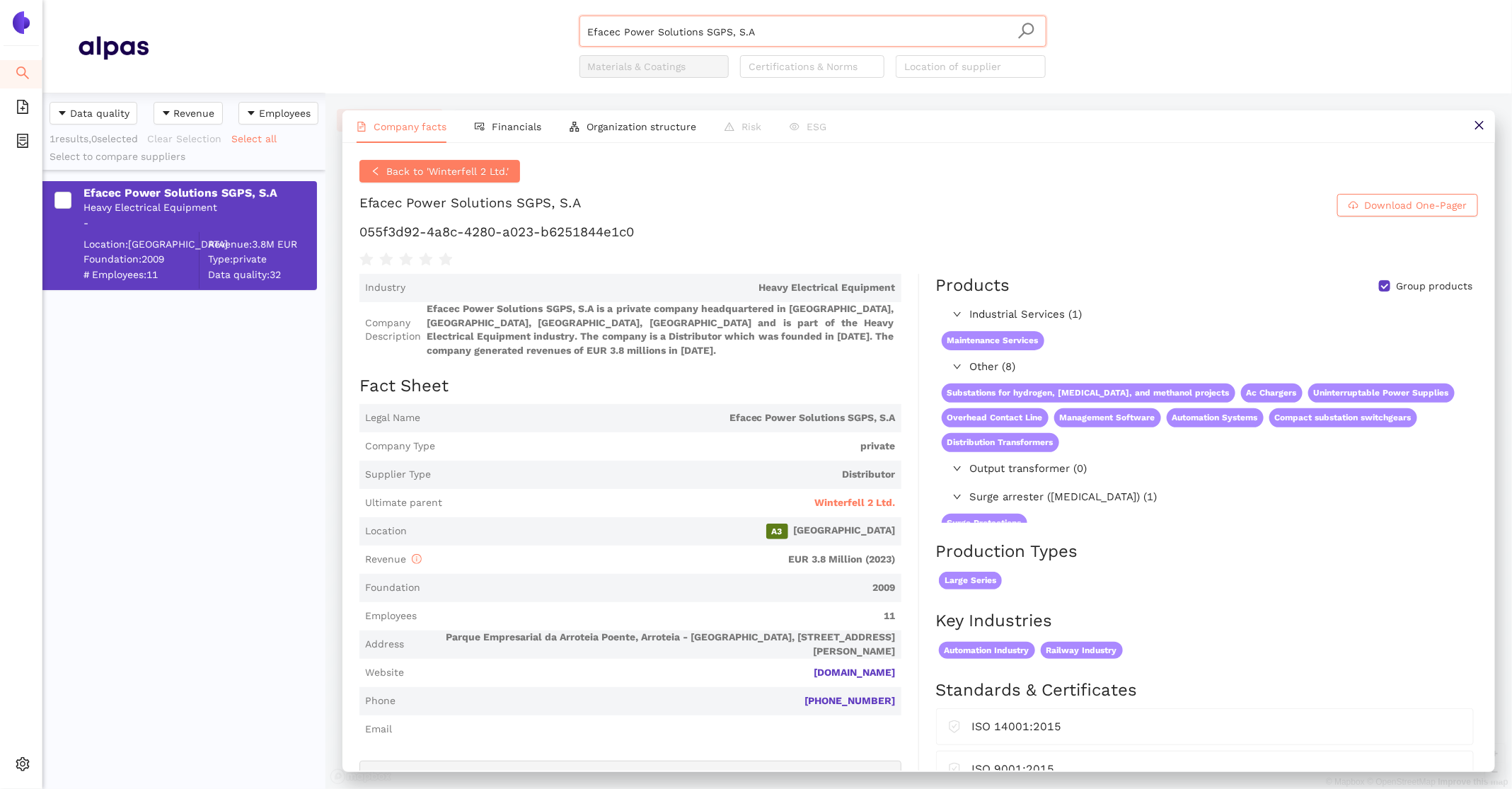
drag, startPoint x: 805, startPoint y: 29, endPoint x: 334, endPoint y: 14, distance: 471.2
click at [340, 18] on div "Efacec Power Solutions SGPS, S.A Materials & Coatings Certifications & Norms Lo…" at bounding box center [812, 46] width 1328 height 62
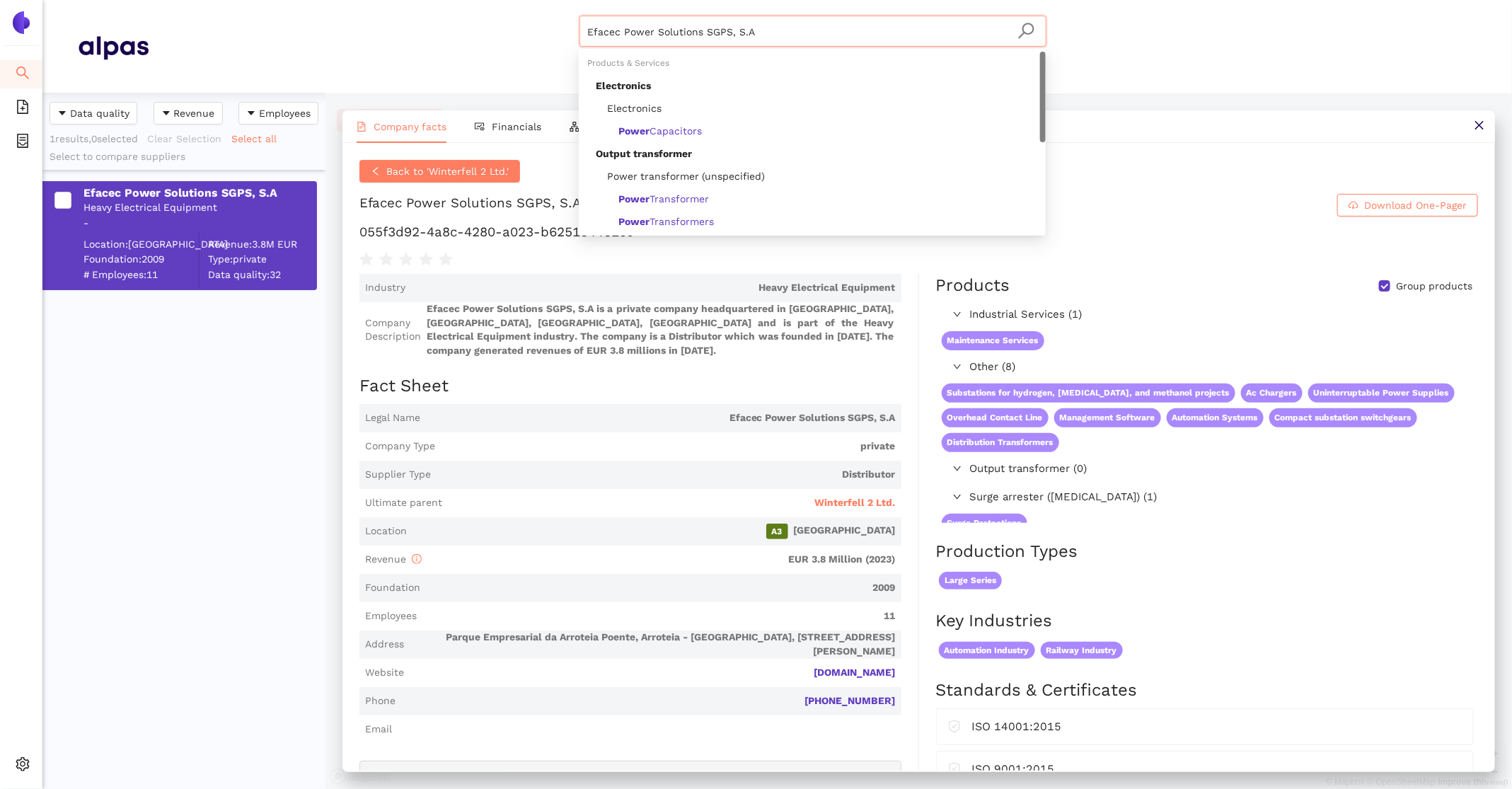
paste input "Sécheron S"
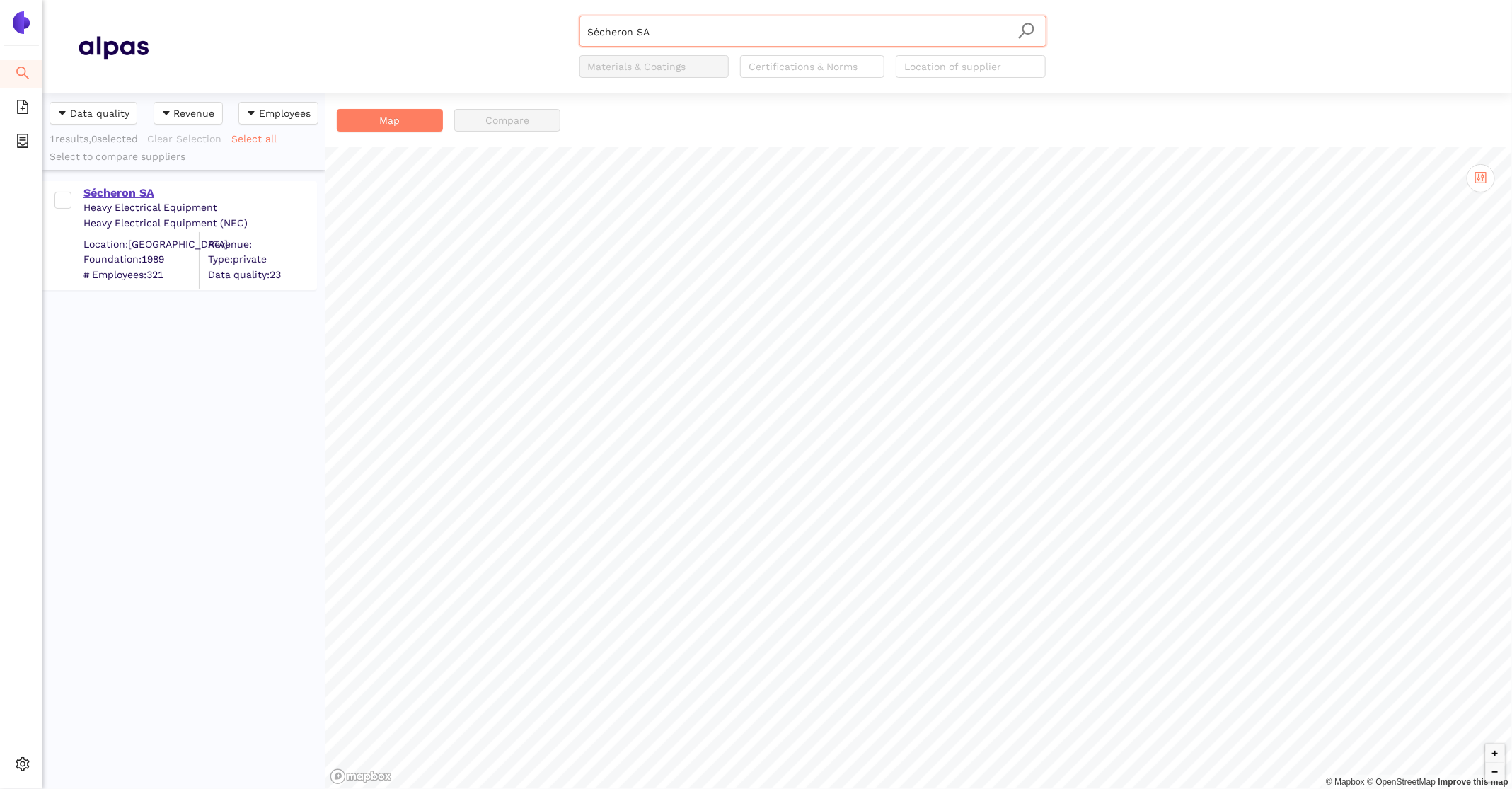
click at [116, 198] on div "Sécheron SA" at bounding box center [199, 192] width 232 height 15
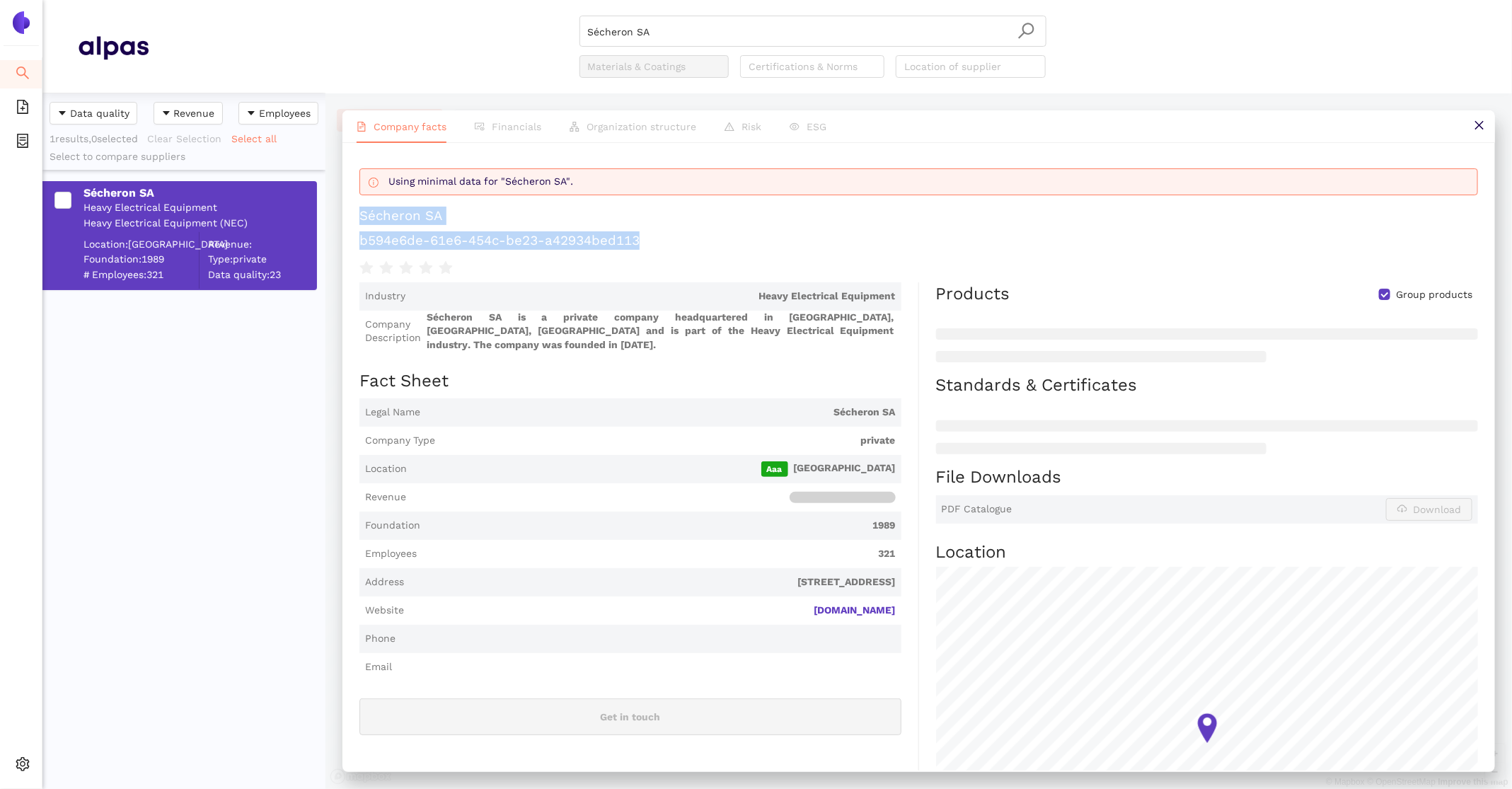
drag, startPoint x: 665, startPoint y: 236, endPoint x: 355, endPoint y: 208, distance: 311.3
click at [355, 208] on div "Using minimal data for "Sécheron SA". Sécheron SA b594e6de-61e6-454c-be23-a4293…" at bounding box center [918, 457] width 1153 height 628
drag, startPoint x: 696, startPoint y: 27, endPoint x: 397, endPoint y: 8, distance: 299.6
click at [397, 8] on header "Sécheron SA Materials & Coatings Certifications & Norms Location of supplier" at bounding box center [777, 47] width 1470 height 93
paste input "TPI"
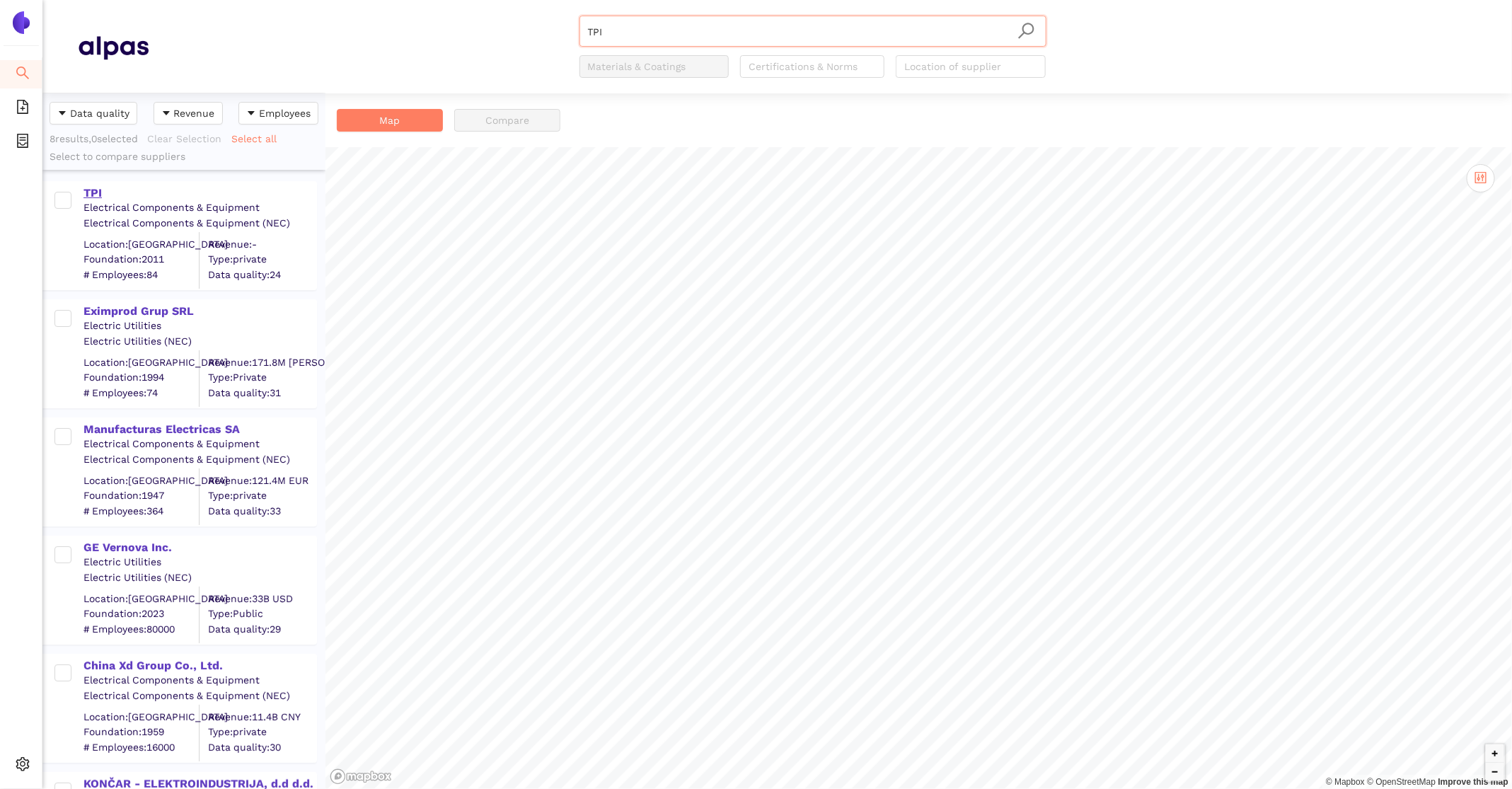
type input "TPI"
click at [98, 188] on div "TPI" at bounding box center [199, 192] width 232 height 15
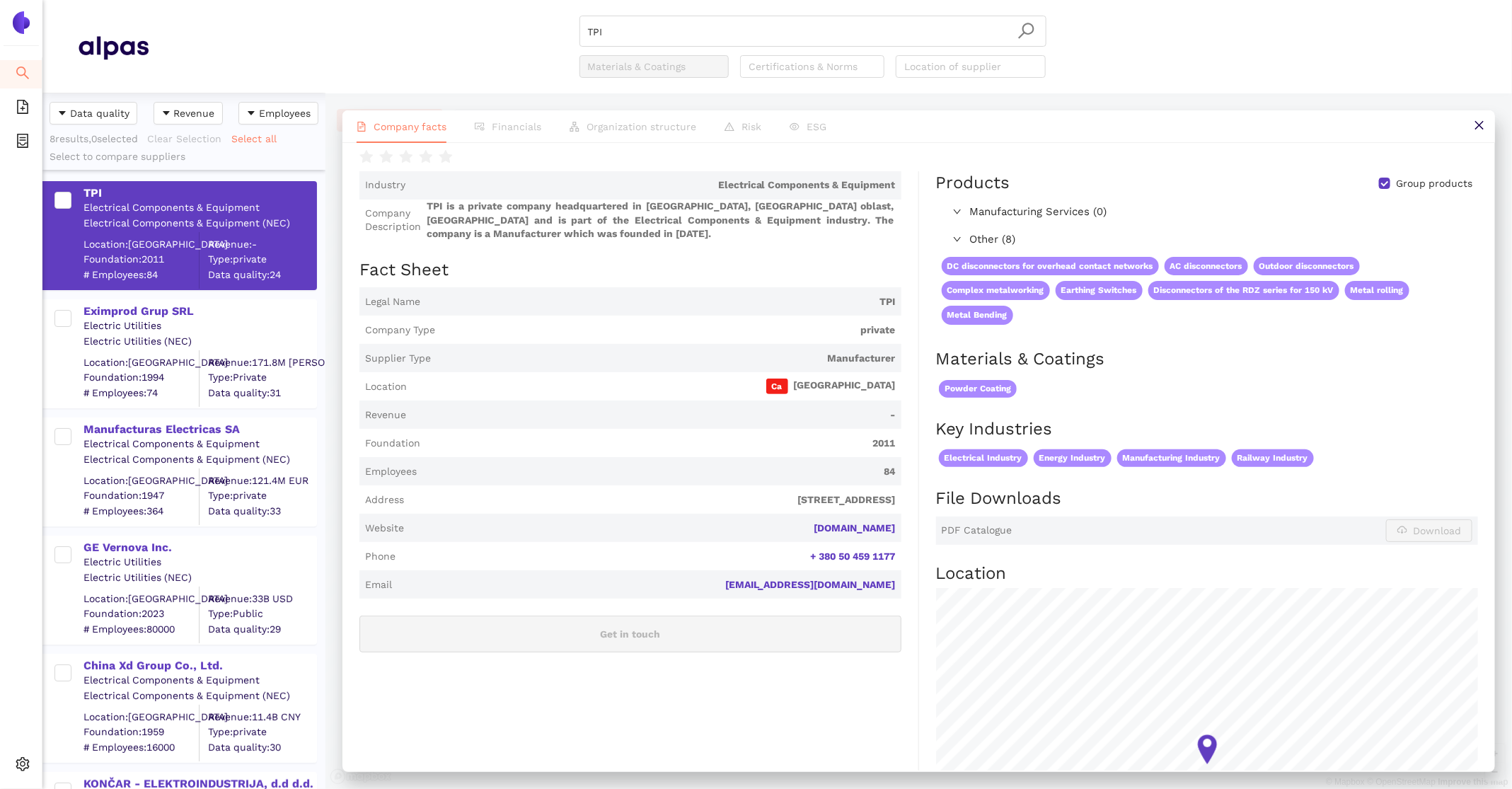
scroll to position [139, 0]
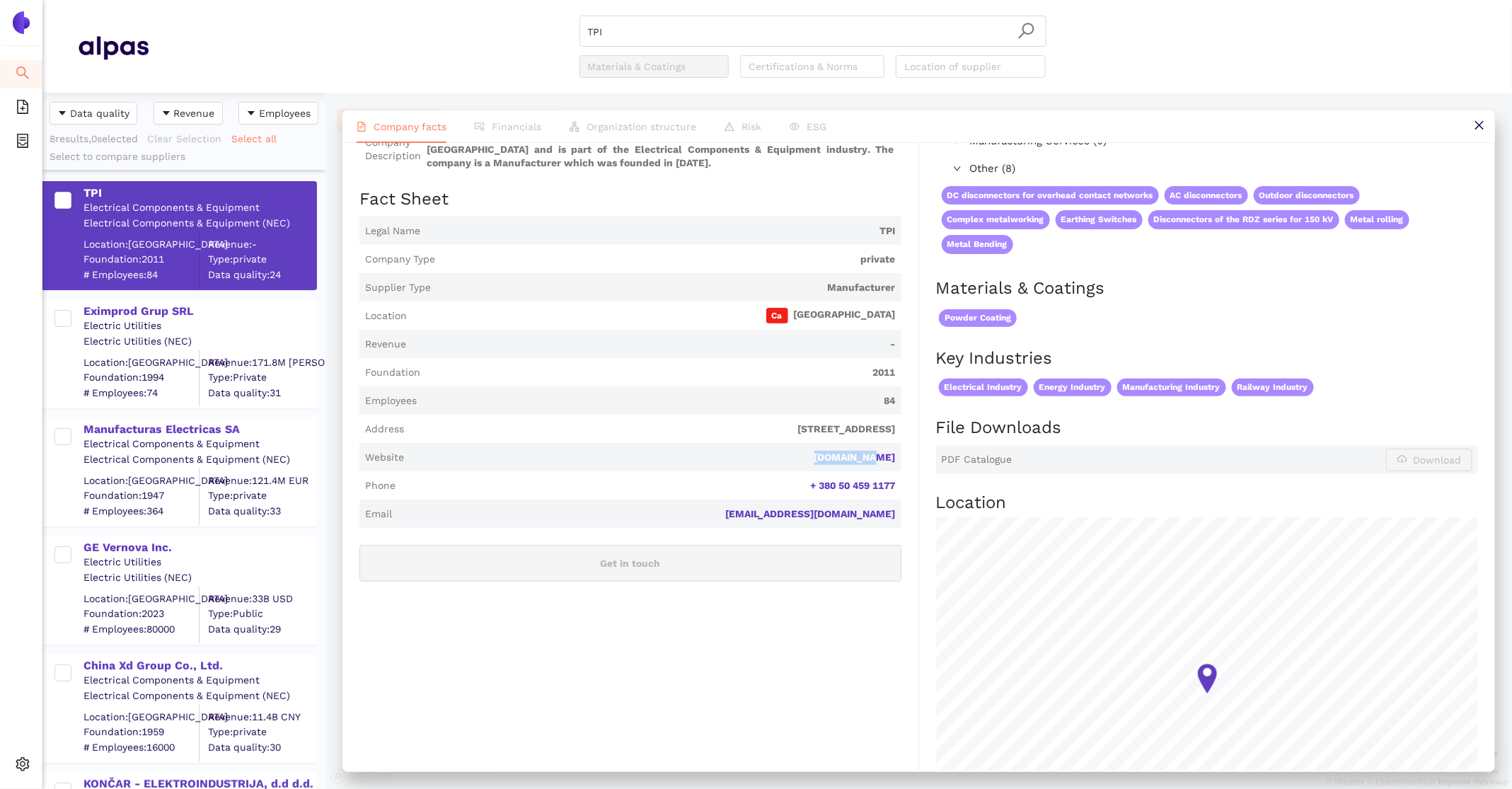
drag, startPoint x: 904, startPoint y: 461, endPoint x: 844, endPoint y: 458, distance: 60.1
click at [844, 458] on div "Industry Electrical Components & Equipment Company Description TPI is a private…" at bounding box center [639, 494] width 560 height 788
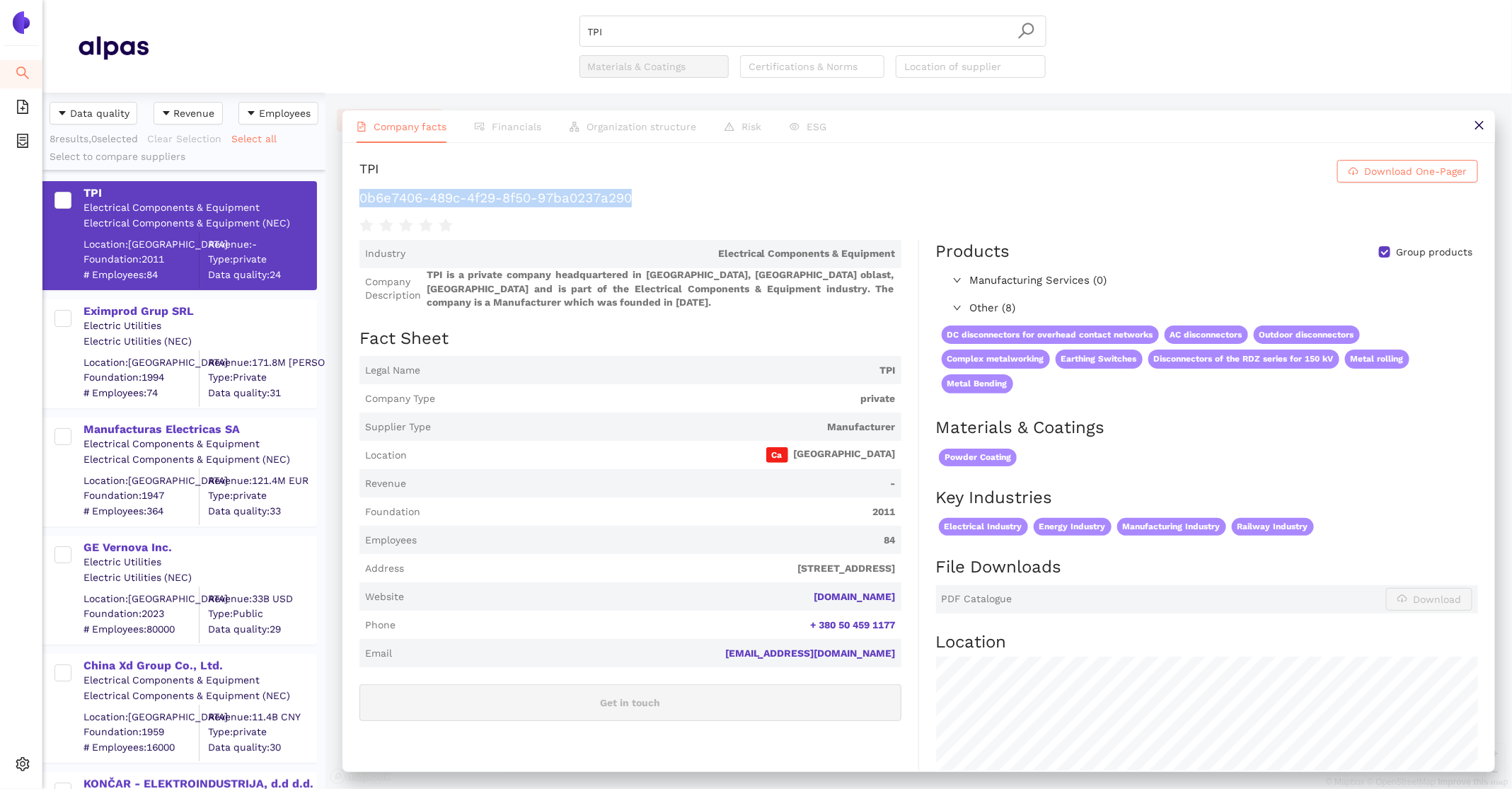
drag, startPoint x: 685, startPoint y: 201, endPoint x: 361, endPoint y: 202, distance: 324.0
click at [361, 202] on h1 "0b6e7406-489c-4f29-8f50-97ba0237a290" at bounding box center [918, 198] width 1119 height 18
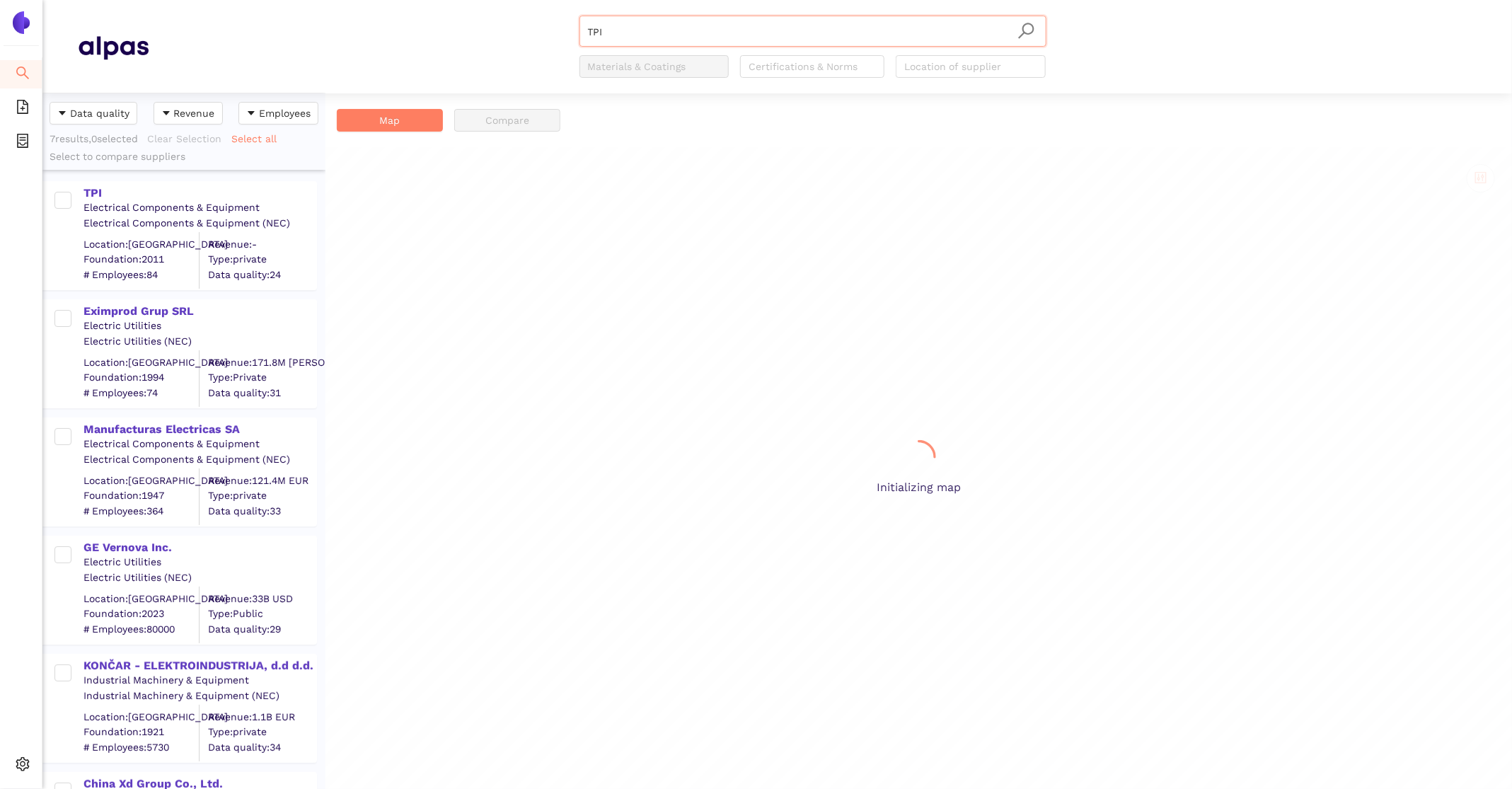
scroll to position [696, 283]
click at [96, 305] on div "Eximprod Grup SRL" at bounding box center [199, 311] width 232 height 15
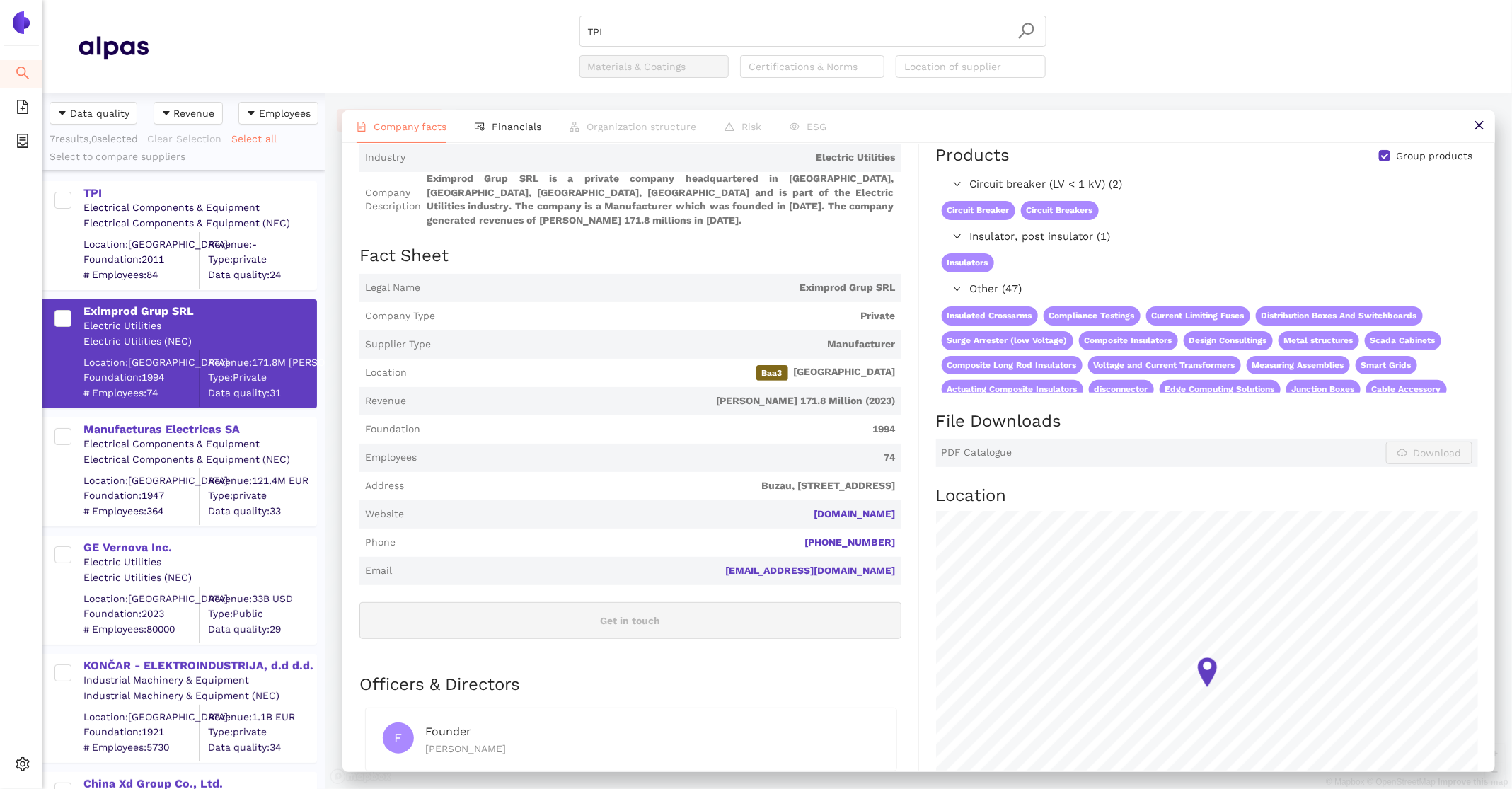
scroll to position [94, 0]
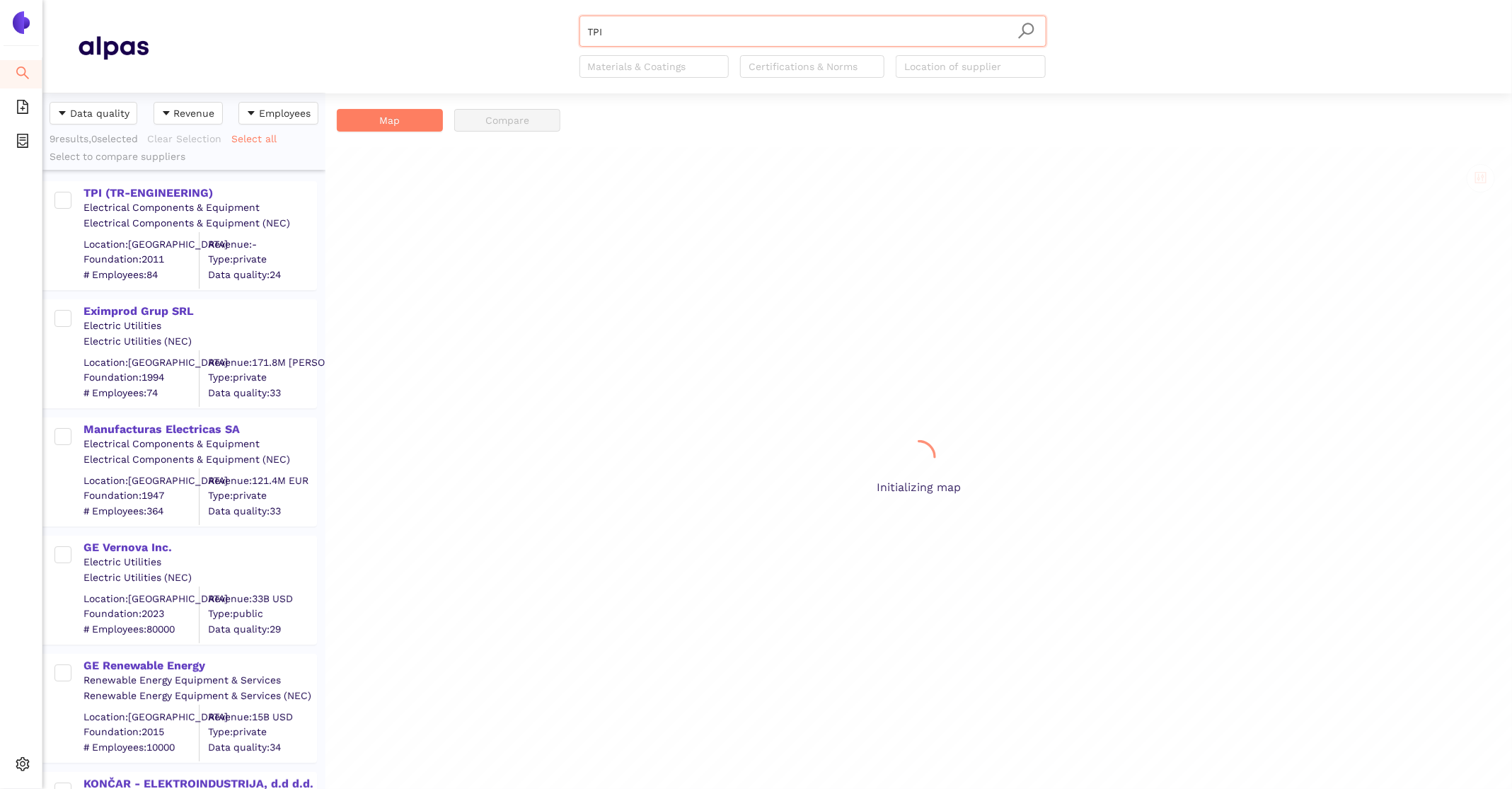
scroll to position [696, 283]
click at [108, 315] on div "Eximprod Grup SRL" at bounding box center [199, 311] width 232 height 15
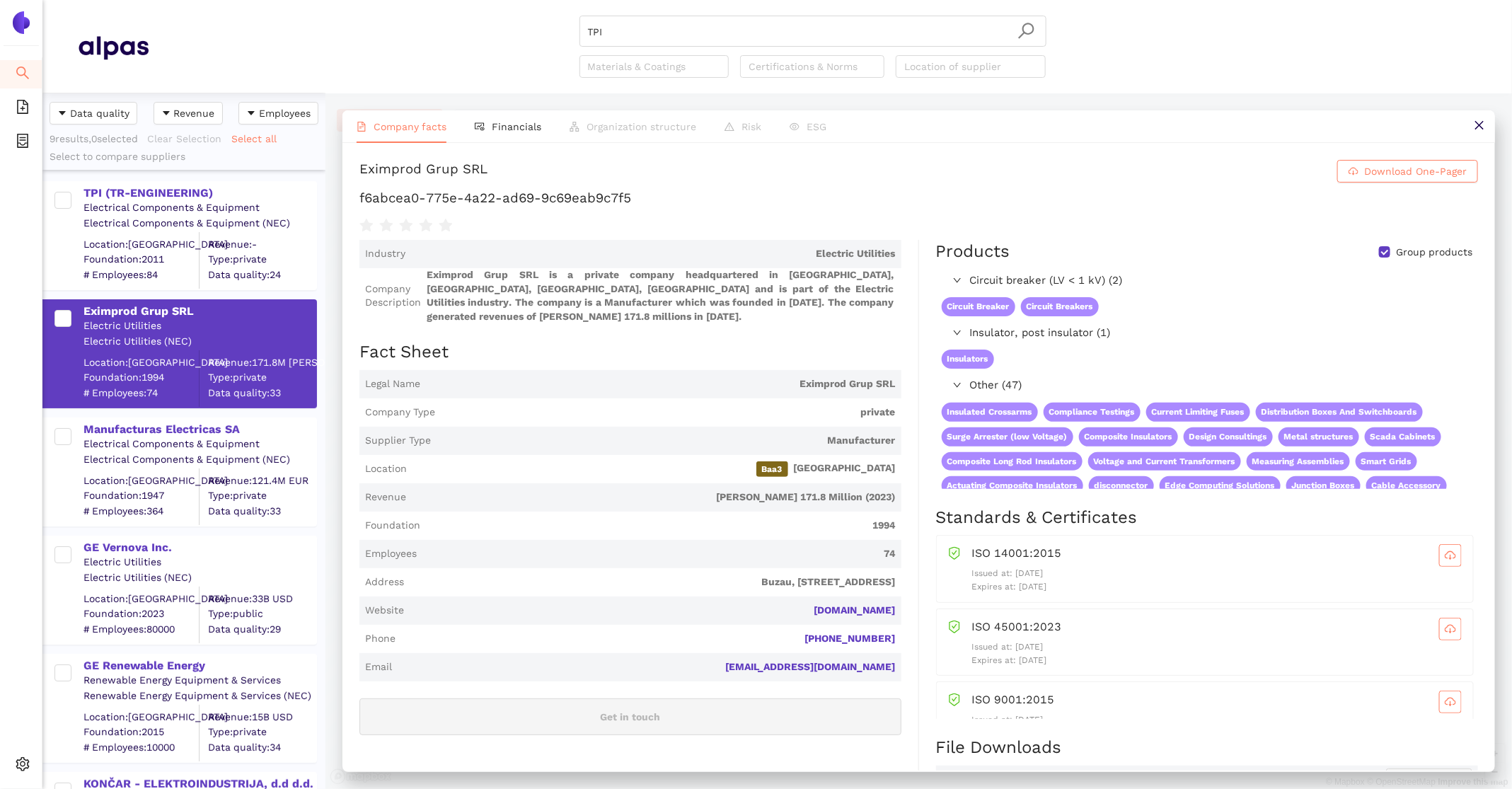
drag, startPoint x: 702, startPoint y: 30, endPoint x: 386, endPoint y: 30, distance: 316.0
click at [386, 30] on div "TPI Materials & Coatings Certifications & Norms Location of supplier" at bounding box center [812, 46] width 1328 height 62
paste input "GE Renewable Energy"
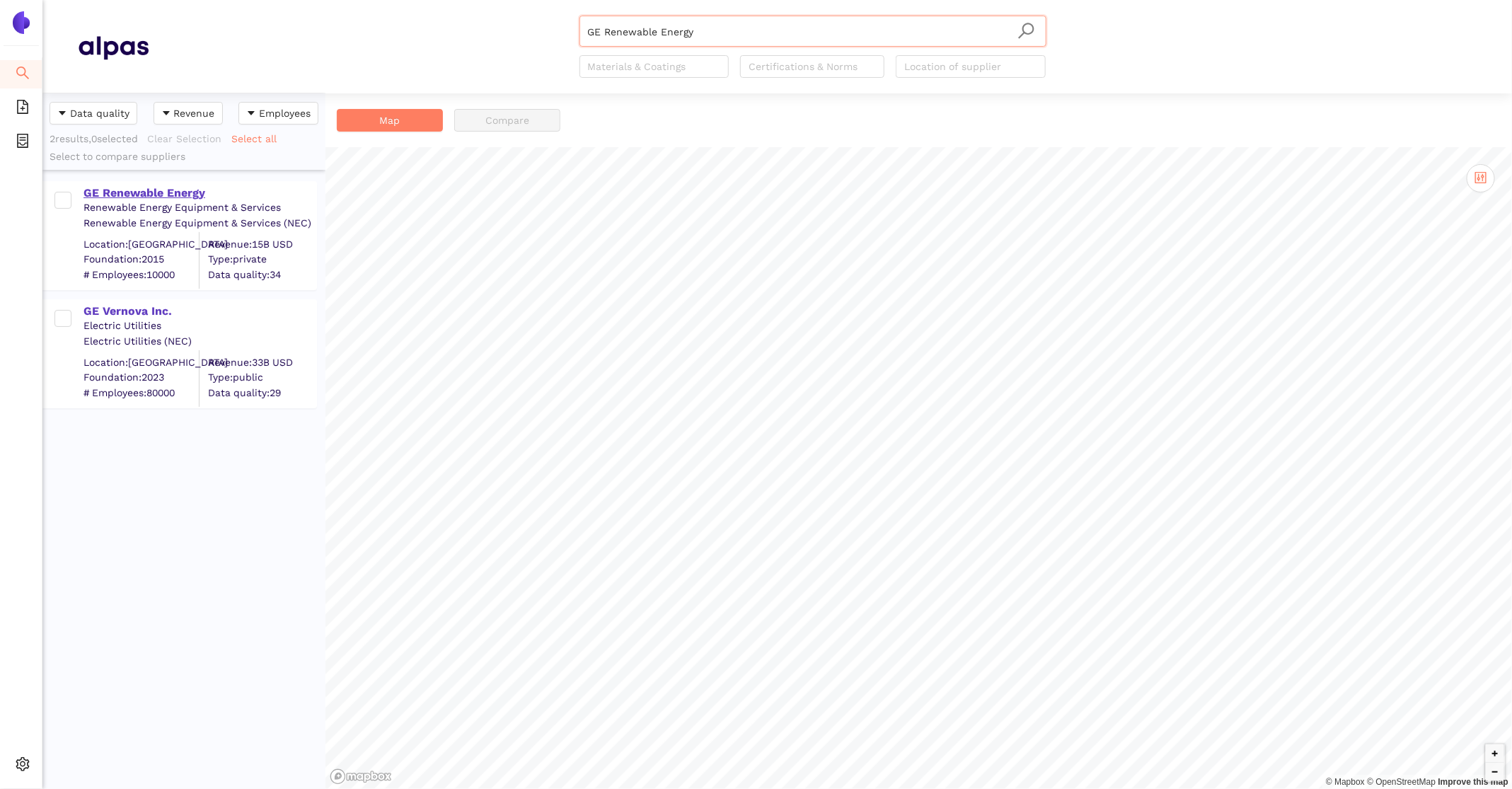
click at [201, 182] on div "GE Renewable Energy" at bounding box center [199, 191] width 232 height 18
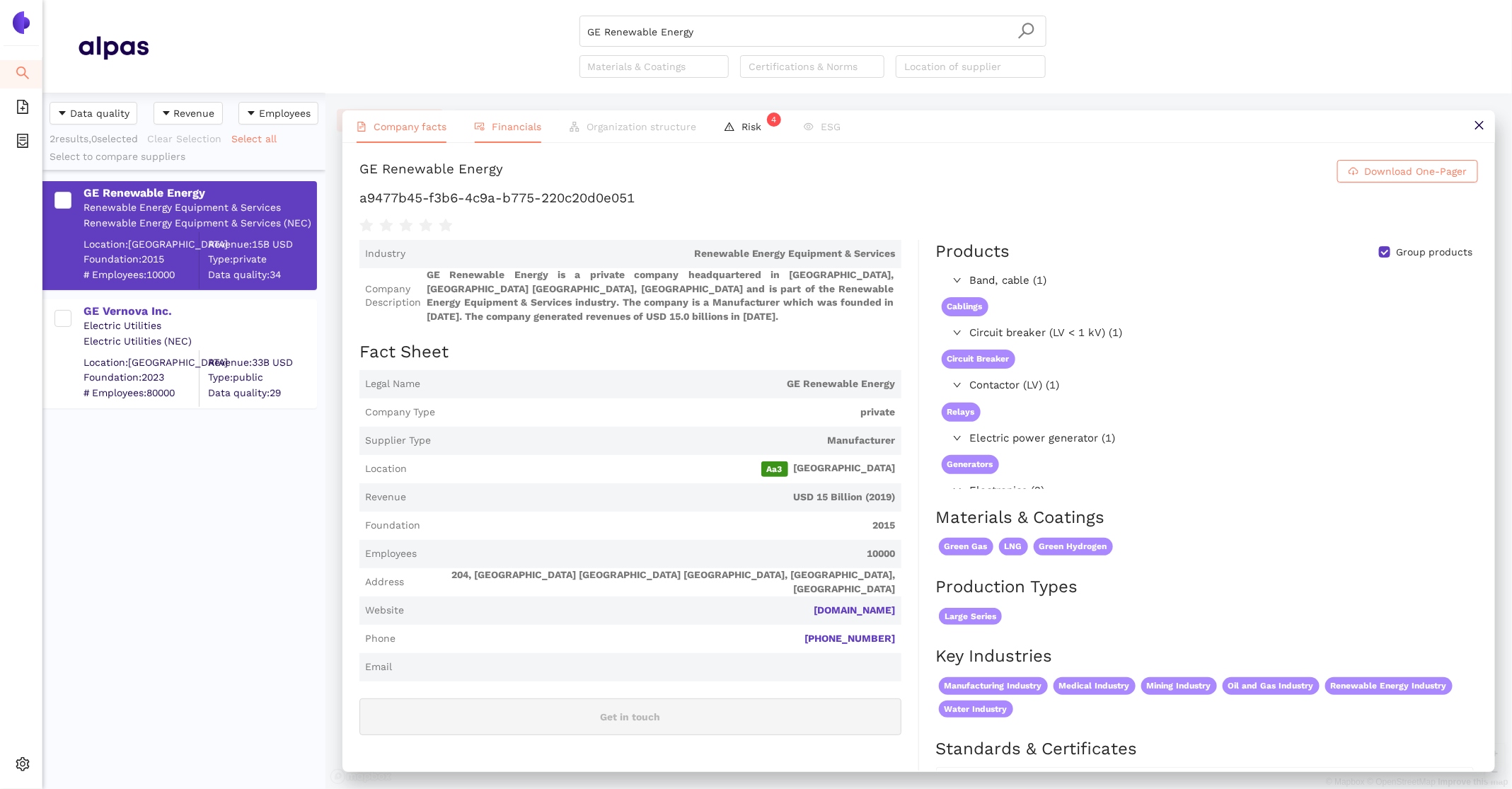
click at [495, 129] on span "Financials" at bounding box center [516, 127] width 49 height 12
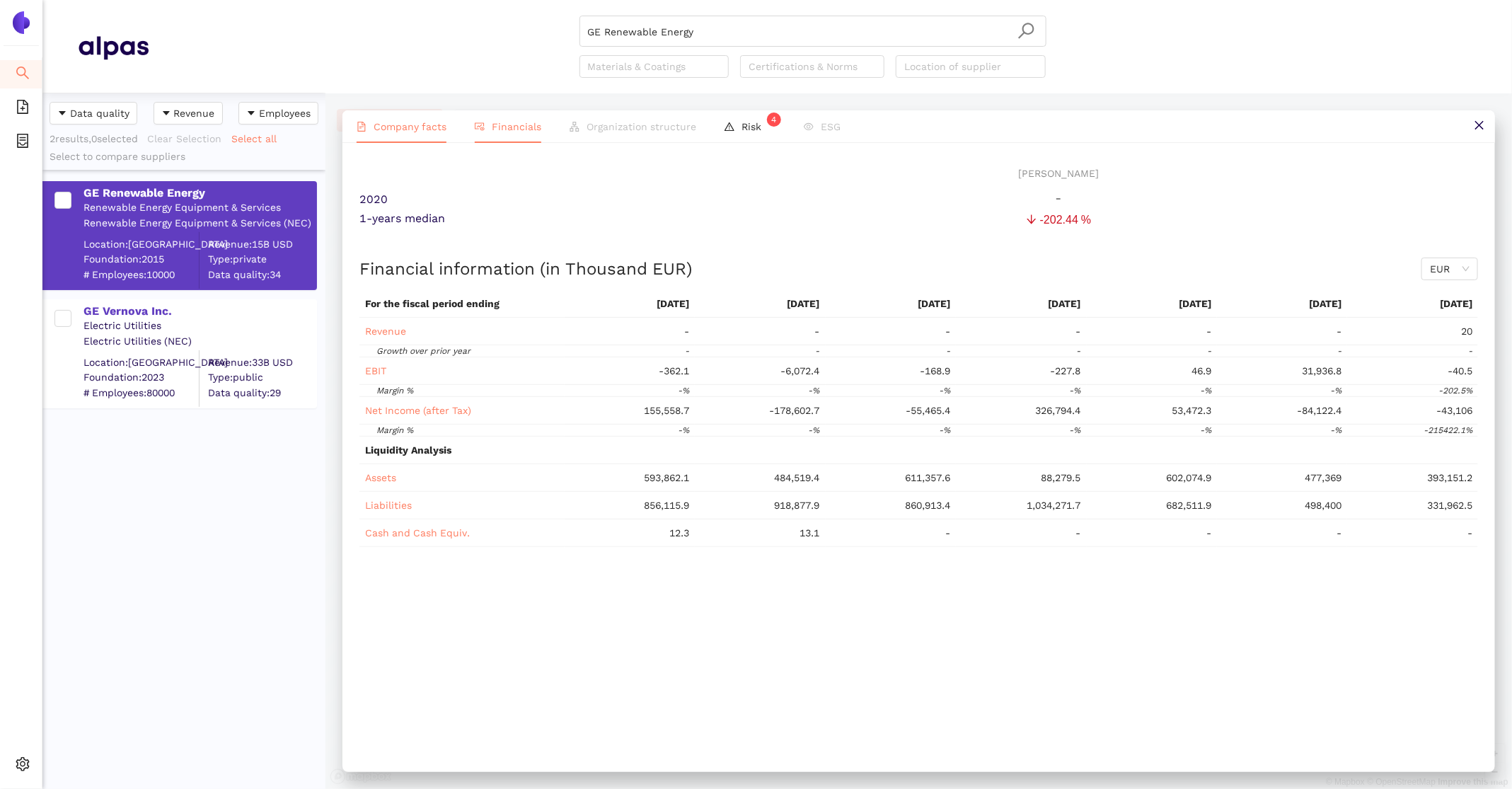
click at [420, 133] on li "Company facts" at bounding box center [402, 127] width 119 height 32
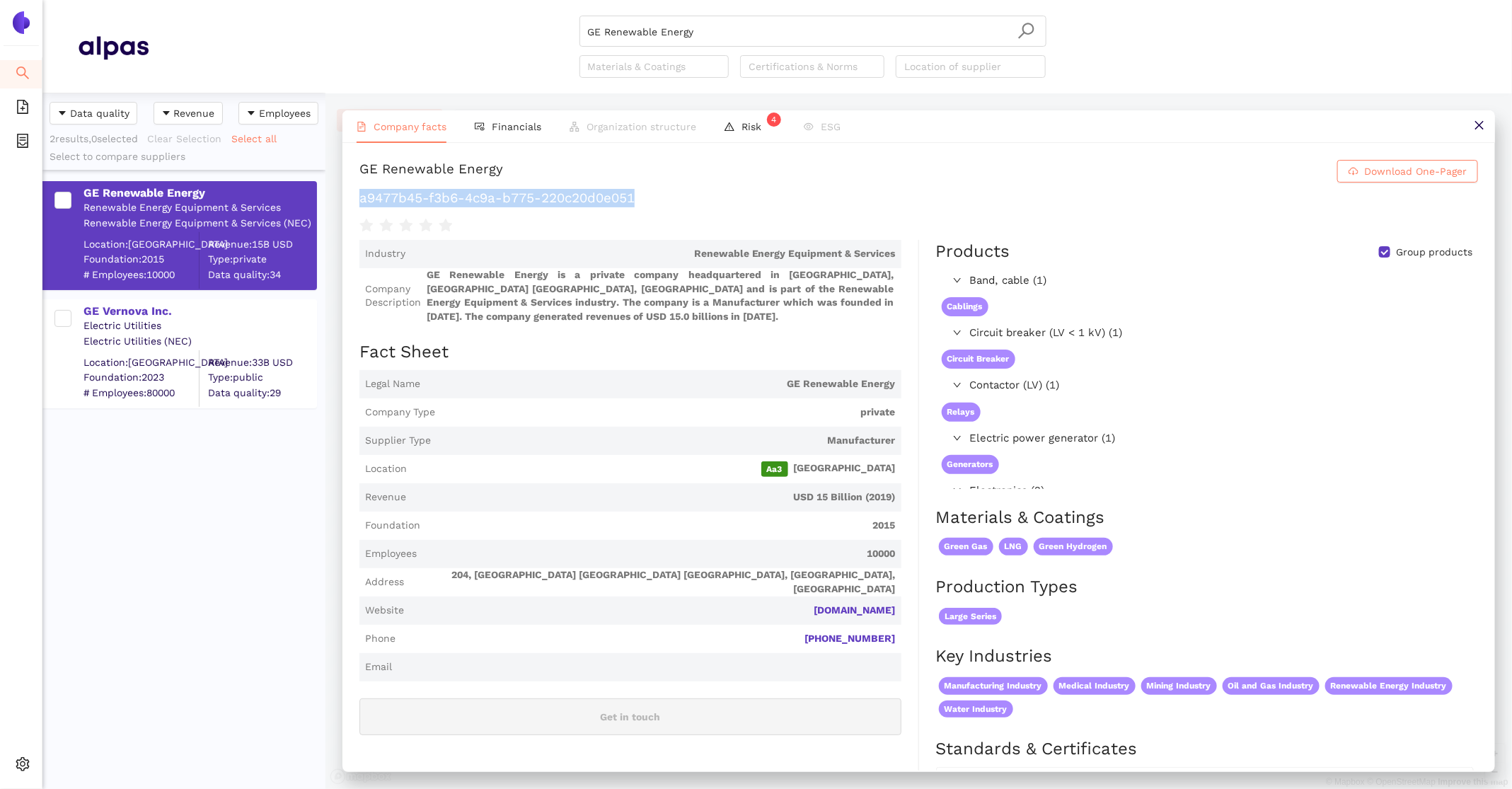
drag, startPoint x: 652, startPoint y: 207, endPoint x: 359, endPoint y: 195, distance: 293.2
click at [359, 195] on h1 "a9477b45-f3b6-4c9a-b775-220c20d0e051" at bounding box center [918, 198] width 1119 height 18
copy h1 "a9477b45-f3b6-4c9a-b775-220c20d0e051"
click at [493, 130] on span "Financials" at bounding box center [516, 127] width 49 height 12
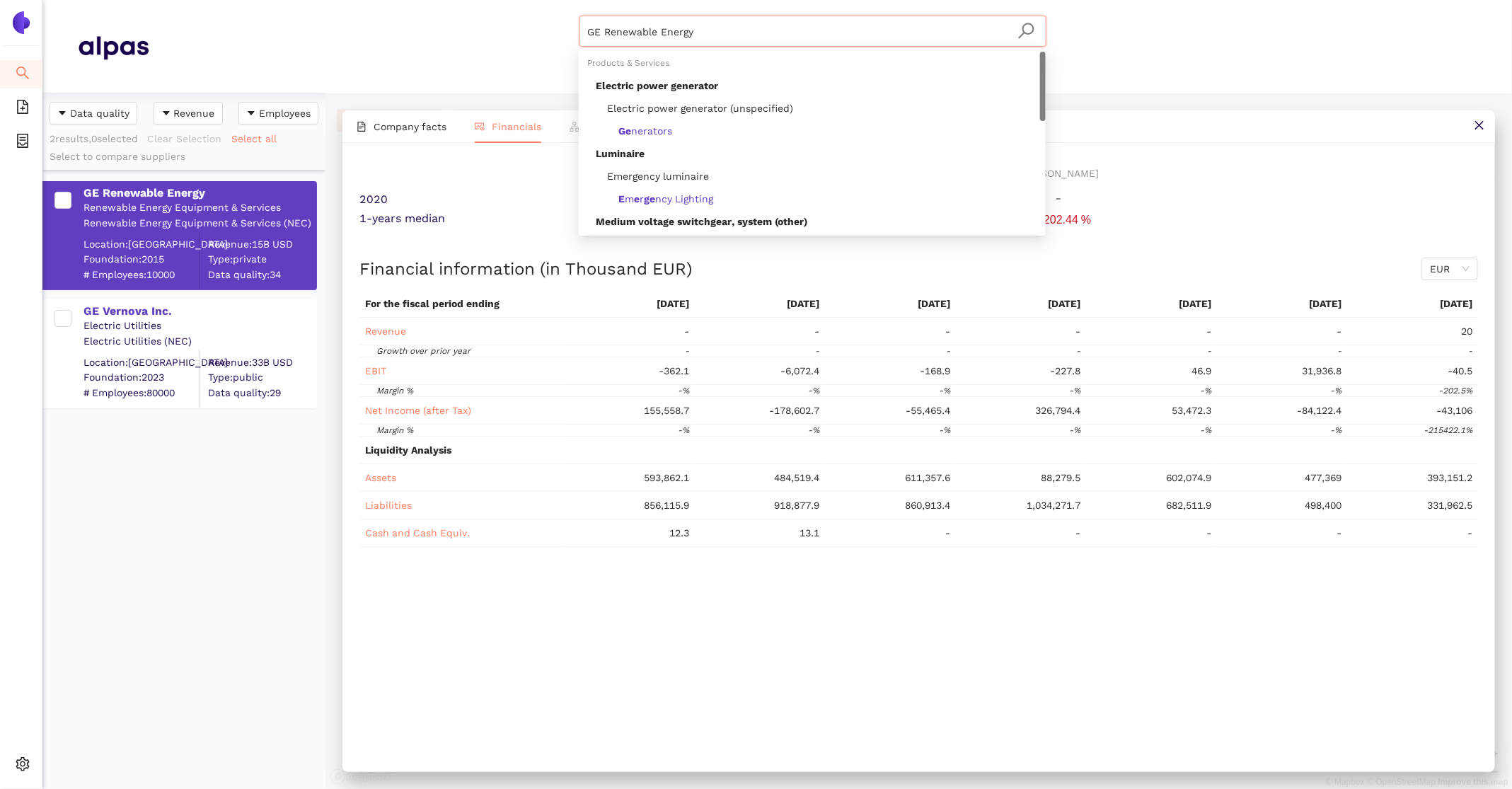
drag, startPoint x: 738, startPoint y: 36, endPoint x: 358, endPoint y: -18, distance: 383.8
click at [358, 0] on html "Search eSourcing Templates eSourcing Projects Settings GE Renewable Energy Mate…" at bounding box center [756, 394] width 1512 height 789
paste input "IVEP, a.s."
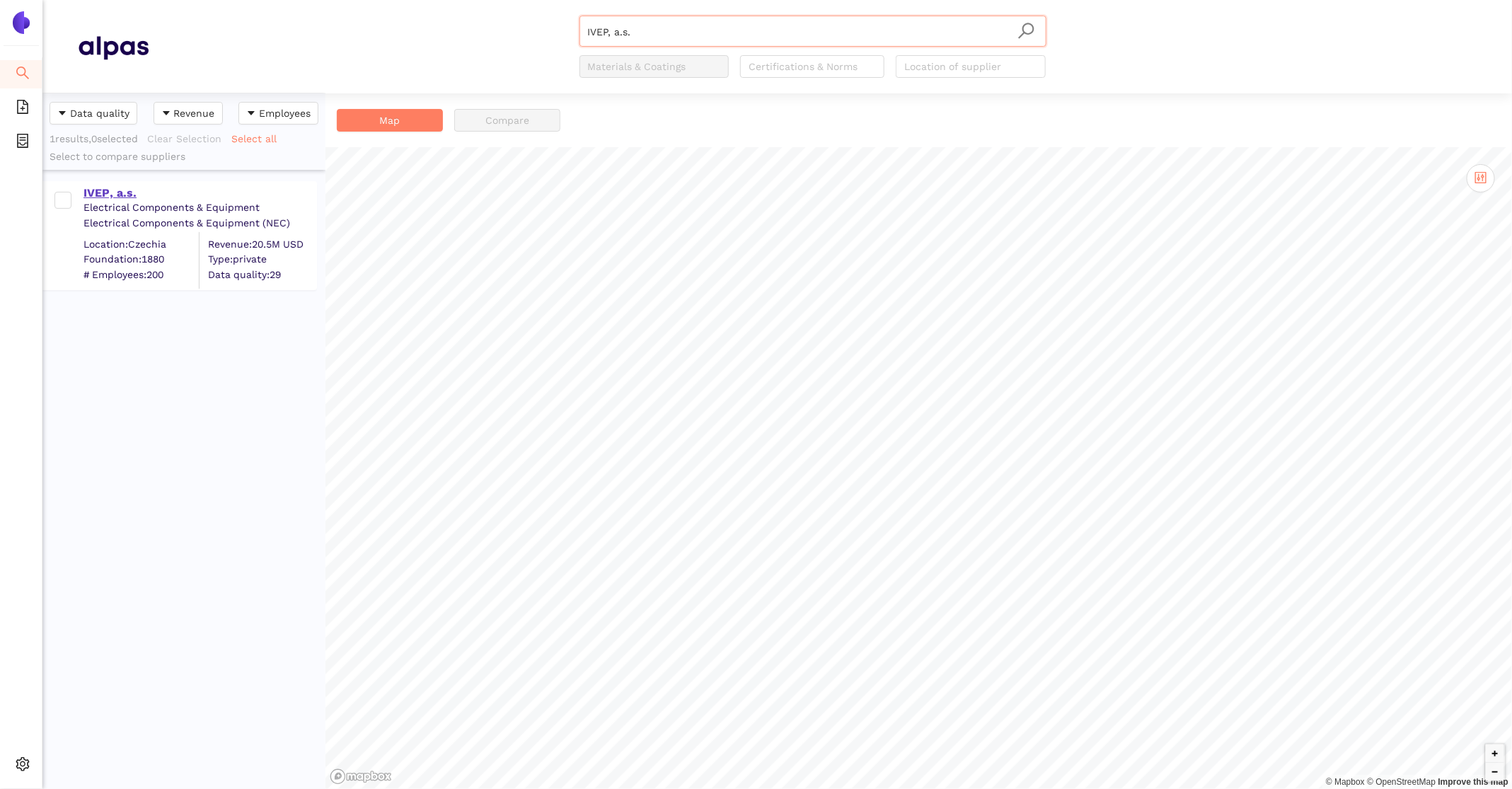
click at [123, 189] on div "IVEP, a.s." at bounding box center [199, 192] width 232 height 15
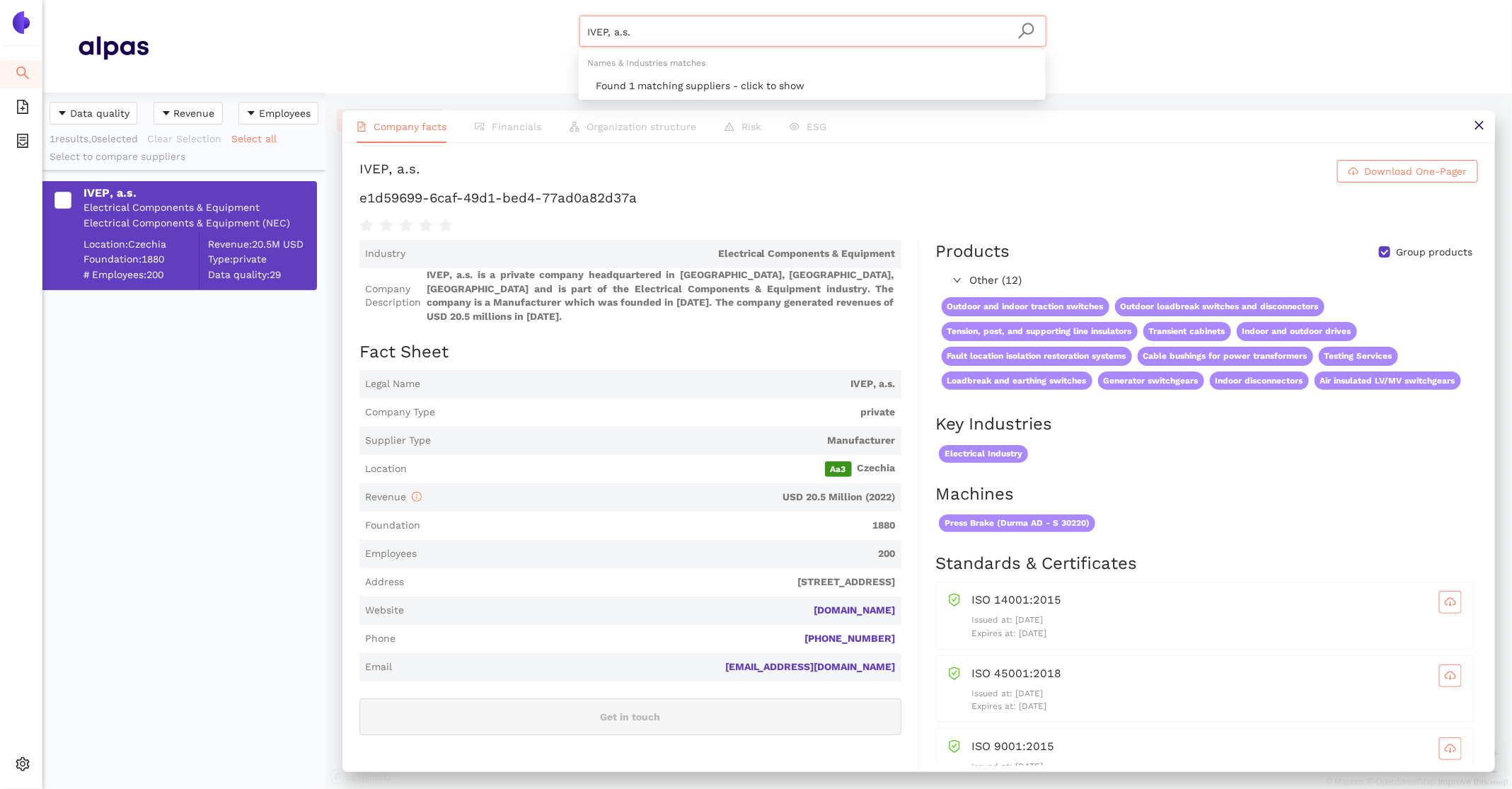
drag, startPoint x: 785, startPoint y: 38, endPoint x: 449, endPoint y: 2, distance: 337.9
click at [472, 4] on header "IVEP, a.s. Materials & Coatings Certifications & Norms Location of supplier" at bounding box center [777, 47] width 1470 height 93
paste input "Sécheron SA"
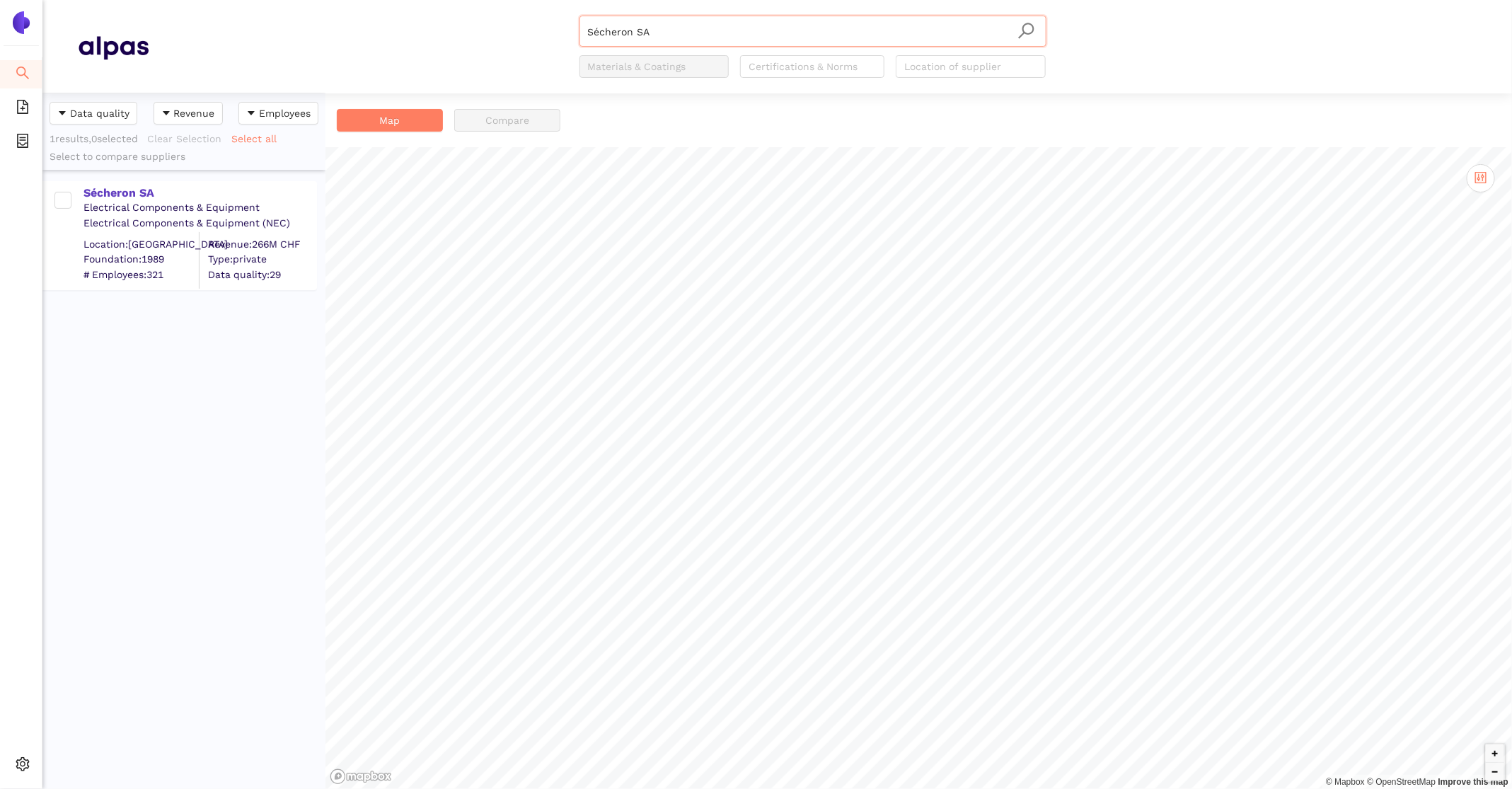
type input "Sécheron SA"
click at [149, 182] on div "Sécheron SA Electrical Components & Equipment Electrical Components & Equipment…" at bounding box center [180, 235] width 275 height 109
click at [148, 191] on div "Sécheron SA" at bounding box center [199, 192] width 232 height 15
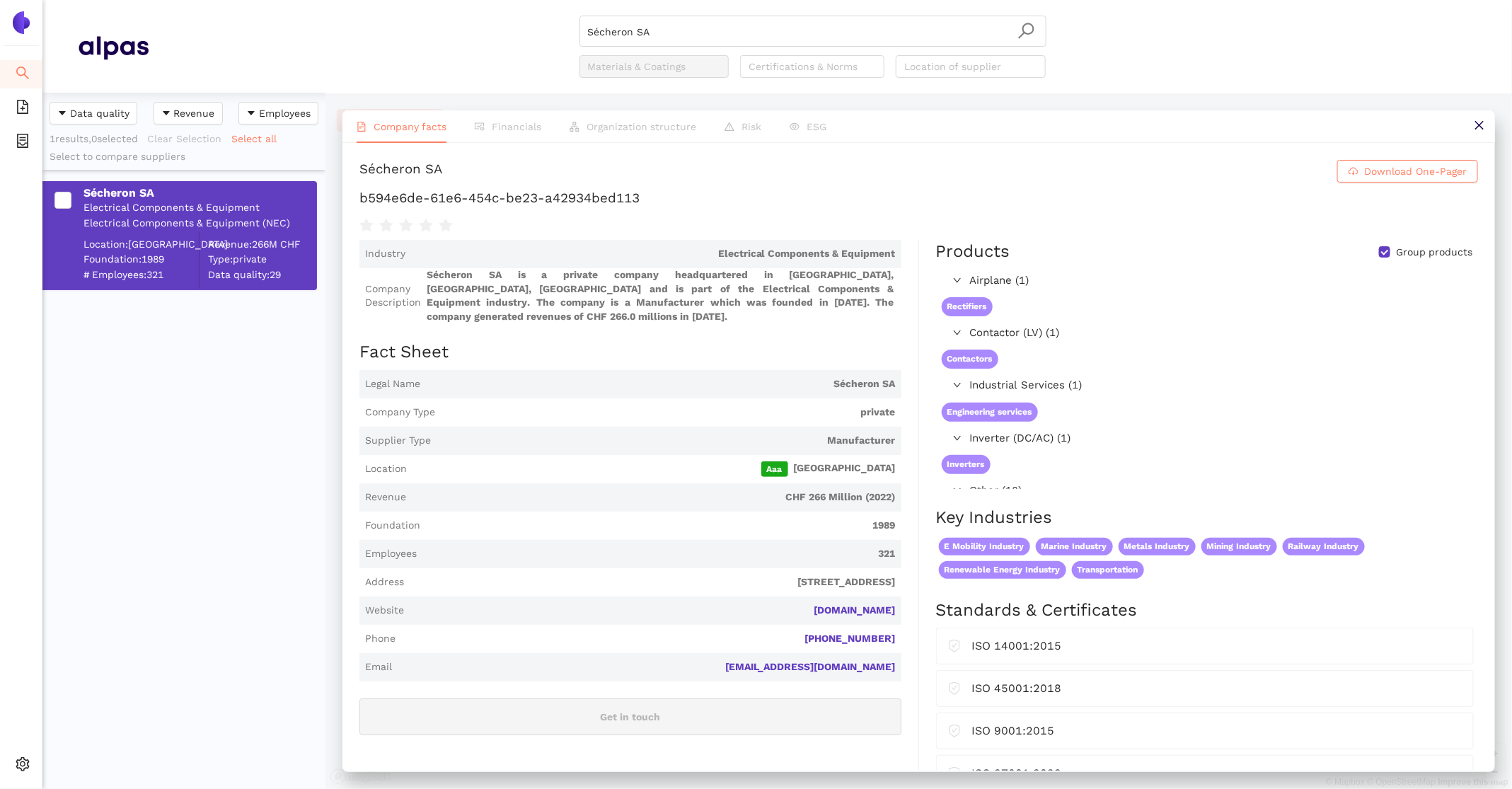
click at [14, 75] on li "Search" at bounding box center [21, 75] width 41 height 29
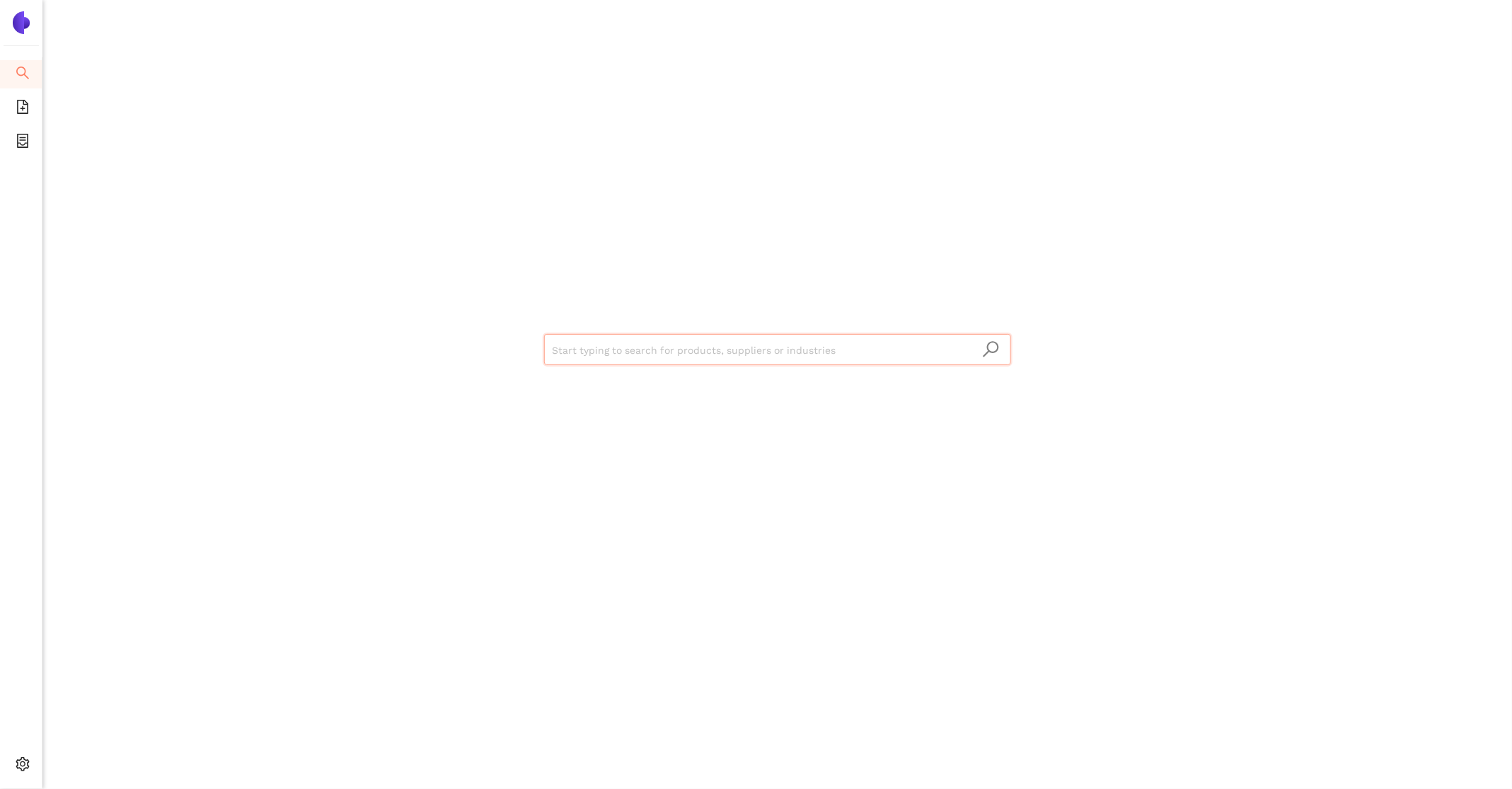
click at [625, 354] on input "search" at bounding box center [777, 350] width 450 height 31
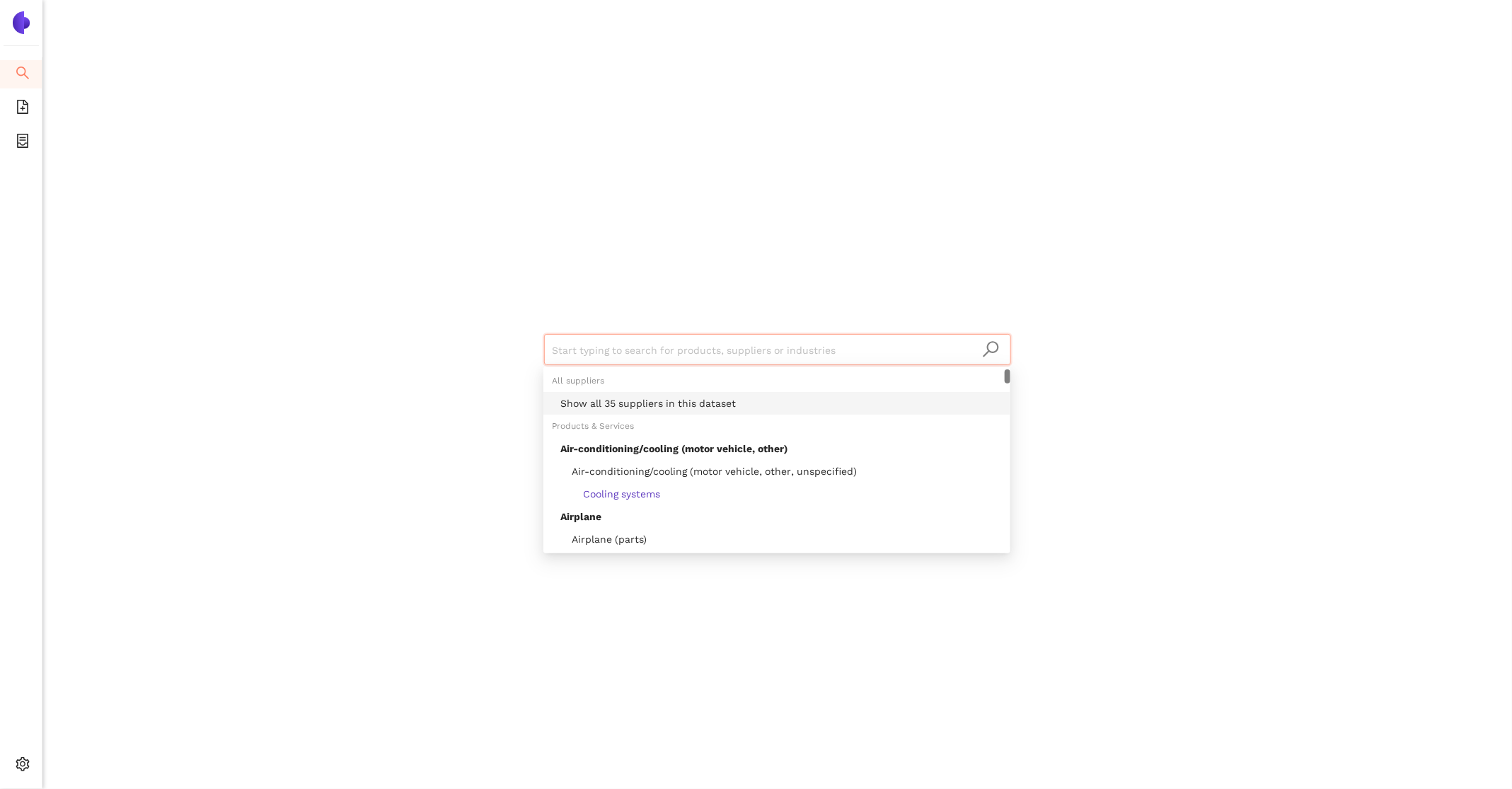
click at [654, 400] on div "Show all 35 suppliers in this dataset" at bounding box center [782, 403] width 442 height 15
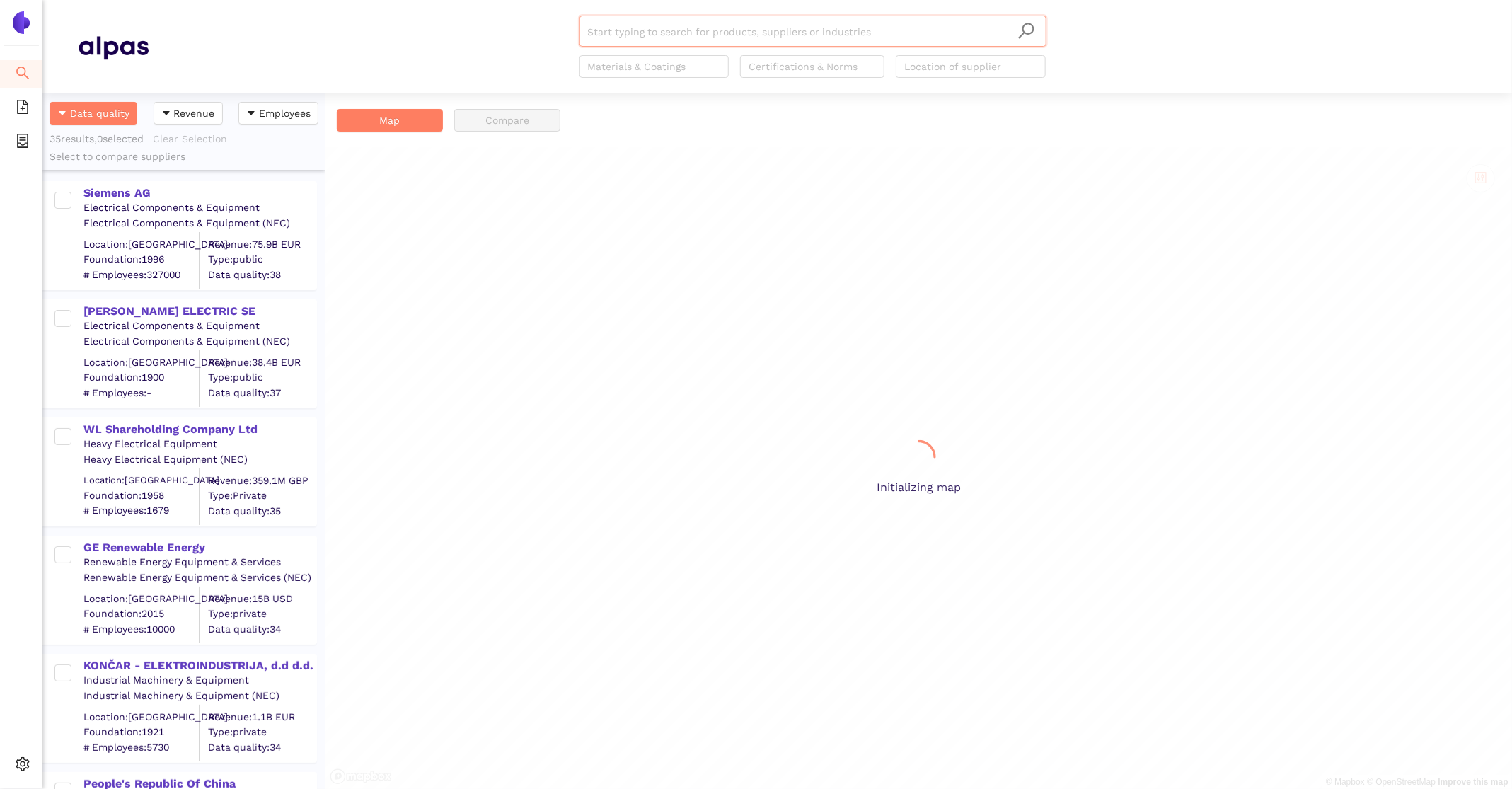
scroll to position [696, 283]
click at [133, 199] on div "Siemens AG" at bounding box center [199, 192] width 232 height 15
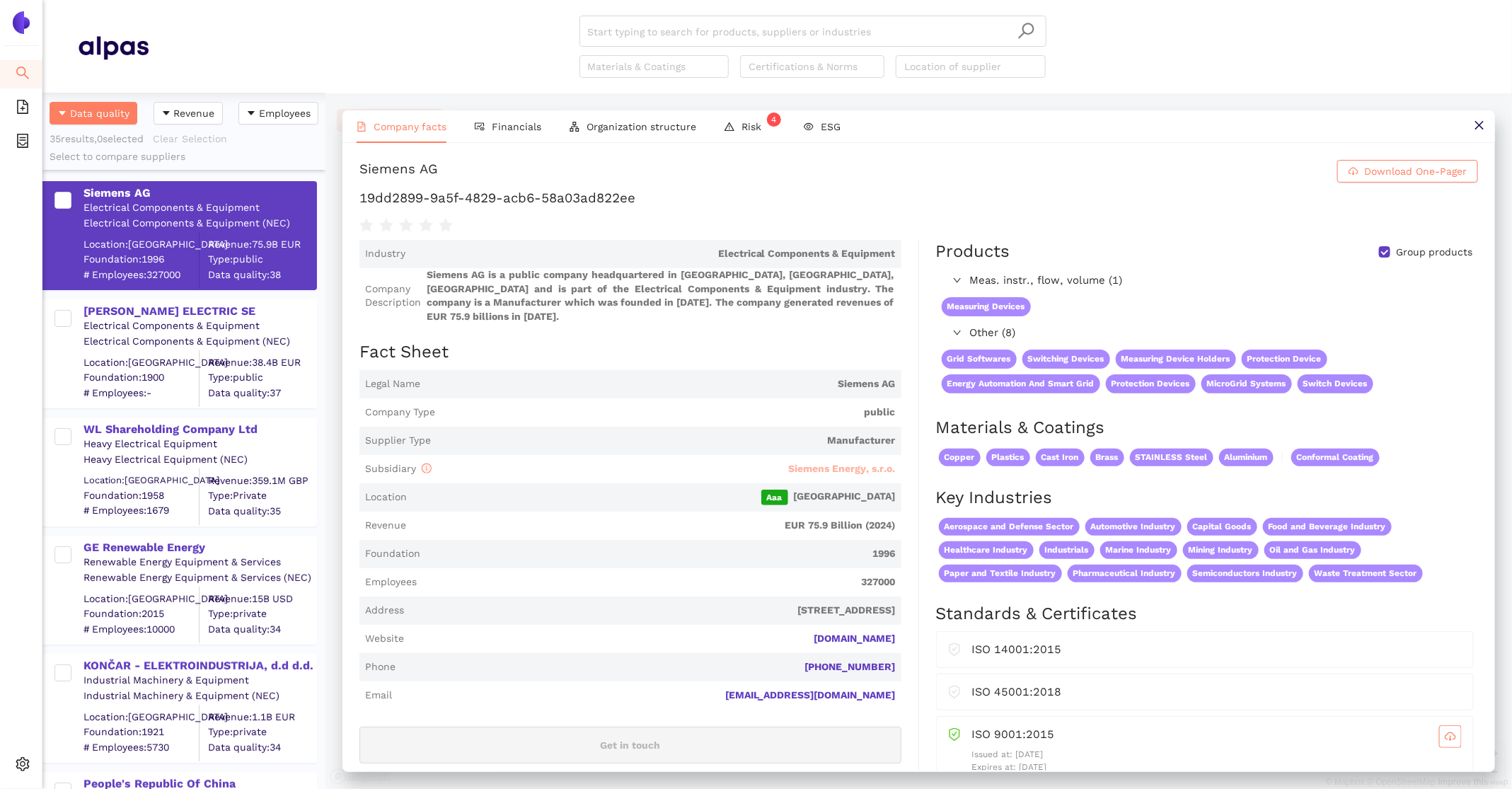
click at [844, 463] on span "Siemens Energy, s.r.o." at bounding box center [842, 468] width 107 height 12
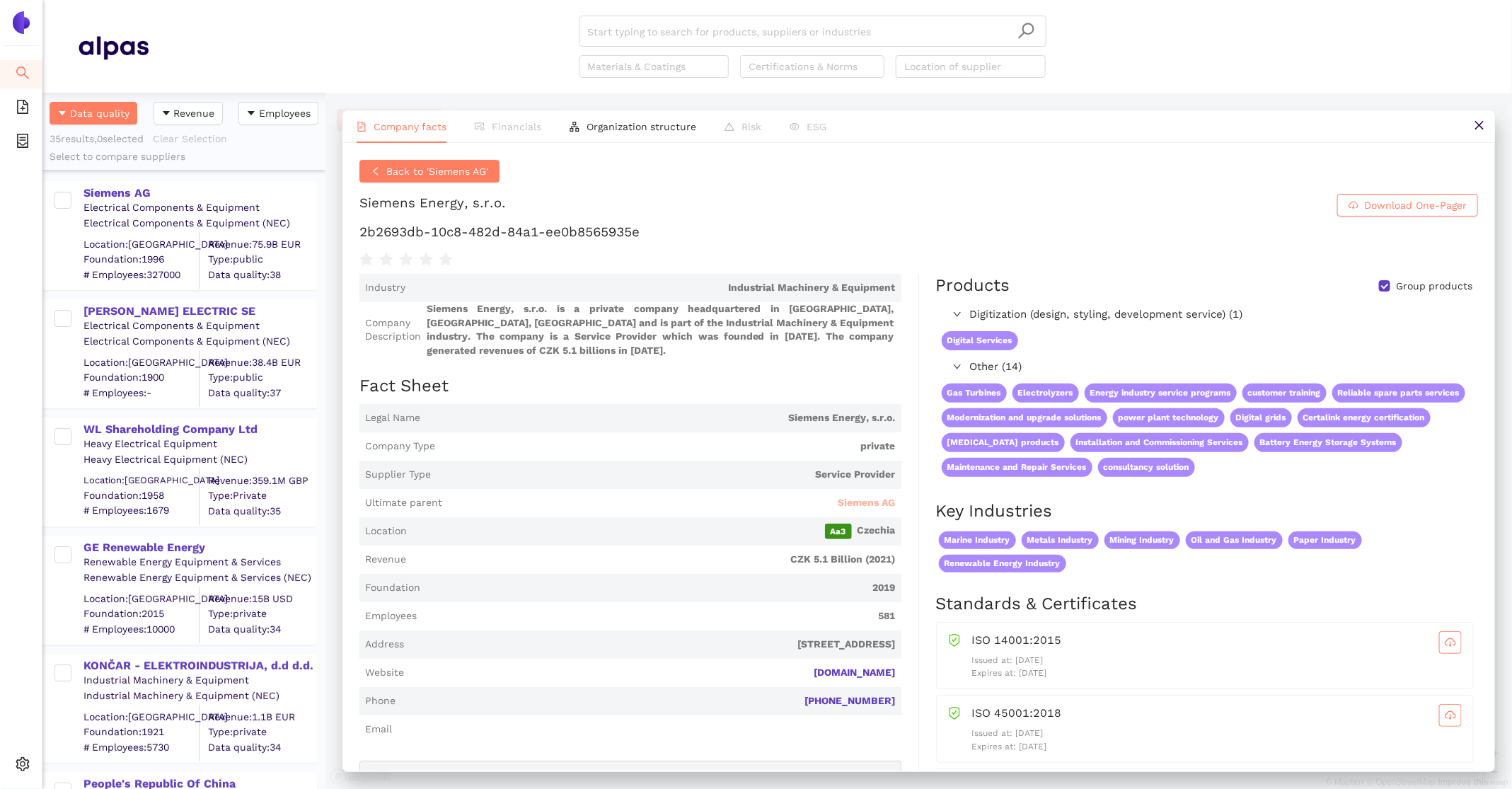
click at [848, 507] on span "Siemens AG" at bounding box center [867, 503] width 57 height 14
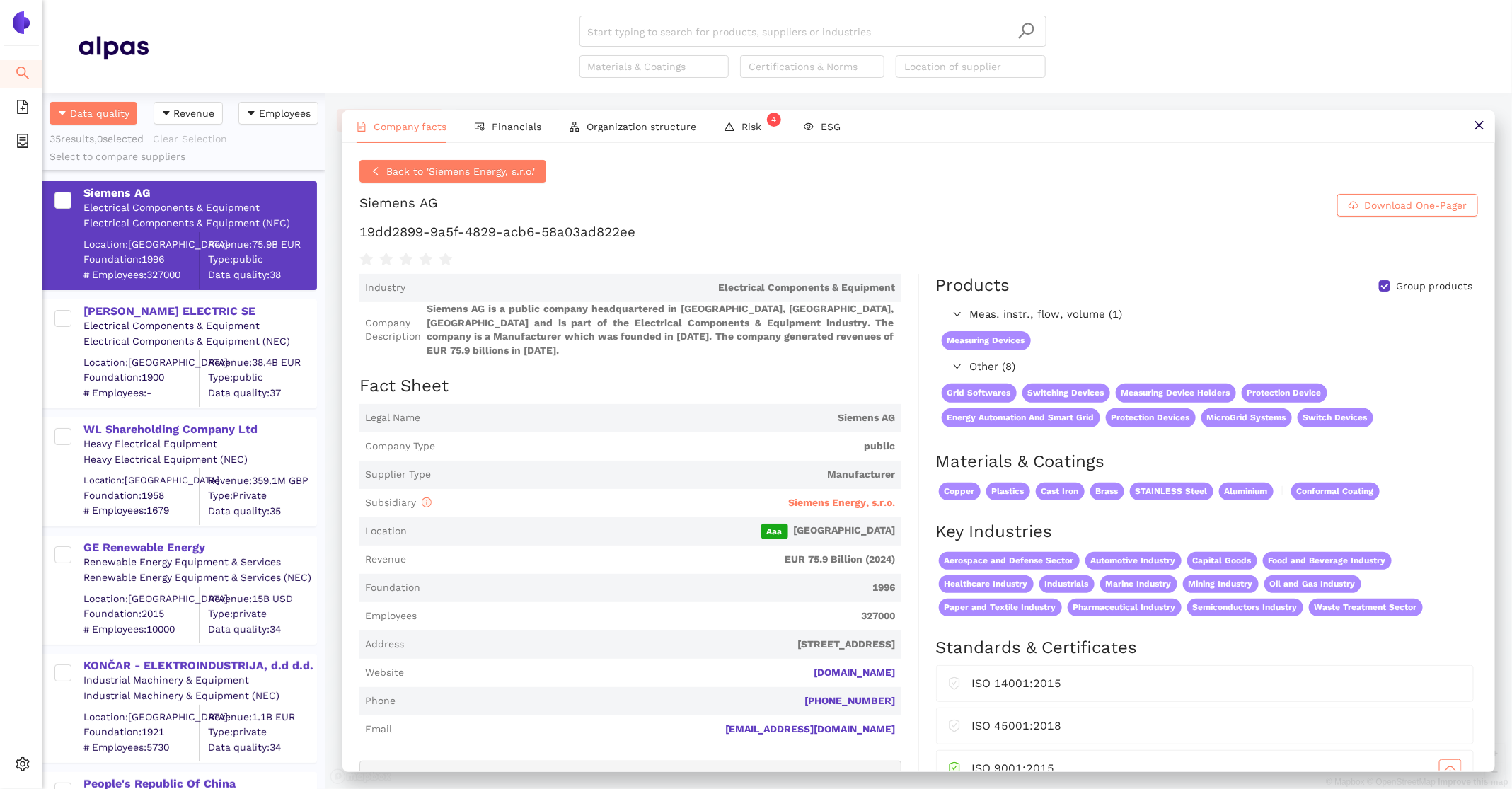
click at [128, 312] on div "SCHNEIDER ELECTRIC SE" at bounding box center [199, 311] width 232 height 15
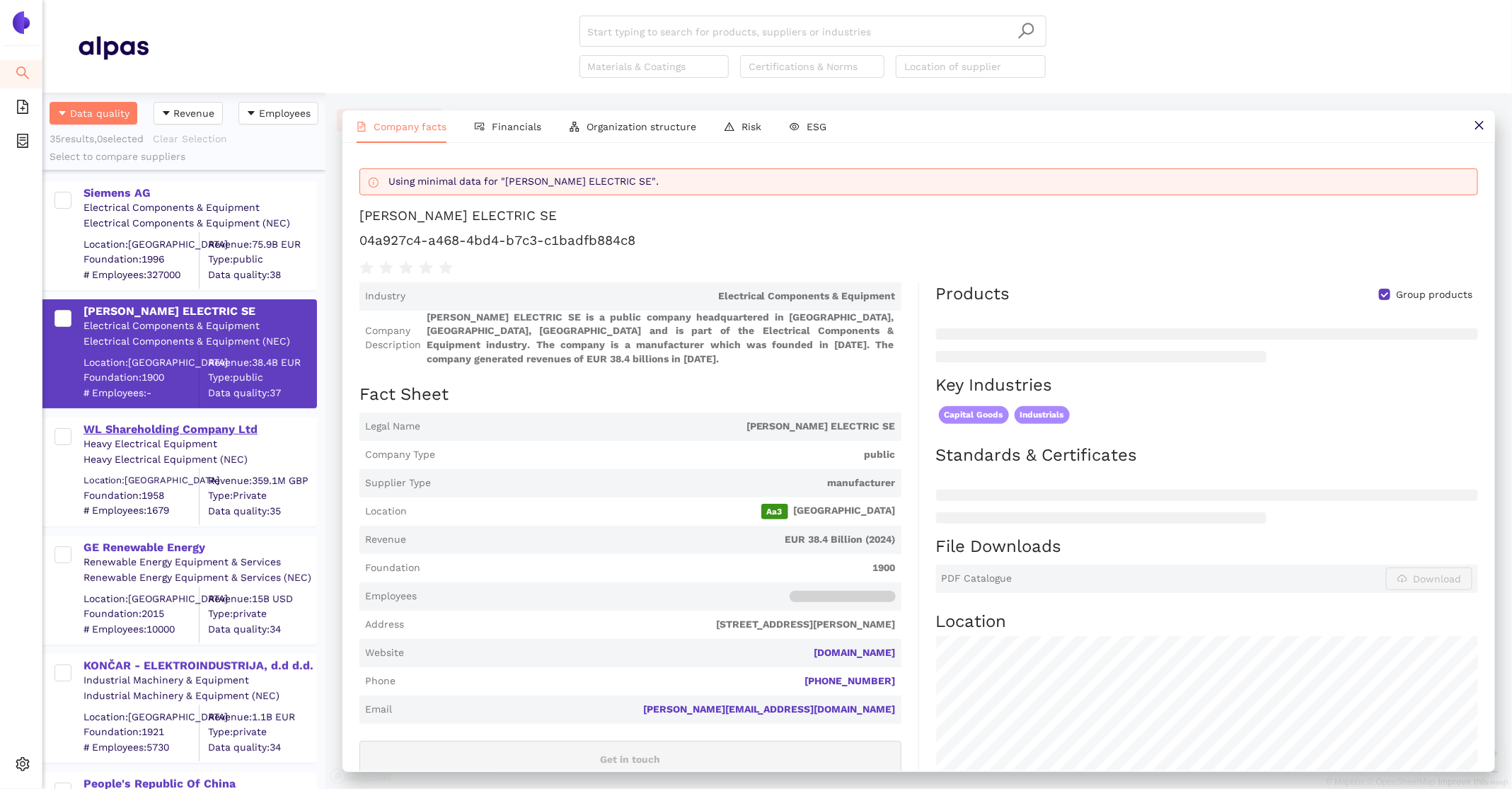
click at [150, 426] on div "WL Shareholding Company Ltd" at bounding box center [199, 429] width 232 height 15
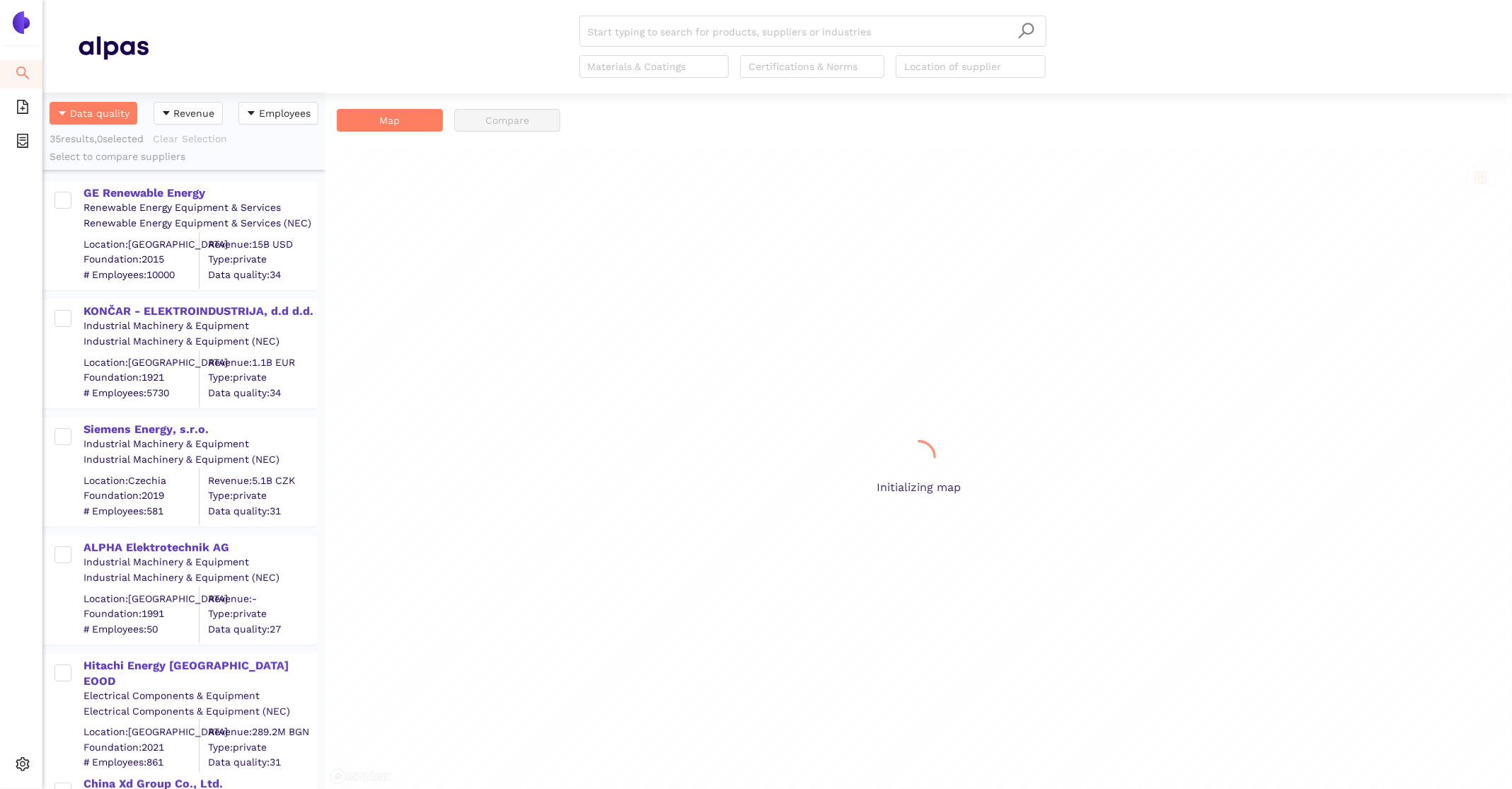
scroll to position [0, 1]
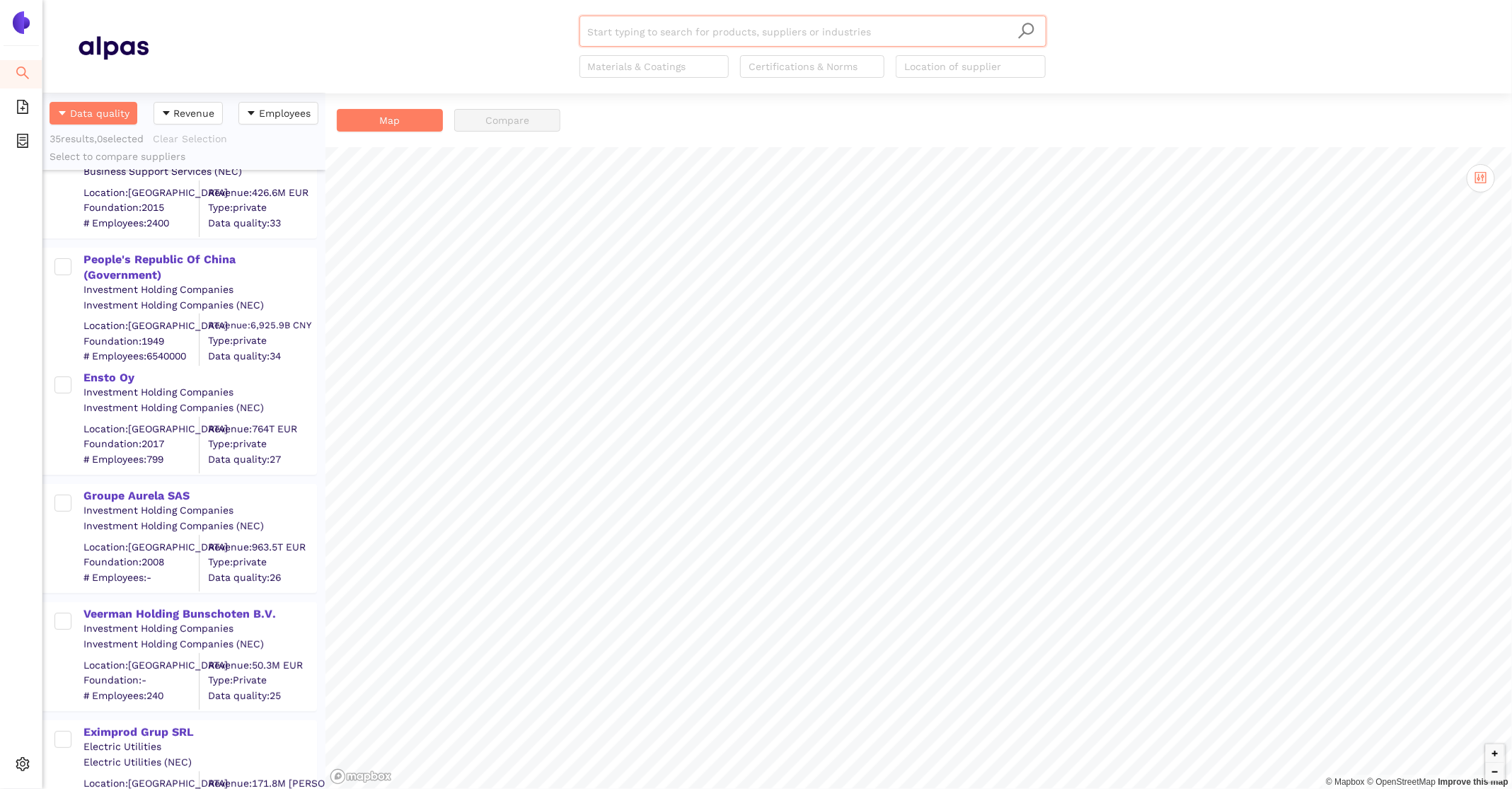
scroll to position [3569, 0]
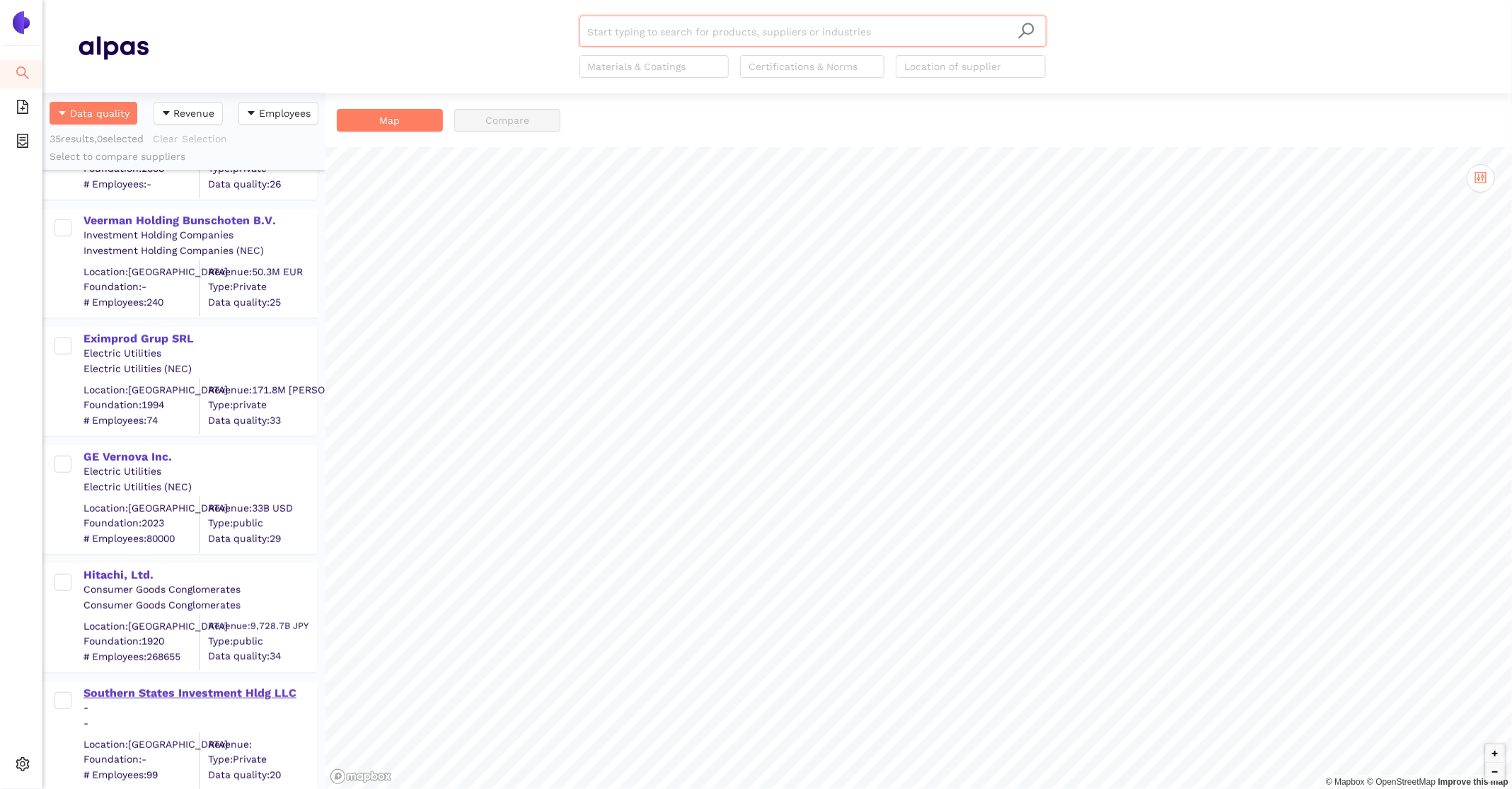
click at [157, 690] on div "Southern States Investment Hldg LLC" at bounding box center [199, 693] width 232 height 15
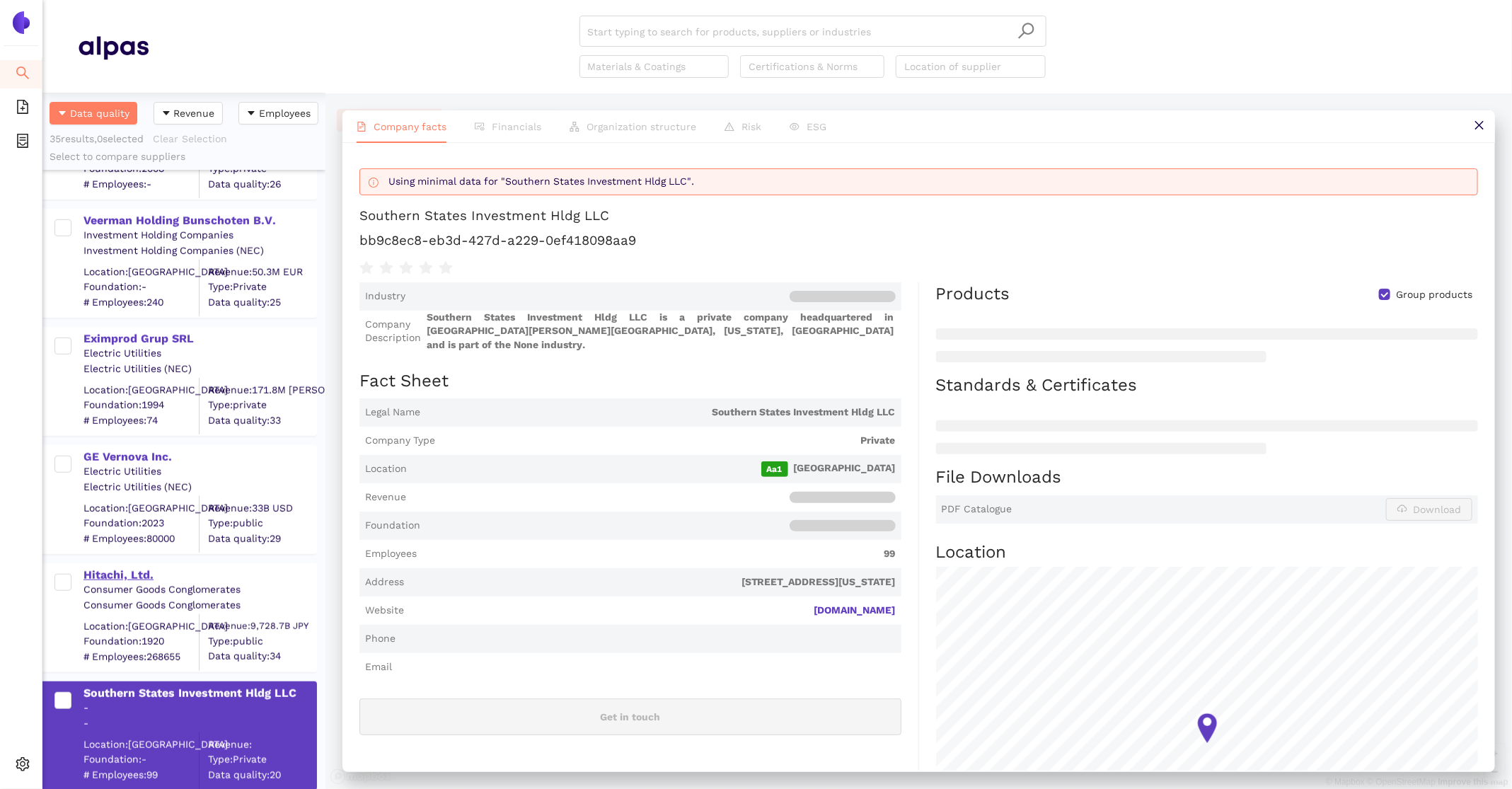
click at [148, 570] on div "Hitachi, Ltd." at bounding box center [199, 575] width 232 height 15
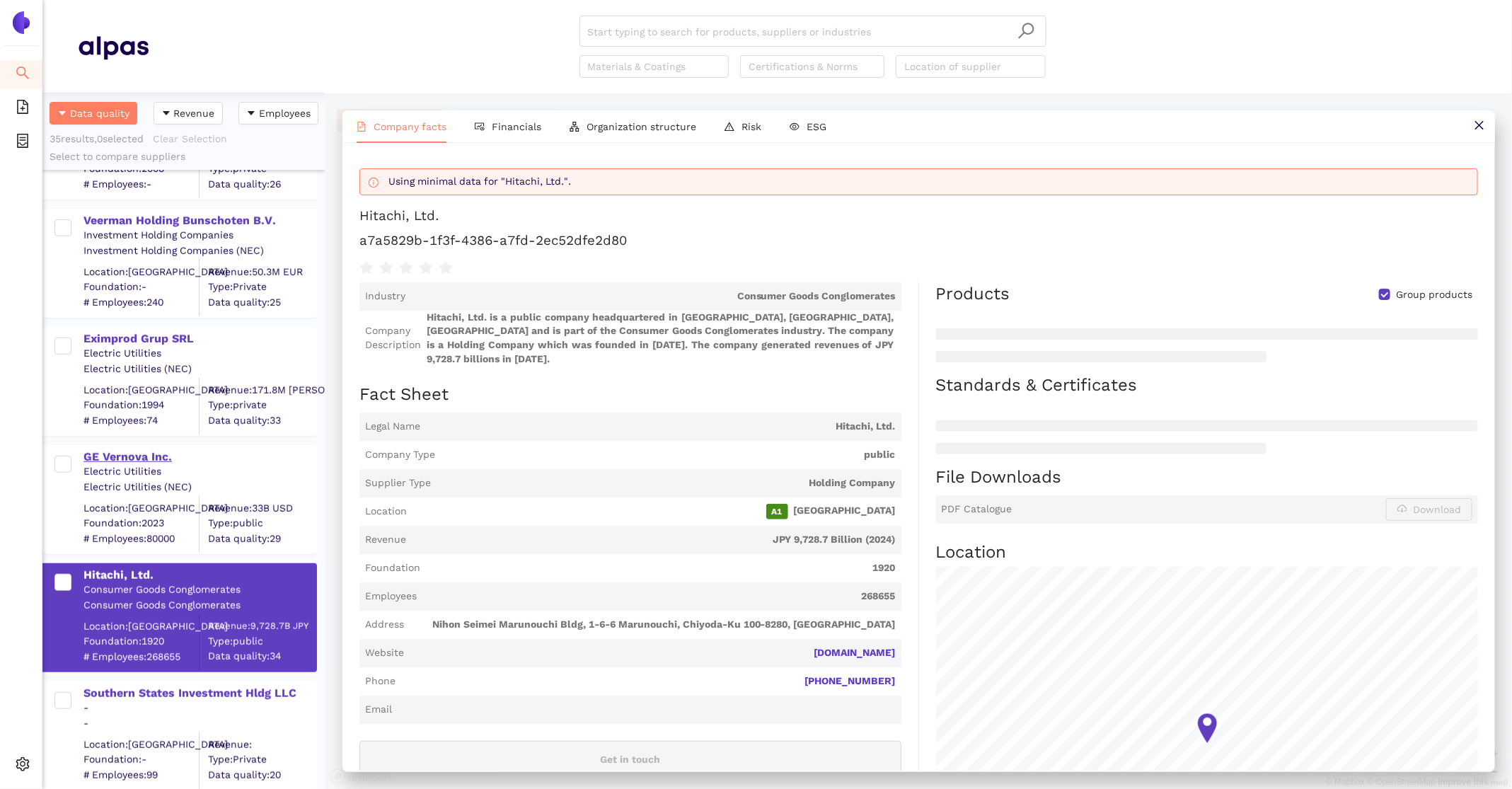
click at [125, 452] on div "GE Vernova Inc." at bounding box center [199, 457] width 232 height 15
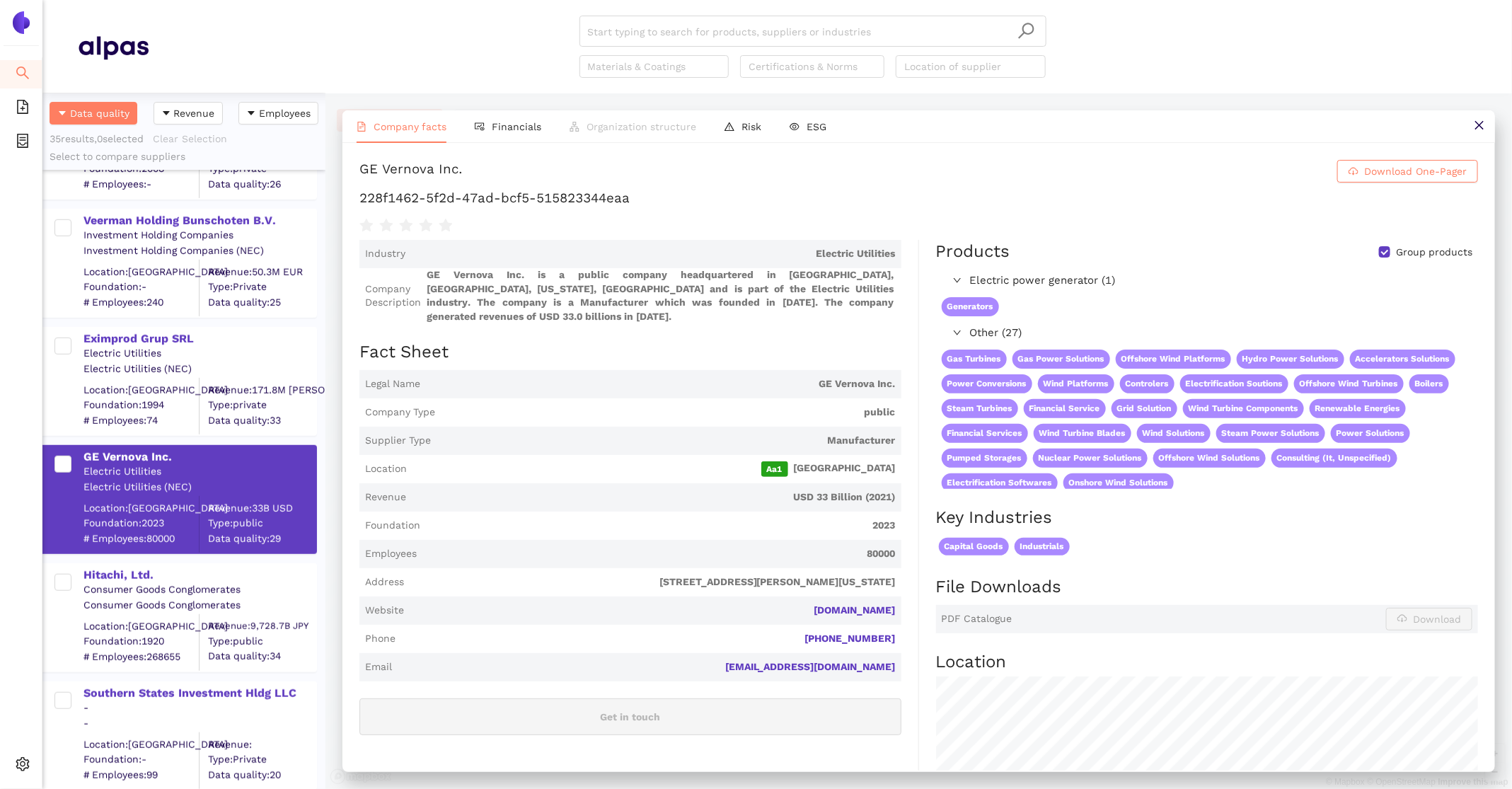
click at [176, 324] on div "Eximprod Grup SRL Electric Utilities Electric Utilities (NEC) Location: Romania…" at bounding box center [183, 375] width 283 height 119
click at [181, 335] on div "Eximprod Grup SRL" at bounding box center [199, 339] width 232 height 15
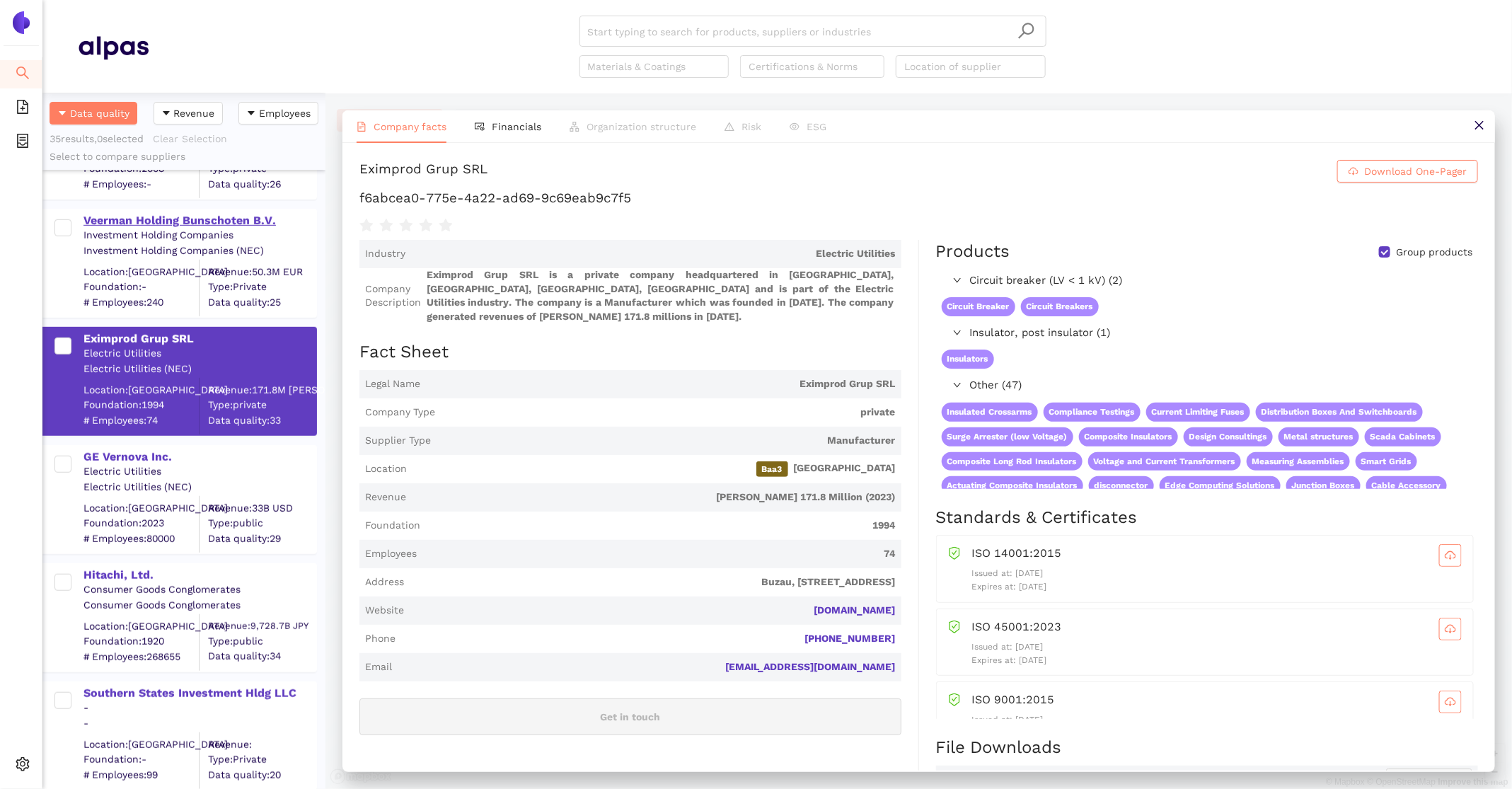
click at [200, 221] on div "Veerman Holding Bunschoten B.V." at bounding box center [199, 220] width 232 height 15
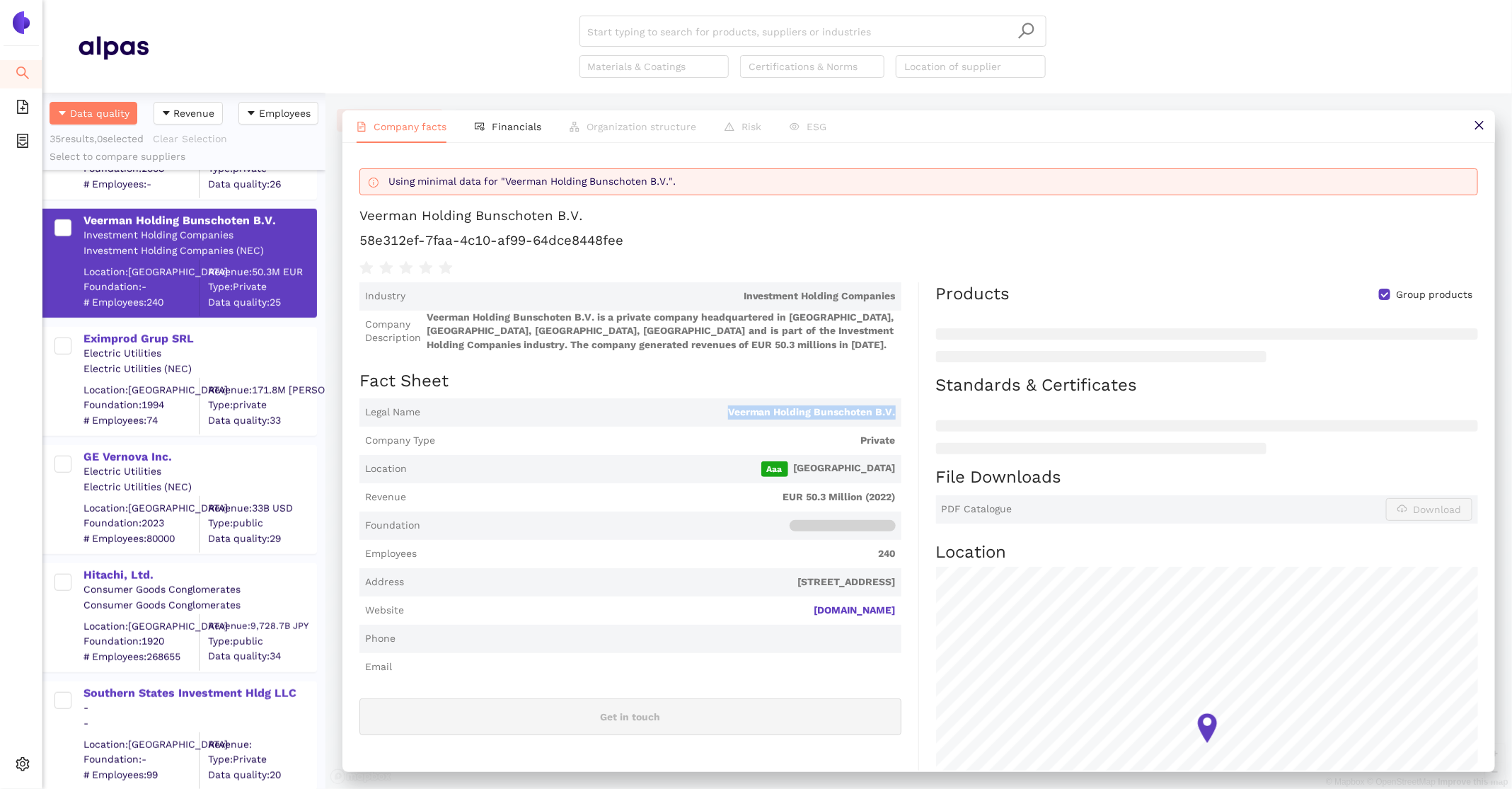
drag, startPoint x: 898, startPoint y: 417, endPoint x: 678, endPoint y: 408, distance: 220.2
click at [678, 408] on span "Legal Name Veerman Holding Bunschoten B.V." at bounding box center [630, 412] width 542 height 29
copy span "Veerman Holding Bunschoten B.V."
click at [31, 761] on div "Settings" at bounding box center [21, 767] width 42 height 29
click at [91, 665] on span "Internal Area" at bounding box center [102, 662] width 63 height 12
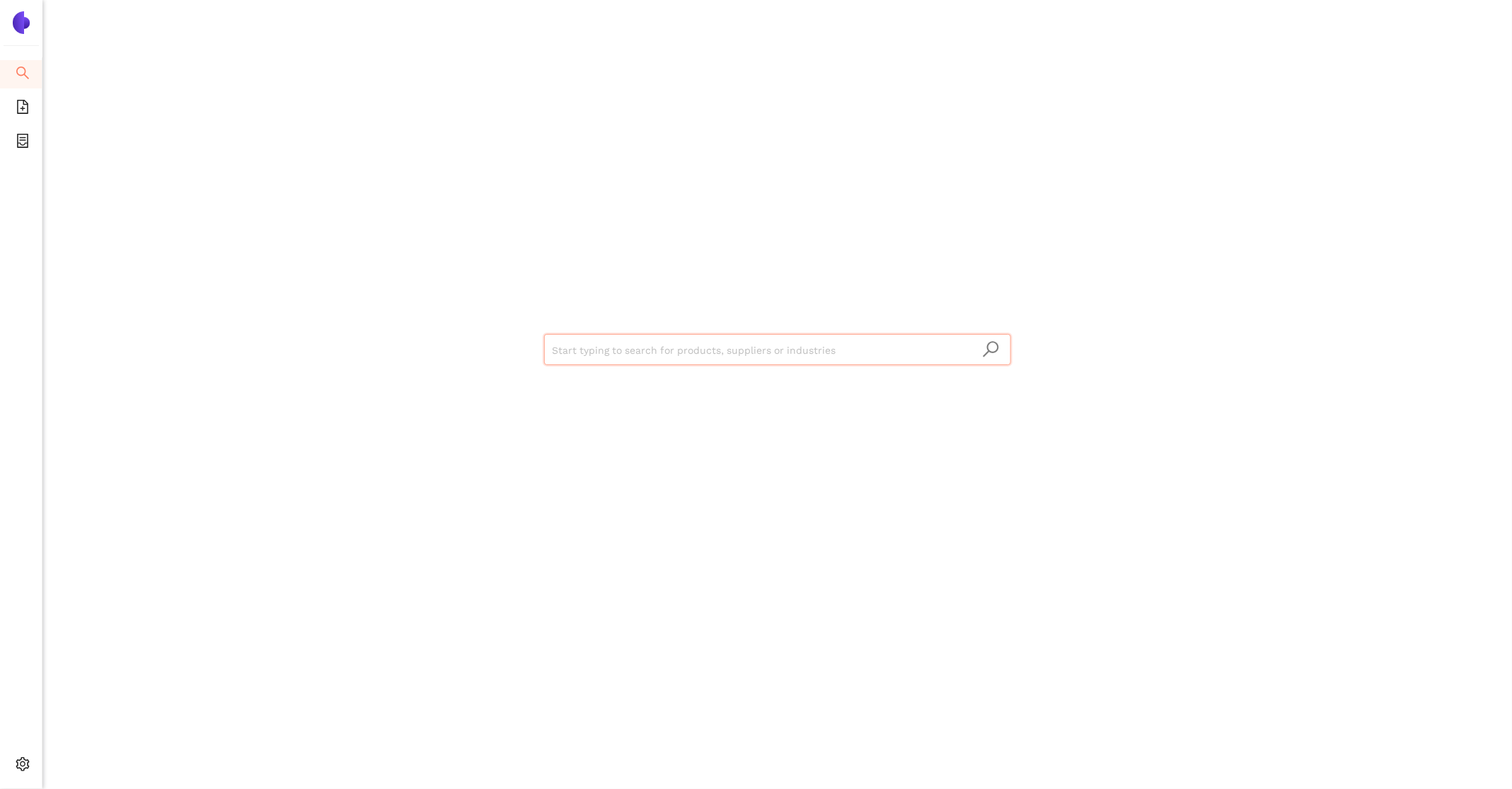
click at [756, 349] on input "search" at bounding box center [777, 350] width 450 height 31
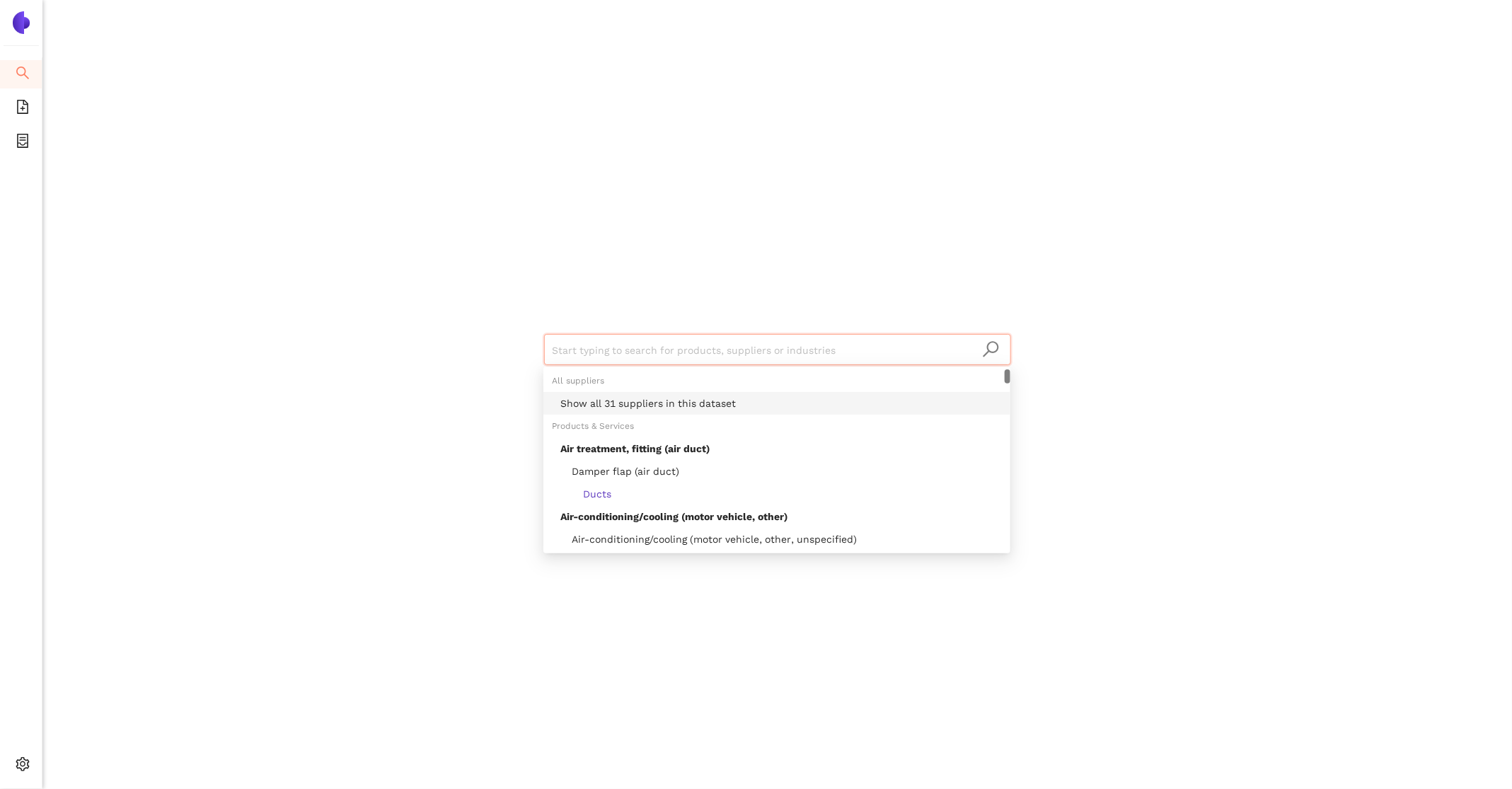
click at [665, 407] on div "Show all 31 suppliers in this dataset" at bounding box center [782, 403] width 442 height 15
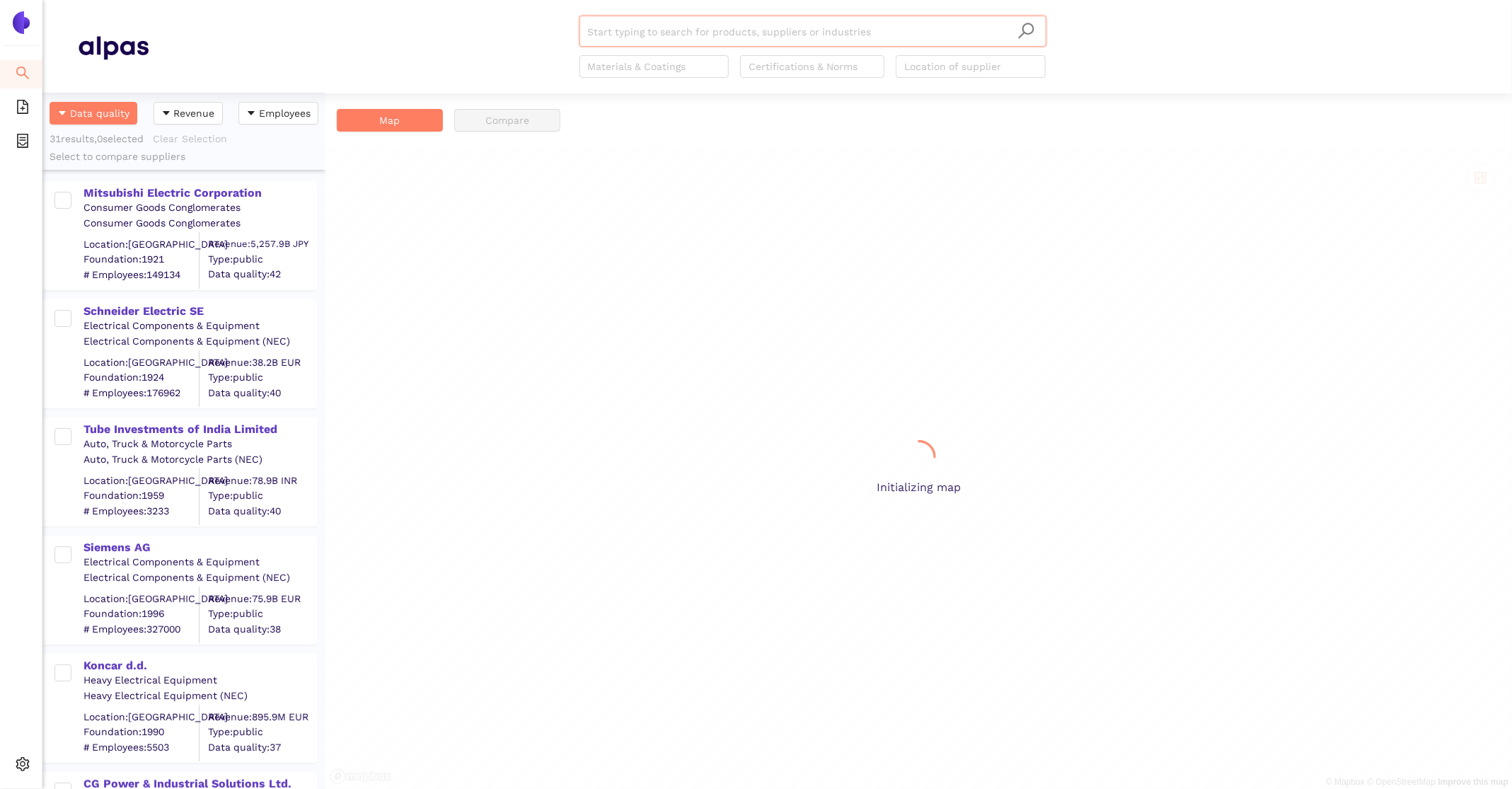
scroll to position [696, 283]
click at [229, 191] on div "Mitsubishi Electric Corporation" at bounding box center [199, 192] width 232 height 15
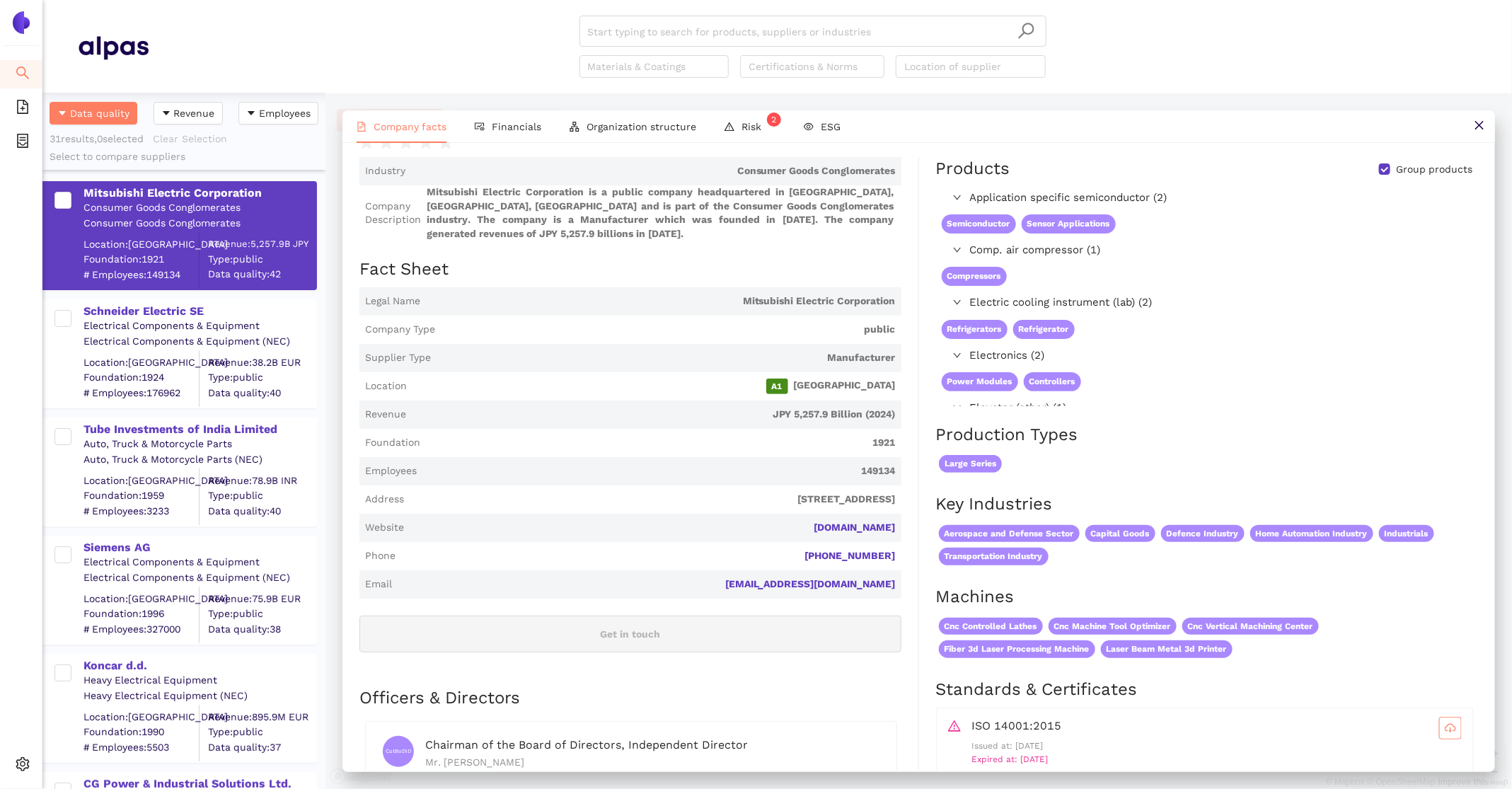
scroll to position [0, 0]
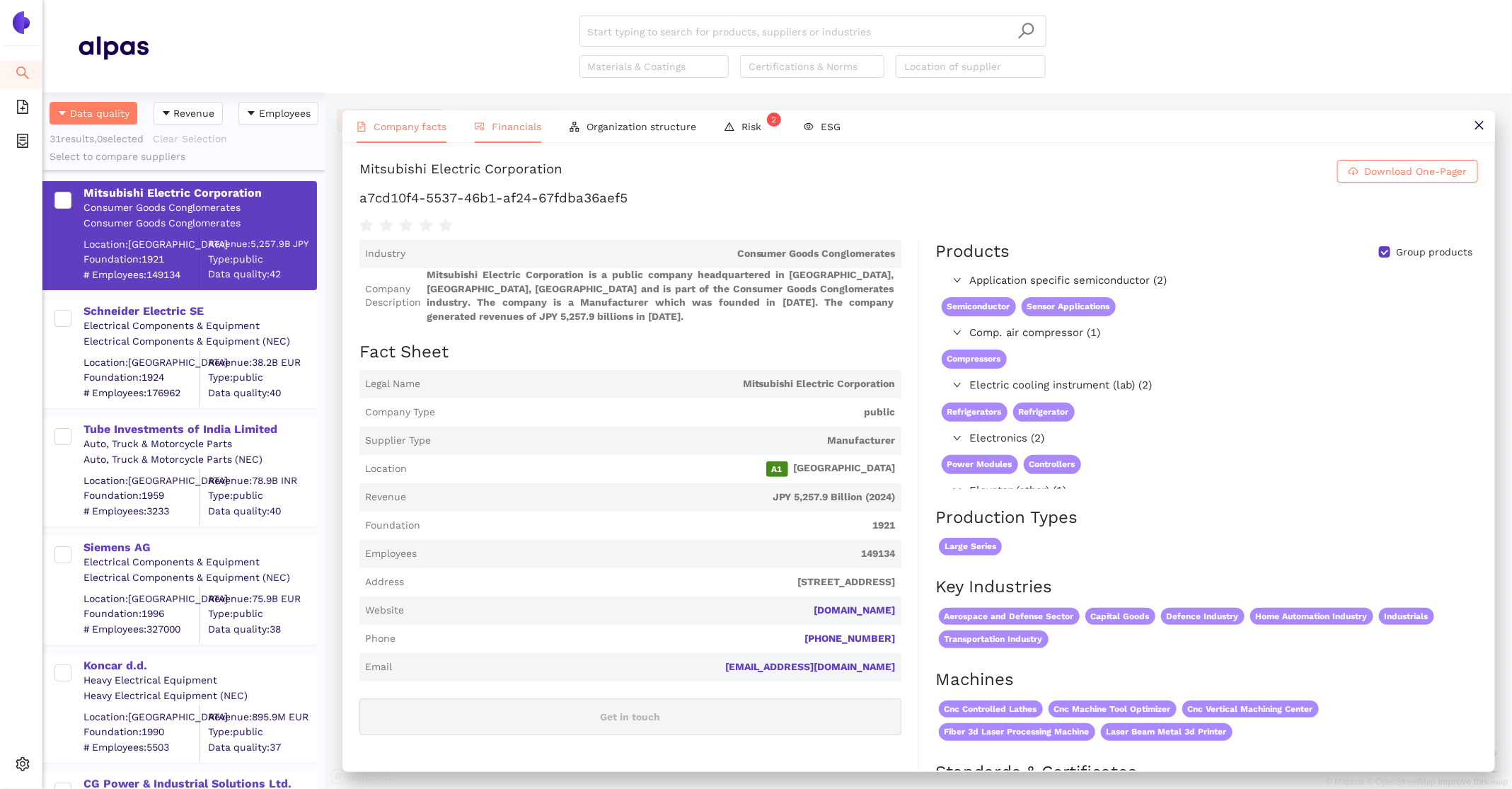
click at [516, 128] on span "Financials" at bounding box center [516, 127] width 49 height 12
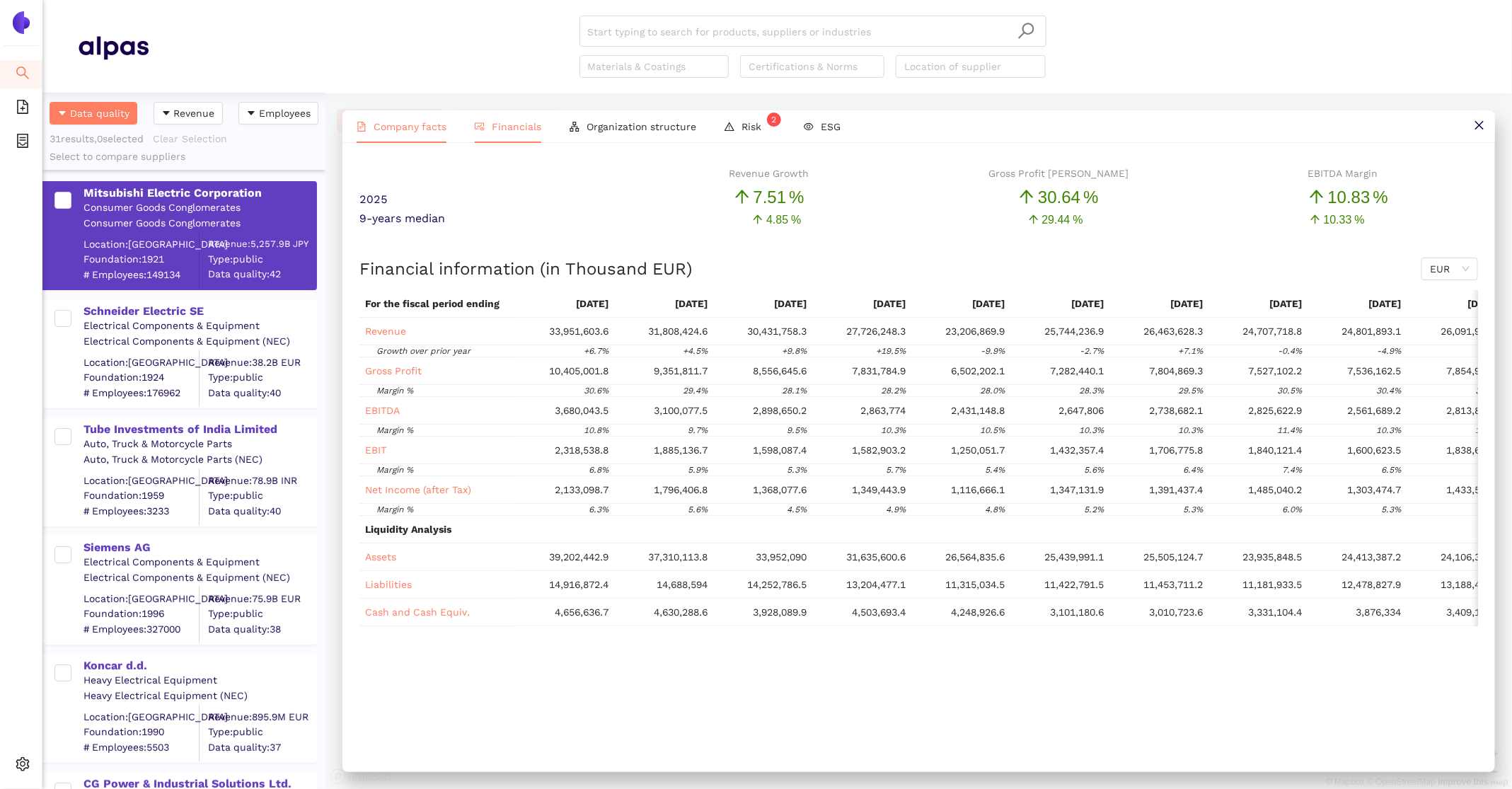
click at [359, 128] on icon "file-text" at bounding box center [361, 126] width 10 height 10
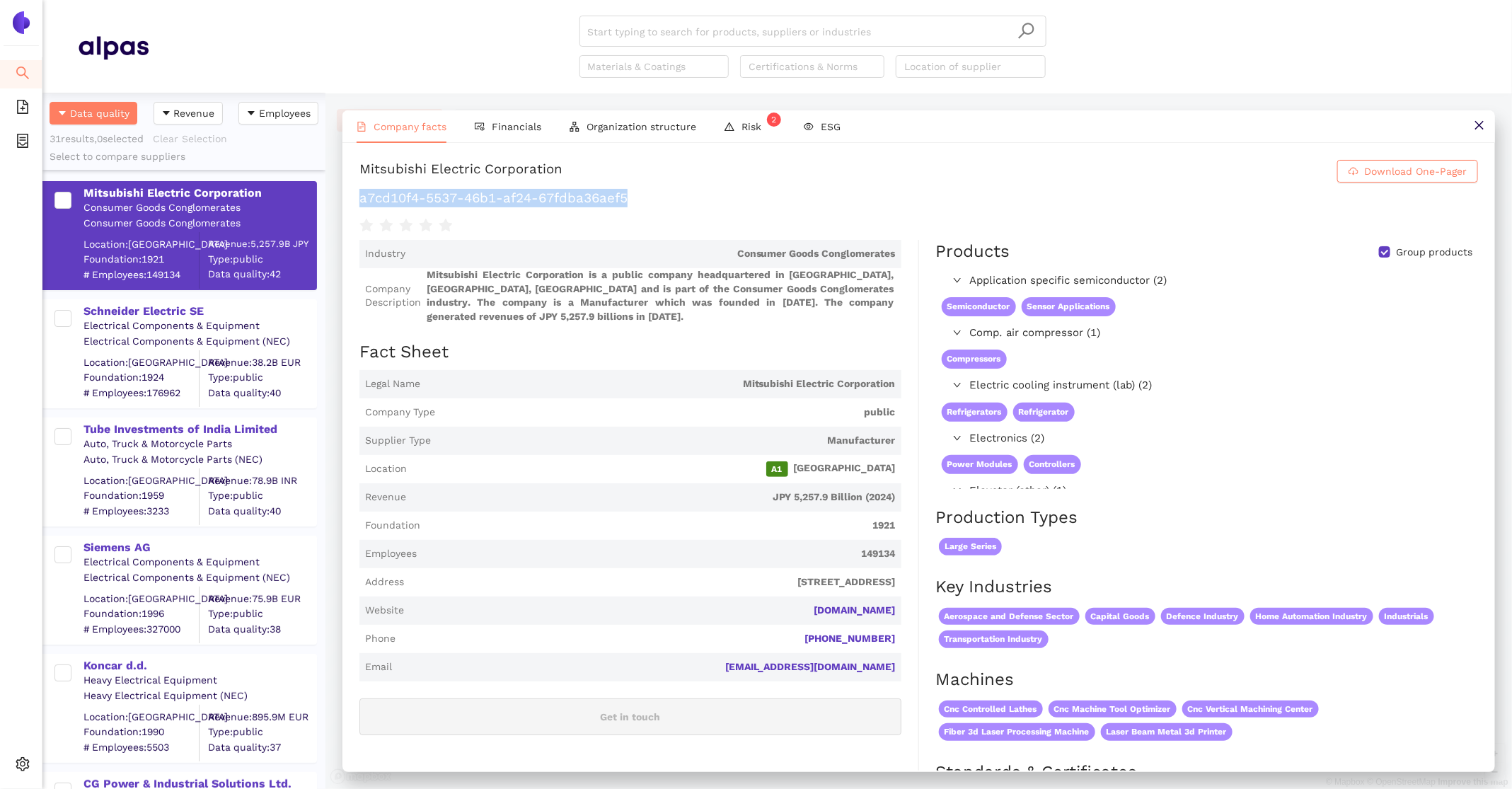
drag, startPoint x: 641, startPoint y: 205, endPoint x: 350, endPoint y: 199, distance: 291.1
click at [350, 199] on div "Mitsubishi Electric Corporation Download One-Pager a7cd10f4-5537-46b1-af24-67fd…" at bounding box center [918, 457] width 1153 height 628
copy h1 "a7cd10f4-5537-46b1-af24-67fdba36aef5"
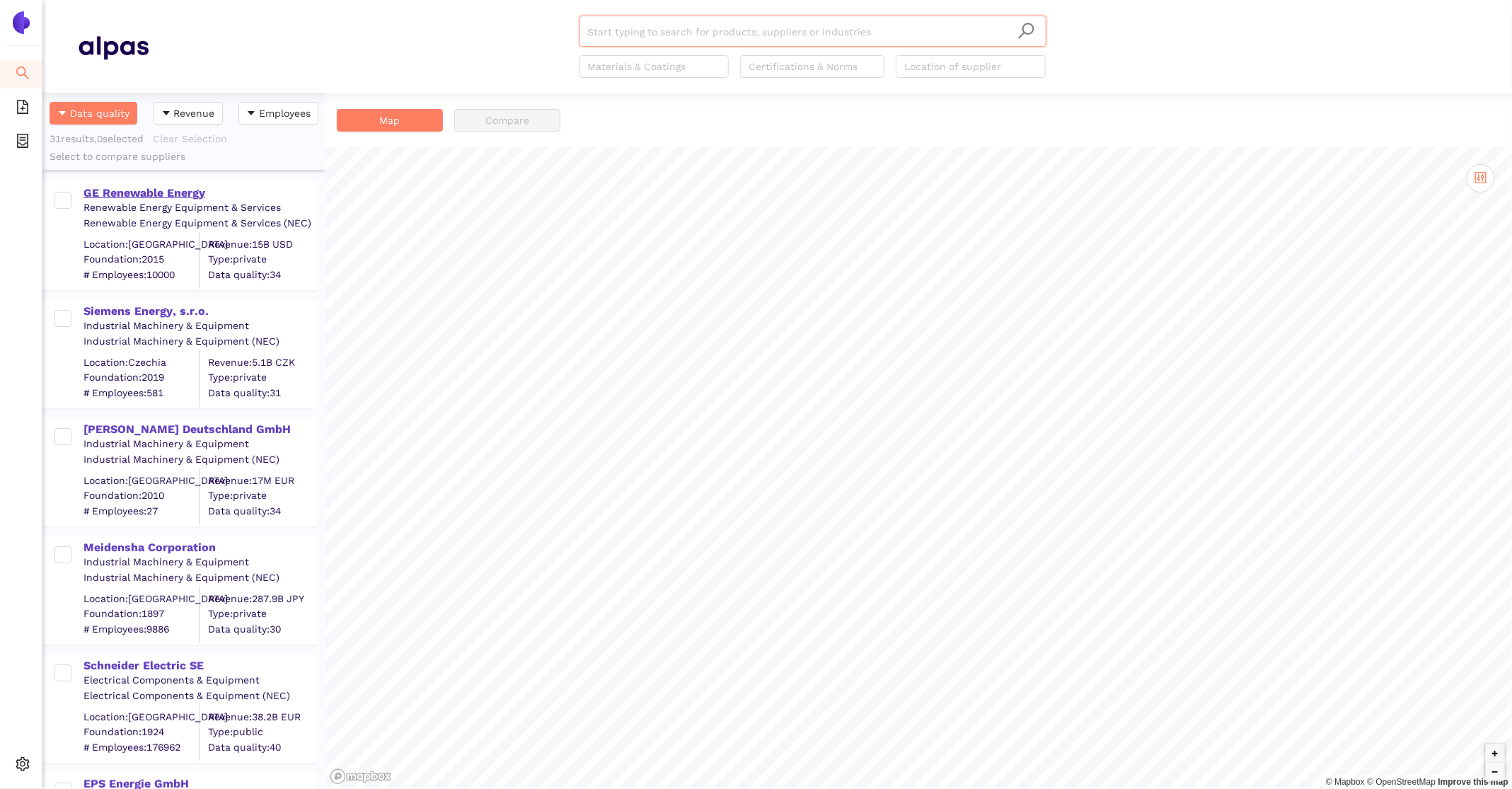
scroll to position [696, 283]
click at [168, 197] on div "GE Renewable Energy" at bounding box center [199, 192] width 232 height 15
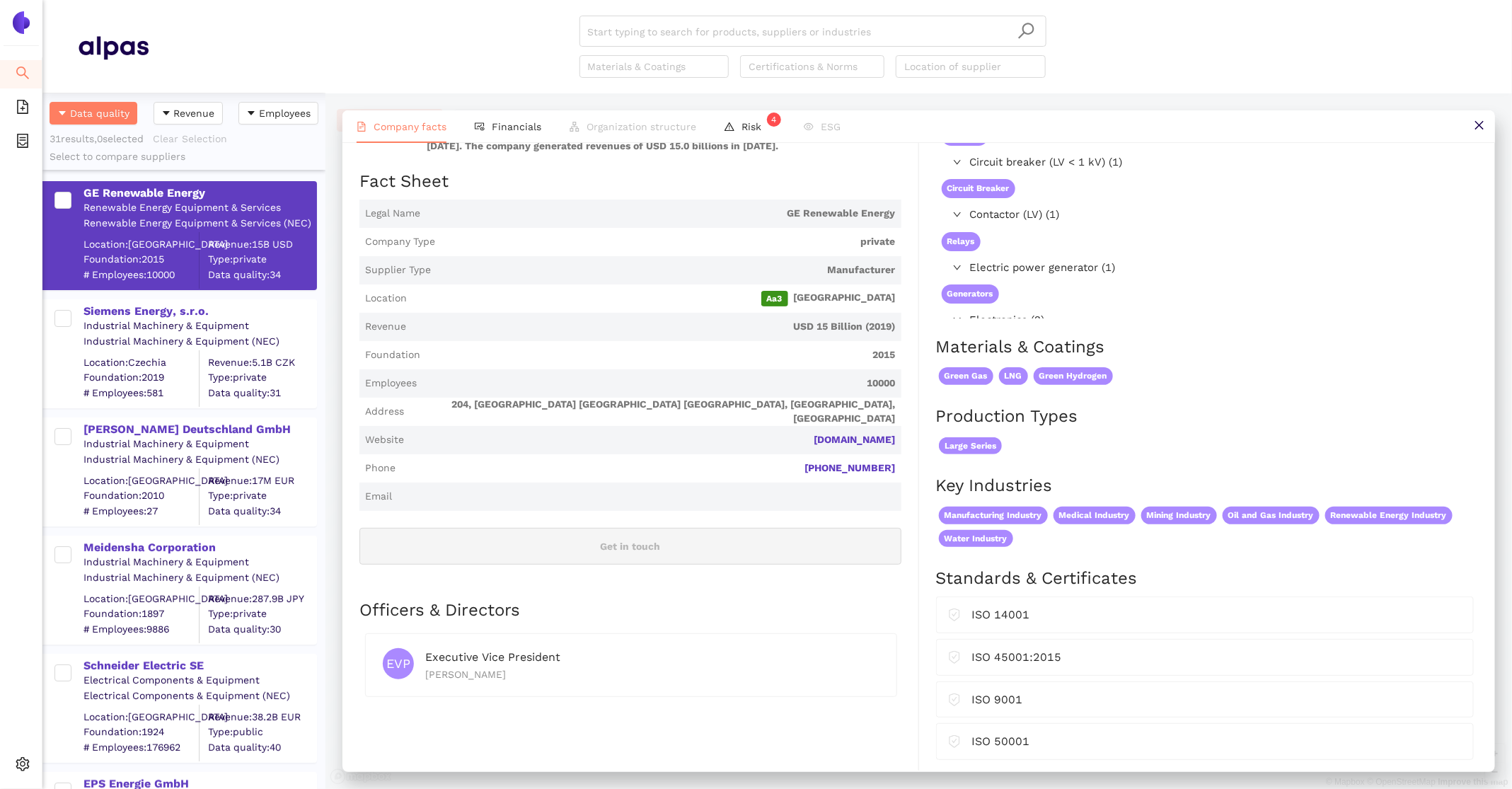
scroll to position [288, 0]
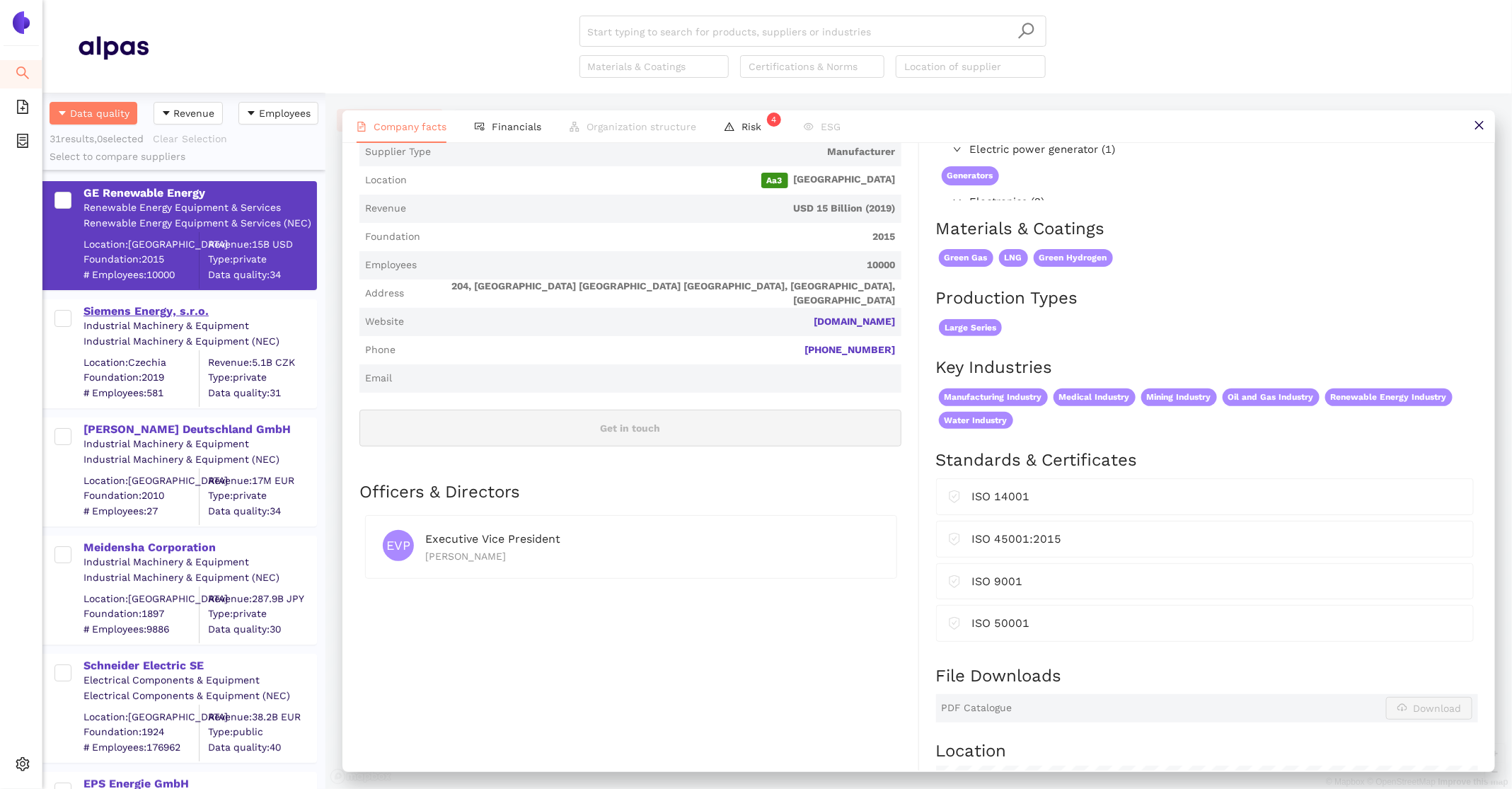
click at [158, 309] on div "Siemens Energy, s.r.o." at bounding box center [199, 311] width 232 height 15
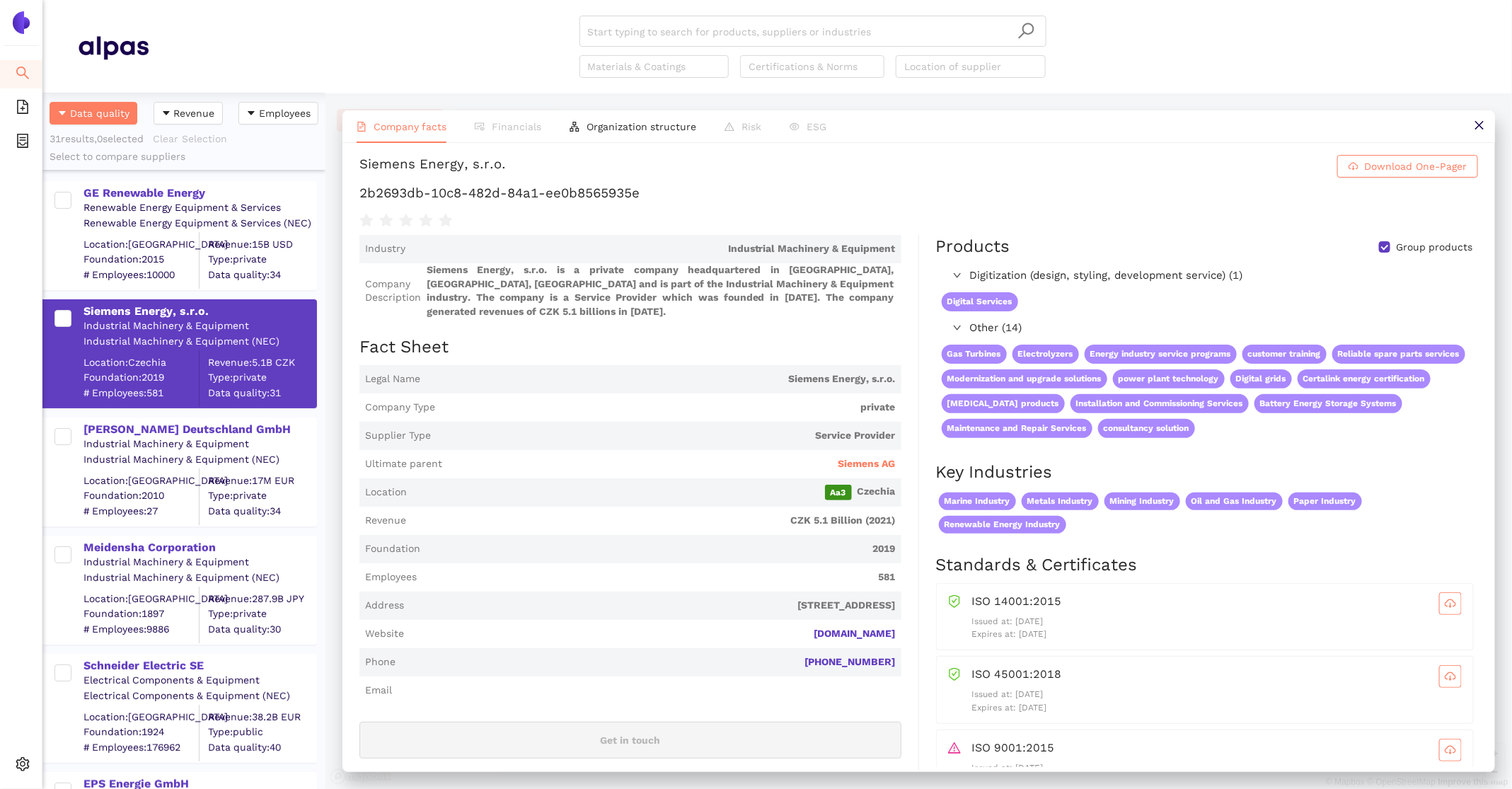
scroll to position [0, 0]
